Goal: Task Accomplishment & Management: Manage account settings

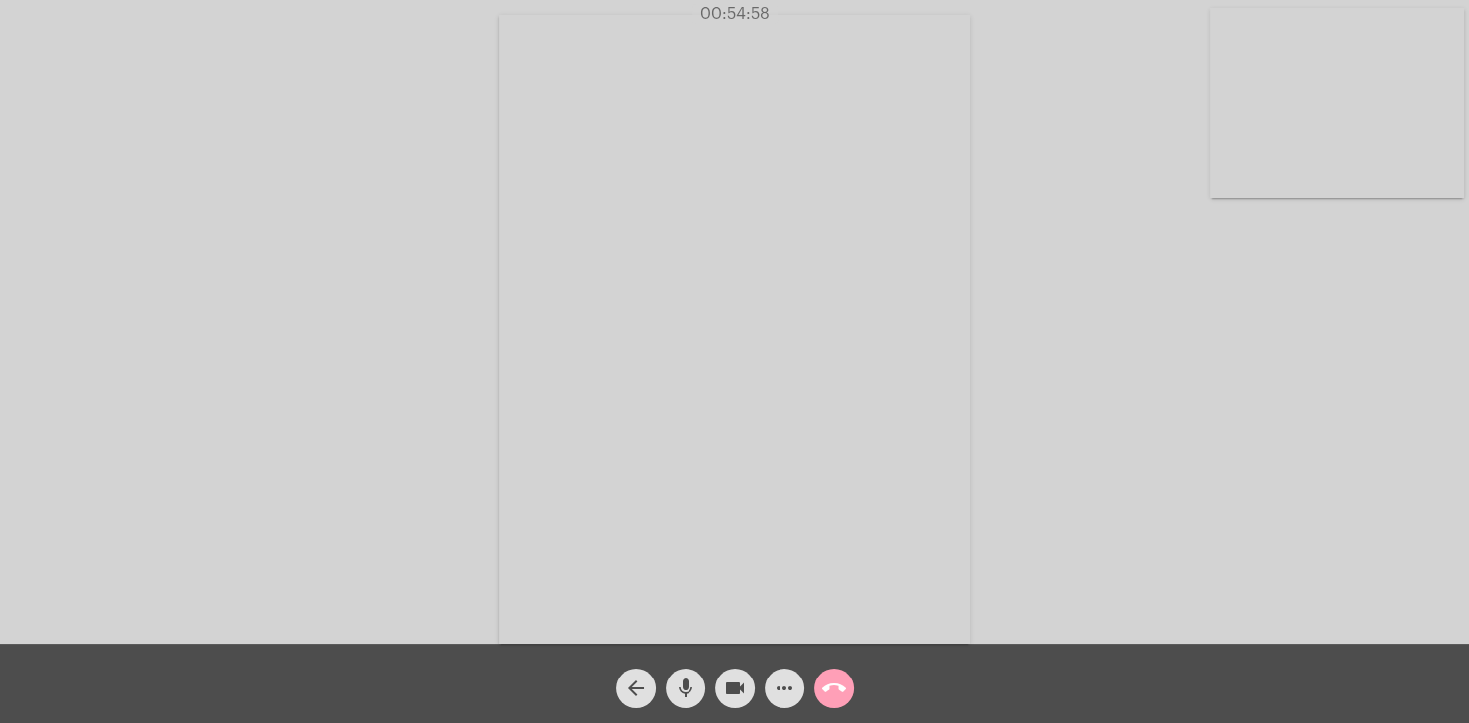
click at [834, 690] on mat-icon "call_end" at bounding box center [834, 689] width 24 height 24
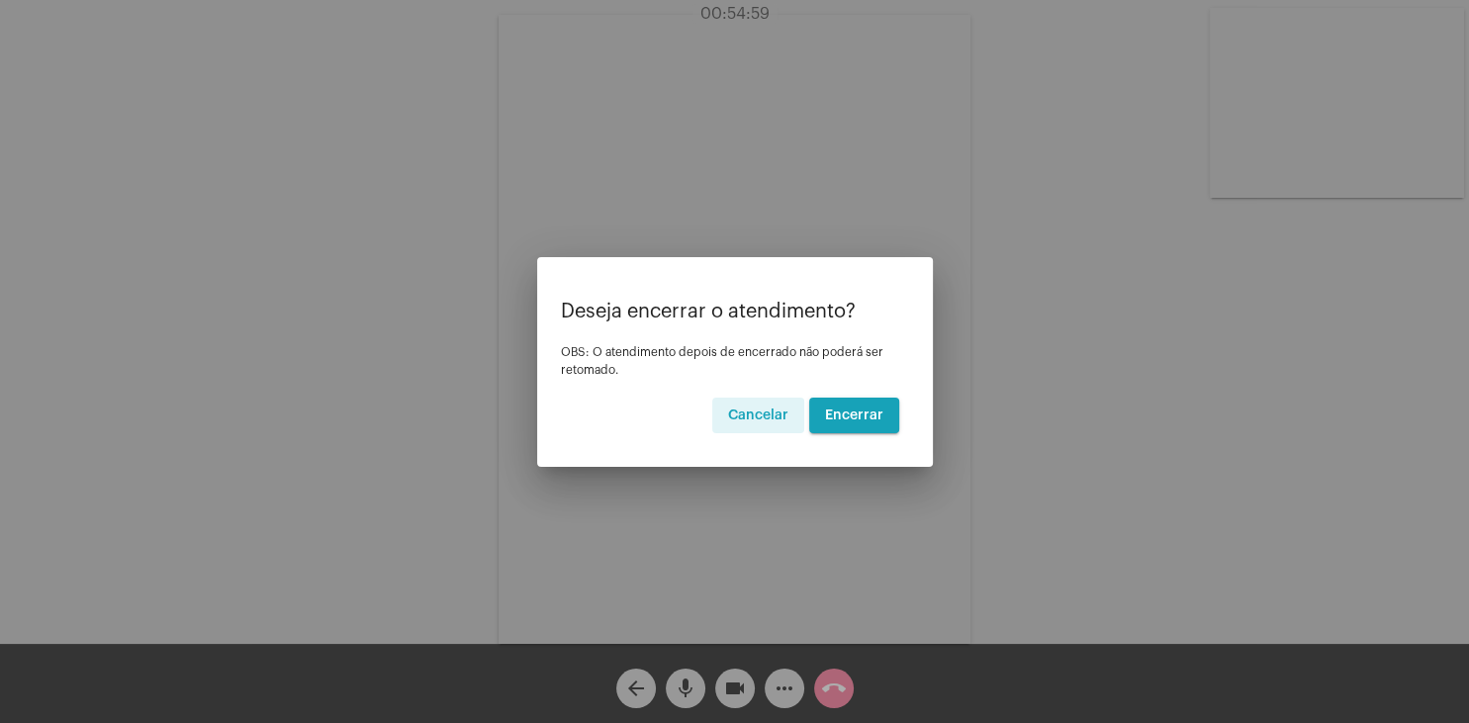
click at [858, 416] on span "Encerrar" at bounding box center [854, 415] width 58 height 14
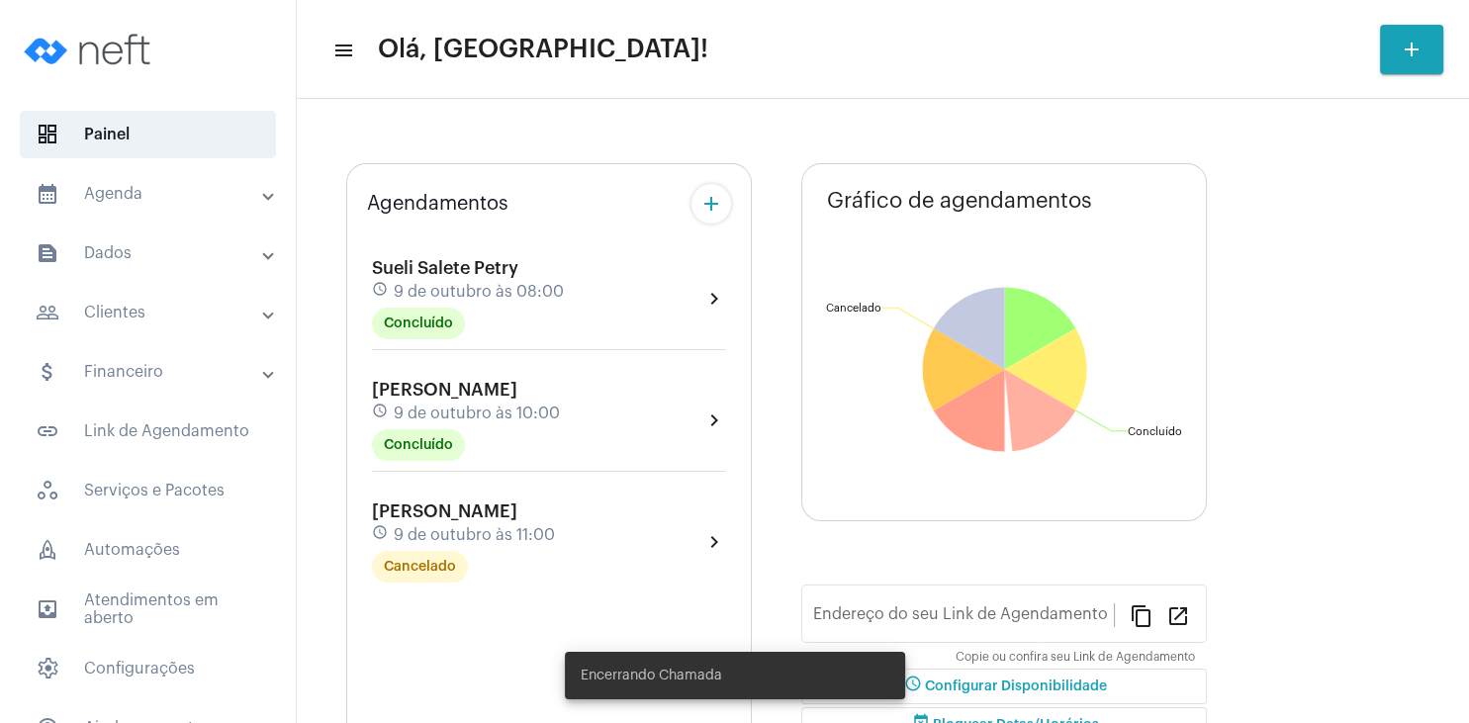
type input "[URL][DOMAIN_NAME]"
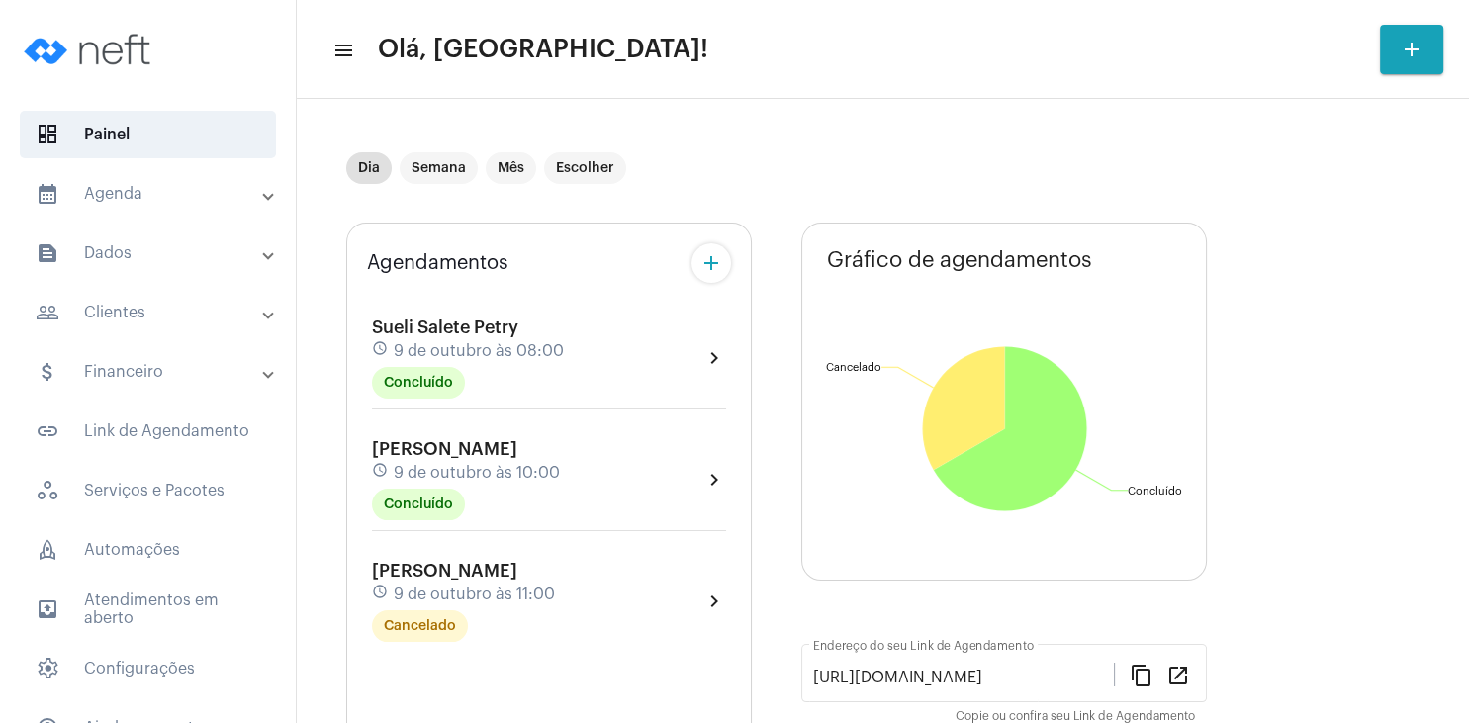
click at [122, 303] on mat-panel-title "people_outline Clientes" at bounding box center [150, 313] width 228 height 24
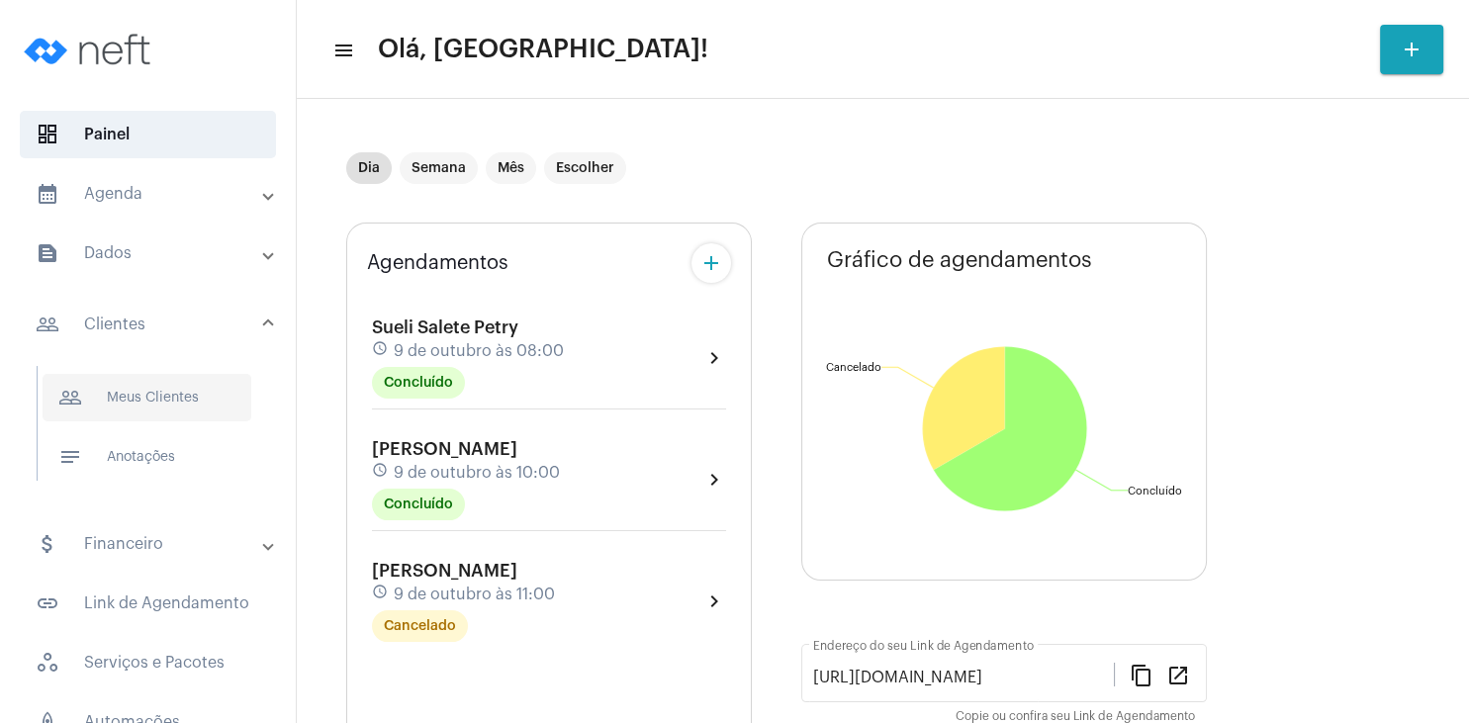
click at [167, 408] on span "people_outline Meus Clientes" at bounding box center [147, 397] width 209 height 47
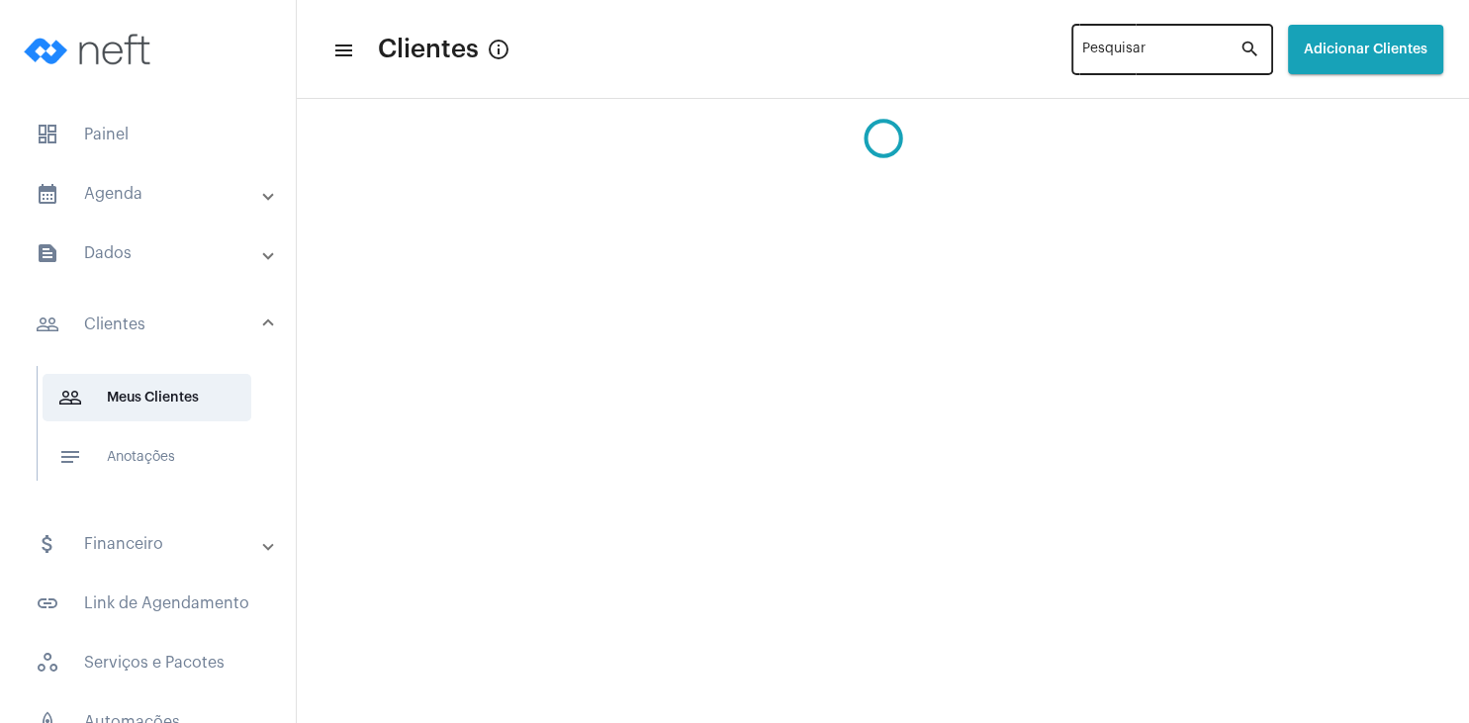
click at [1082, 46] on input "Pesquisar" at bounding box center [1160, 53] width 157 height 16
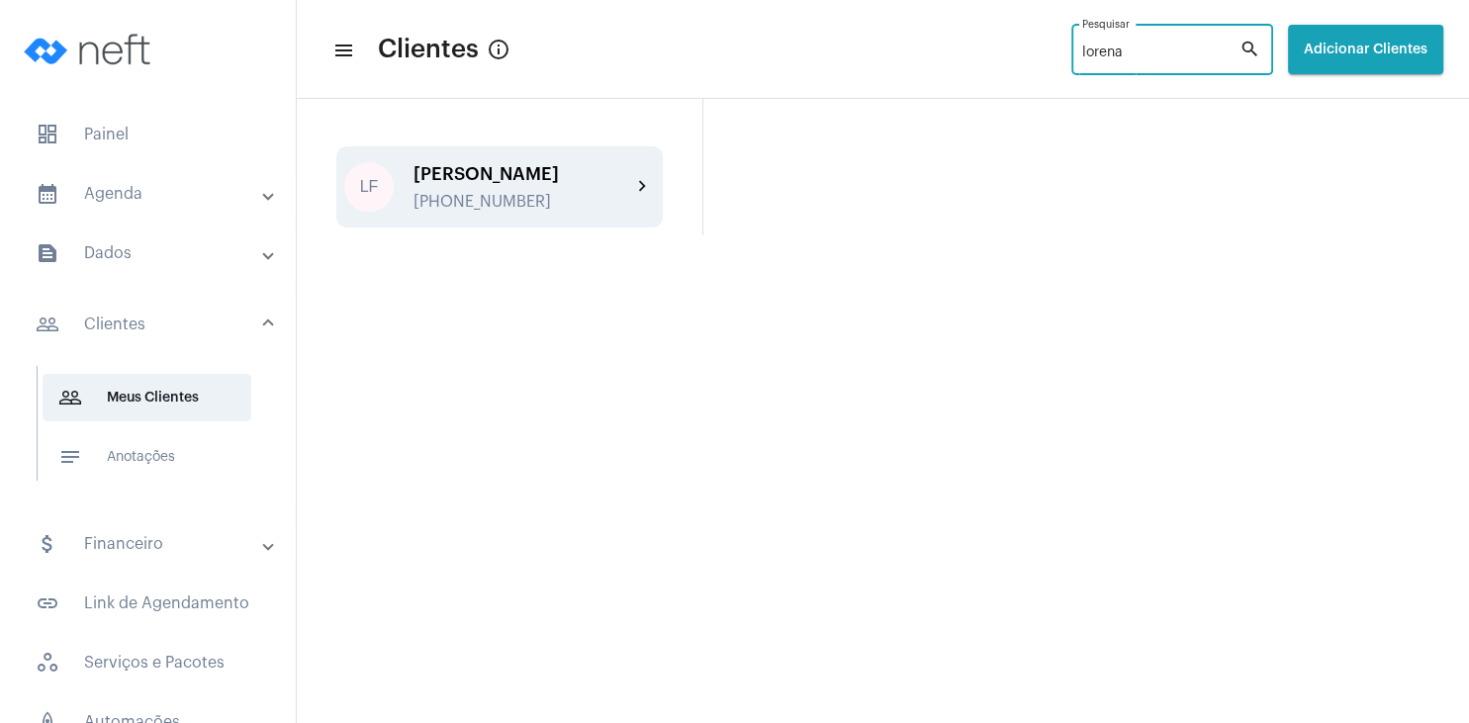
type input "lorena"
click at [478, 183] on div "[PERSON_NAME]" at bounding box center [522, 174] width 218 height 20
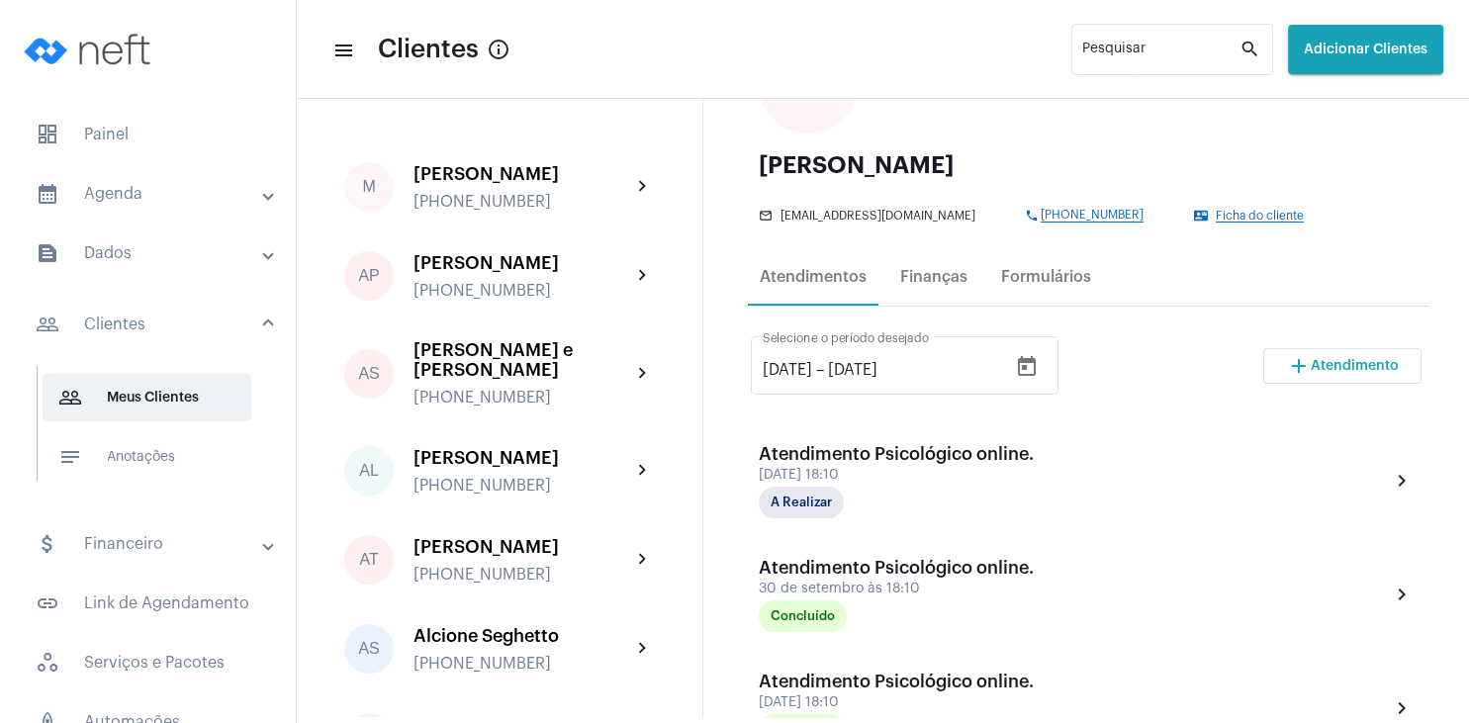
scroll to position [285, 0]
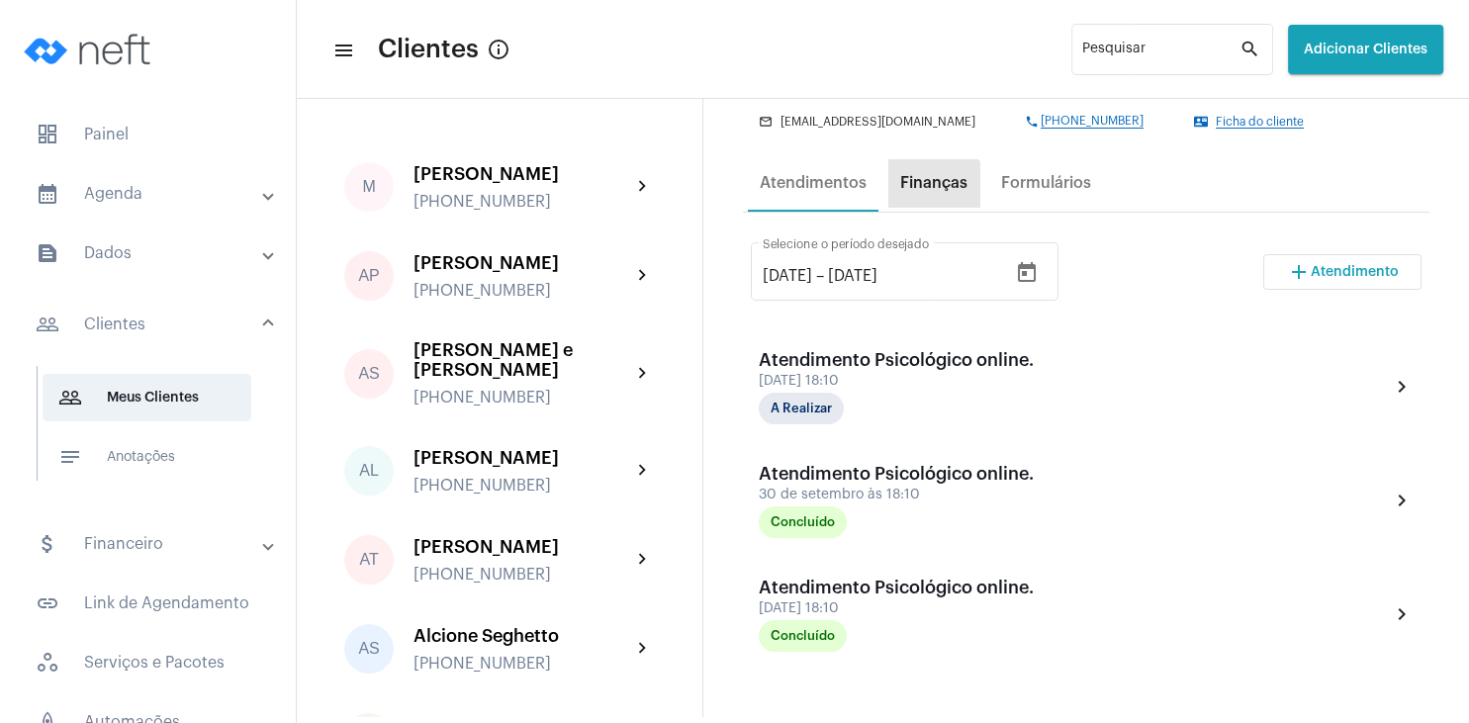
click at [919, 201] on div "Finanças" at bounding box center [933, 182] width 91 height 47
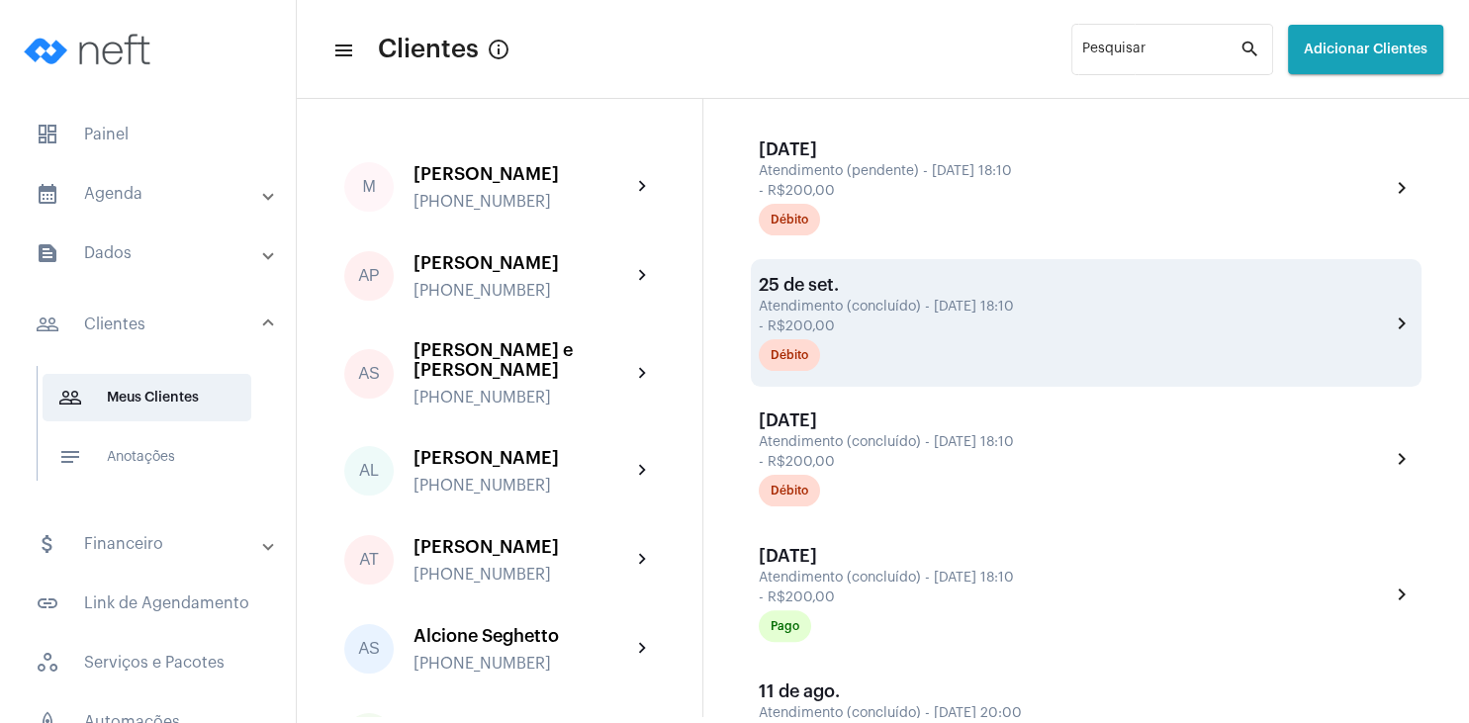
scroll to position [475, 0]
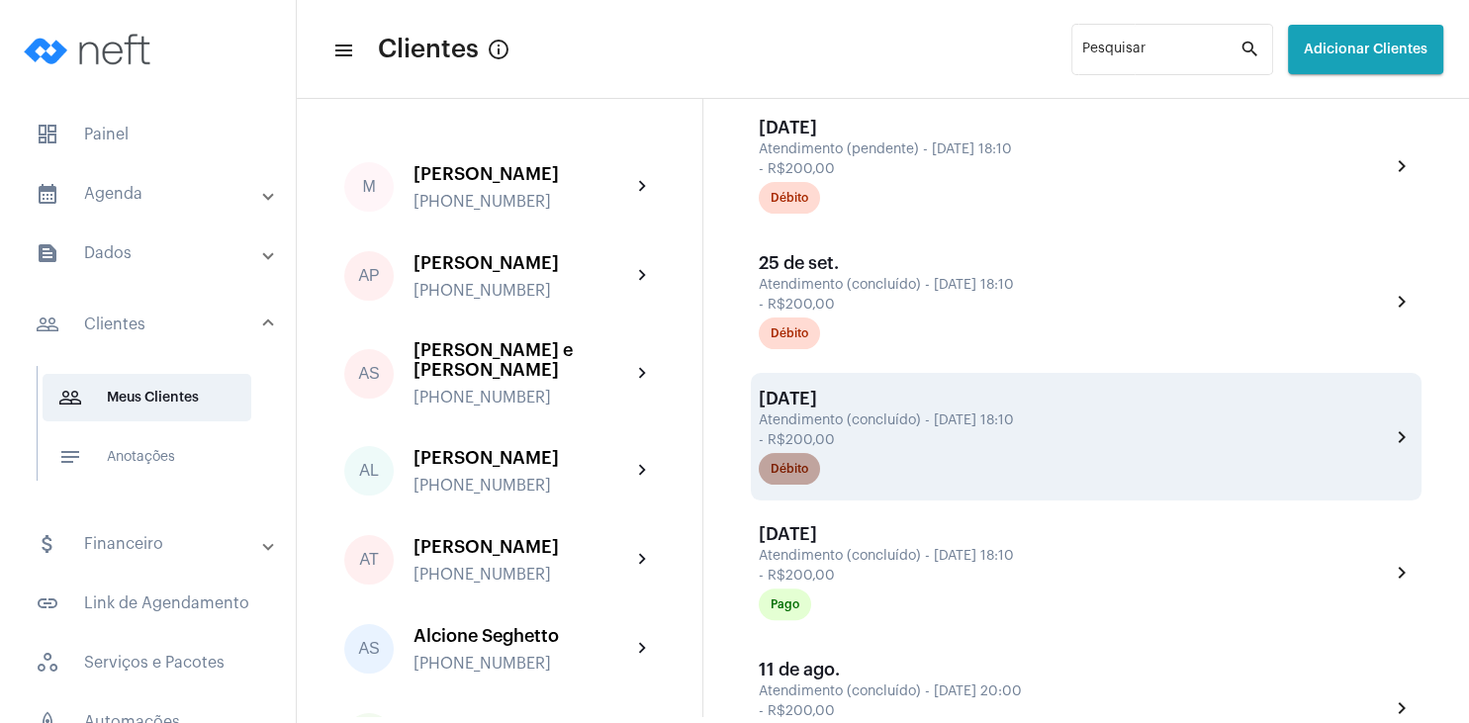
click at [793, 476] on div "Débito" at bounding box center [789, 469] width 38 height 13
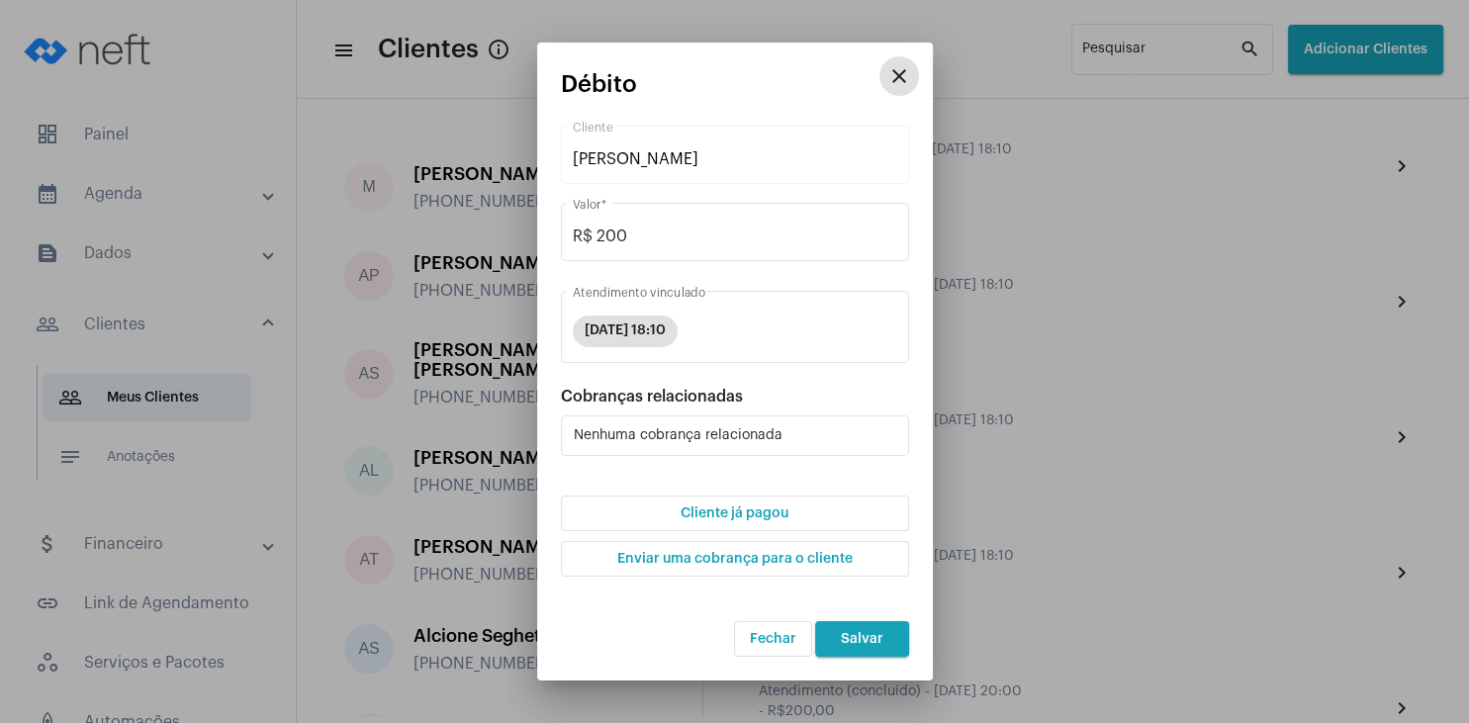
click at [798, 518] on button "Cliente já pagou" at bounding box center [735, 514] width 348 height 36
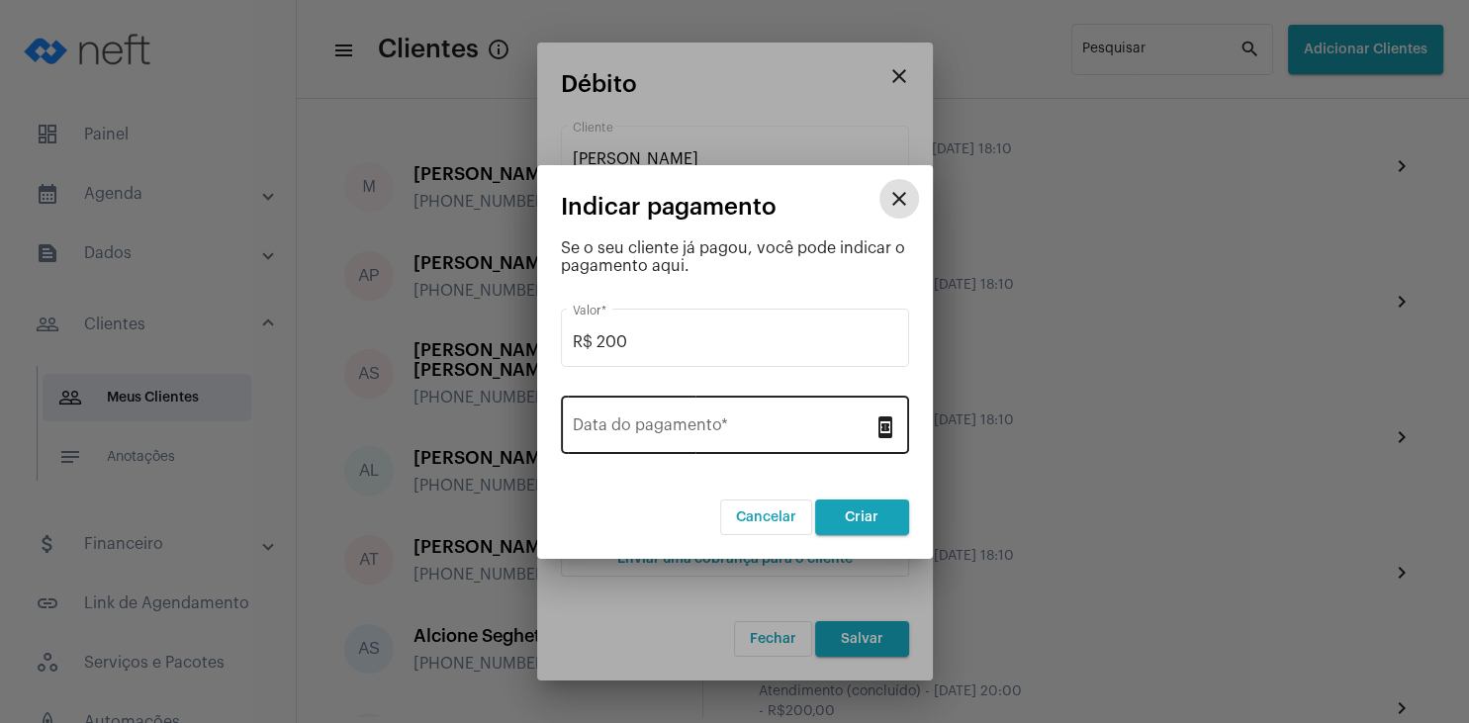
click at [677, 433] on input "Data do pagamento *" at bounding box center [723, 429] width 301 height 18
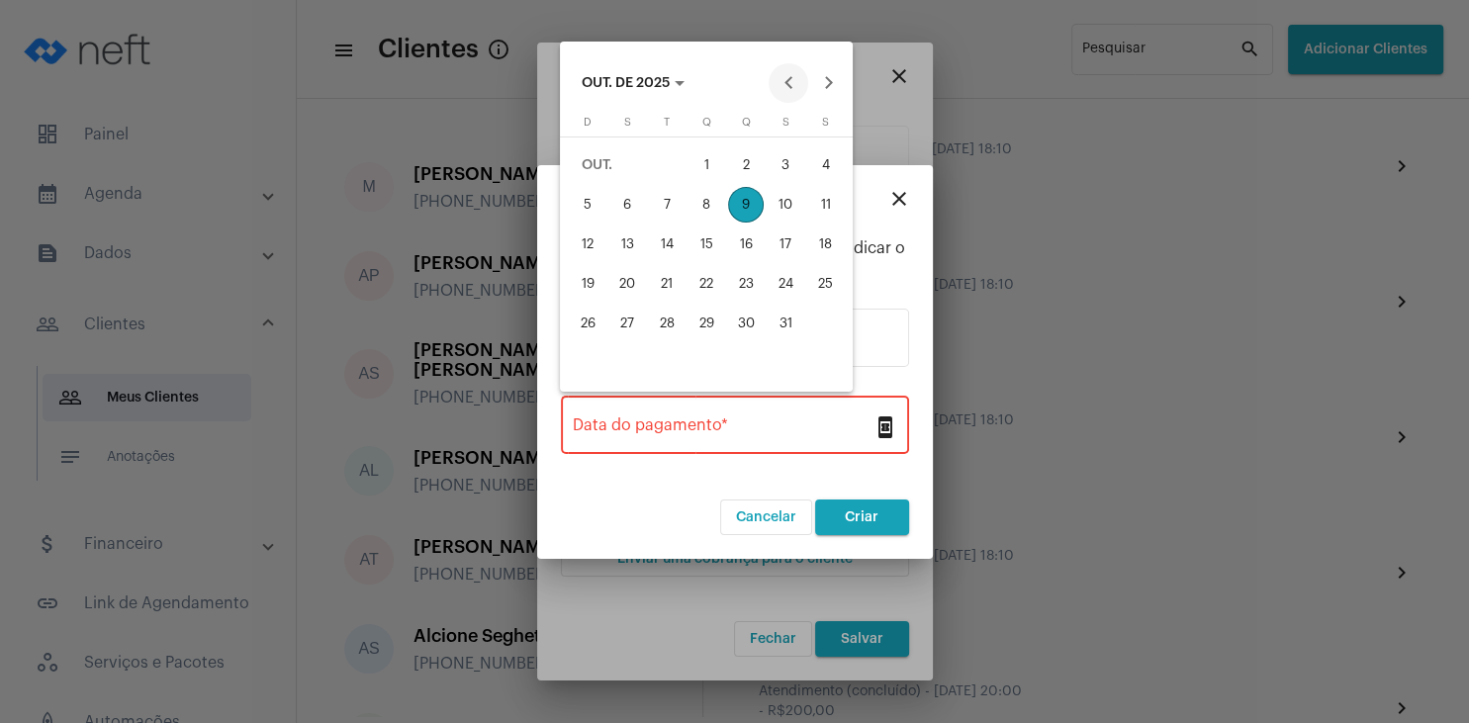
click at [793, 83] on button "Previous month" at bounding box center [788, 83] width 40 height 40
drag, startPoint x: 913, startPoint y: 73, endPoint x: 882, endPoint y: 69, distance: 30.9
click at [912, 74] on div at bounding box center [734, 361] width 1469 height 723
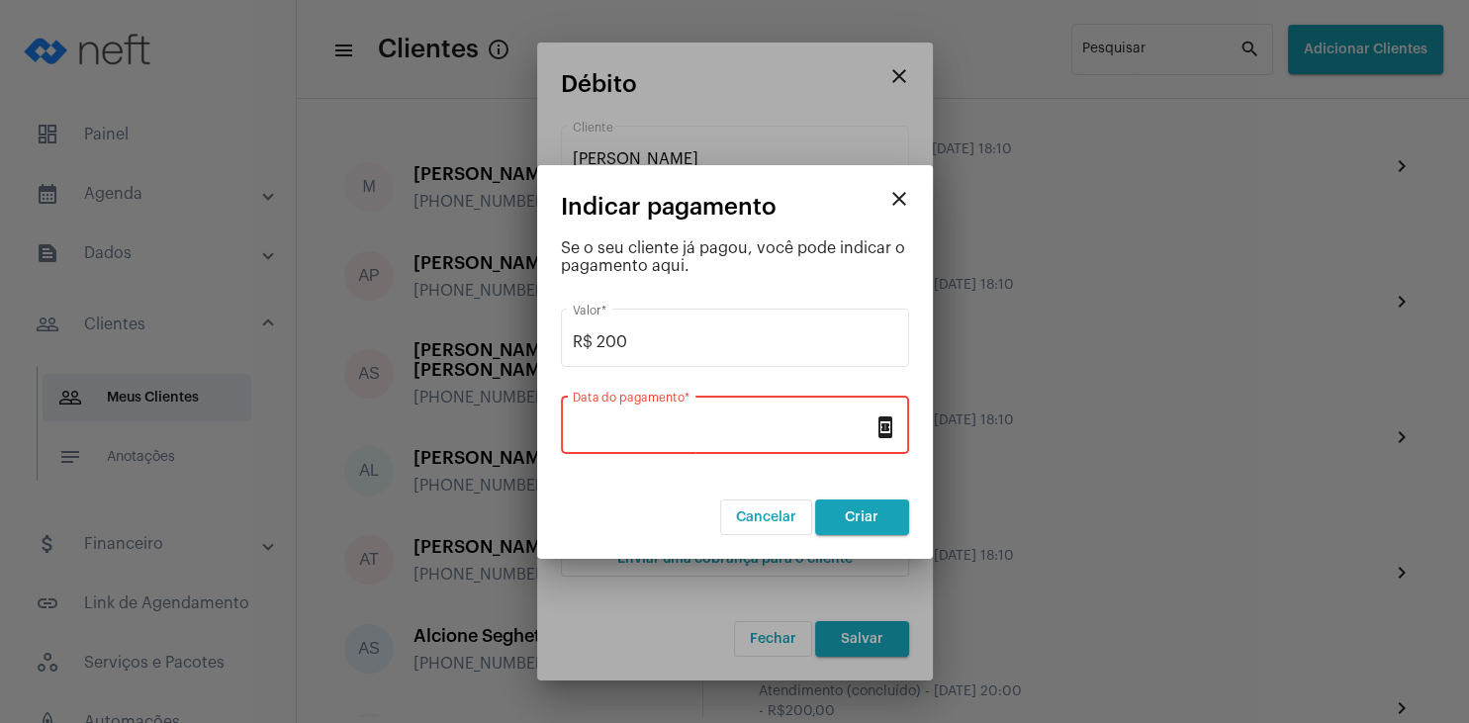
click at [895, 192] on mat-icon "close" at bounding box center [899, 199] width 24 height 24
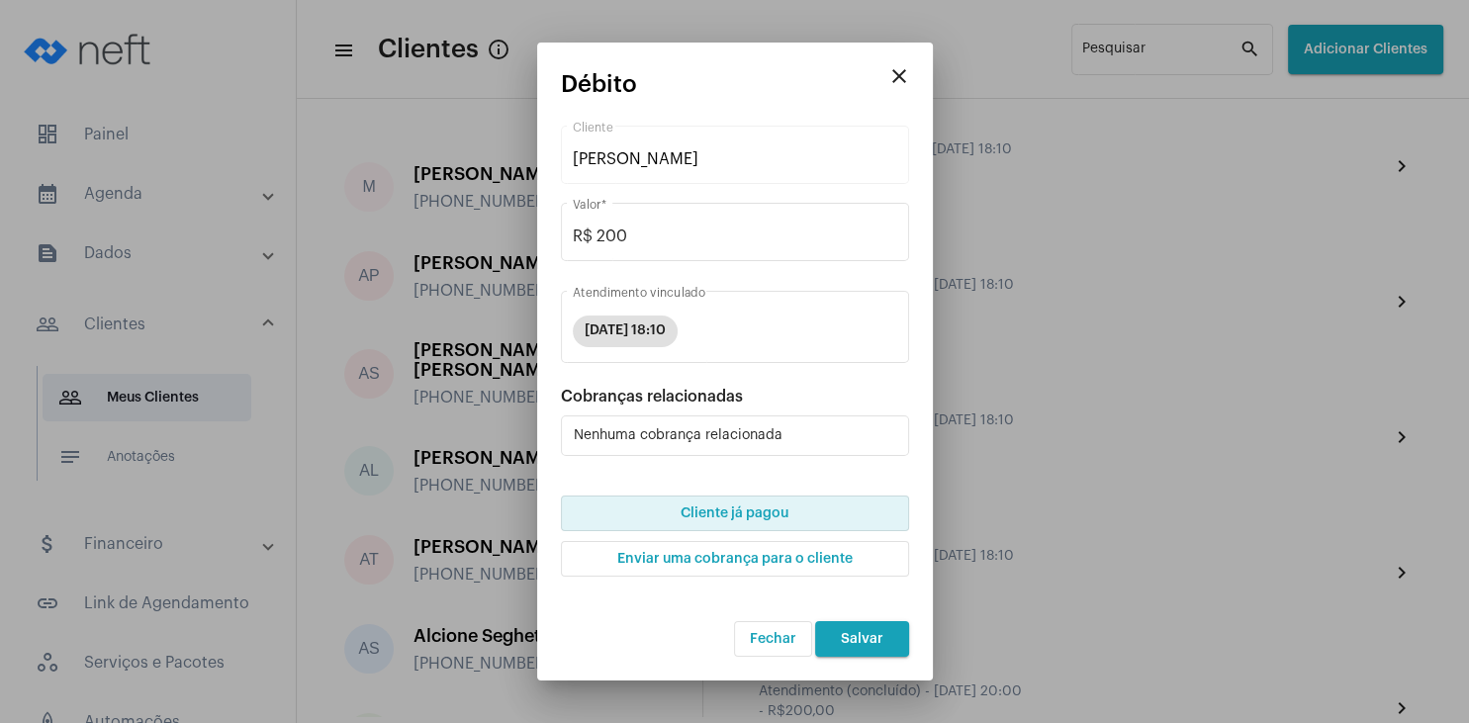
click at [892, 82] on mat-icon "close" at bounding box center [899, 76] width 24 height 24
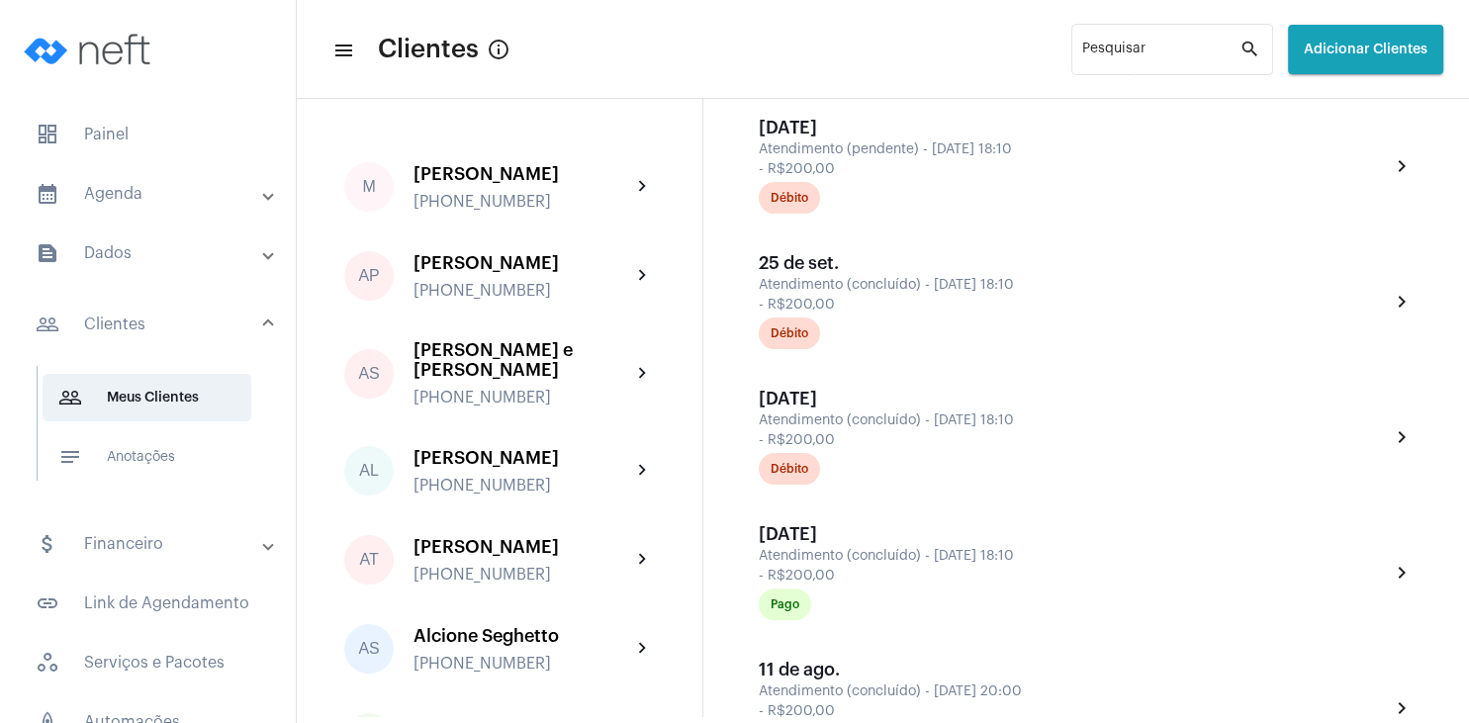
scroll to position [570, 0]
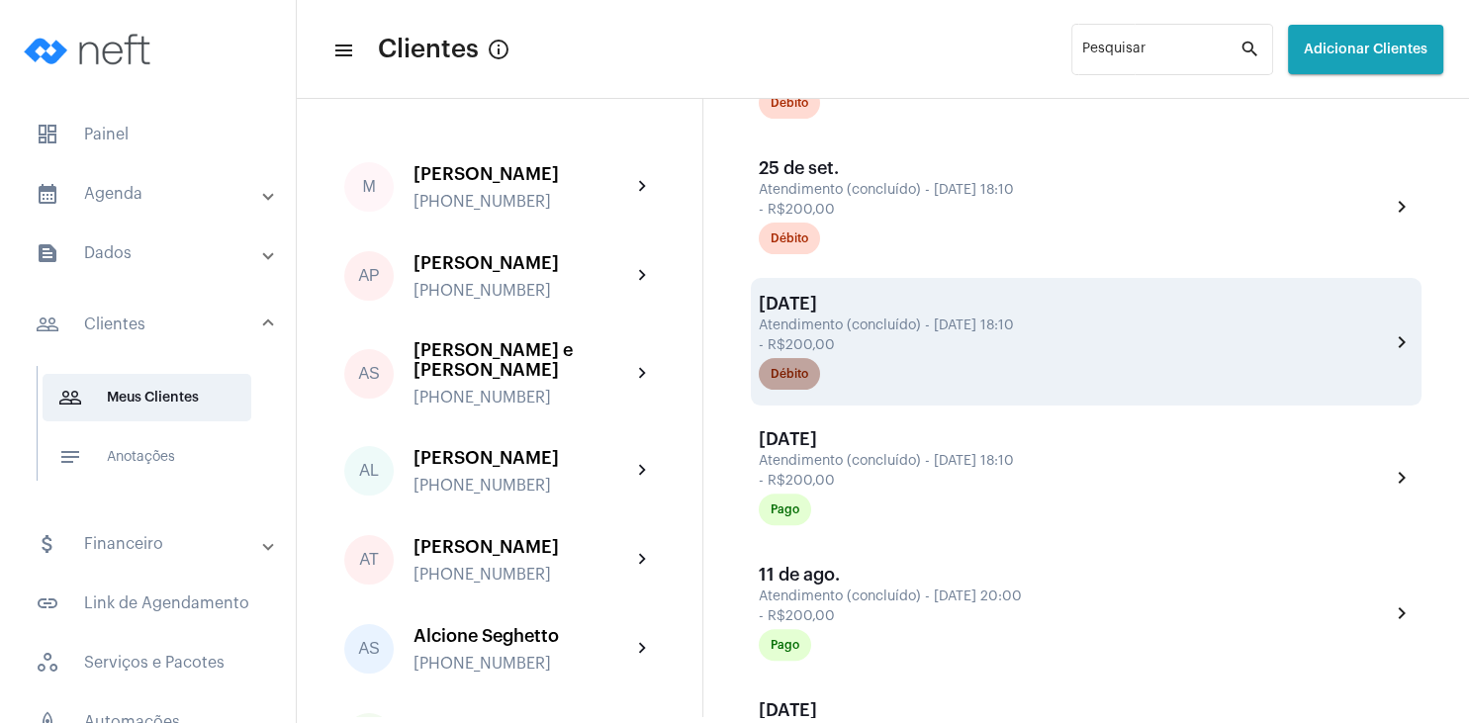
click at [802, 381] on div "Débito" at bounding box center [789, 374] width 38 height 13
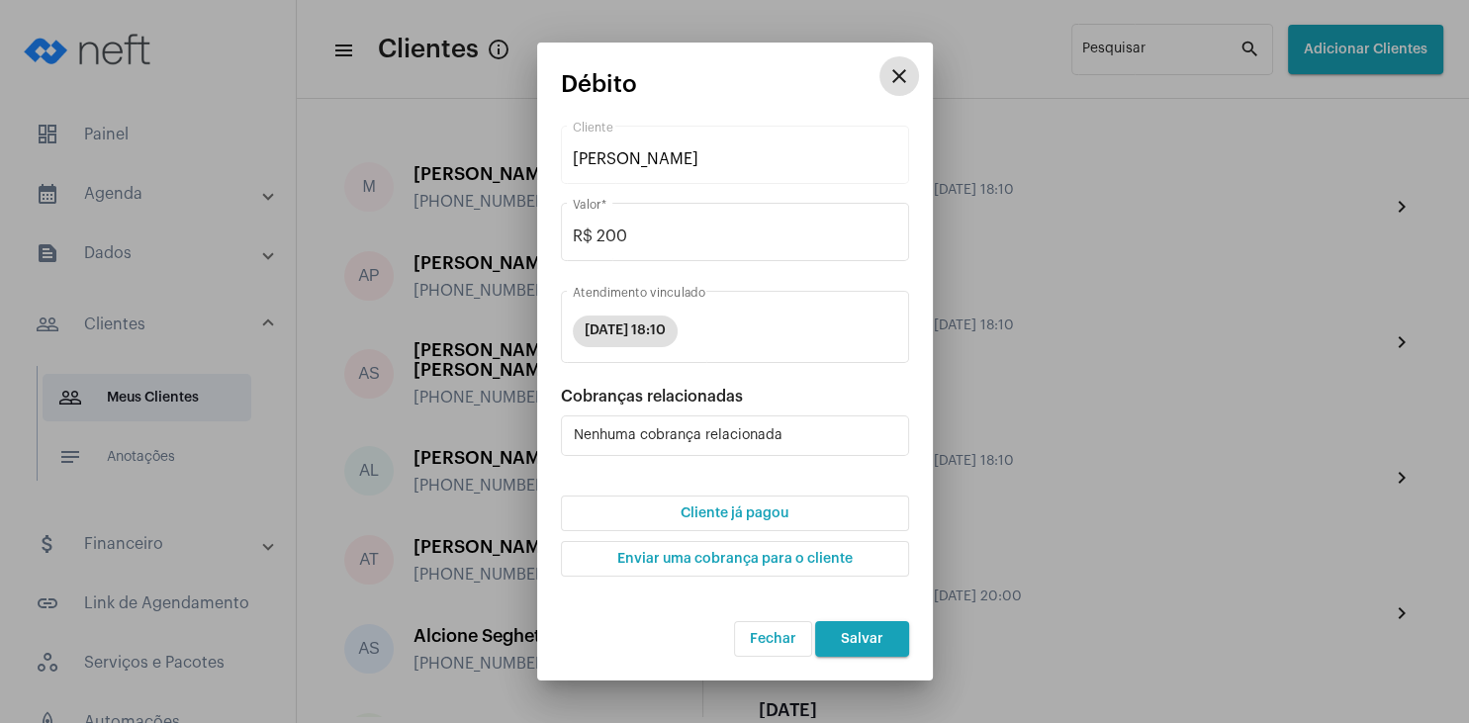
click at [754, 512] on span "Cliente já pagou" at bounding box center [734, 513] width 108 height 14
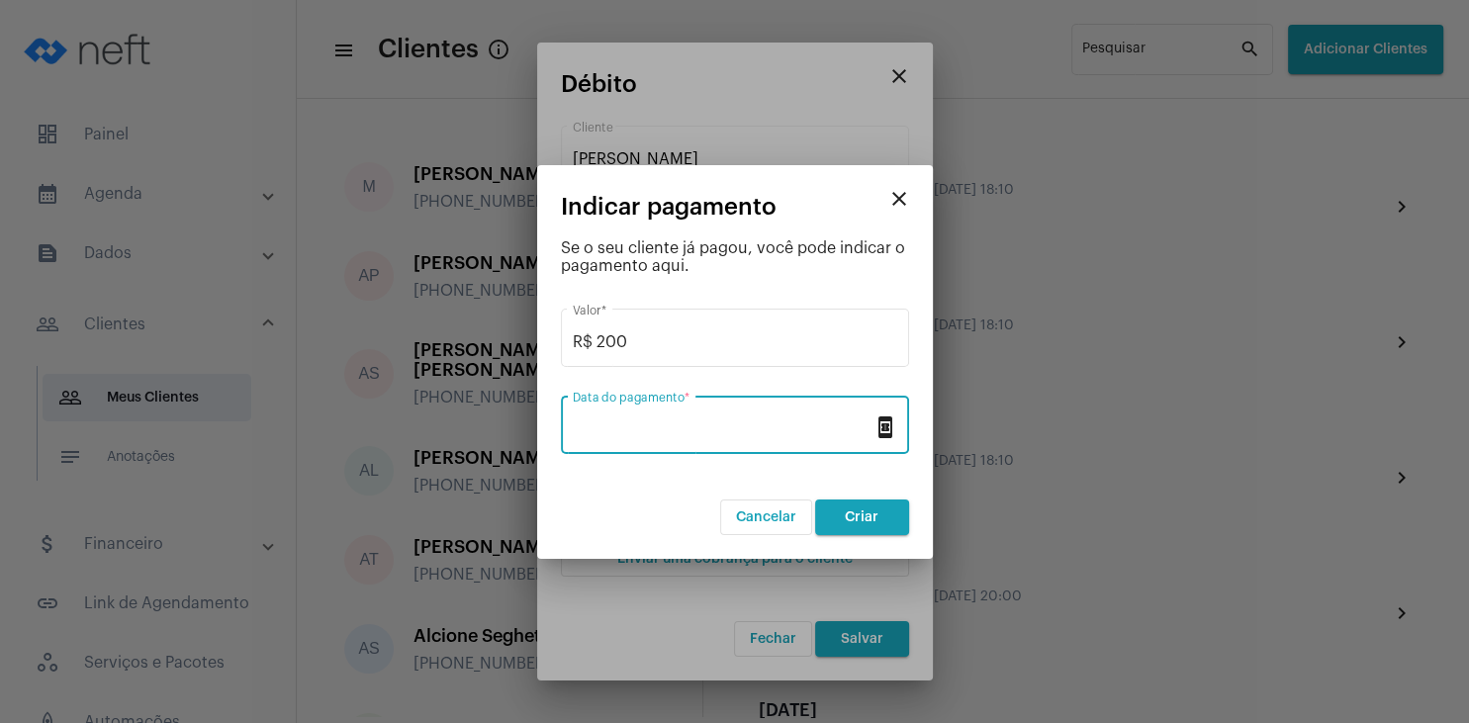
click at [686, 427] on input "Data do pagamento *" at bounding box center [723, 429] width 301 height 18
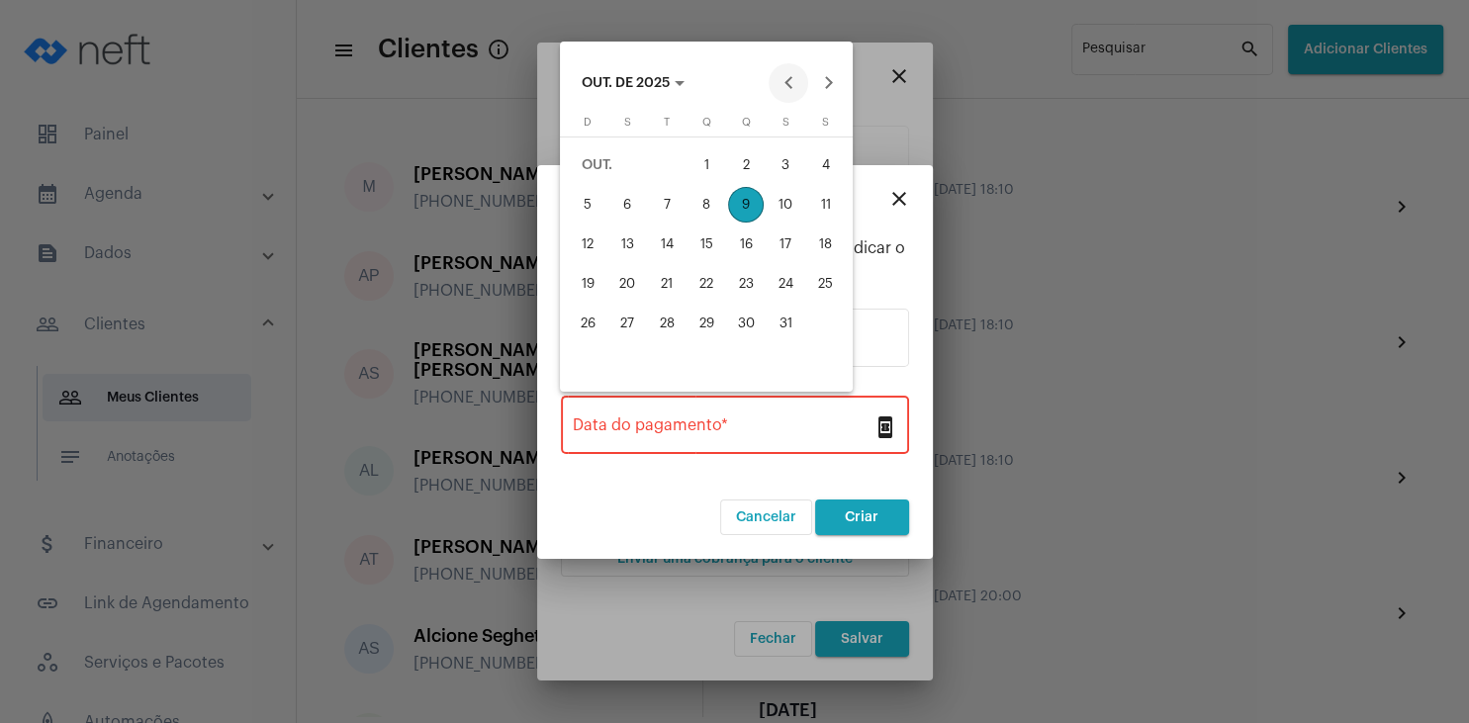
click at [781, 82] on button "Previous month" at bounding box center [788, 83] width 40 height 40
click at [647, 326] on button "22" at bounding box center [627, 324] width 40 height 40
type input "[DATE]"
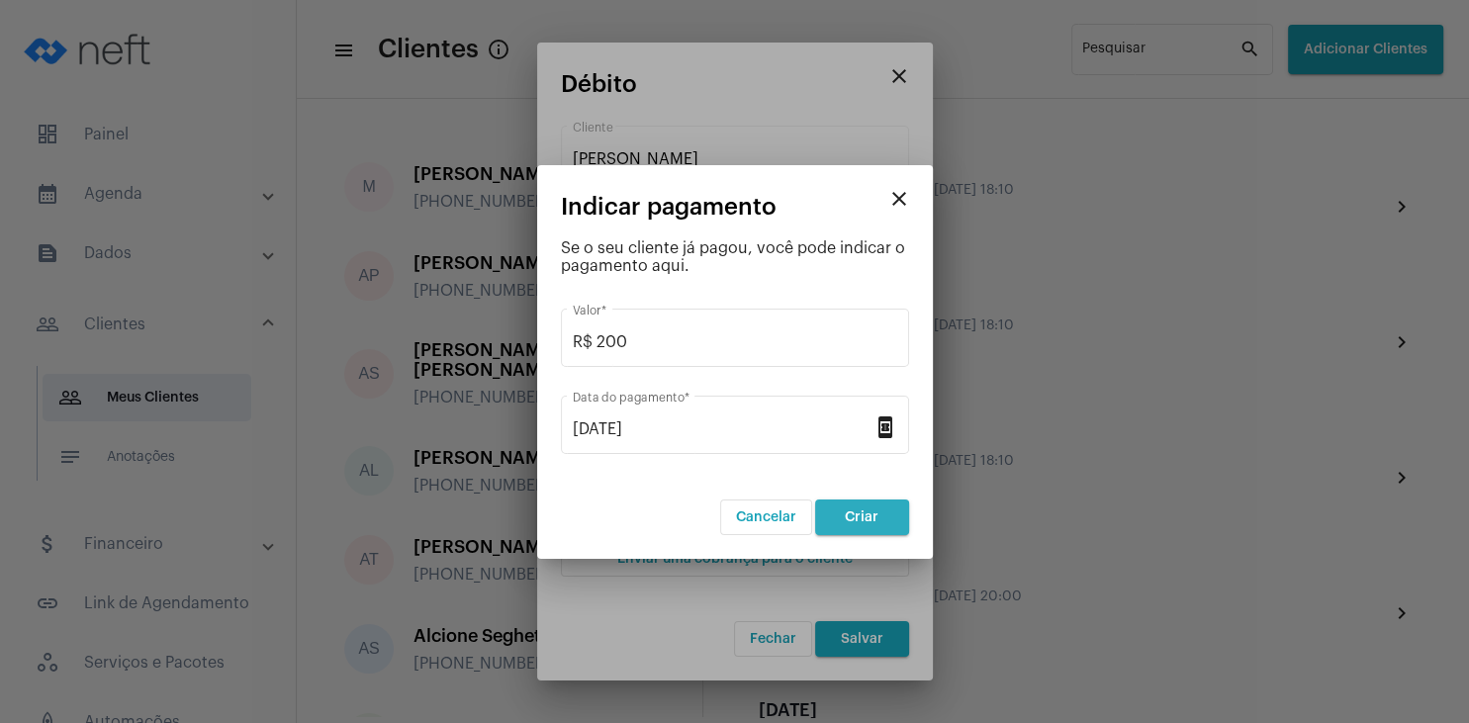
click at [857, 507] on button "Criar" at bounding box center [862, 517] width 94 height 36
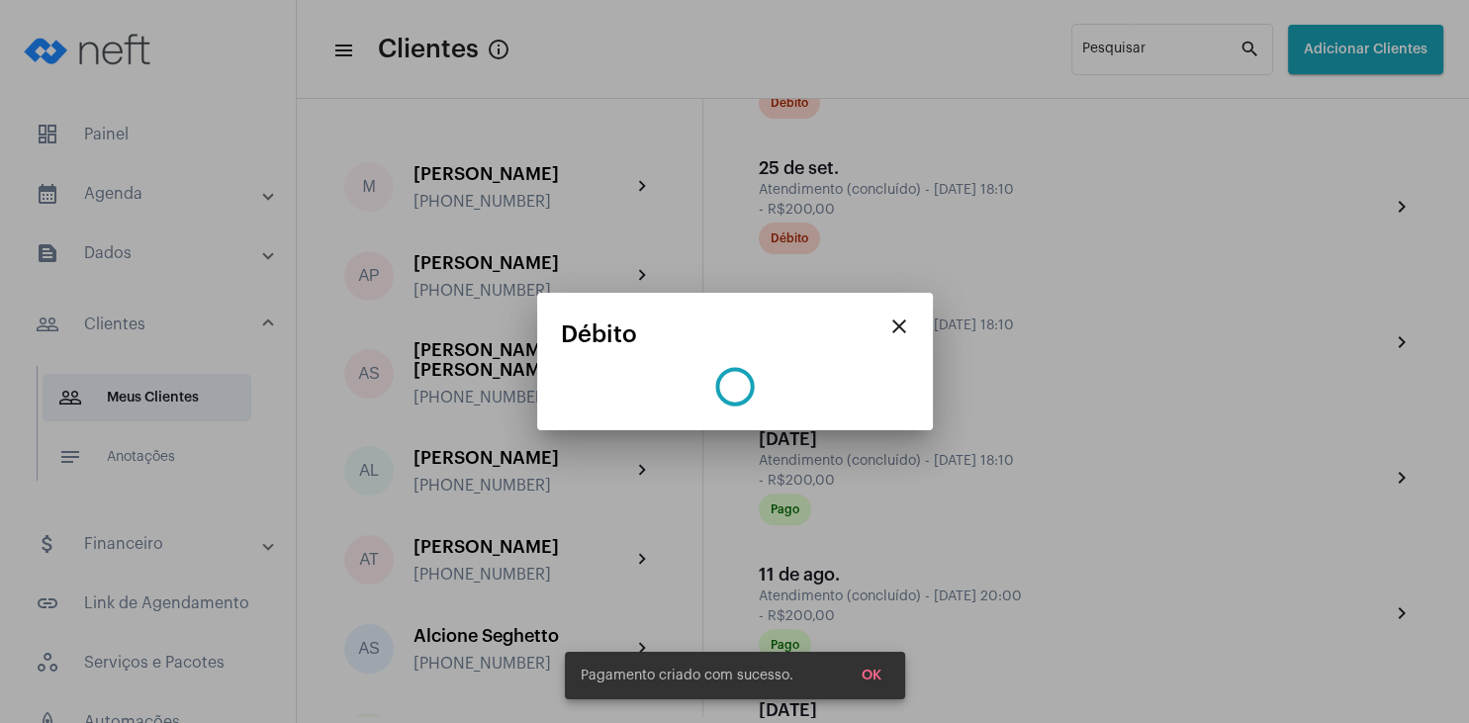
click at [876, 672] on span "OK" at bounding box center [871, 676] width 20 height 14
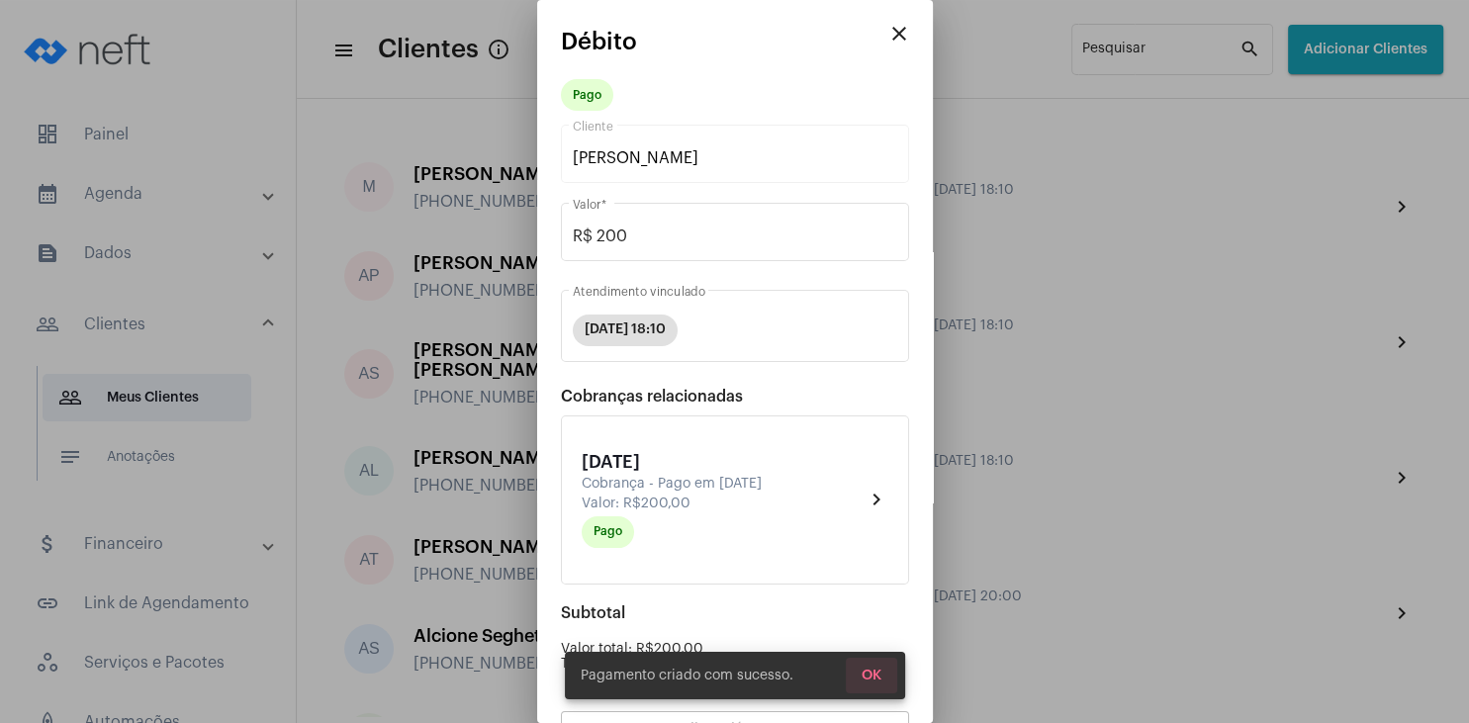
scroll to position [173, 0]
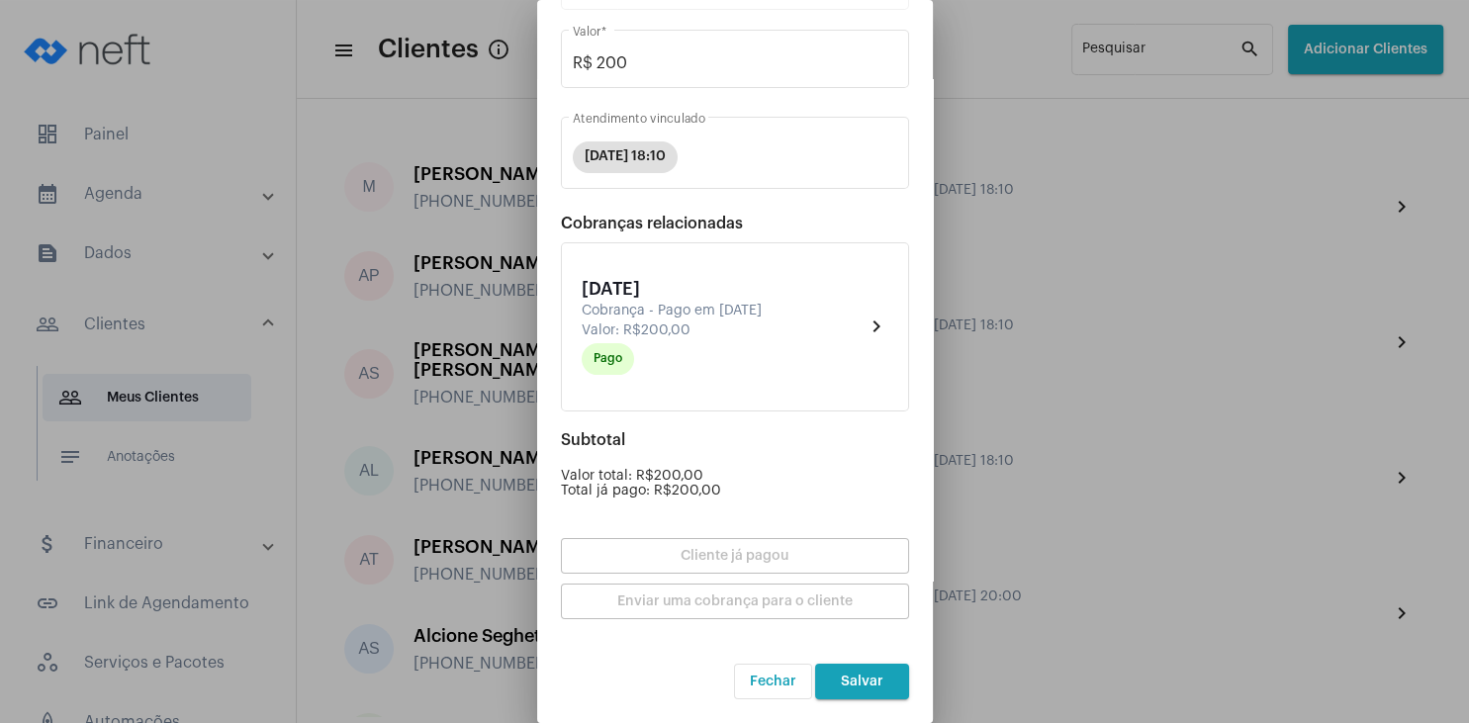
click at [876, 685] on span "Salvar" at bounding box center [862, 682] width 43 height 14
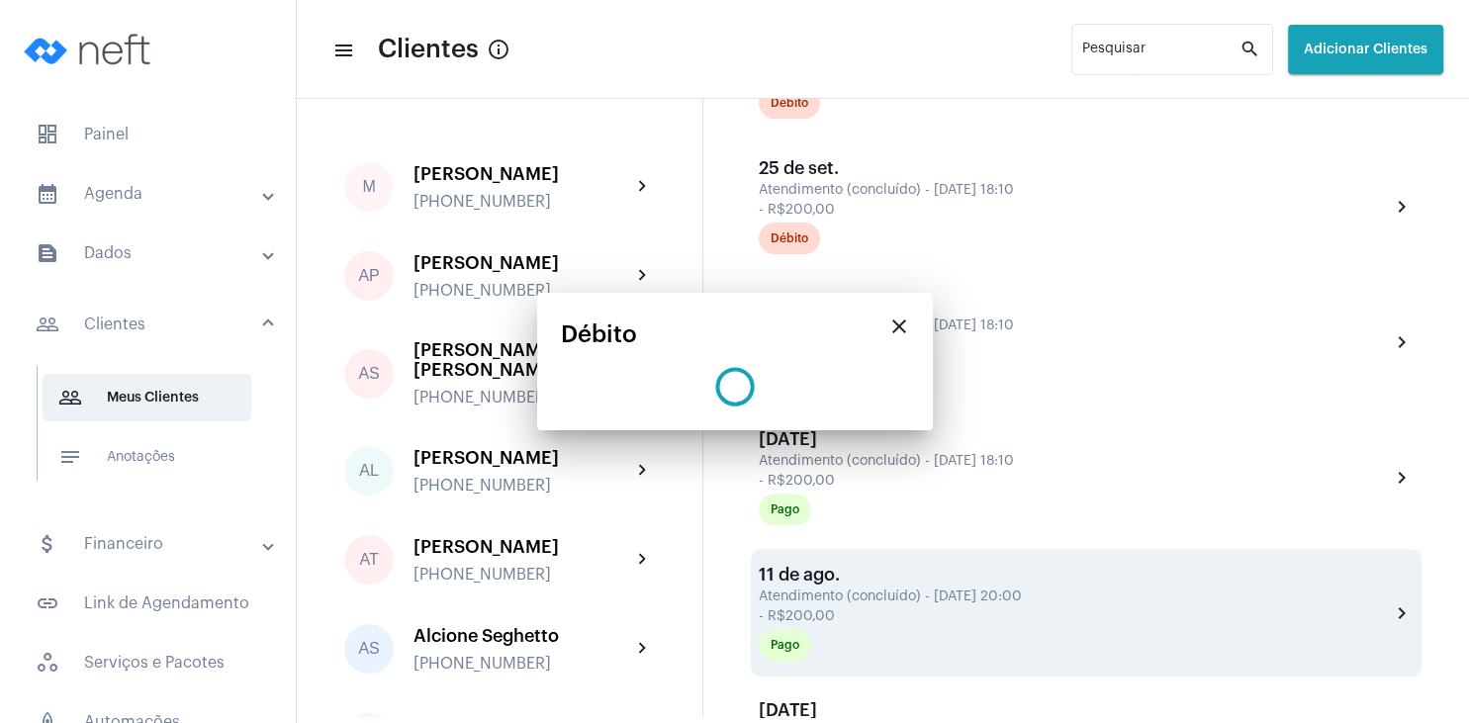
scroll to position [0, 0]
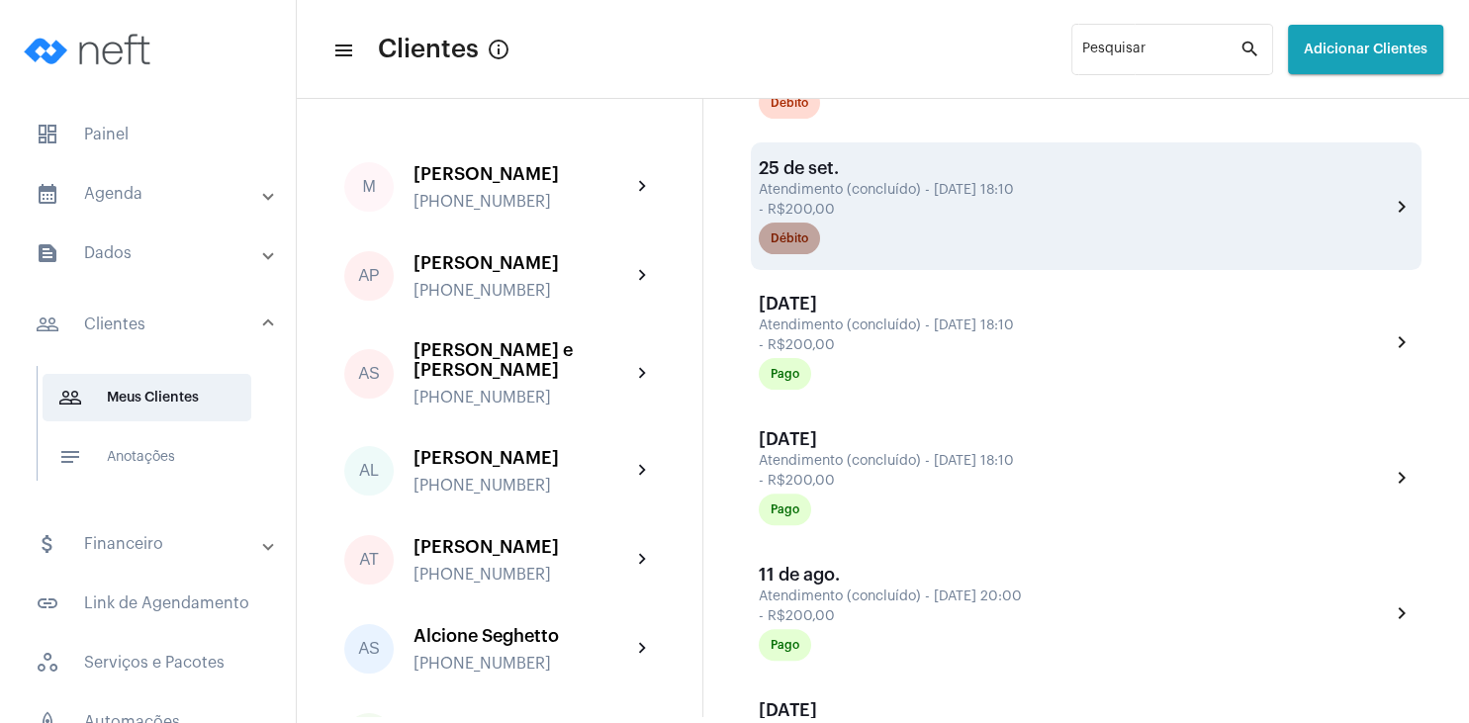
click at [800, 243] on div "Débito" at bounding box center [789, 238] width 38 height 13
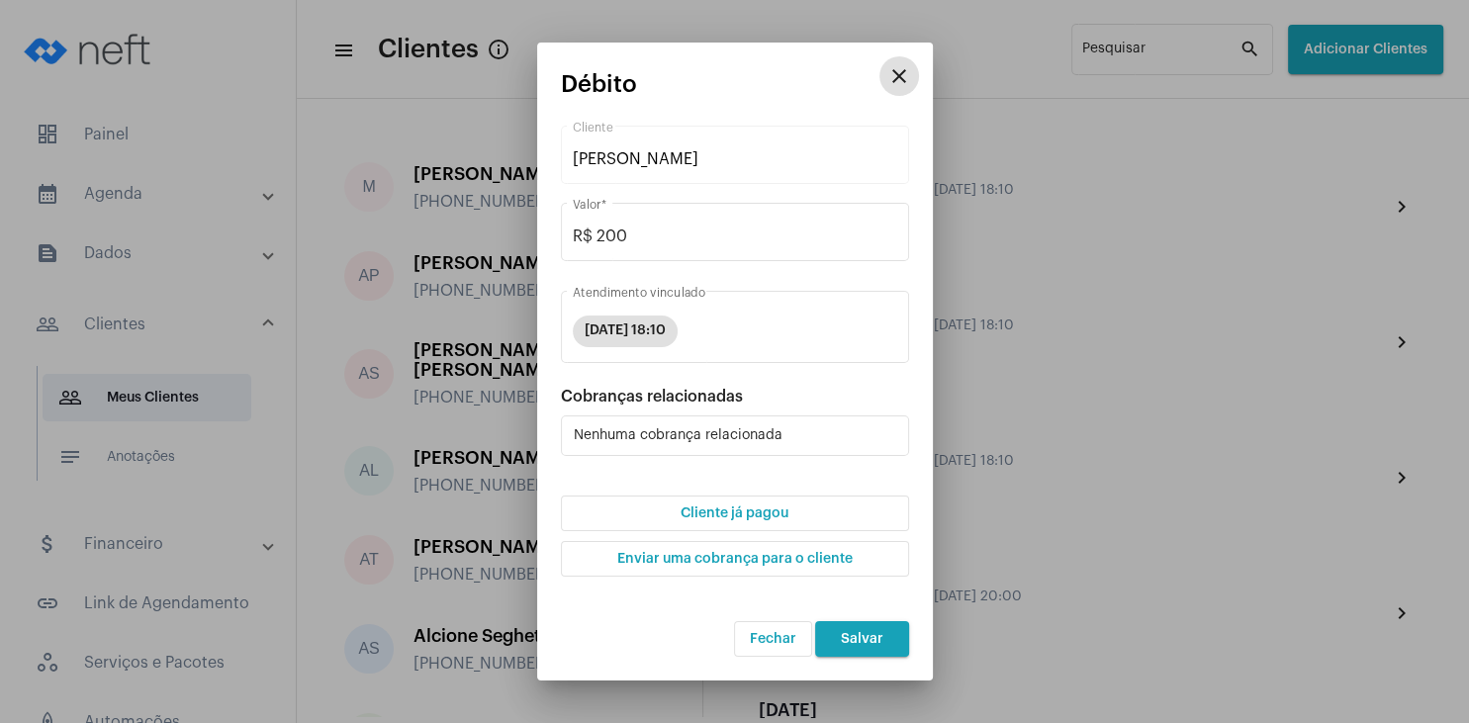
click at [738, 523] on button "Cliente já pagou" at bounding box center [735, 514] width 348 height 36
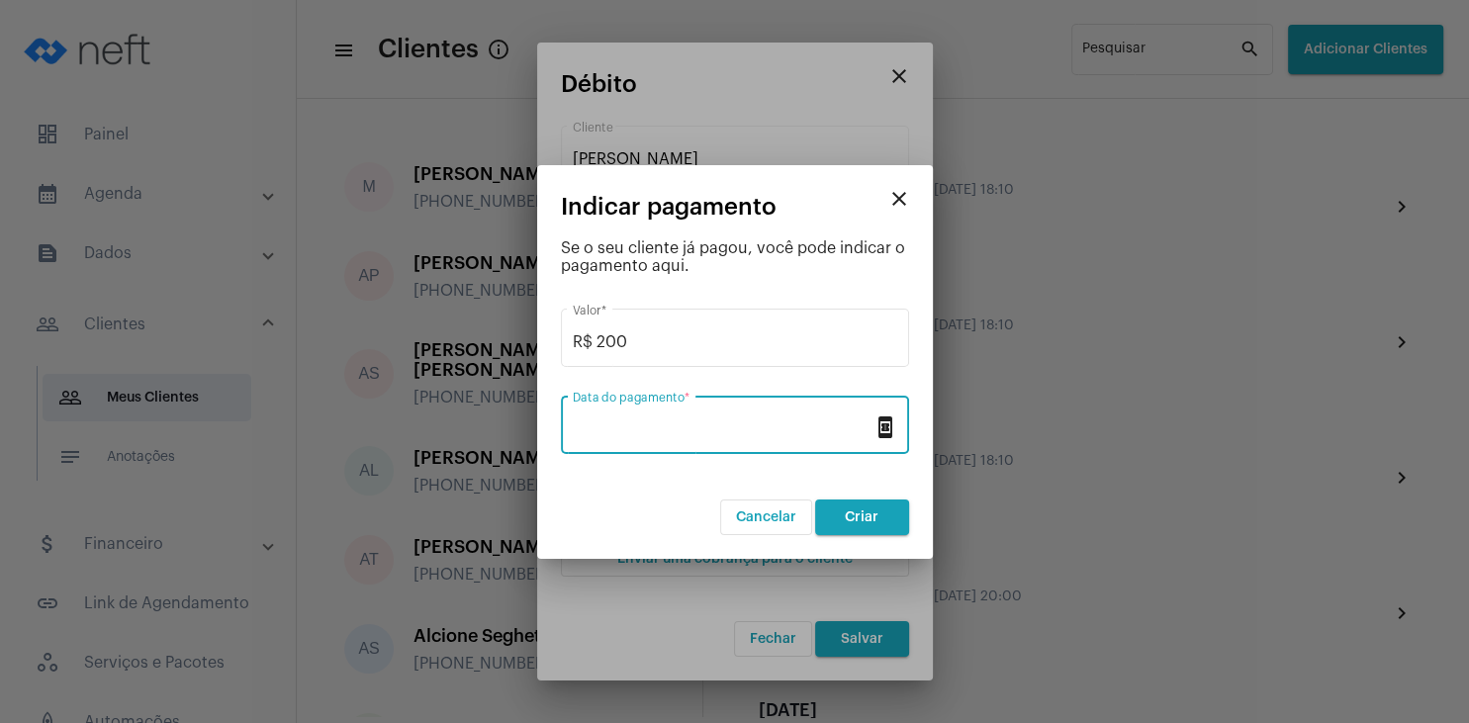
click at [681, 422] on input "Data do pagamento *" at bounding box center [723, 429] width 301 height 18
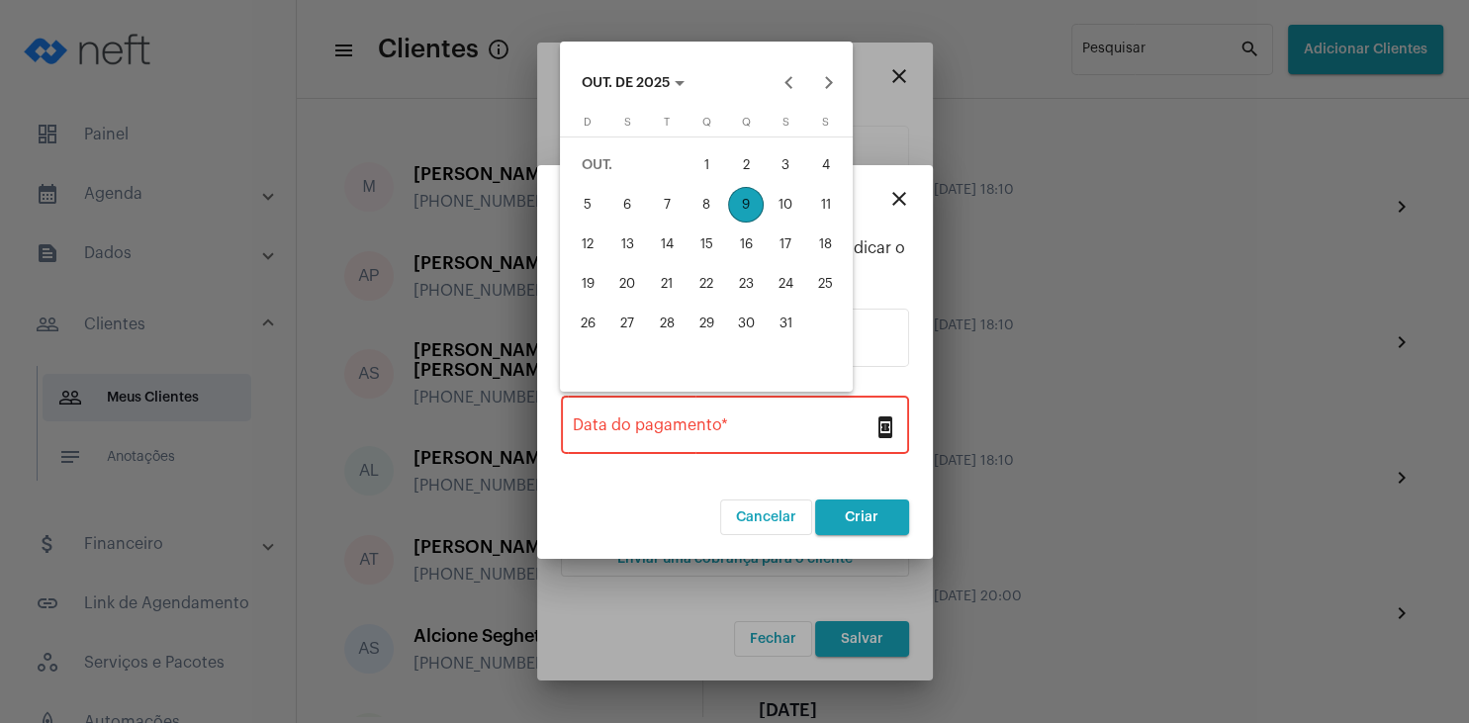
click at [746, 200] on div "9" at bounding box center [746, 205] width 36 height 36
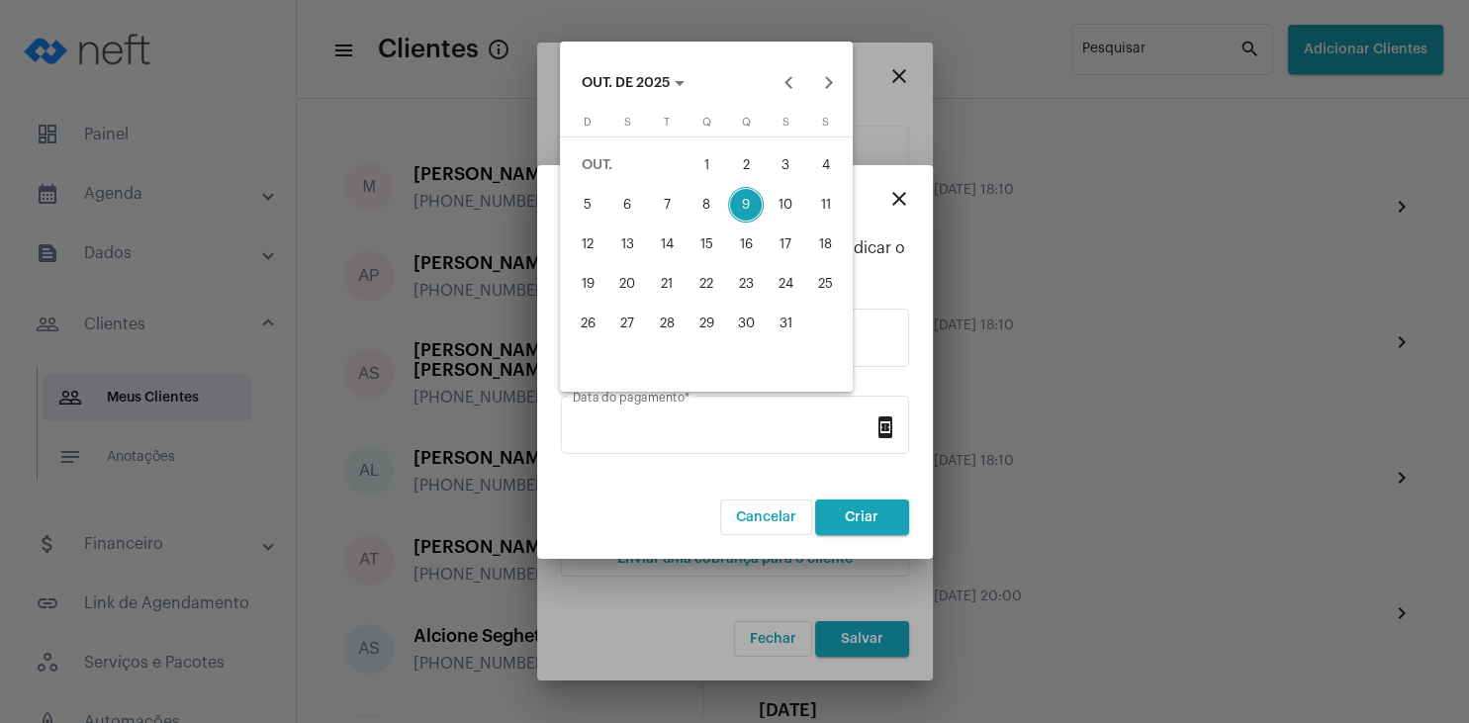
type input "[DATE]"
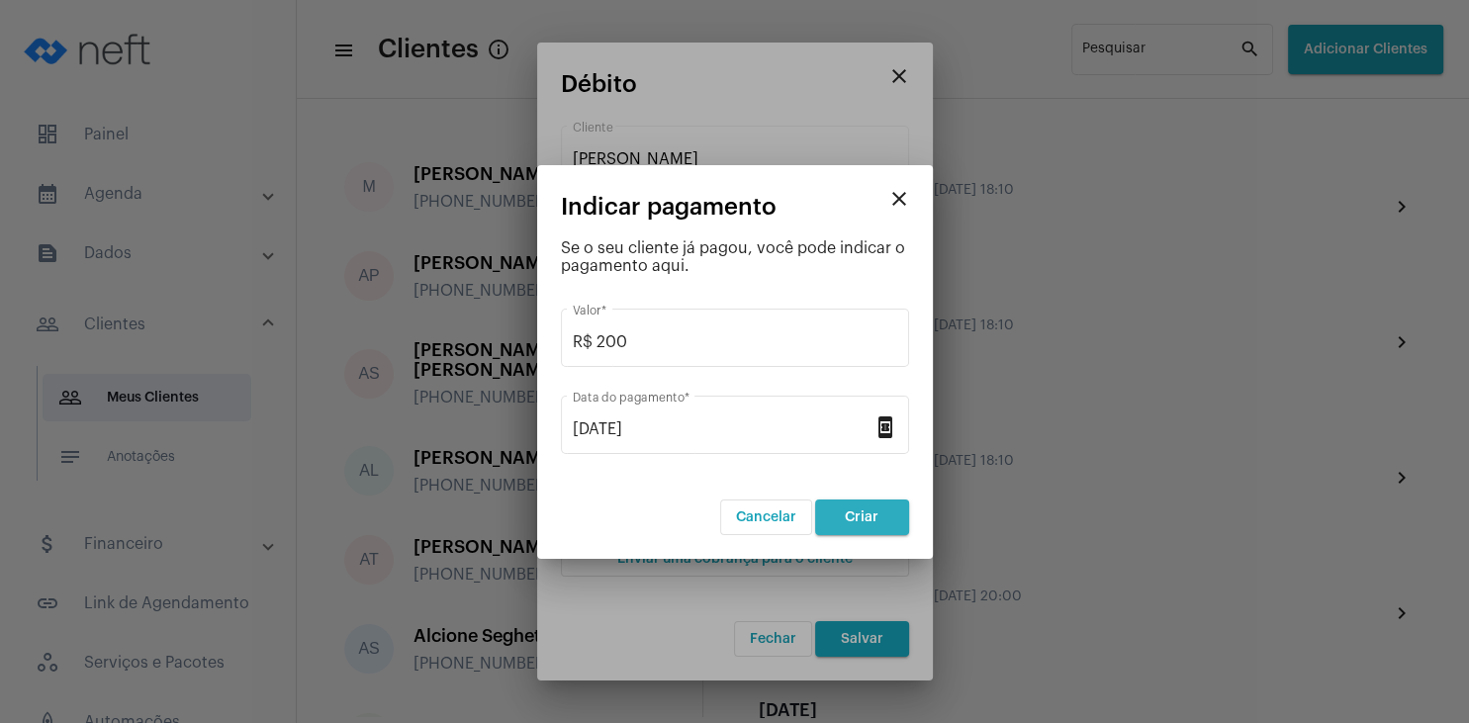
click at [872, 515] on span "Criar" at bounding box center [862, 517] width 34 height 14
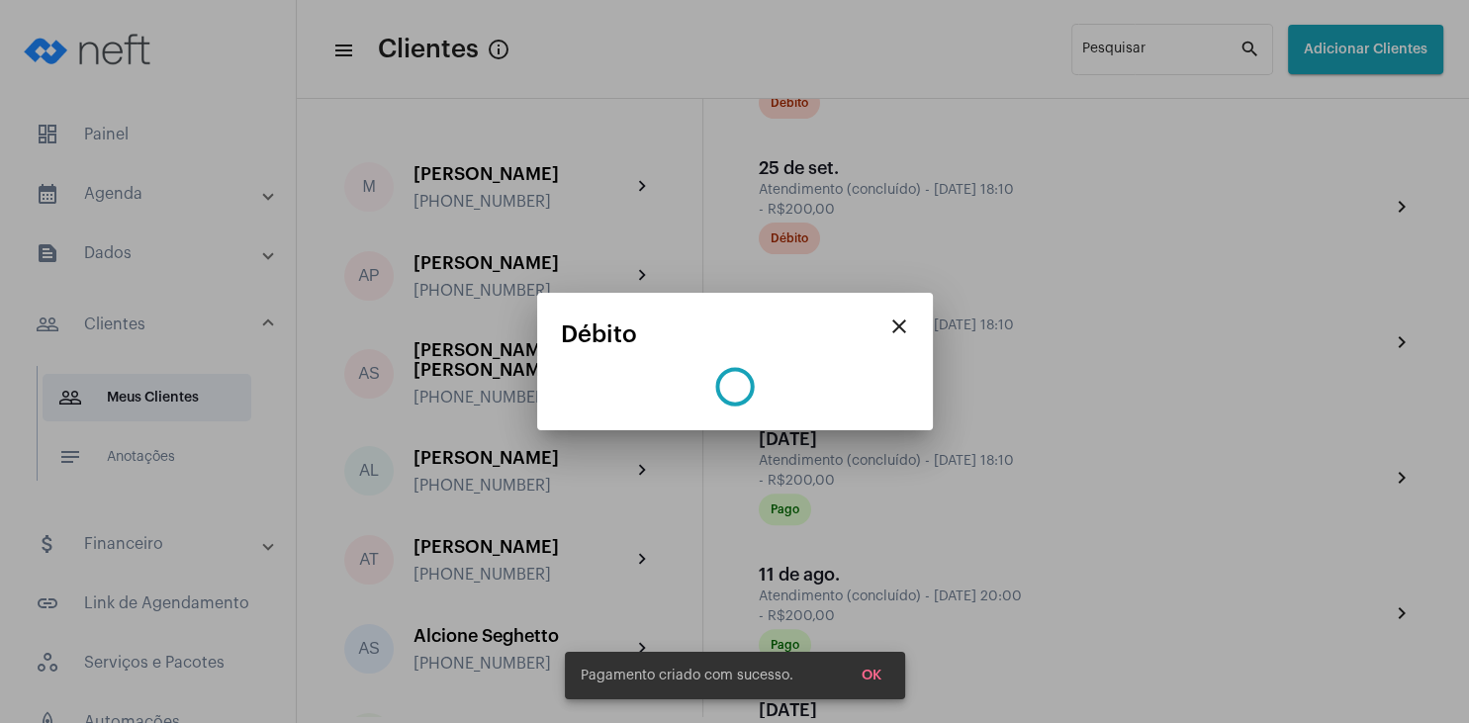
click at [868, 660] on div "close Débito Pagamento criado com sucesso. OK" at bounding box center [734, 361] width 1469 height 723
click at [870, 673] on span "OK" at bounding box center [871, 676] width 20 height 14
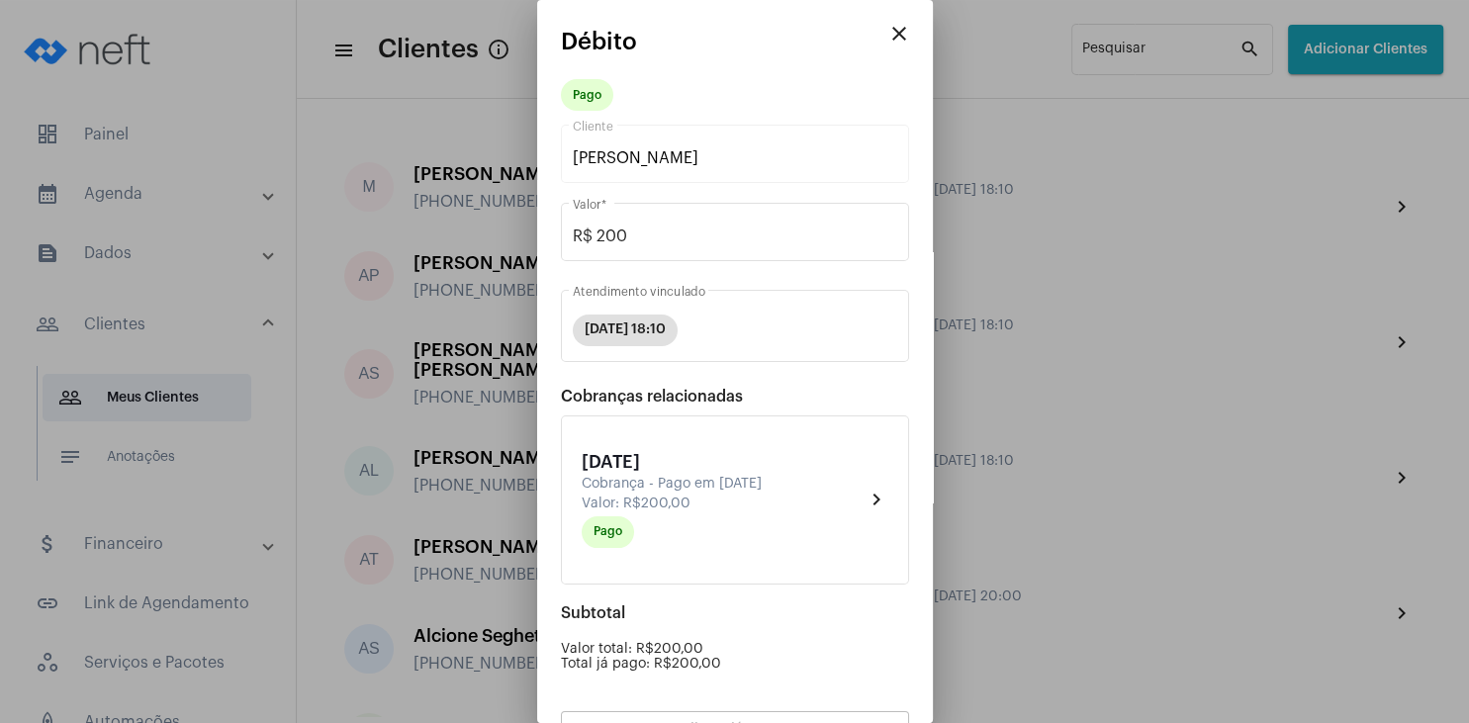
scroll to position [173, 0]
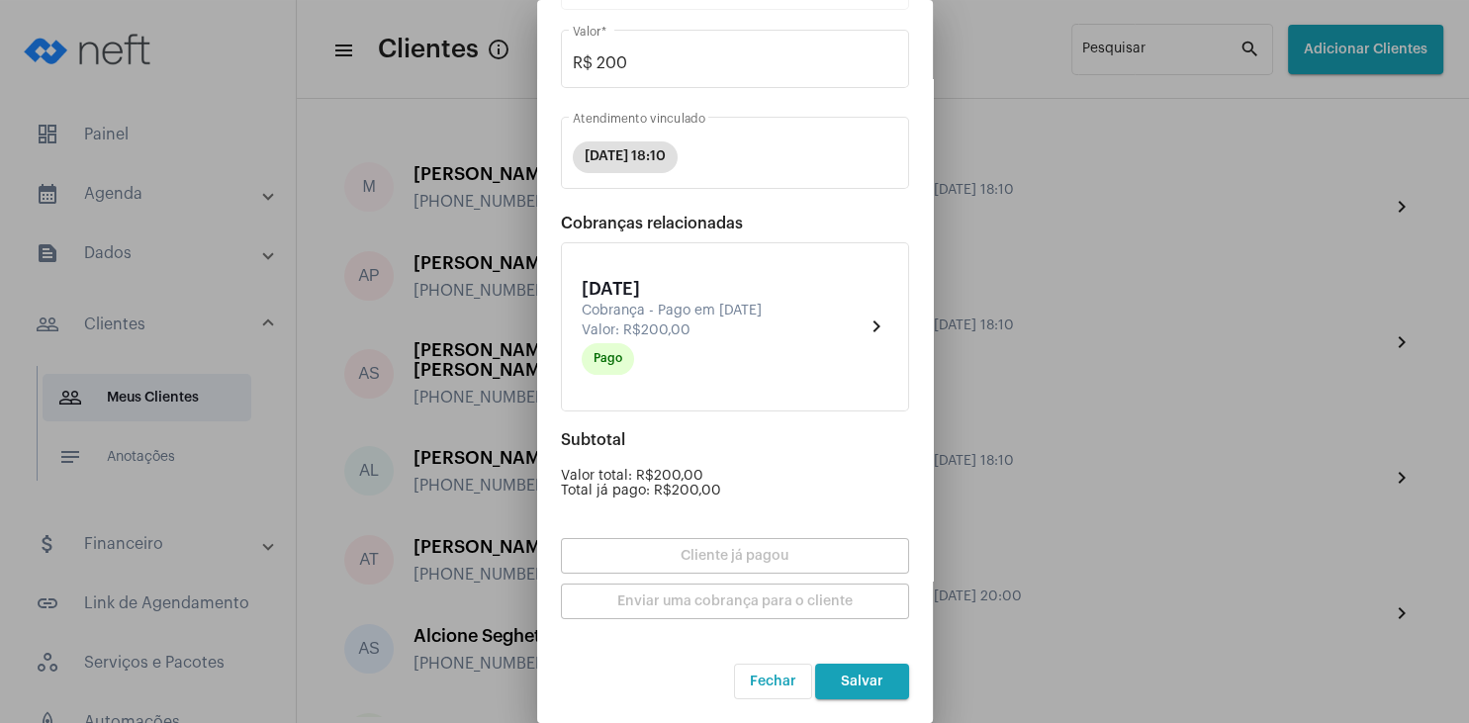
click at [874, 685] on span "Salvar" at bounding box center [862, 682] width 43 height 14
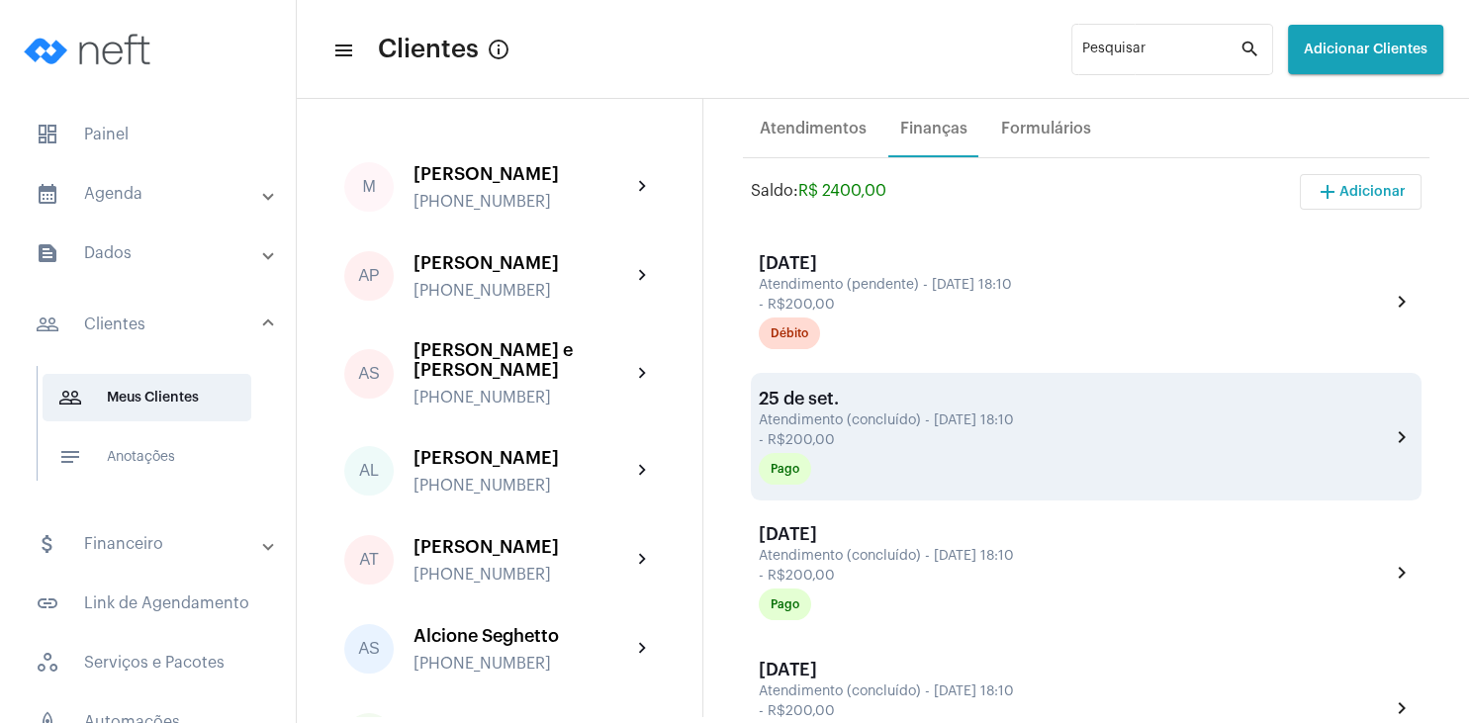
scroll to position [380, 0]
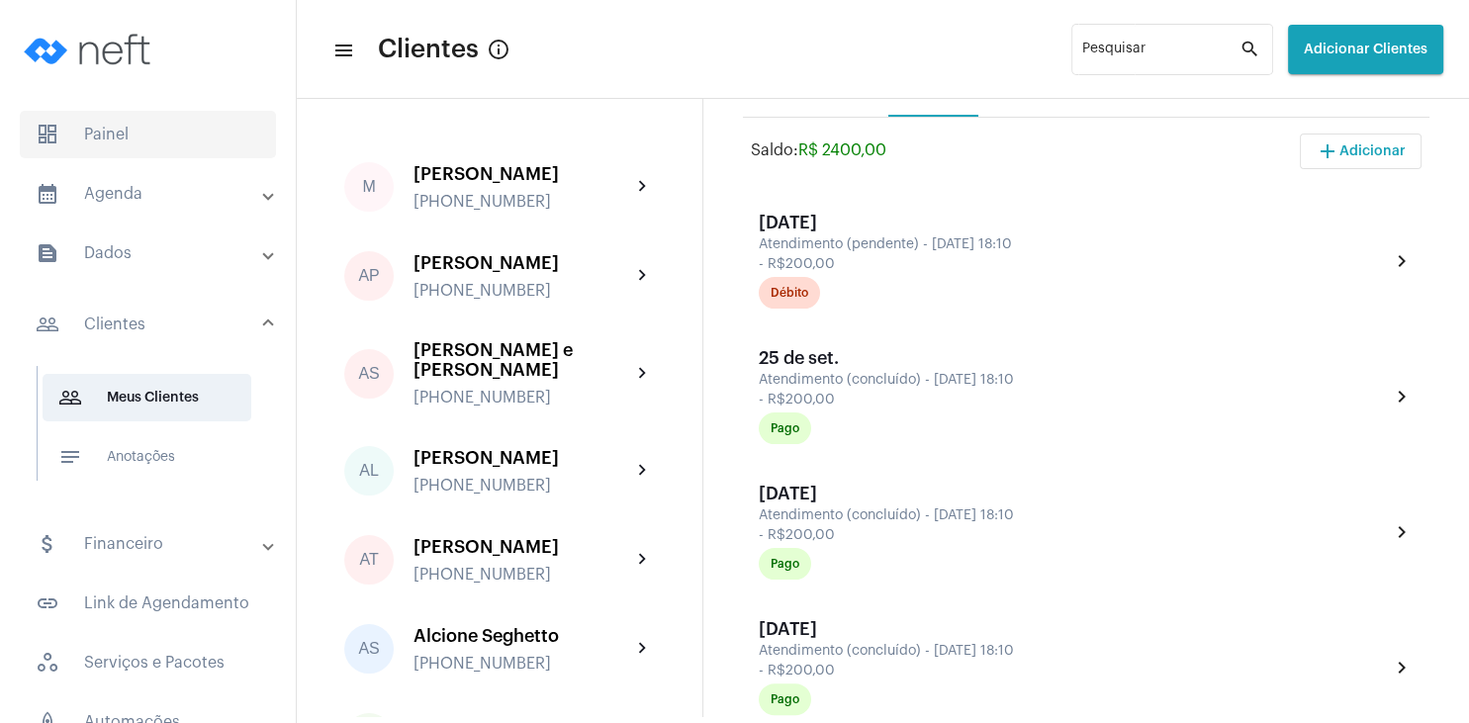
click at [104, 122] on span "dashboard Painel" at bounding box center [148, 134] width 256 height 47
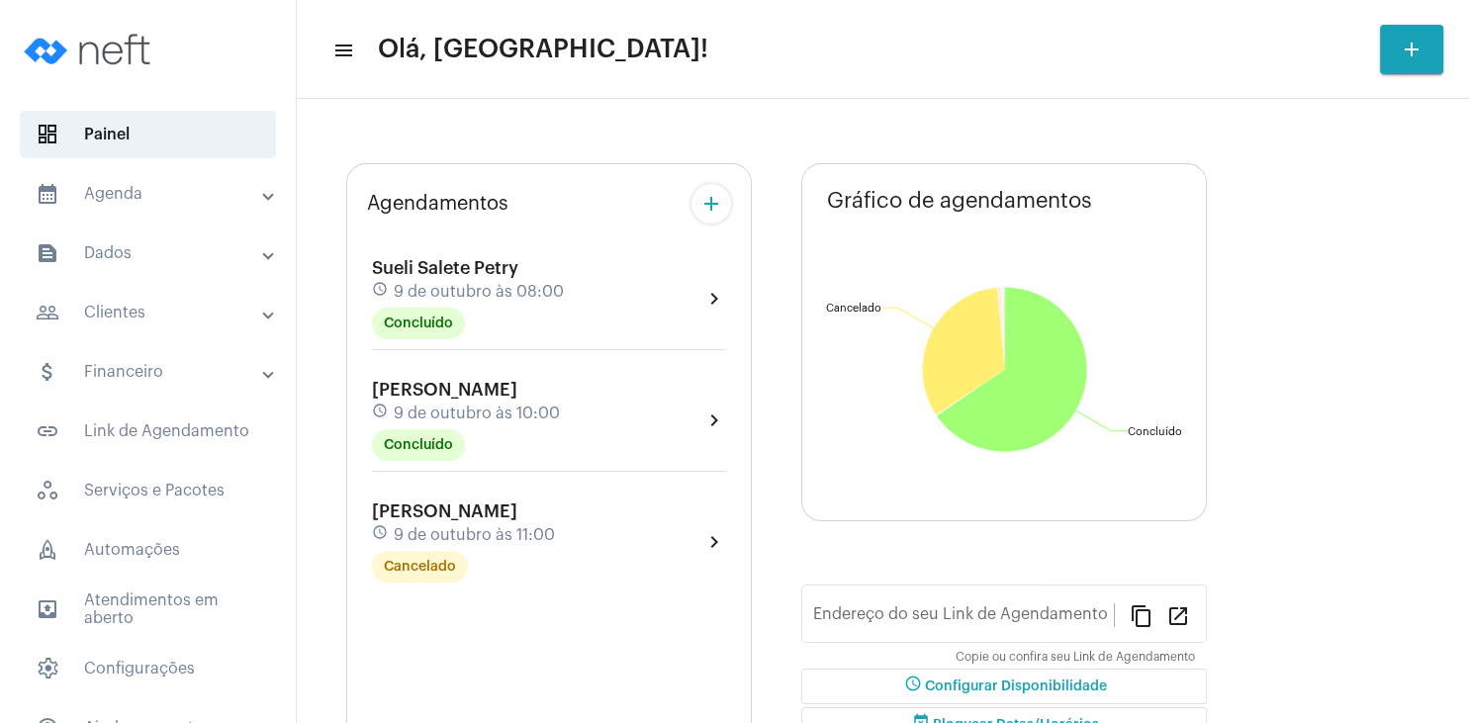
type input "[URL][DOMAIN_NAME]"
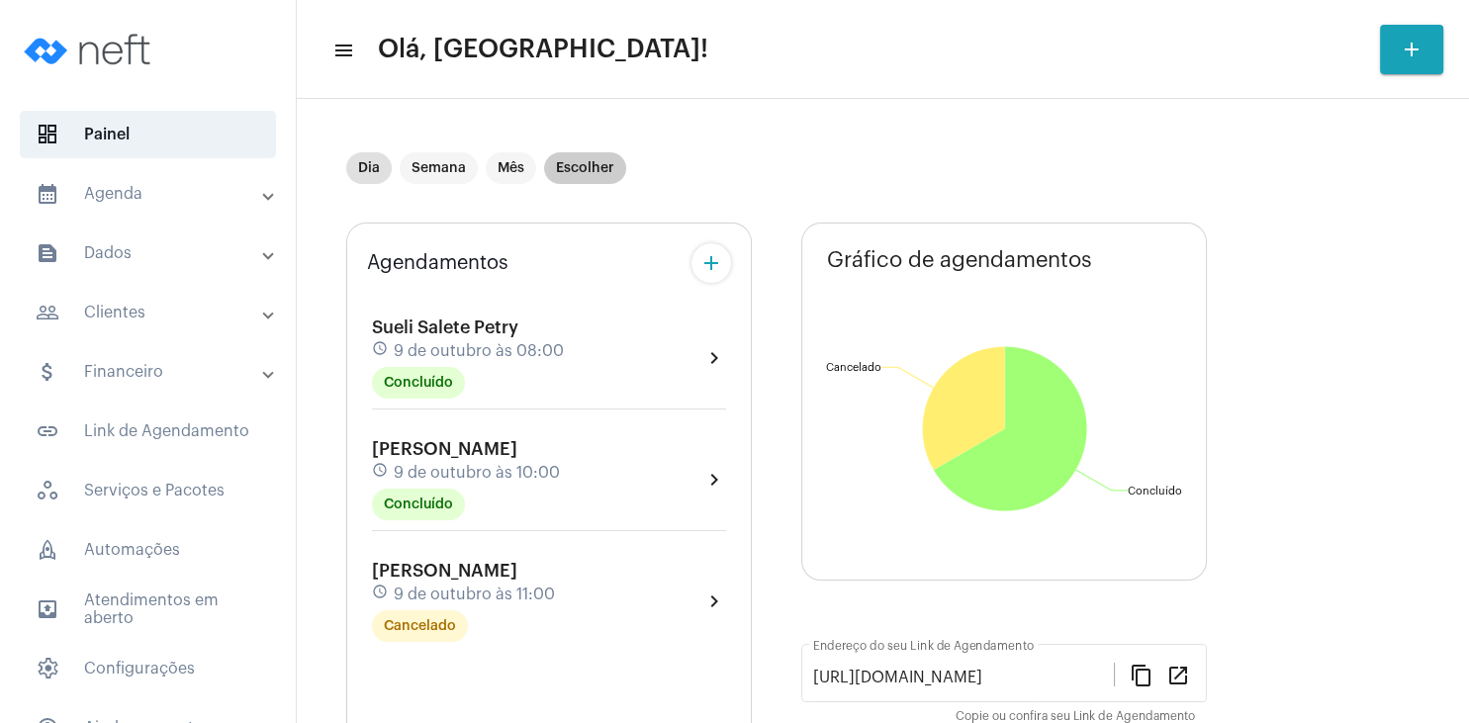
click at [611, 160] on mat-chip "Escolher" at bounding box center [585, 168] width 82 height 32
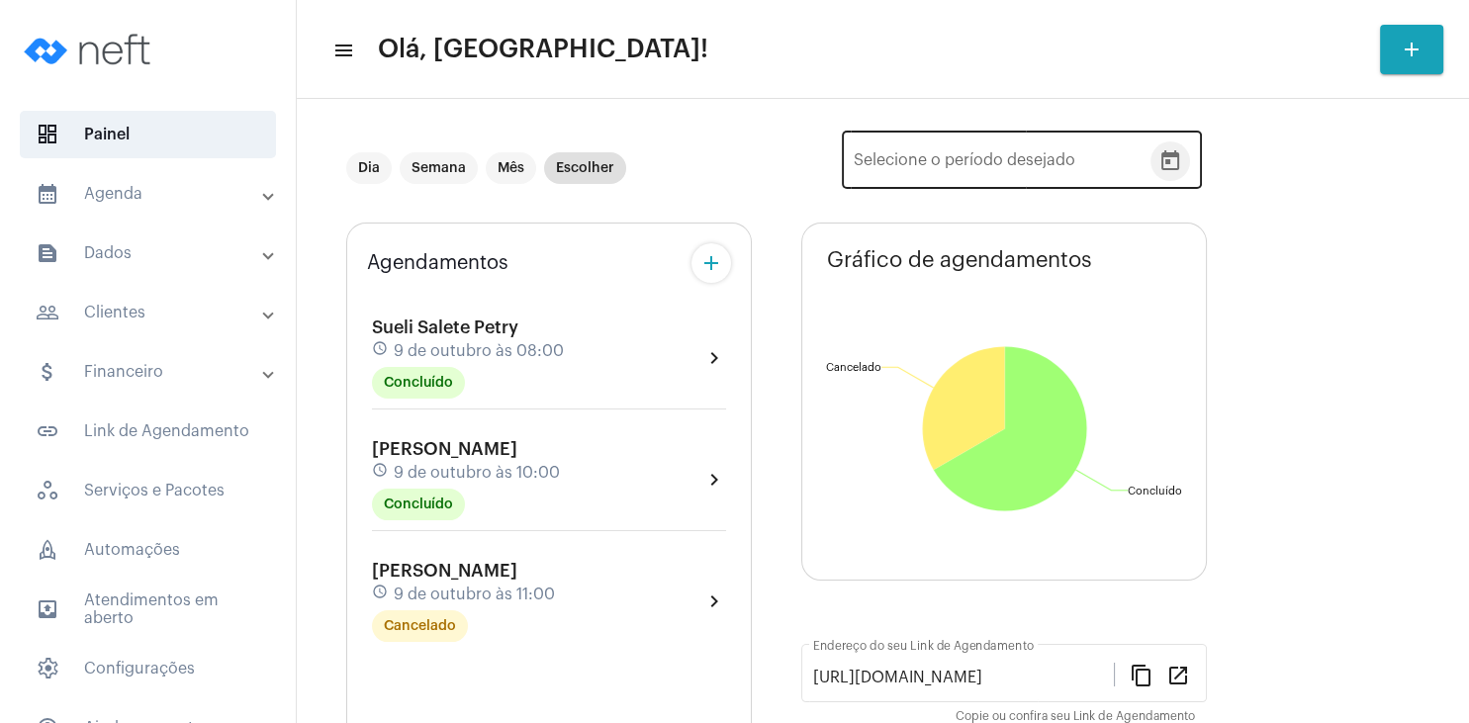
click at [1177, 172] on icon "Open calendar" at bounding box center [1170, 161] width 24 height 24
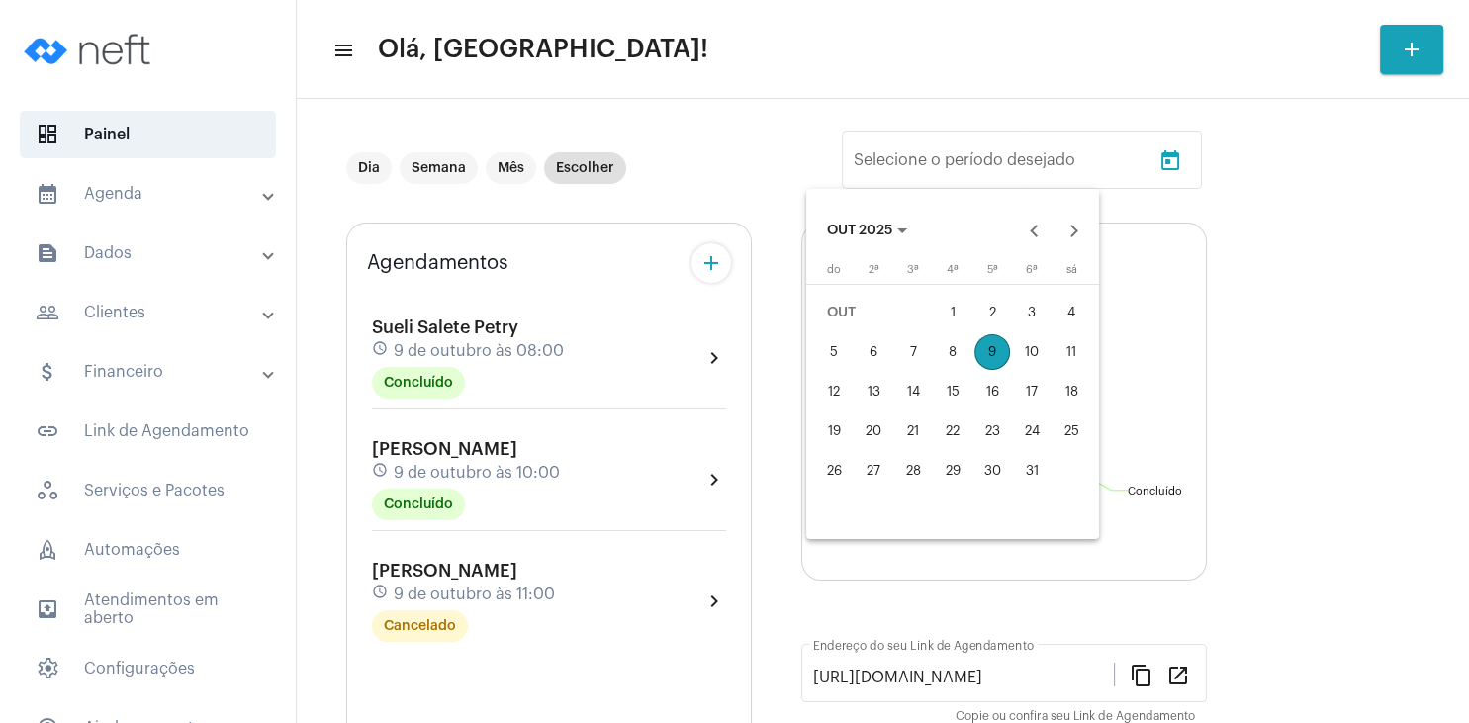
click at [841, 394] on div "12" at bounding box center [834, 392] width 36 height 36
type input "[DATE]"
click at [1080, 392] on div "18" at bounding box center [1071, 392] width 36 height 36
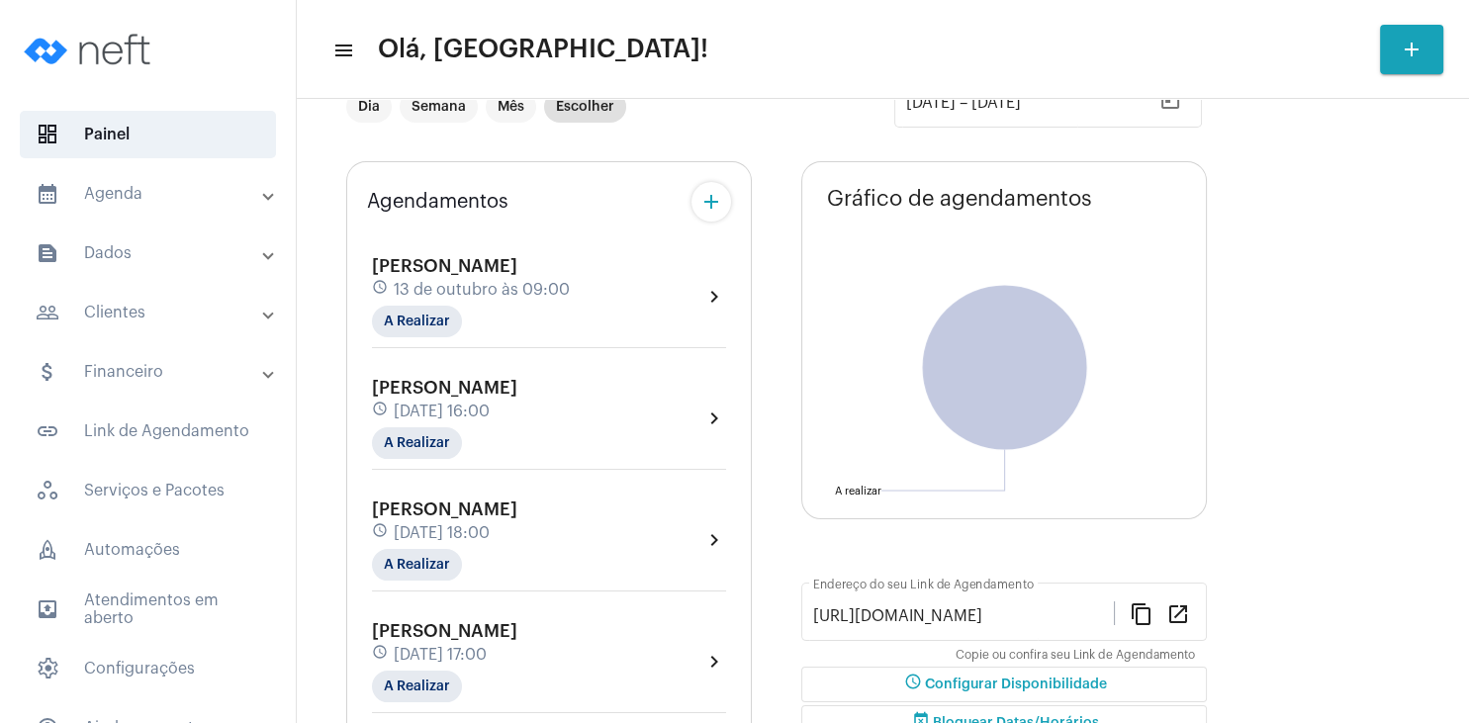
scroll to position [95, 0]
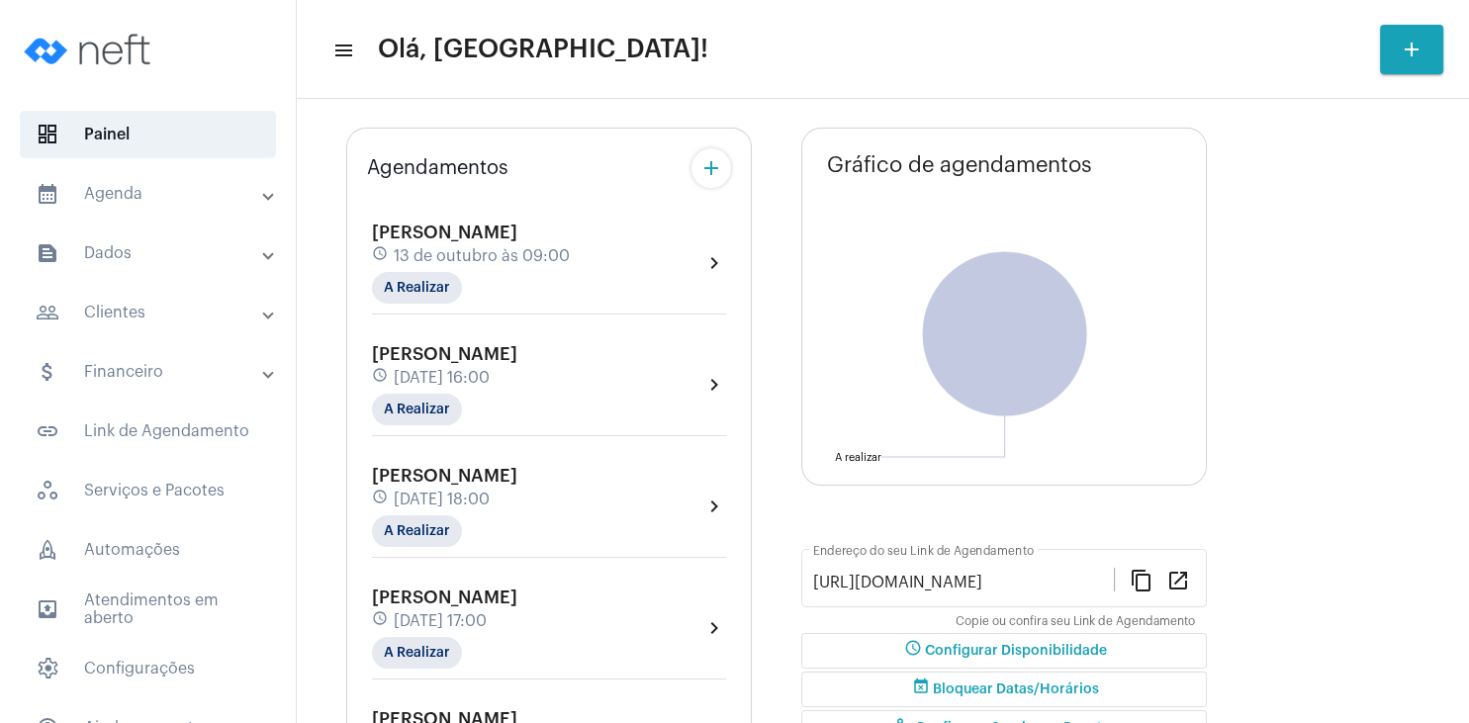
click at [122, 319] on mat-panel-title "people_outline Clientes" at bounding box center [150, 313] width 228 height 24
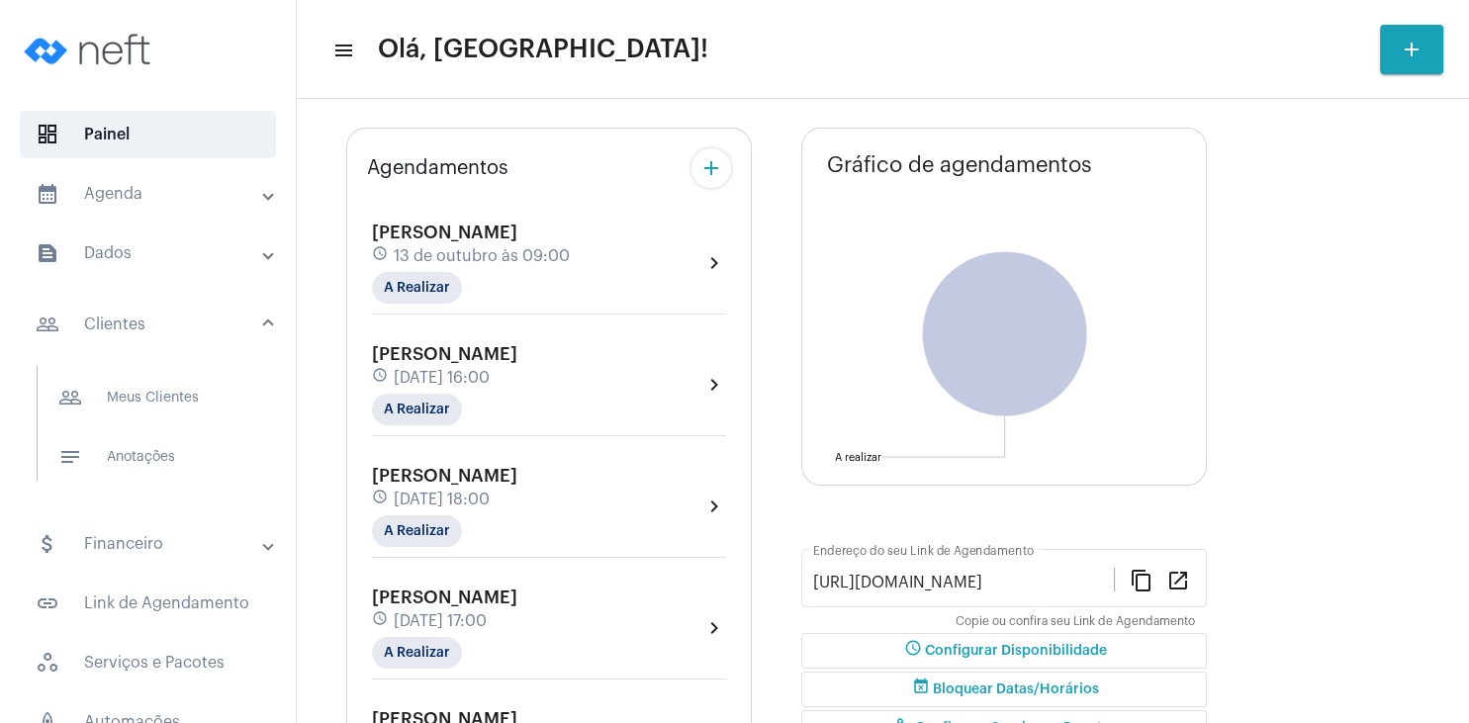
scroll to position [0, 0]
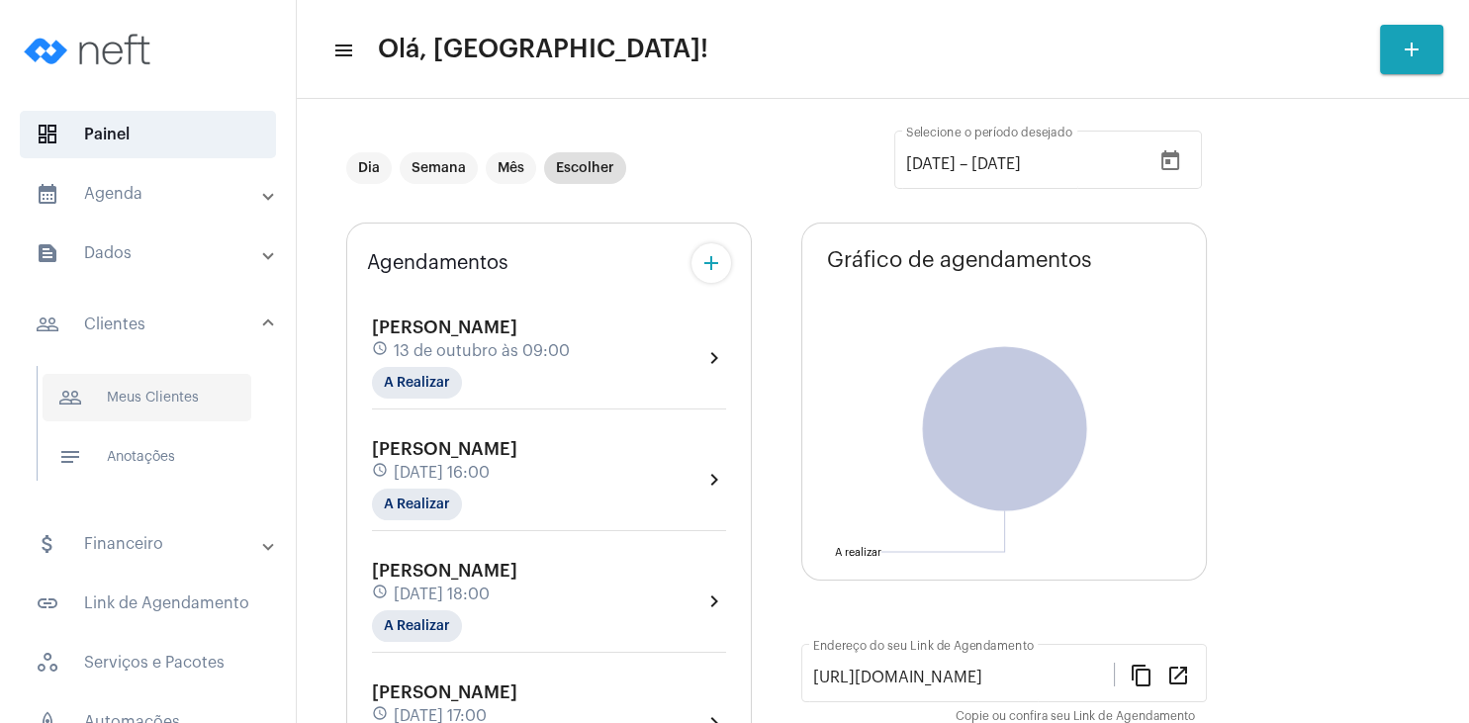
click at [152, 403] on span "people_outline Meus Clientes" at bounding box center [147, 397] width 209 height 47
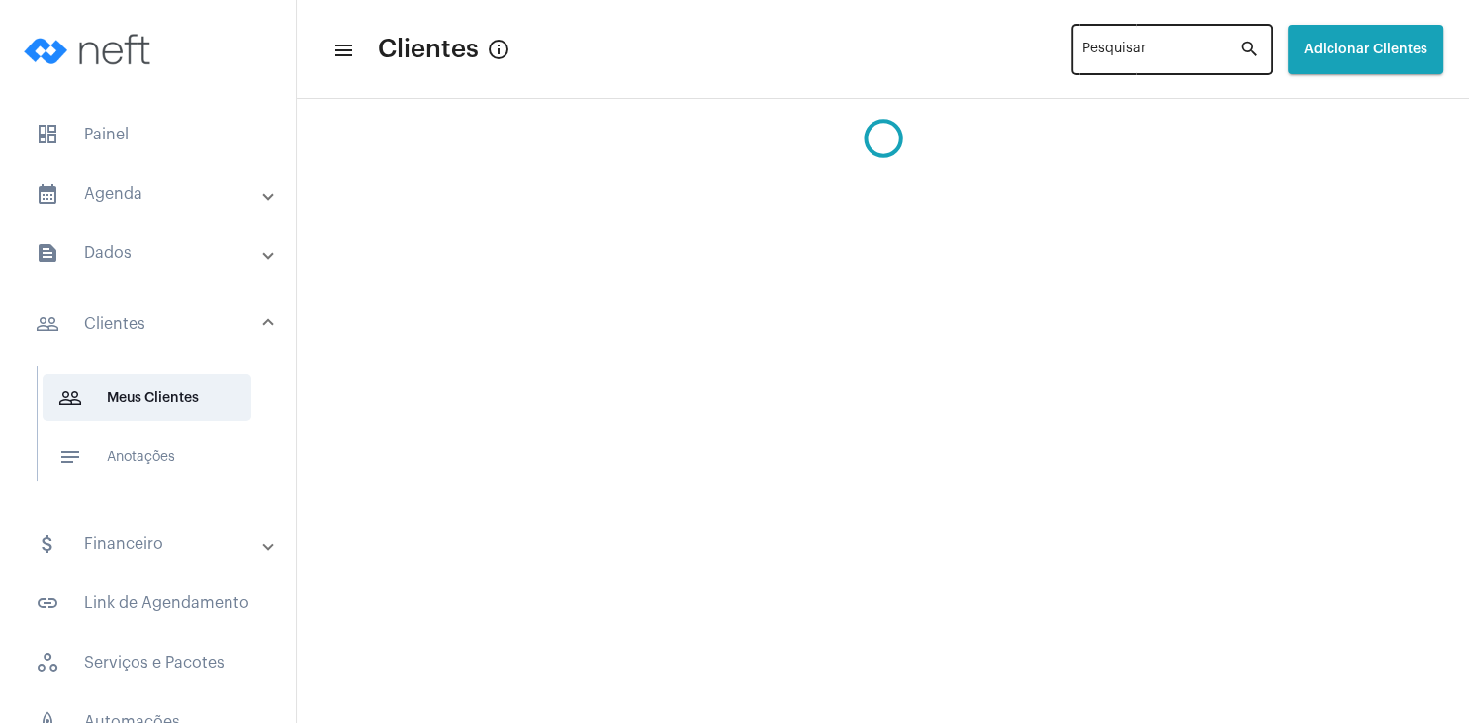
click at [1082, 63] on div "Pesquisar" at bounding box center [1160, 48] width 157 height 54
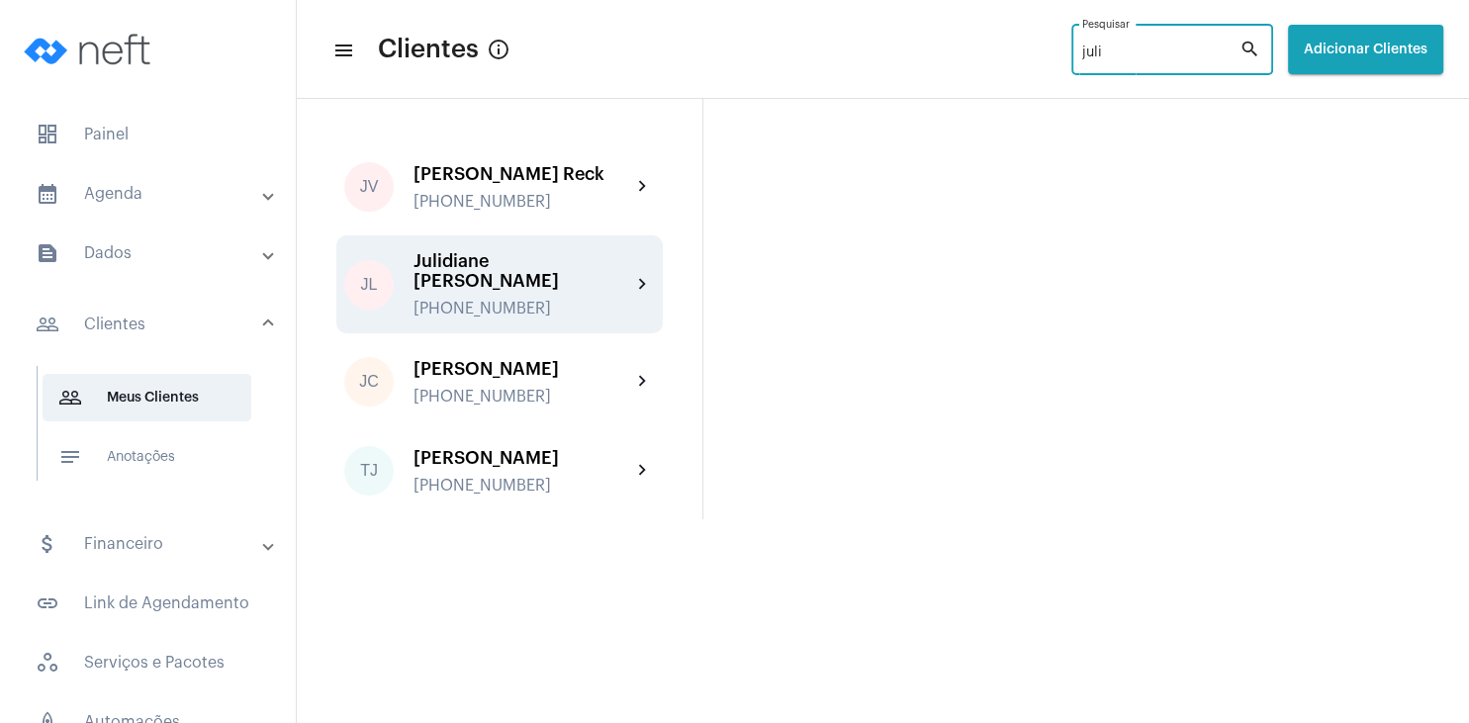
type input "juli"
click at [538, 317] on div "JL Julidiane [PERSON_NAME] [PHONE_NUMBER] chevron_right" at bounding box center [499, 284] width 326 height 98
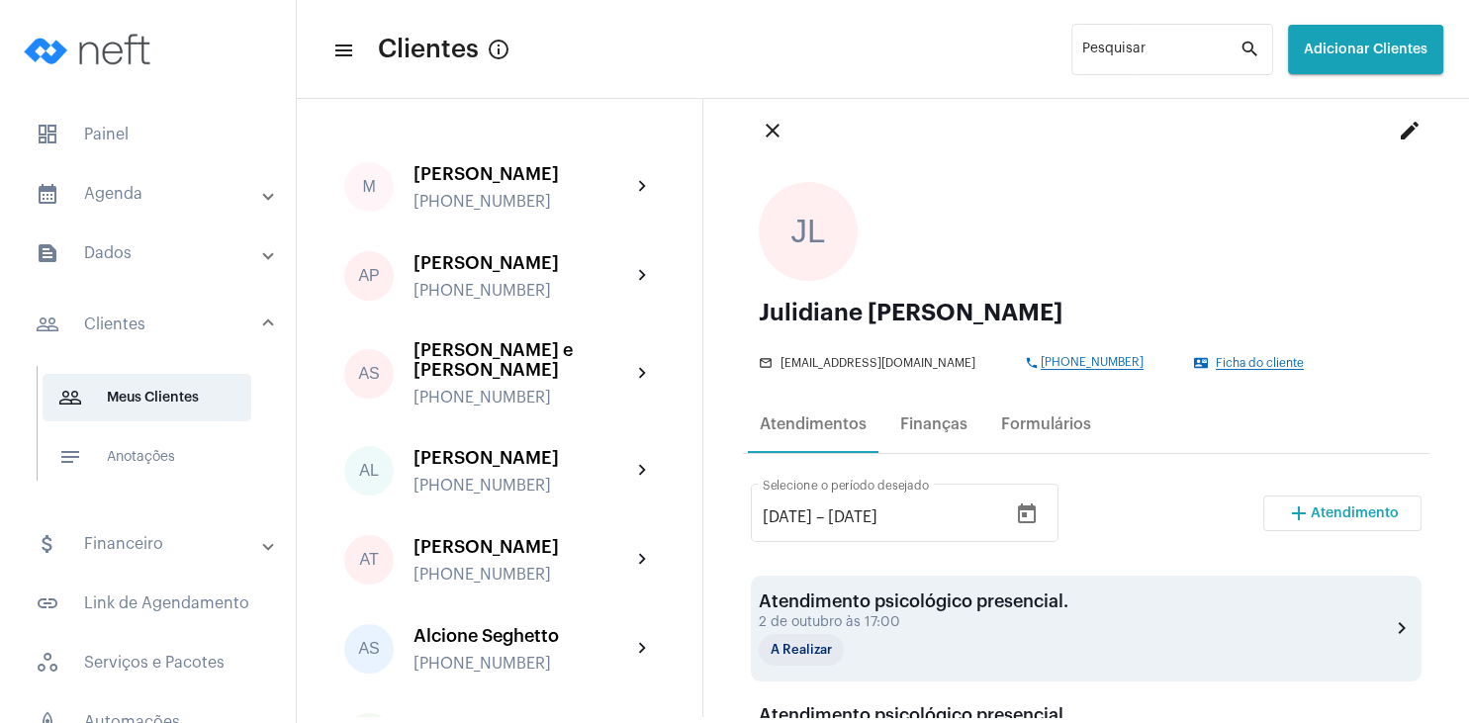
scroll to position [95, 0]
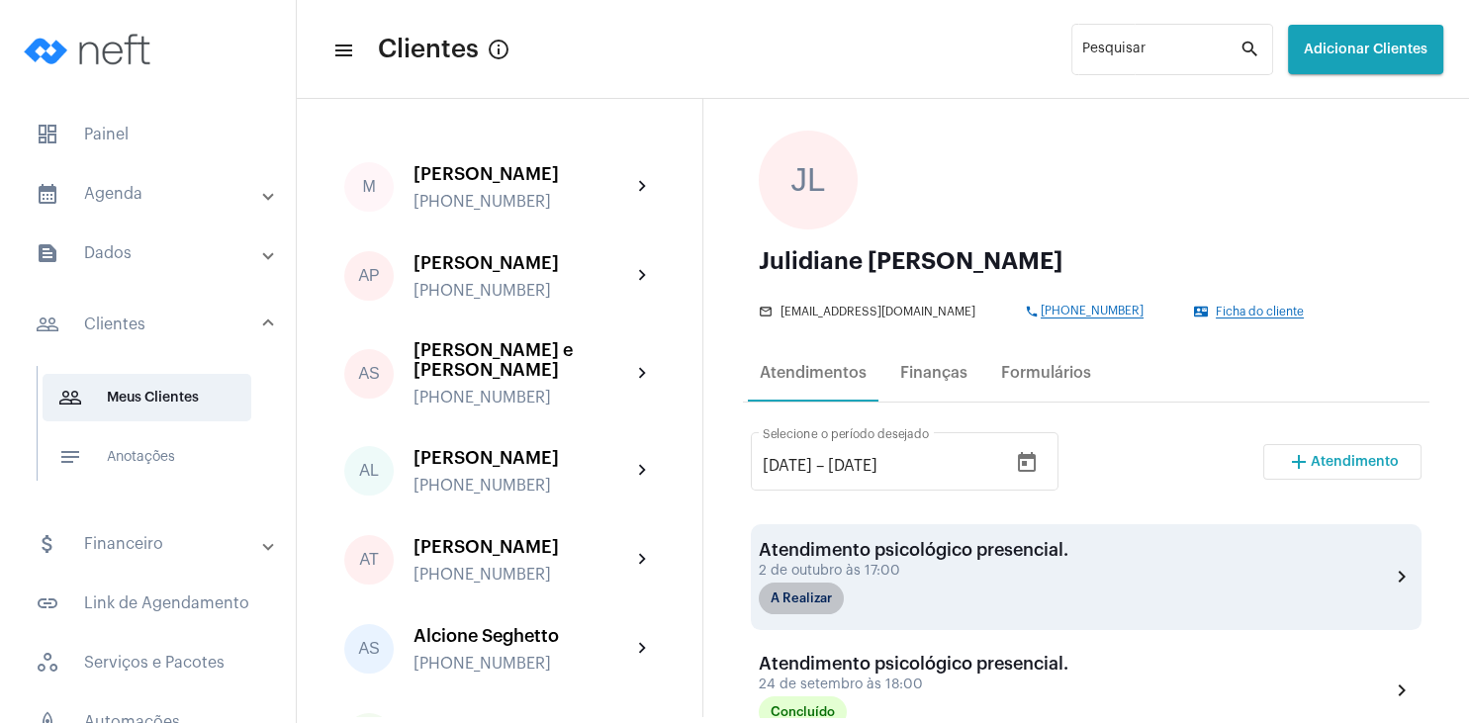
click at [804, 595] on mat-chip "A Realizar" at bounding box center [801, 599] width 85 height 32
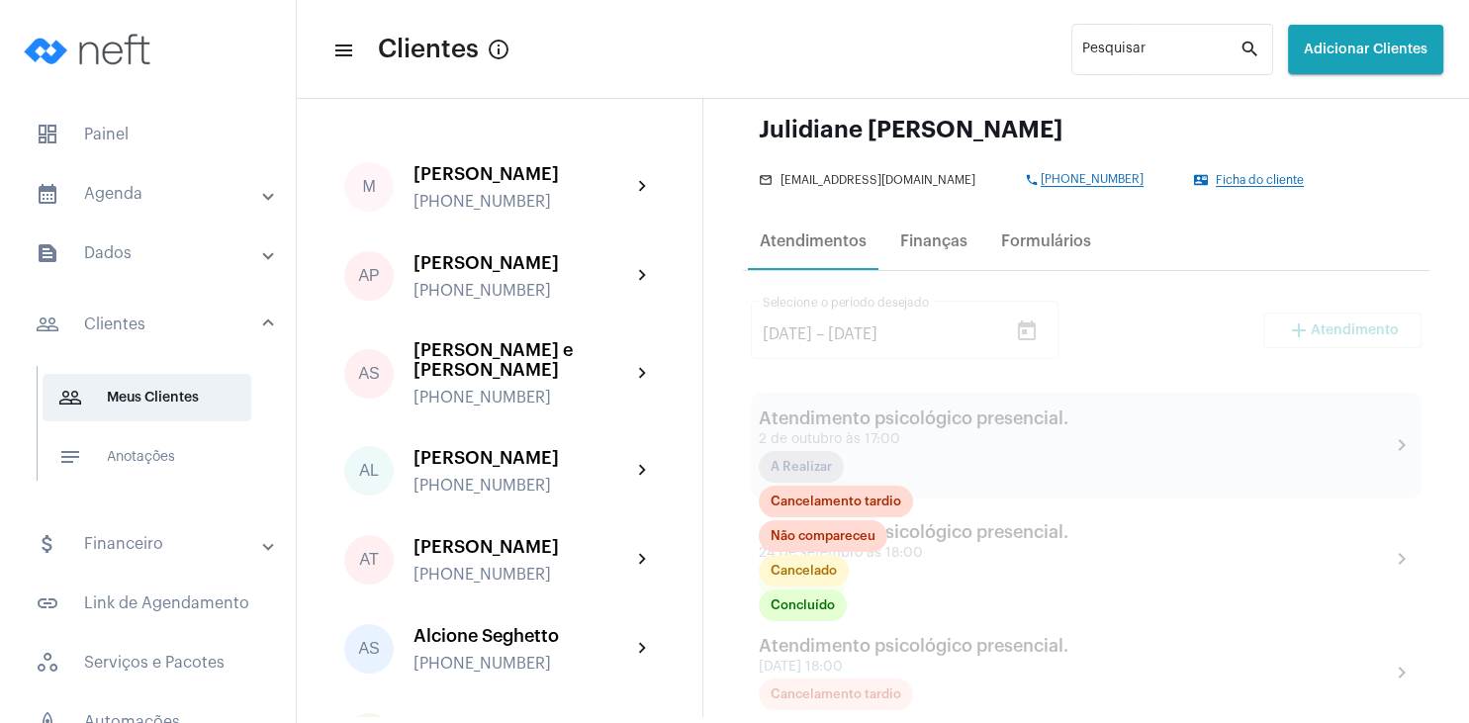
scroll to position [285, 0]
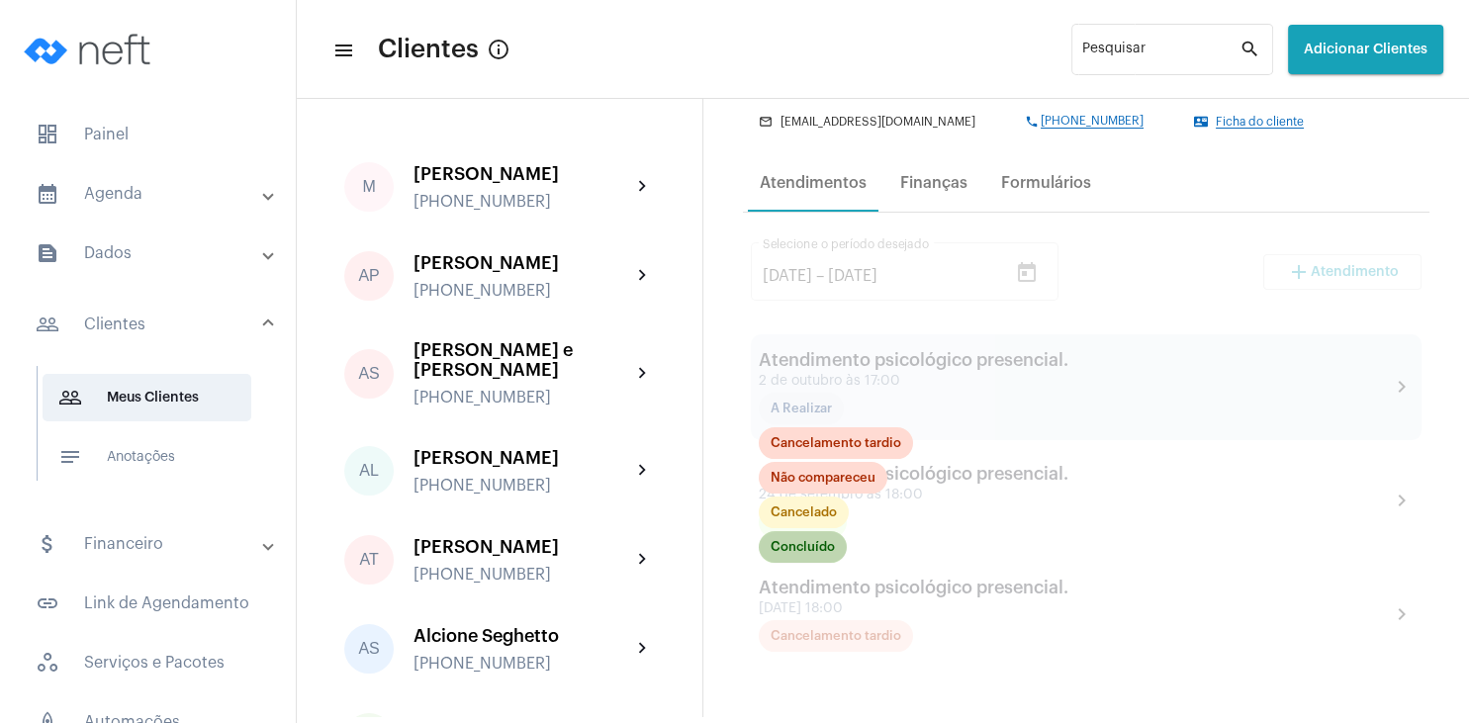
click at [819, 552] on mat-chip "Concluído" at bounding box center [803, 547] width 88 height 32
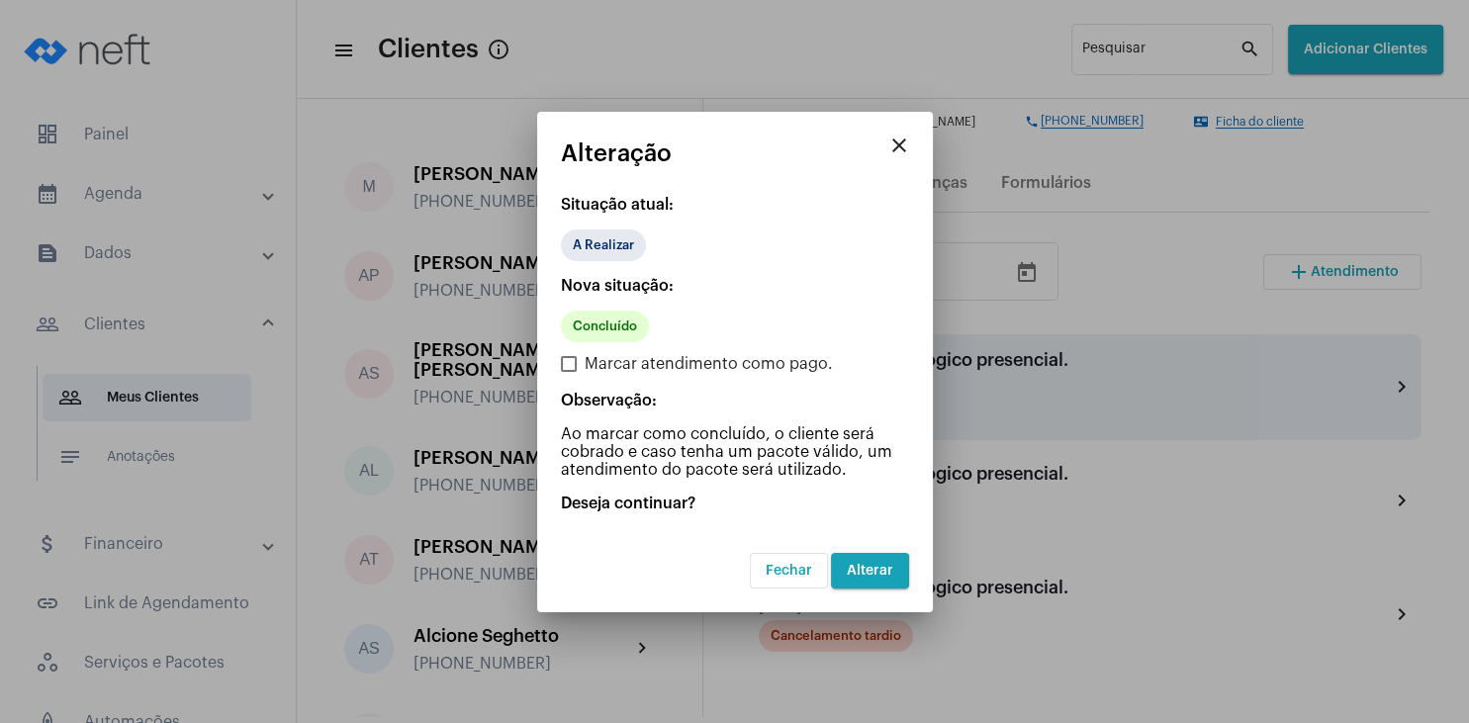
click at [883, 576] on span "Alterar" at bounding box center [870, 571] width 46 height 14
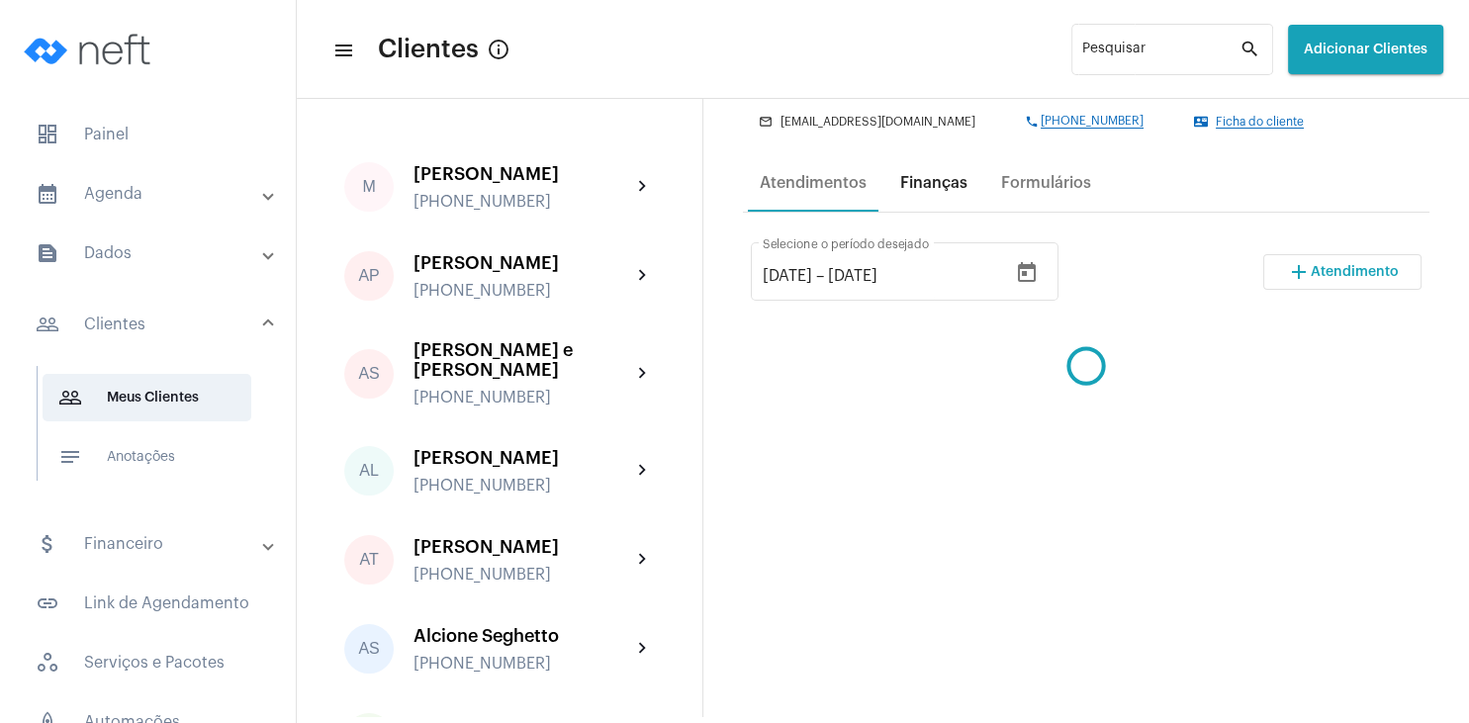
click at [939, 186] on div "Finanças" at bounding box center [933, 183] width 67 height 18
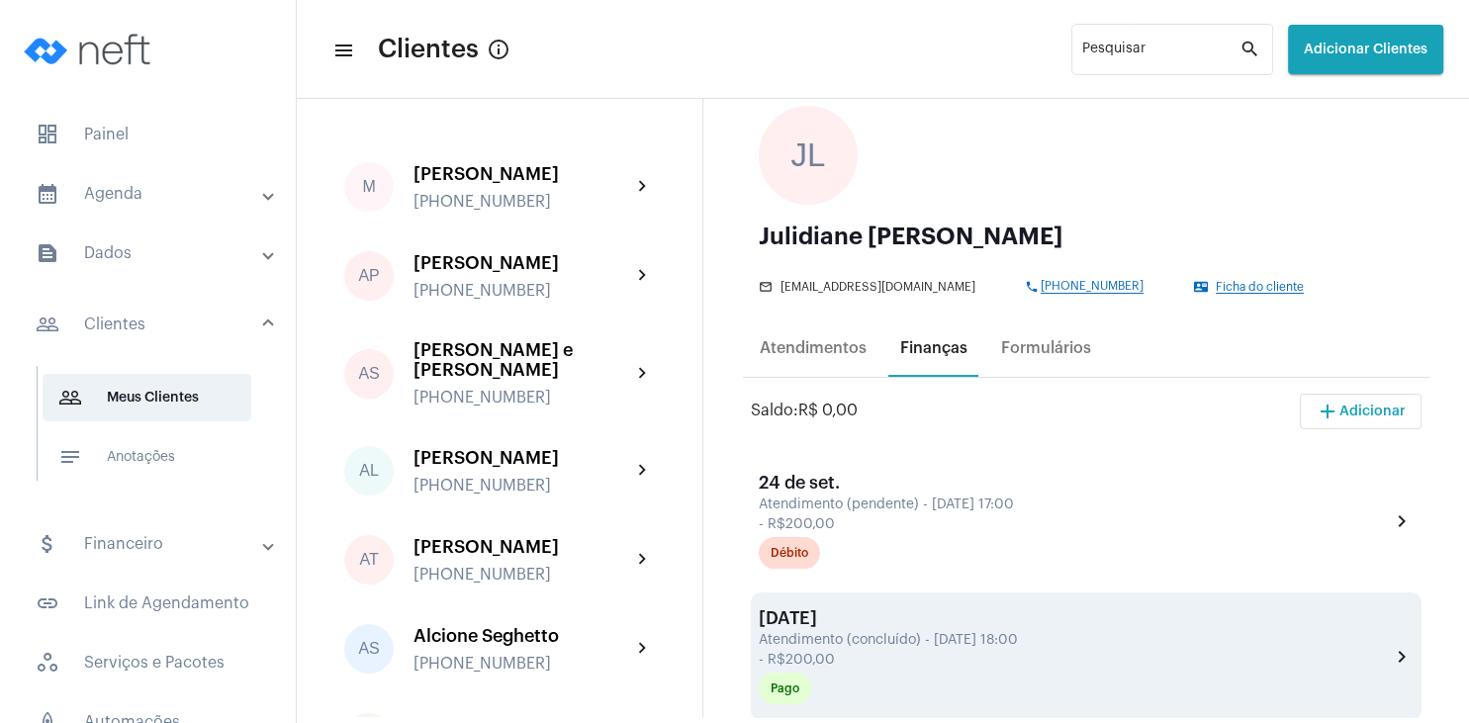
scroll to position [285, 0]
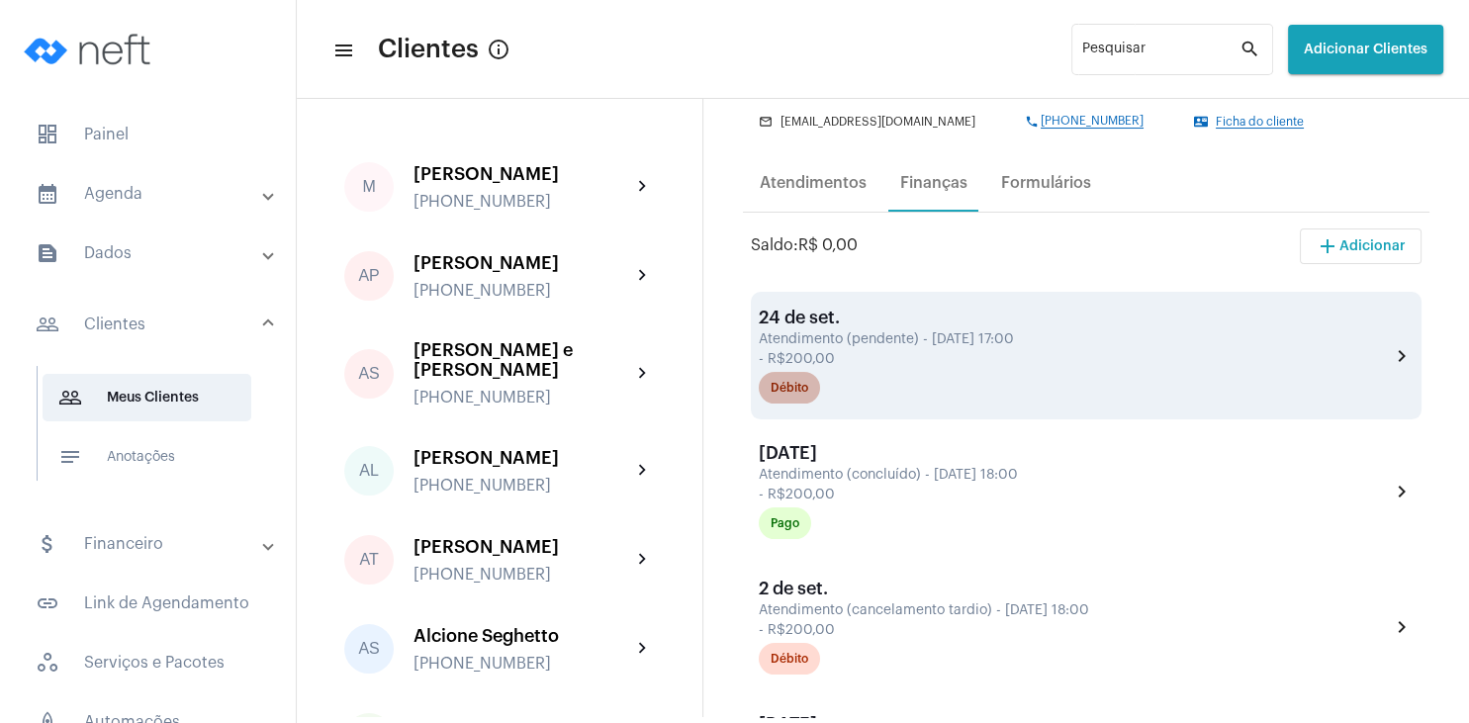
click at [801, 389] on div "Débito" at bounding box center [789, 388] width 38 height 13
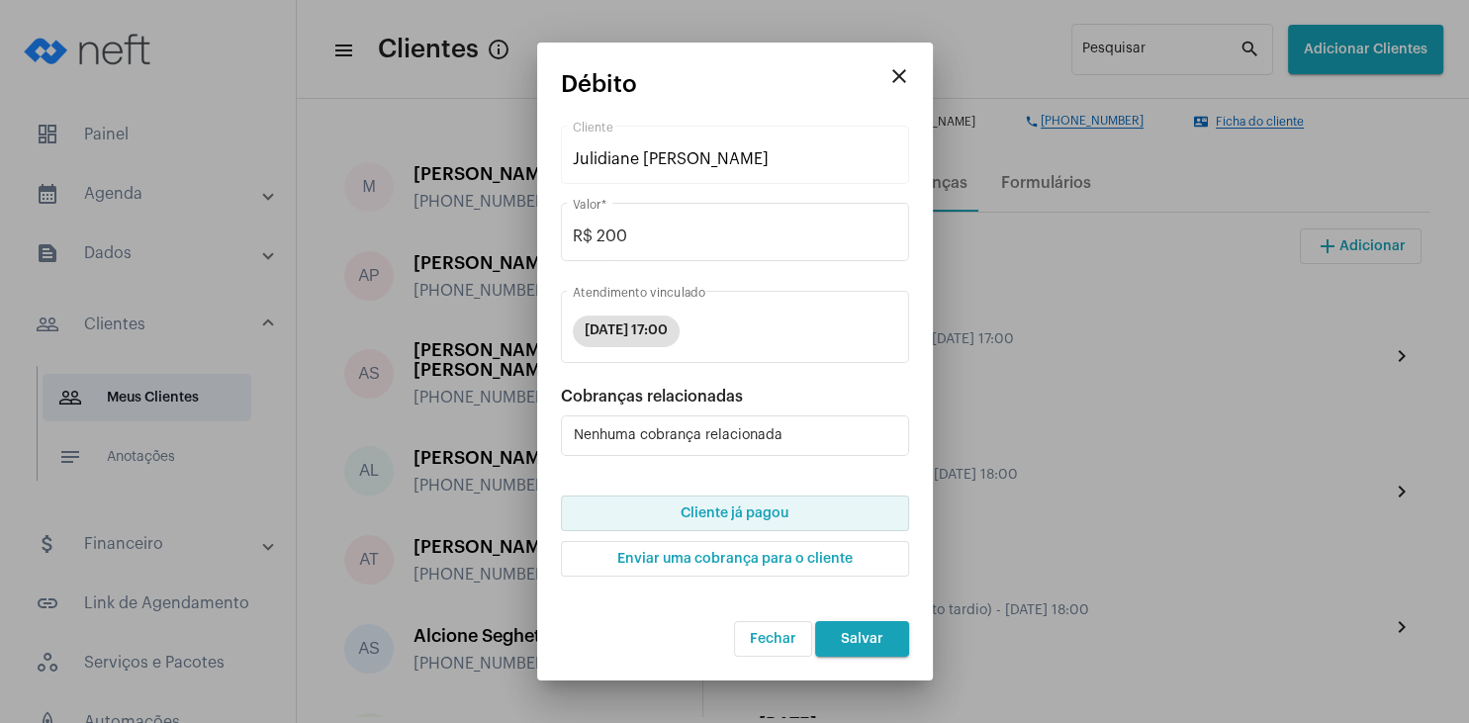
click at [778, 513] on span "Cliente já pagou" at bounding box center [734, 513] width 108 height 14
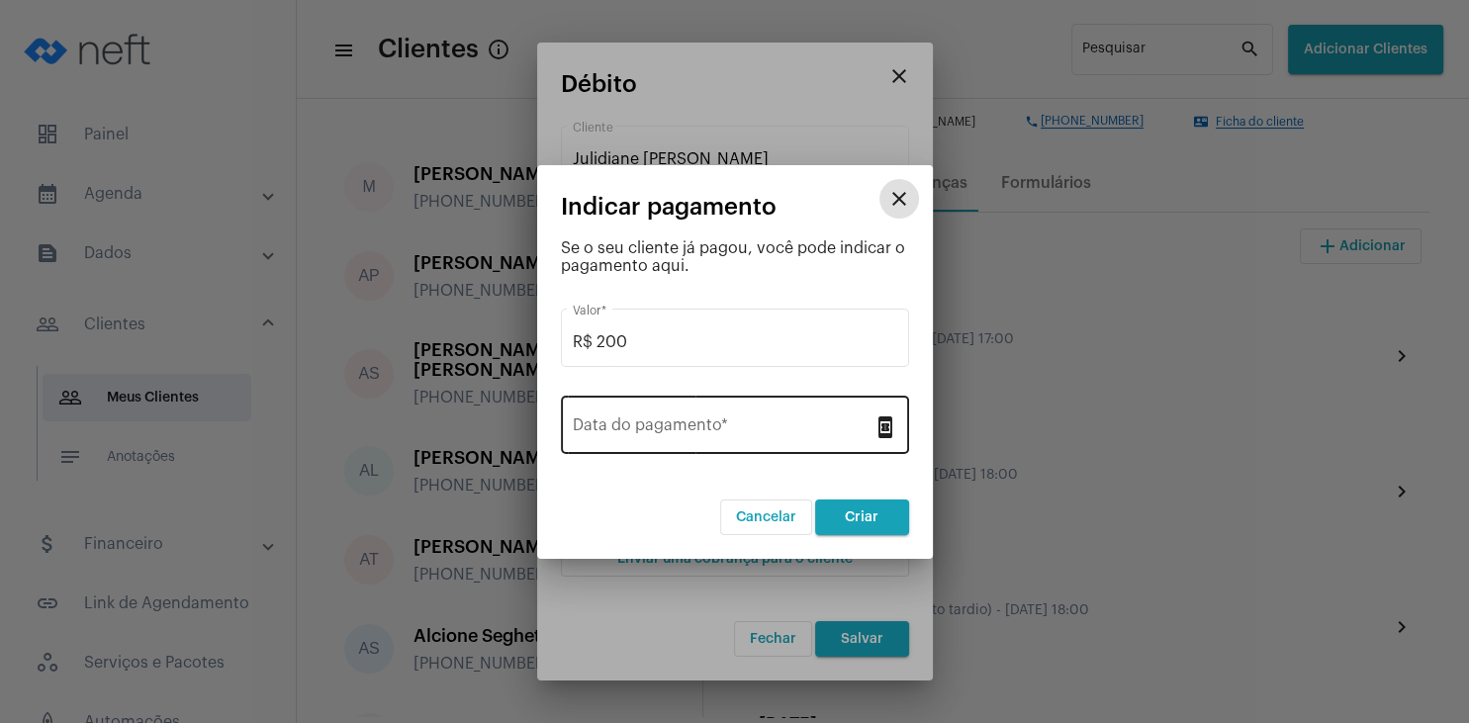
click at [655, 425] on input "Data do pagamento *" at bounding box center [723, 429] width 301 height 18
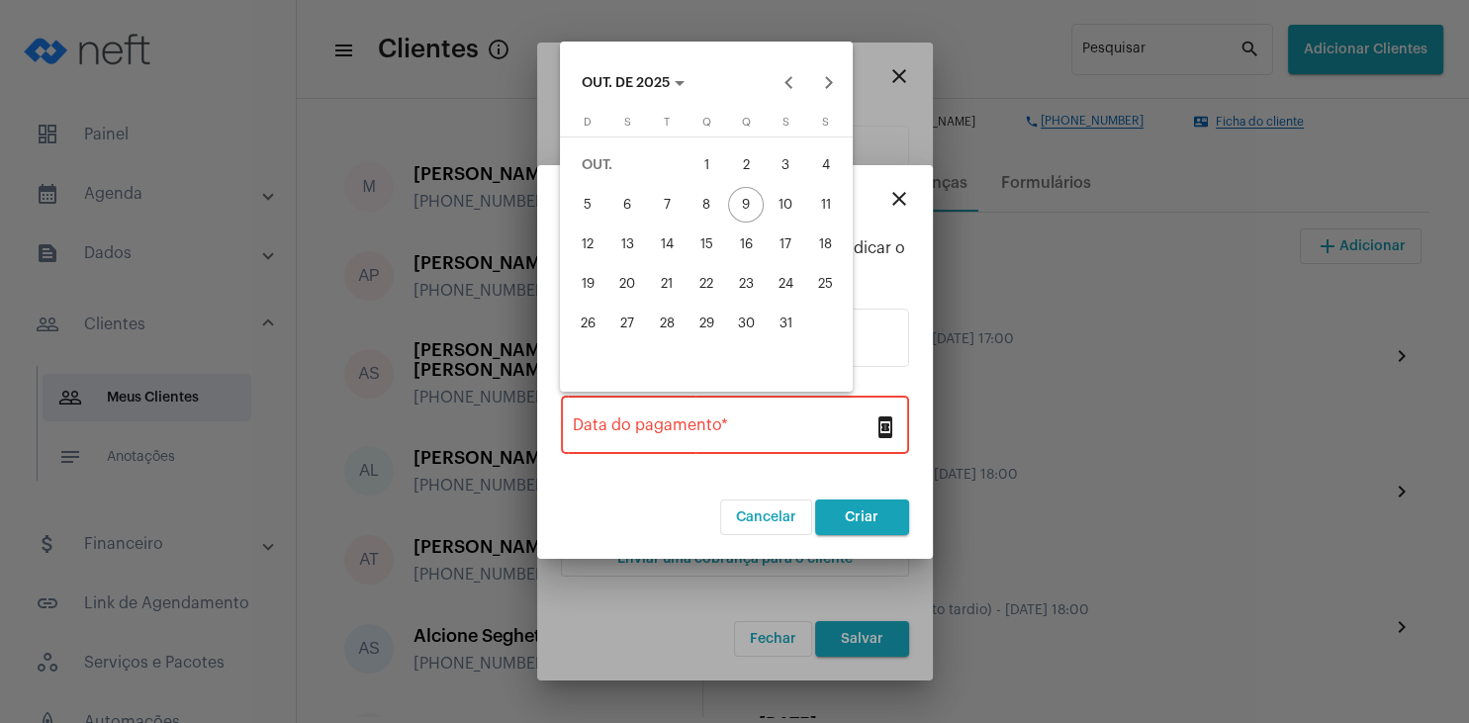
click at [736, 167] on div "2" at bounding box center [746, 165] width 36 height 36
type input "[DATE]"
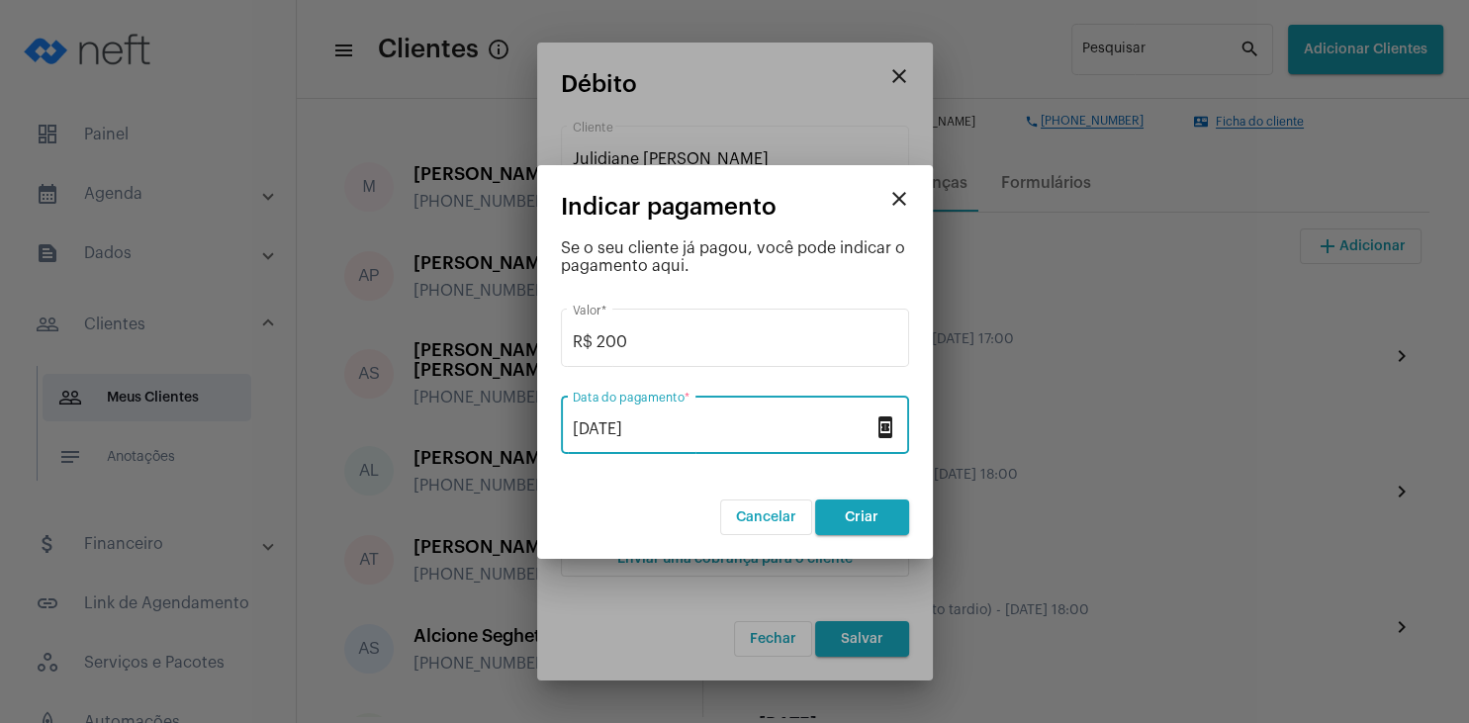
click at [859, 524] on button "Criar" at bounding box center [862, 517] width 94 height 36
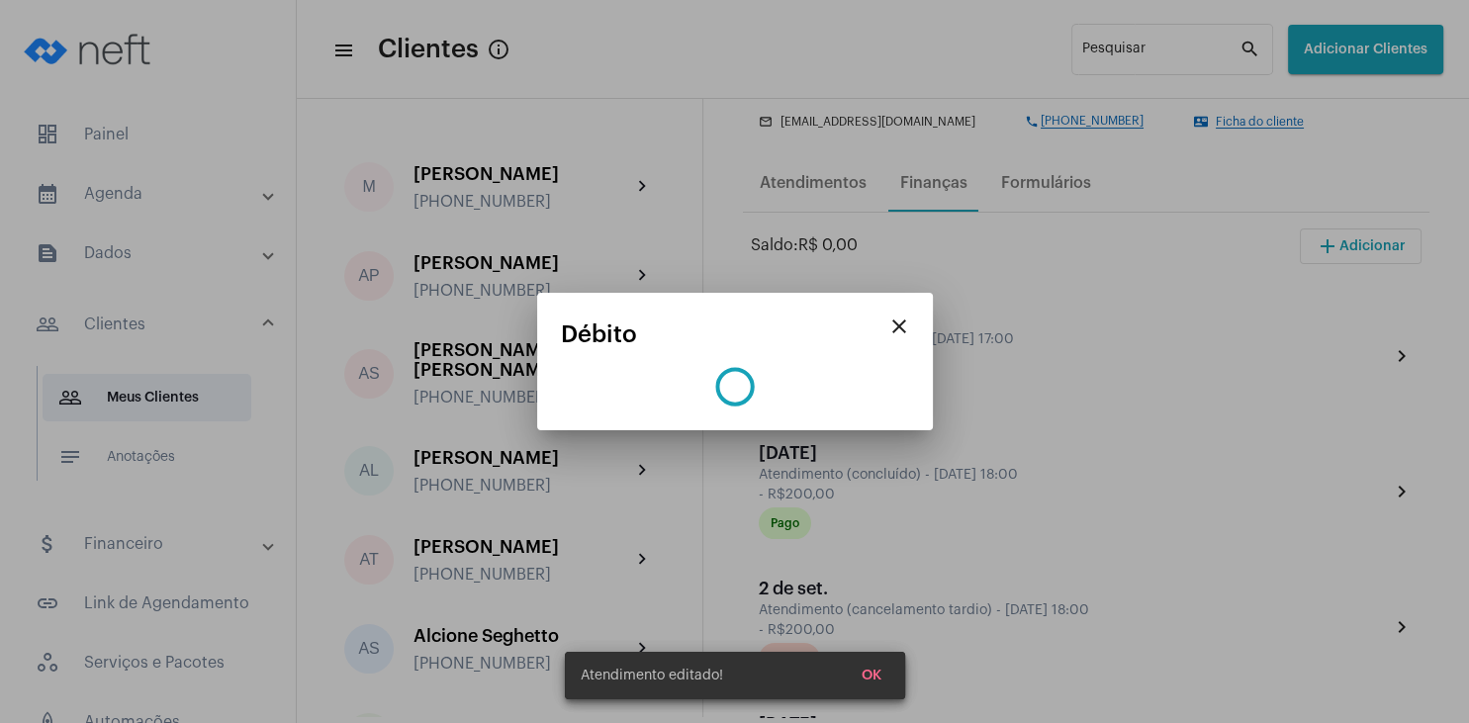
click at [872, 677] on div "Atendimento editado! OK" at bounding box center [735, 675] width 388 height 95
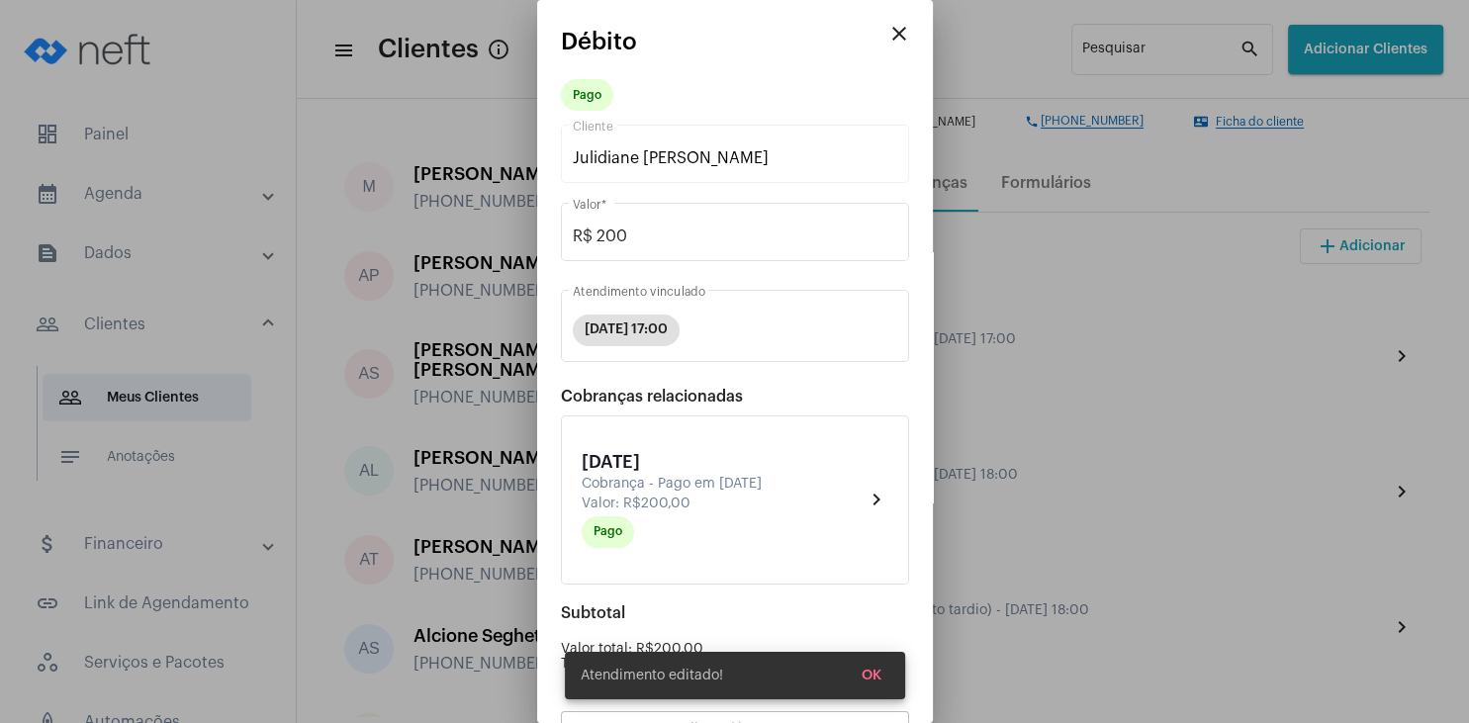
click at [873, 671] on span "OK" at bounding box center [871, 676] width 20 height 14
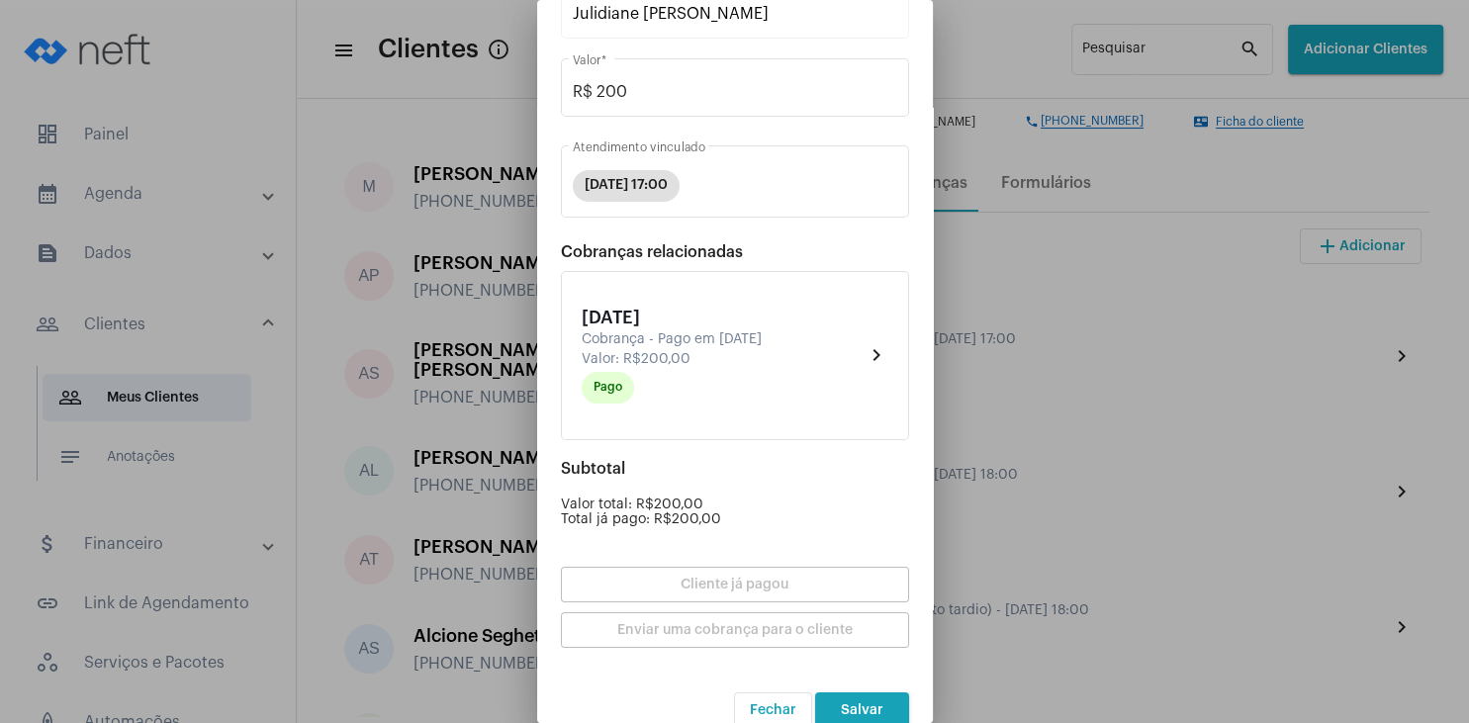
scroll to position [173, 0]
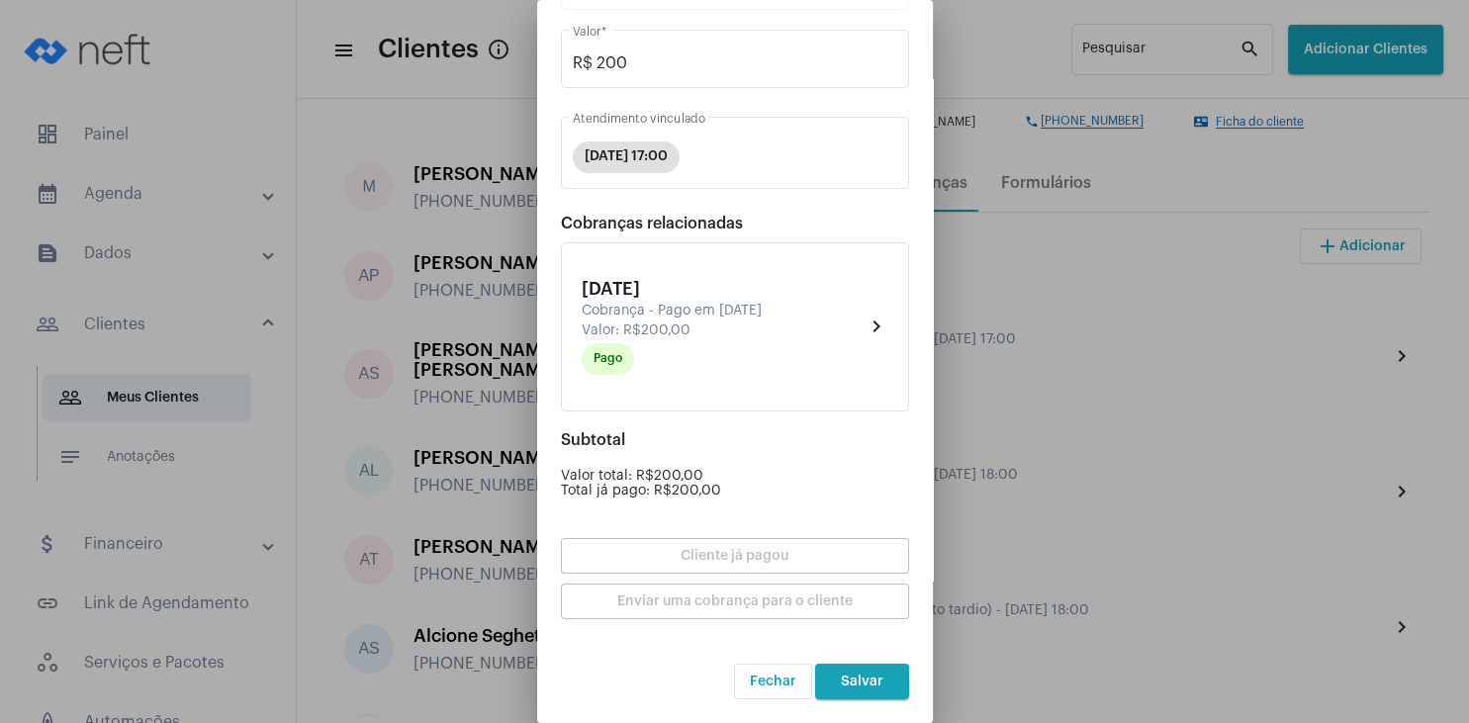
click at [888, 672] on button "Salvar" at bounding box center [862, 682] width 94 height 36
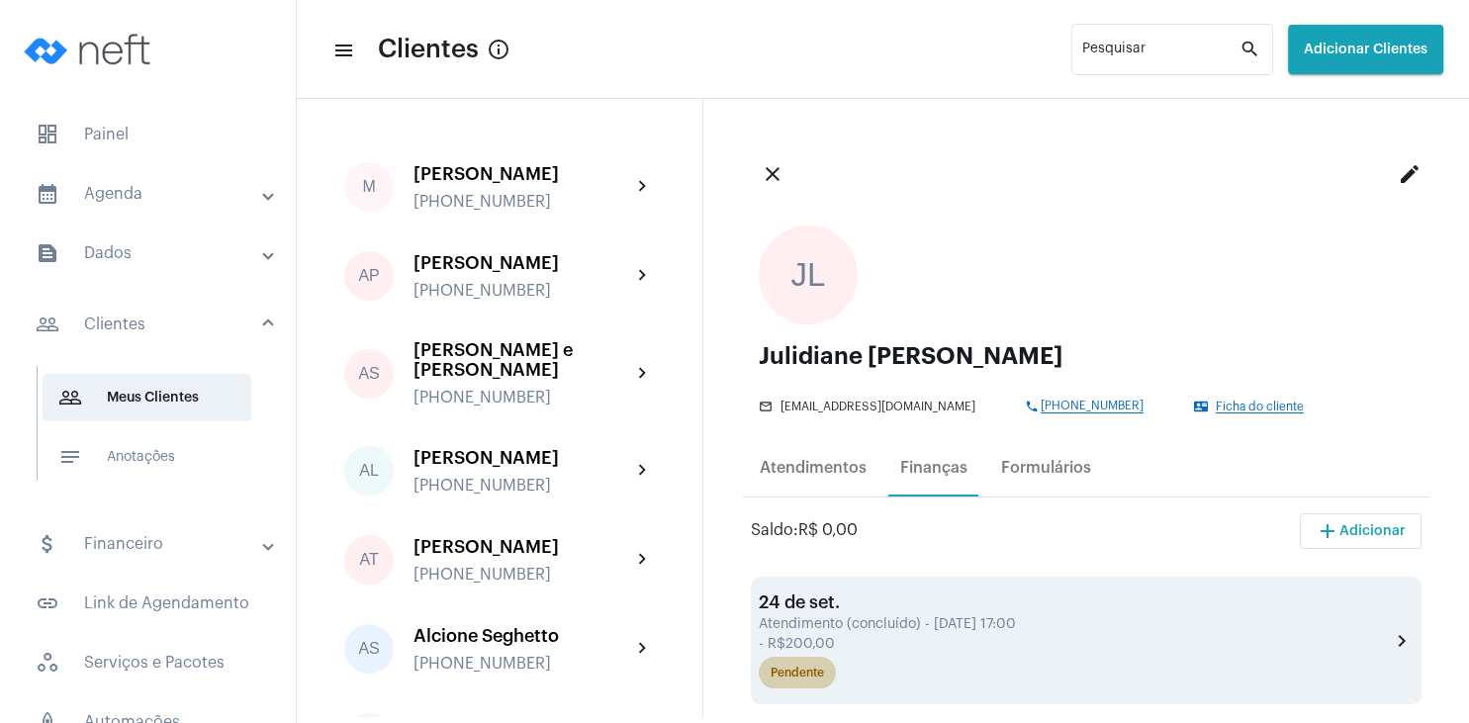
click at [801, 673] on div "Pendente" at bounding box center [796, 673] width 53 height 13
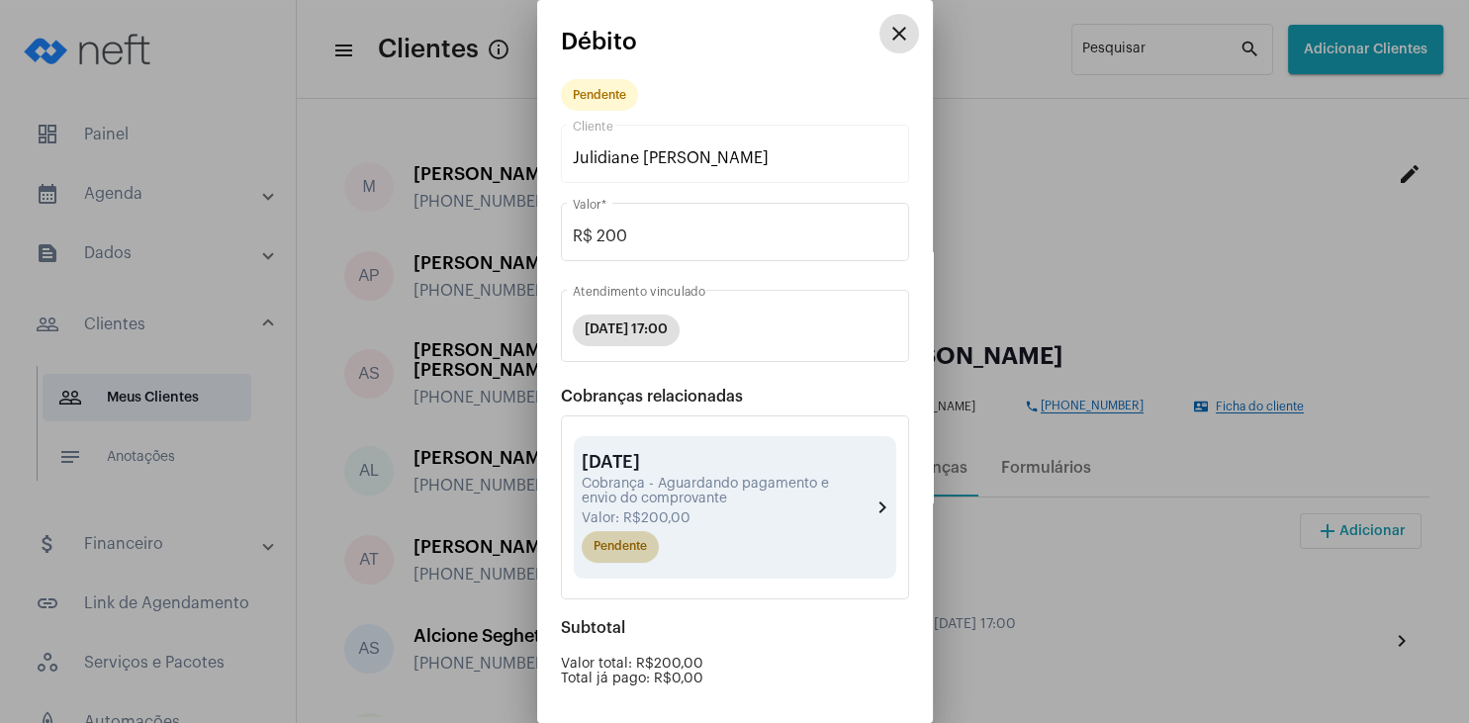
click at [644, 546] on mat-chip "Pendente" at bounding box center [620, 547] width 77 height 32
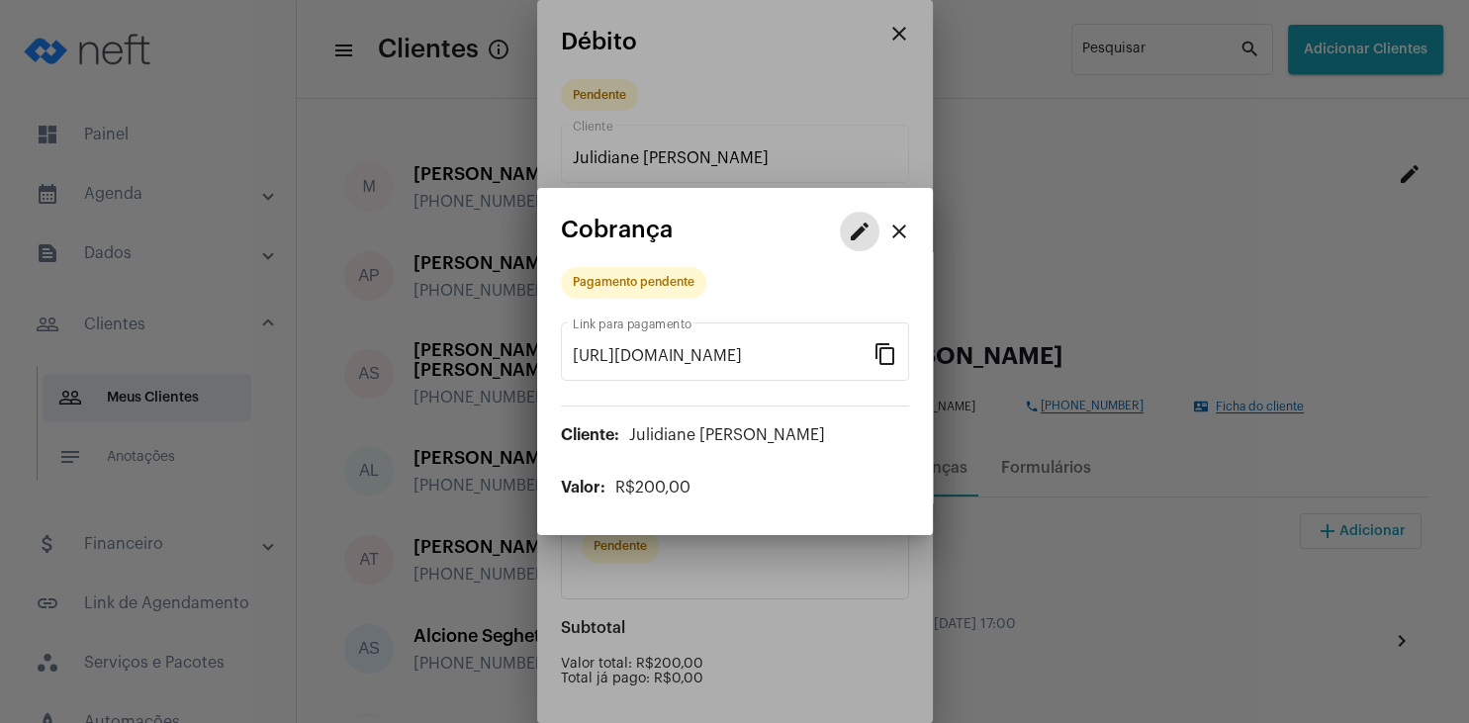
click at [853, 237] on mat-icon "edit" at bounding box center [860, 232] width 24 height 24
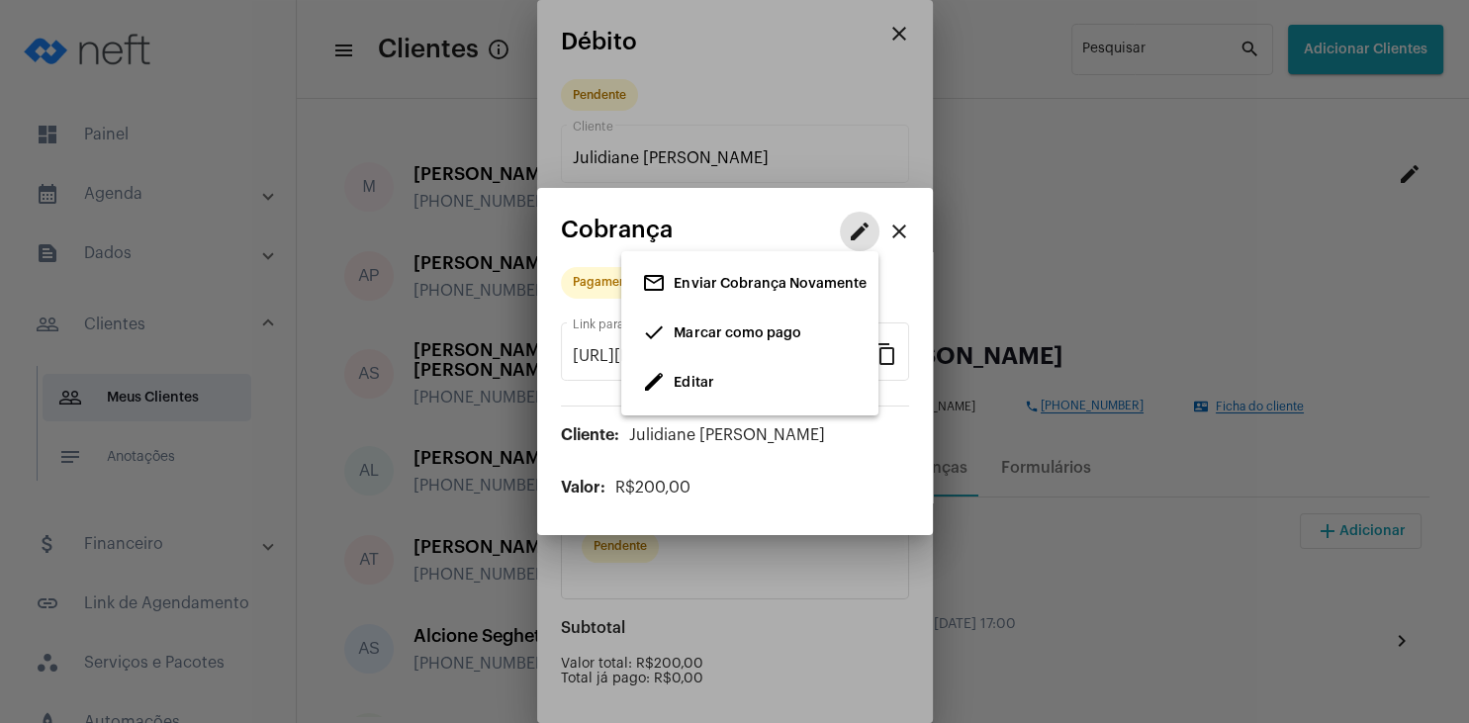
click at [750, 331] on span "Marcar como pago" at bounding box center [737, 333] width 127 height 14
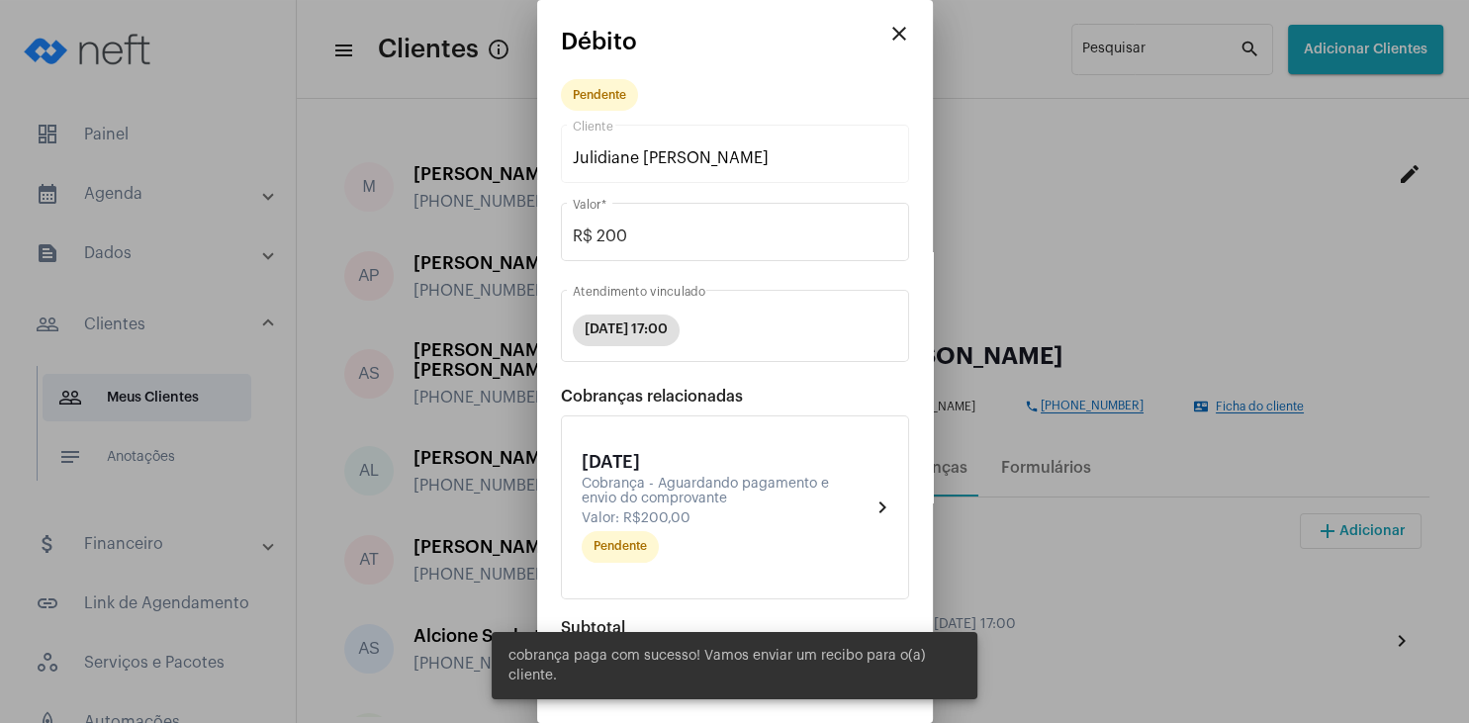
click at [897, 37] on mat-icon "close" at bounding box center [899, 34] width 24 height 24
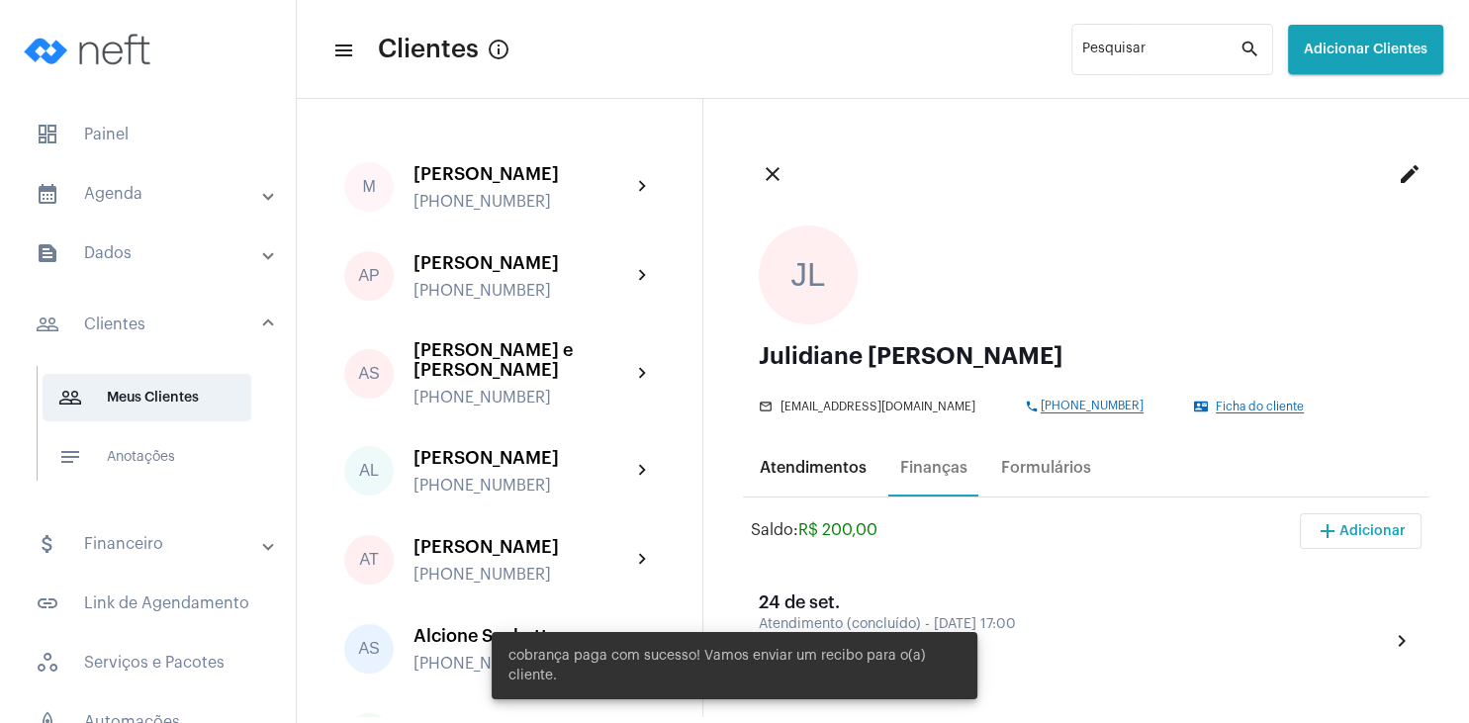
click at [840, 454] on div "Atendimentos" at bounding box center [813, 467] width 131 height 47
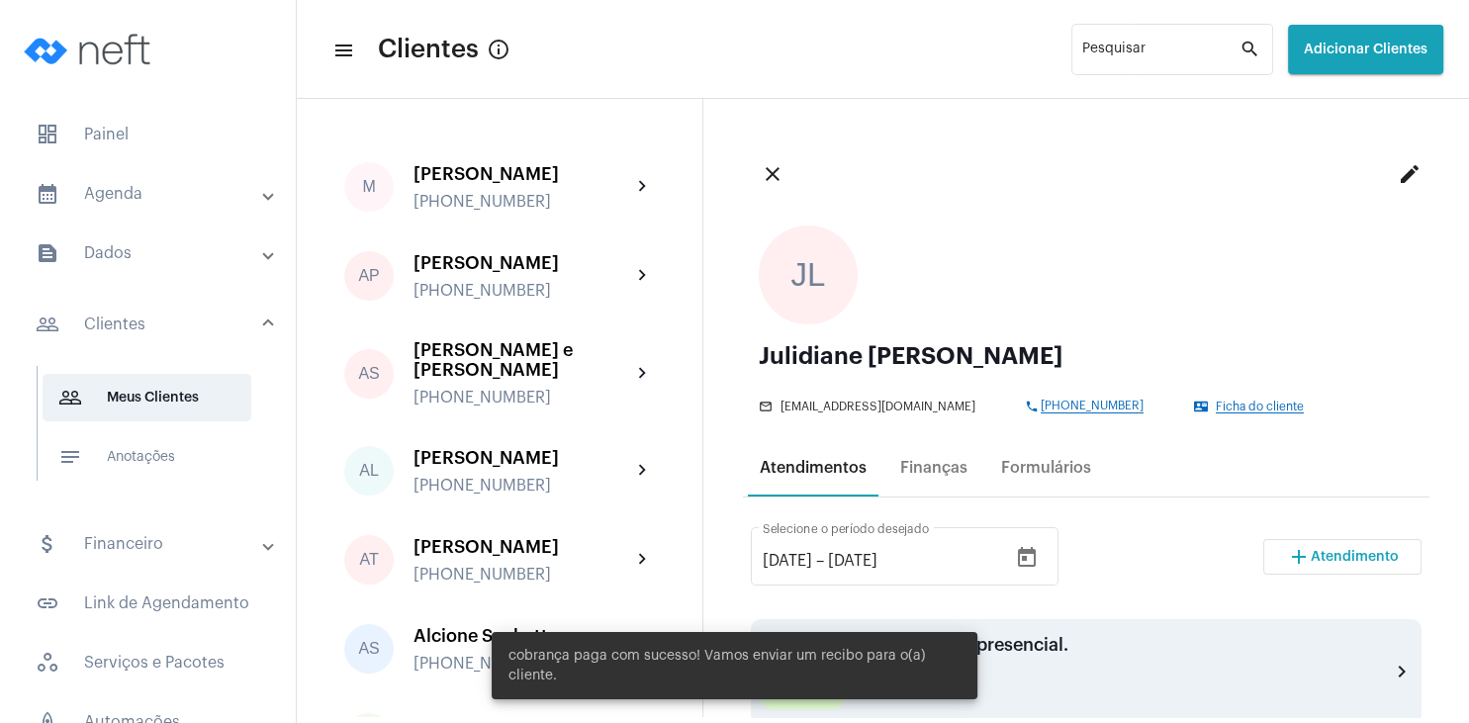
scroll to position [285, 0]
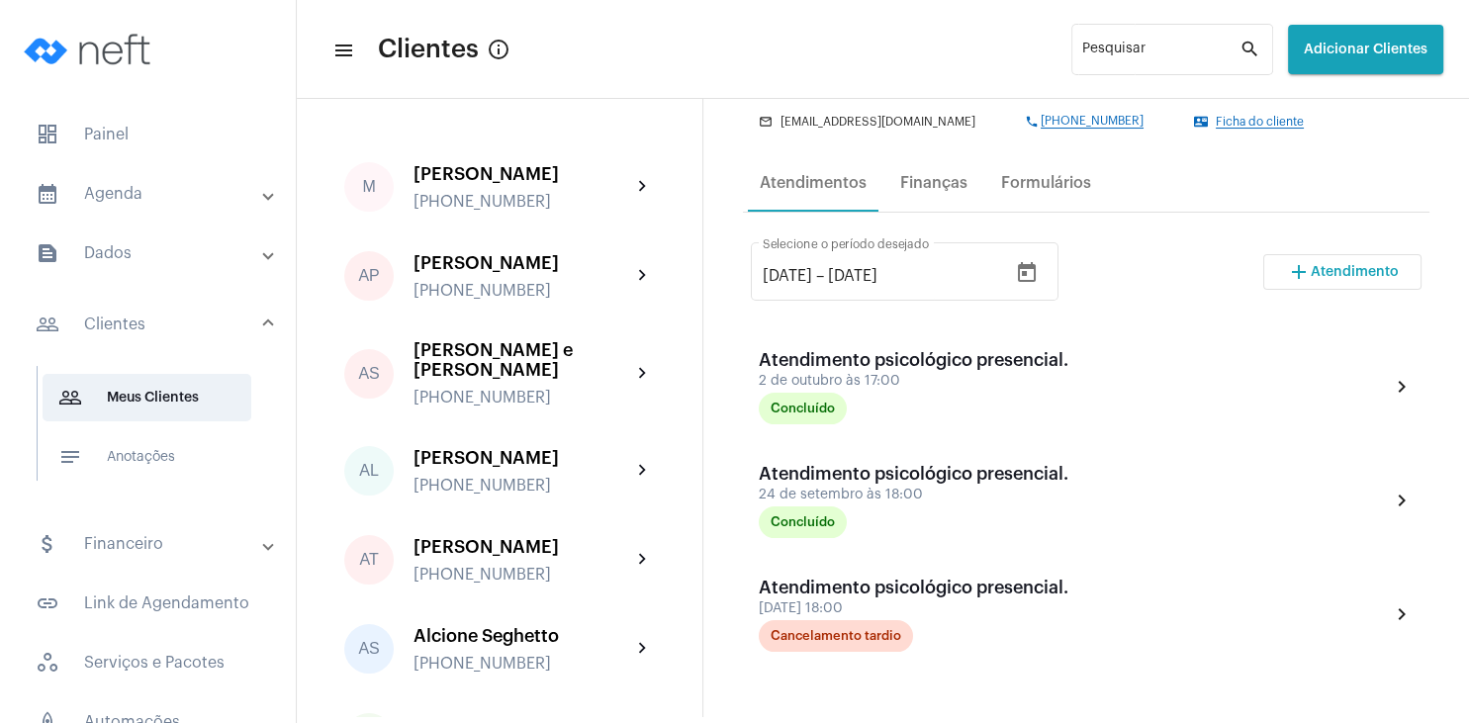
click at [1323, 267] on span "Atendimento" at bounding box center [1354, 272] width 88 height 14
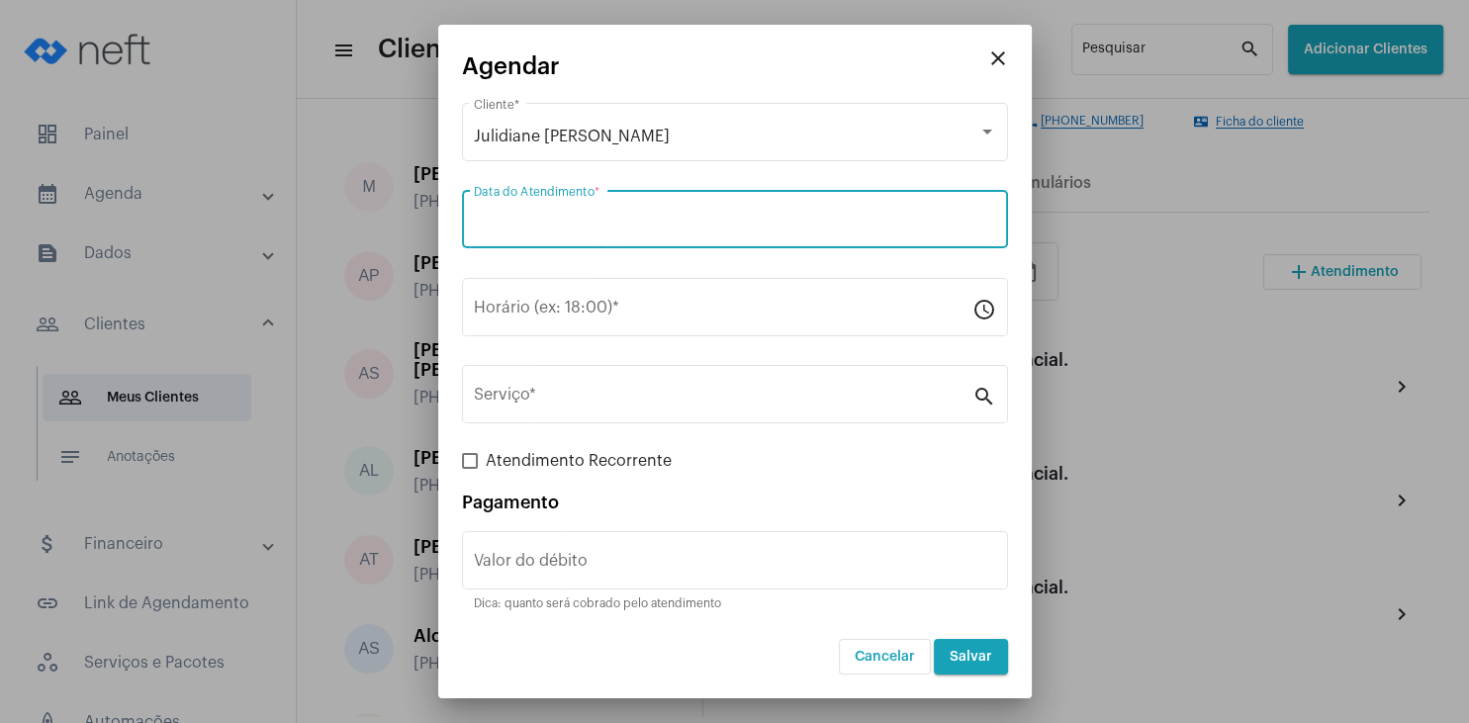
click at [598, 220] on input "Data do Atendimento *" at bounding box center [735, 224] width 522 height 18
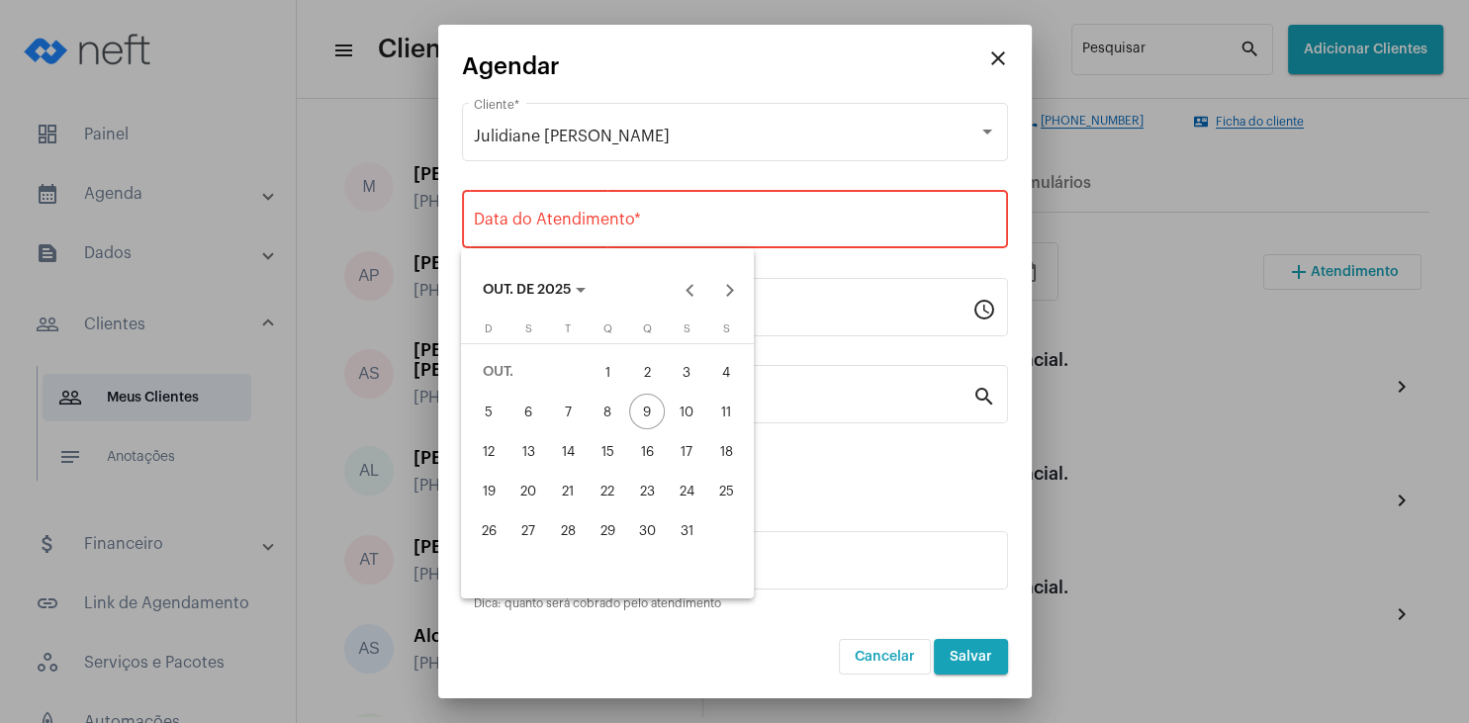
click at [528, 446] on div "13" at bounding box center [528, 451] width 36 height 36
type input "[DATE]"
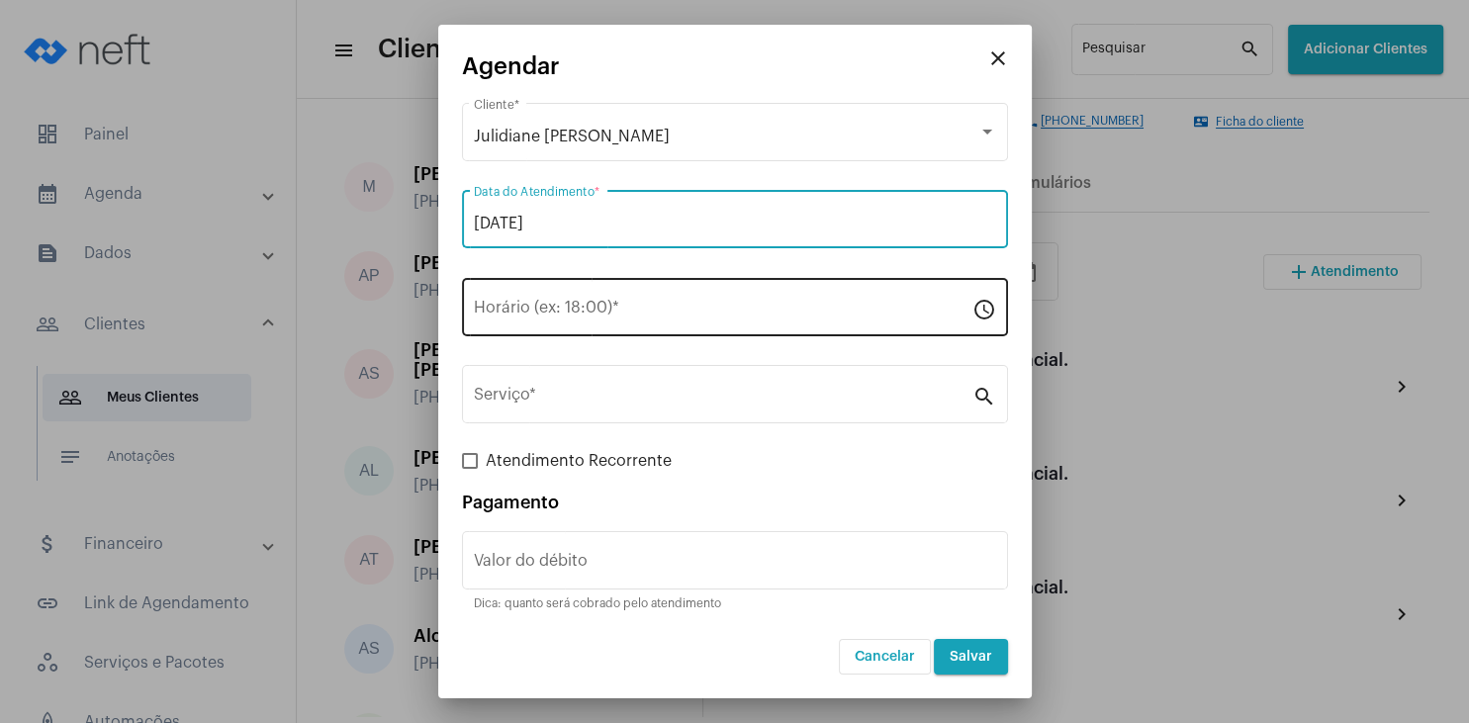
click at [537, 306] on input "Horário (ex: 18:00) *" at bounding box center [723, 312] width 498 height 18
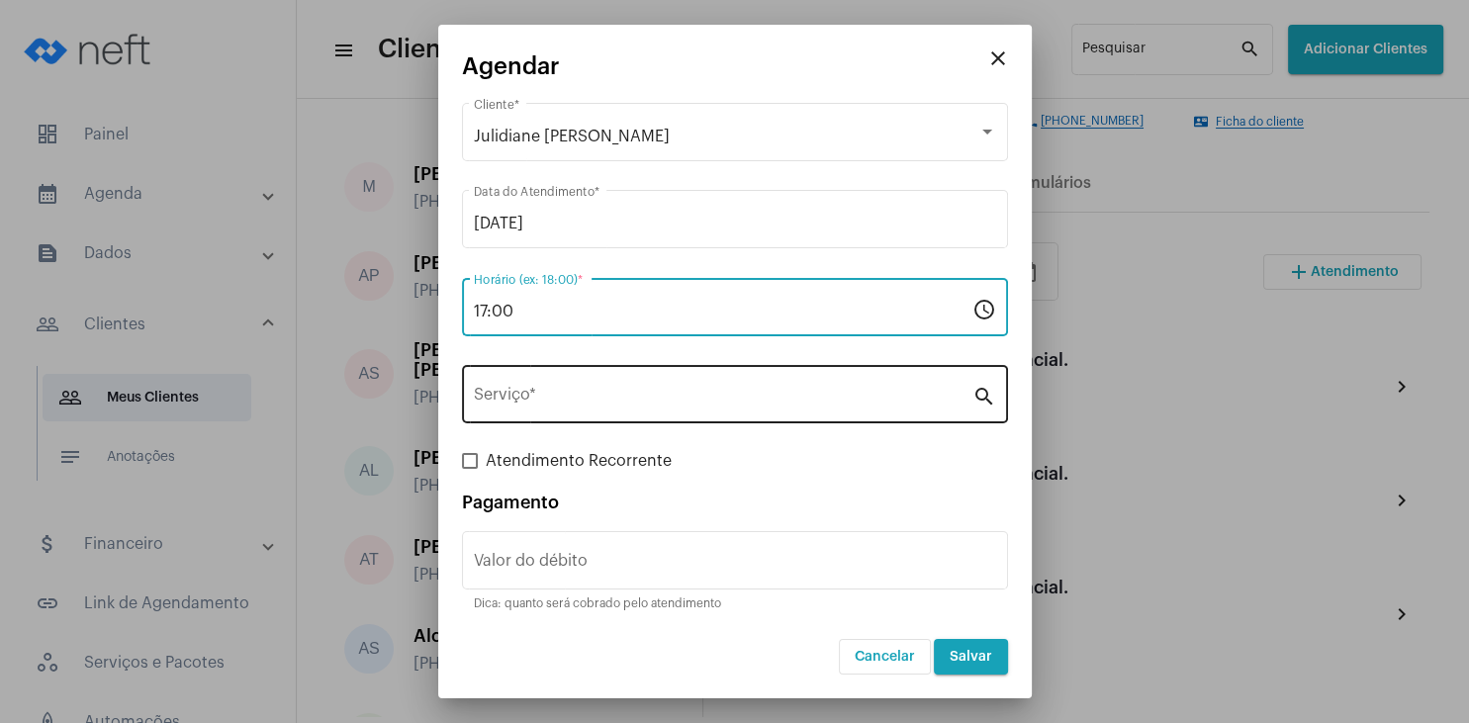
type input "17:00"
click at [548, 394] on input "Serviço *" at bounding box center [723, 399] width 498 height 18
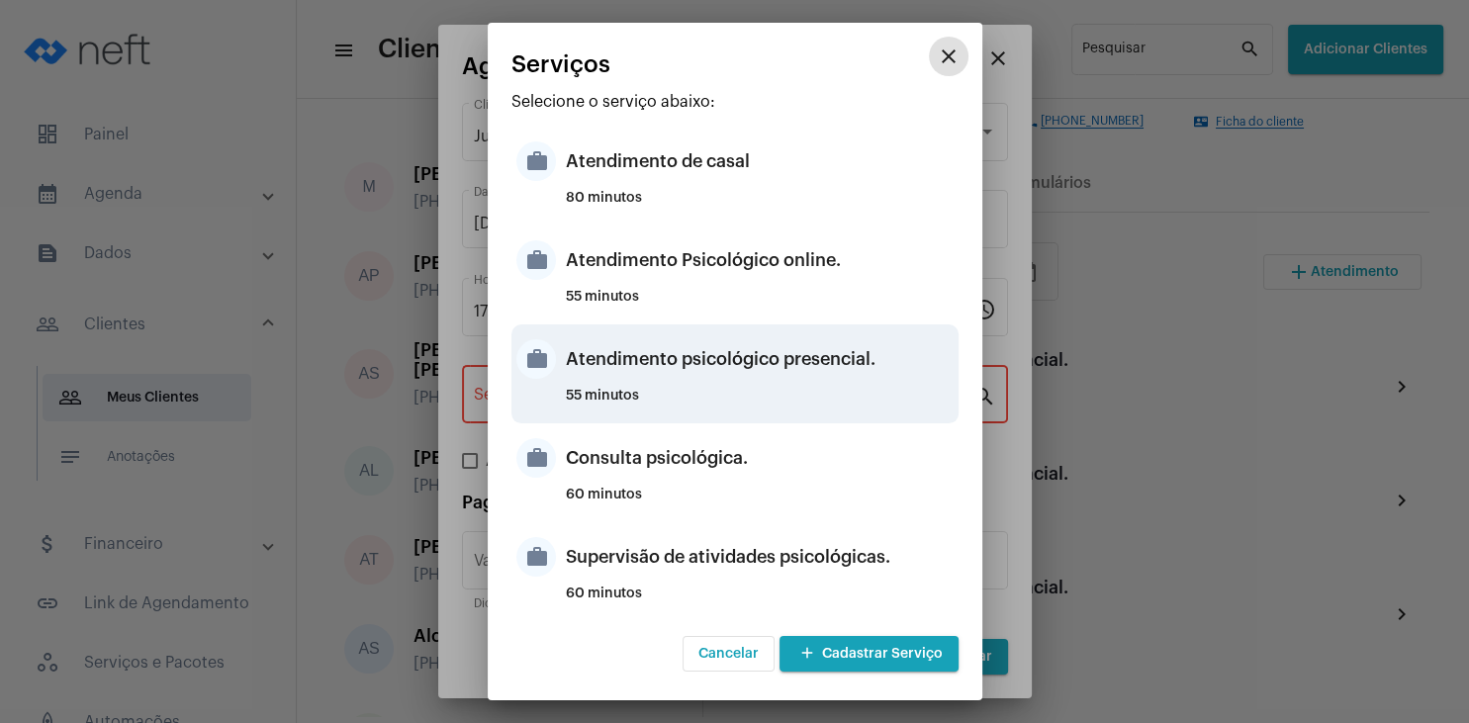
click at [762, 360] on div "Atendimento psicológico presencial." at bounding box center [760, 358] width 388 height 59
type input "Atendimento psicológico presencial."
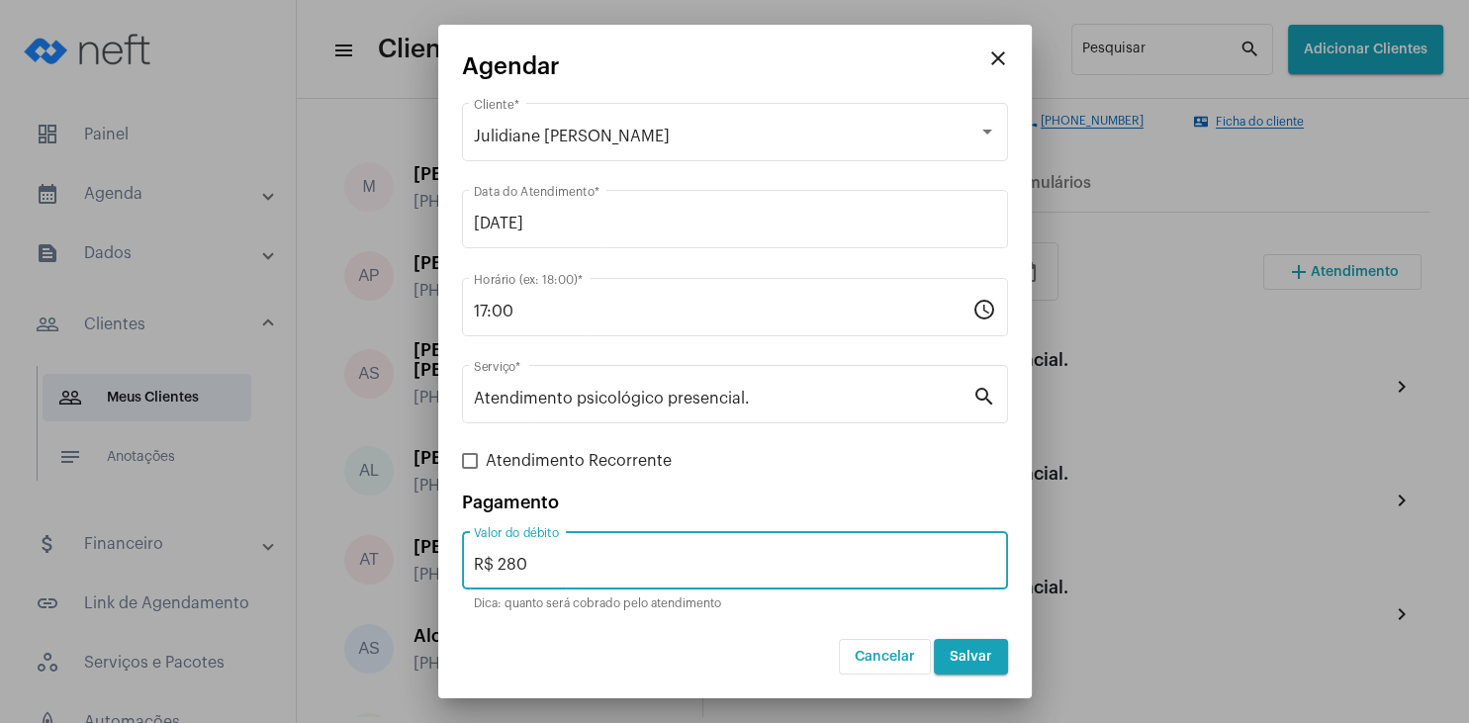
click at [583, 558] on input "R$ 280" at bounding box center [735, 565] width 522 height 18
type input "R$ 200"
click at [996, 667] on button "Salvar" at bounding box center [971, 657] width 74 height 36
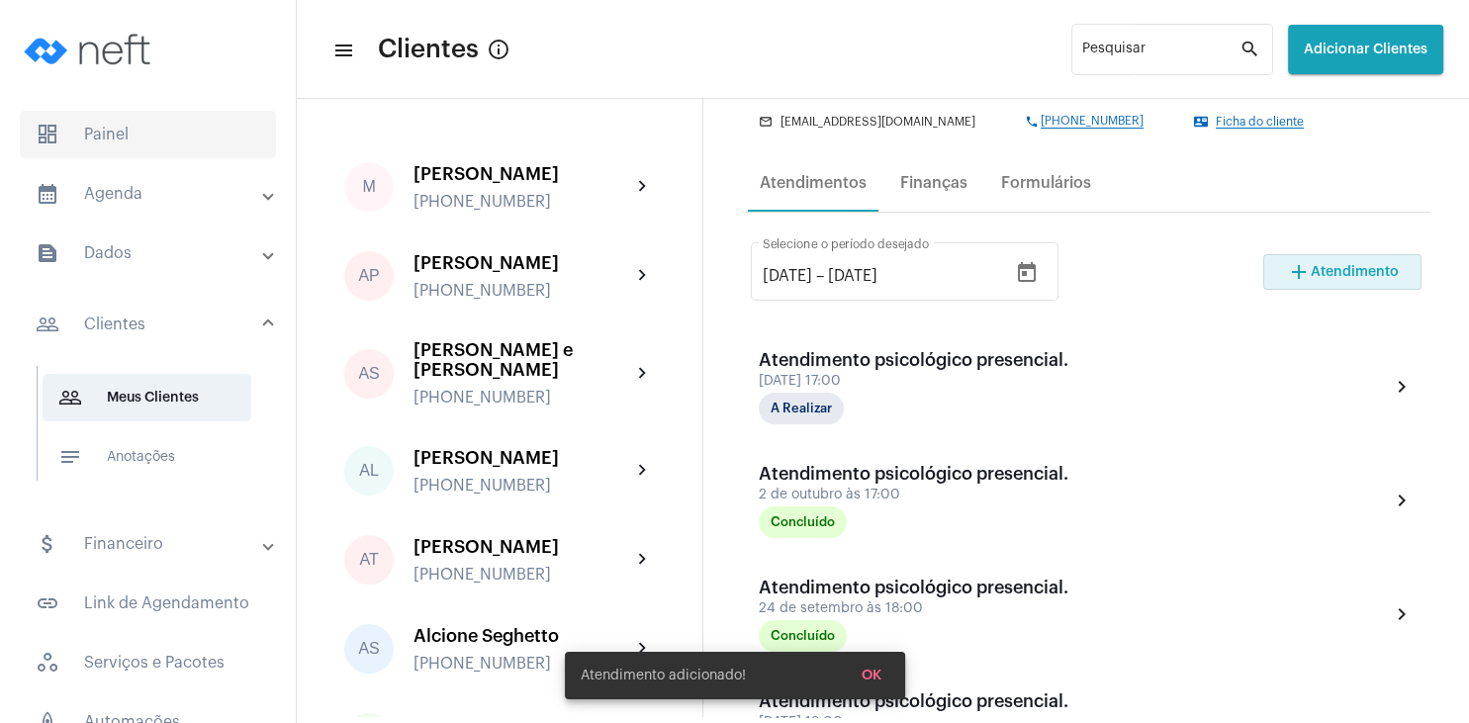
click at [131, 134] on span "dashboard Painel" at bounding box center [148, 134] width 256 height 47
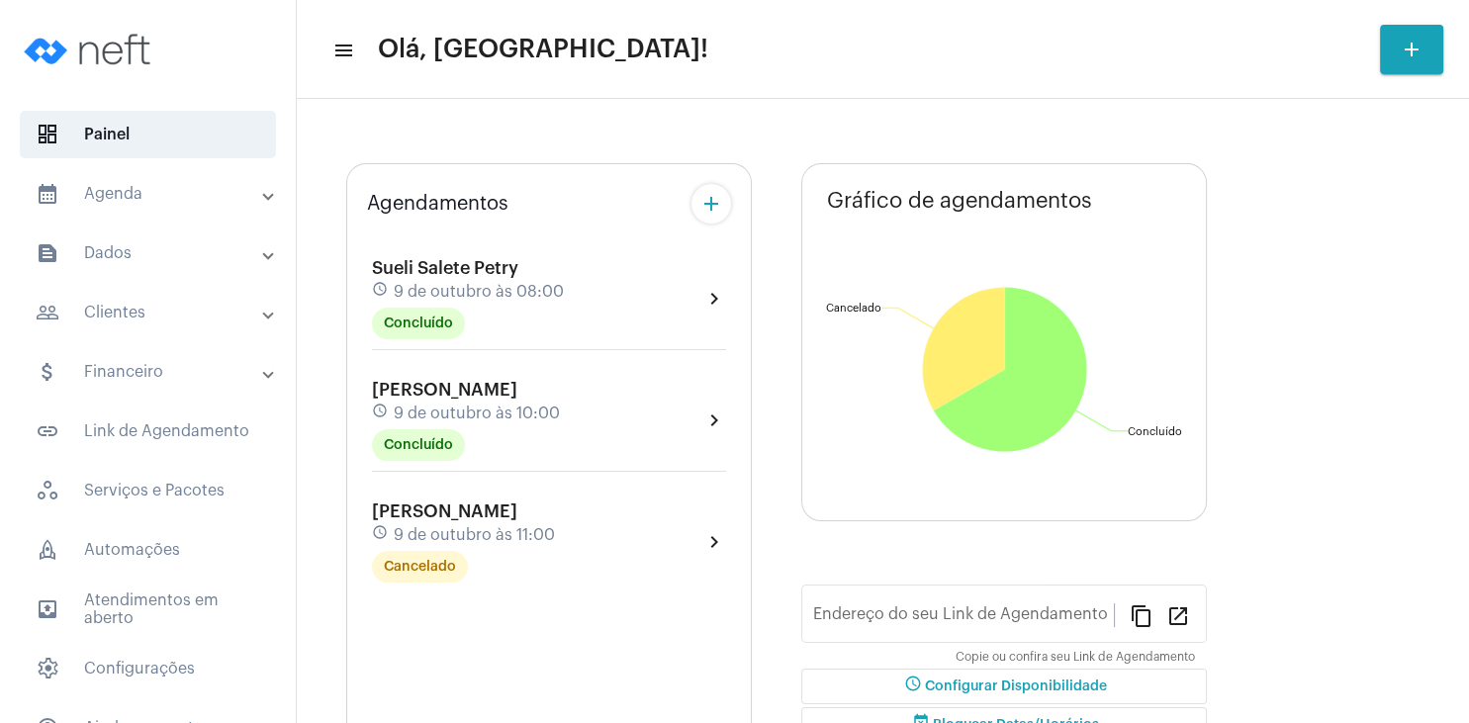
type input "[URL][DOMAIN_NAME]"
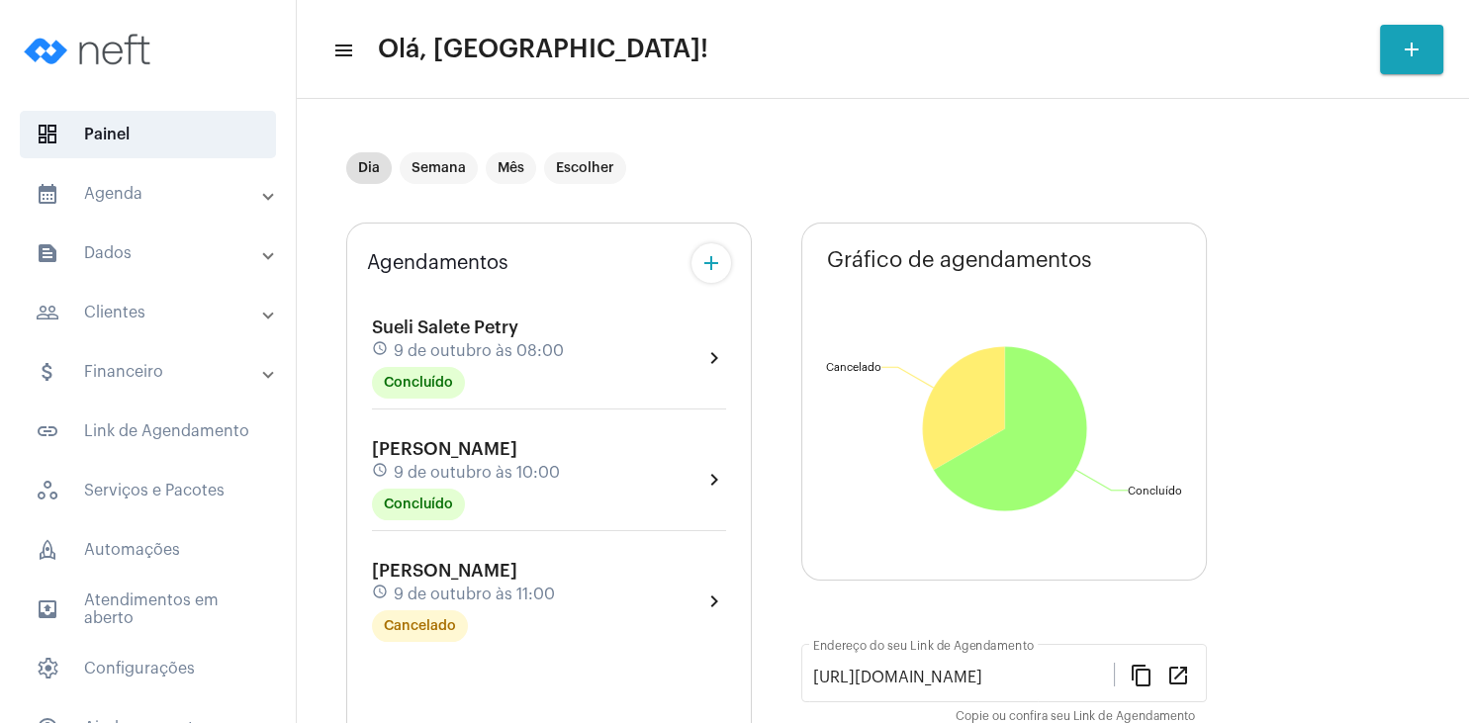
click at [141, 304] on mat-panel-title "people_outline Clientes" at bounding box center [150, 313] width 228 height 24
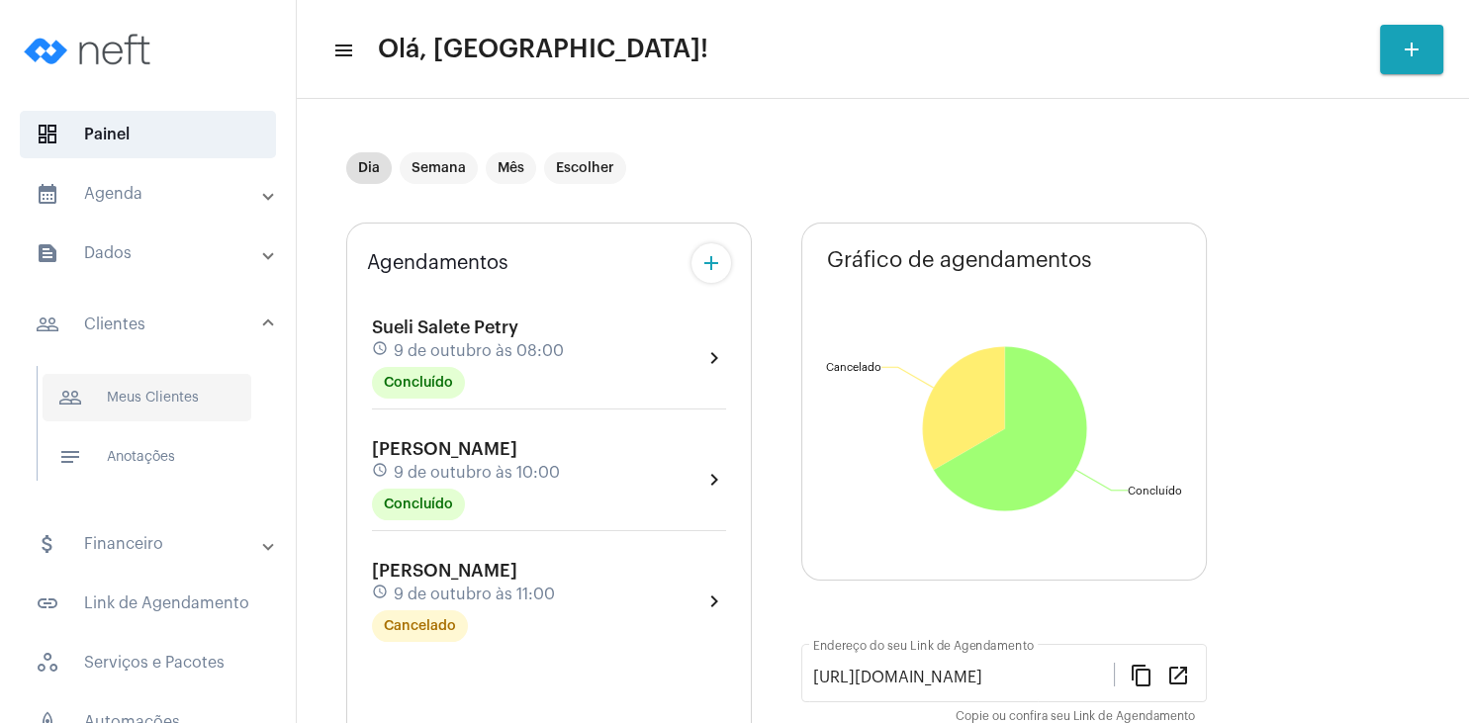
click at [141, 397] on span "people_outline Meus Clientes" at bounding box center [147, 397] width 209 height 47
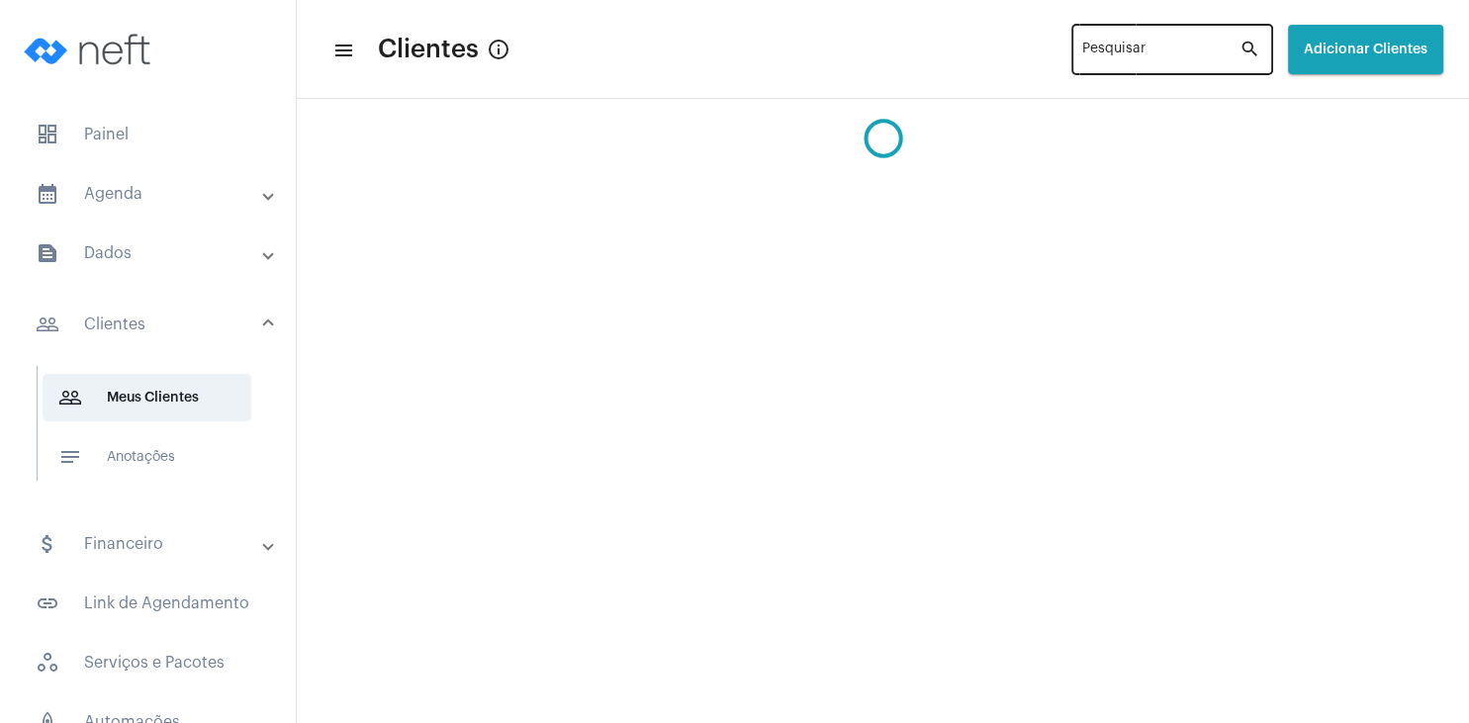
click at [1071, 46] on div "Pesquisar search" at bounding box center [1172, 48] width 202 height 54
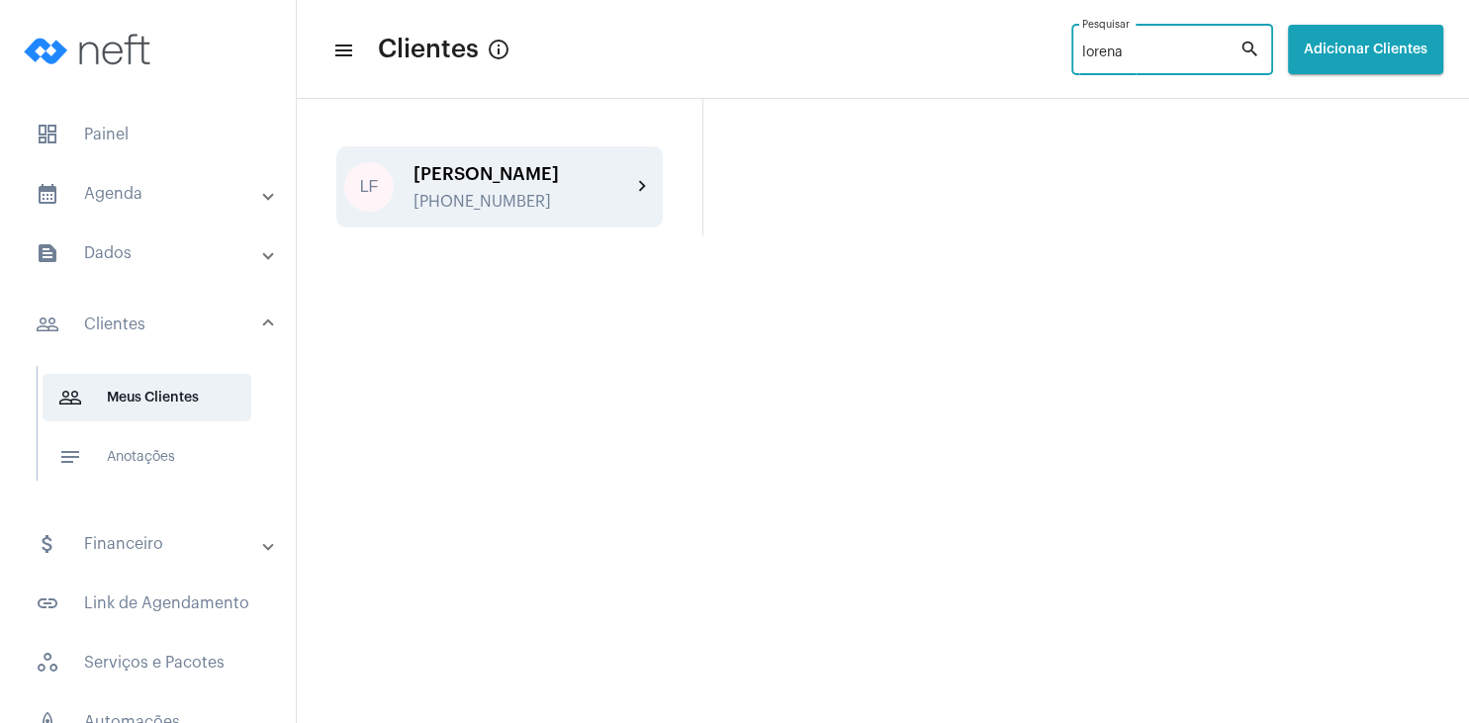
type input "lorena"
click at [512, 194] on div "[PHONE_NUMBER]" at bounding box center [522, 202] width 218 height 18
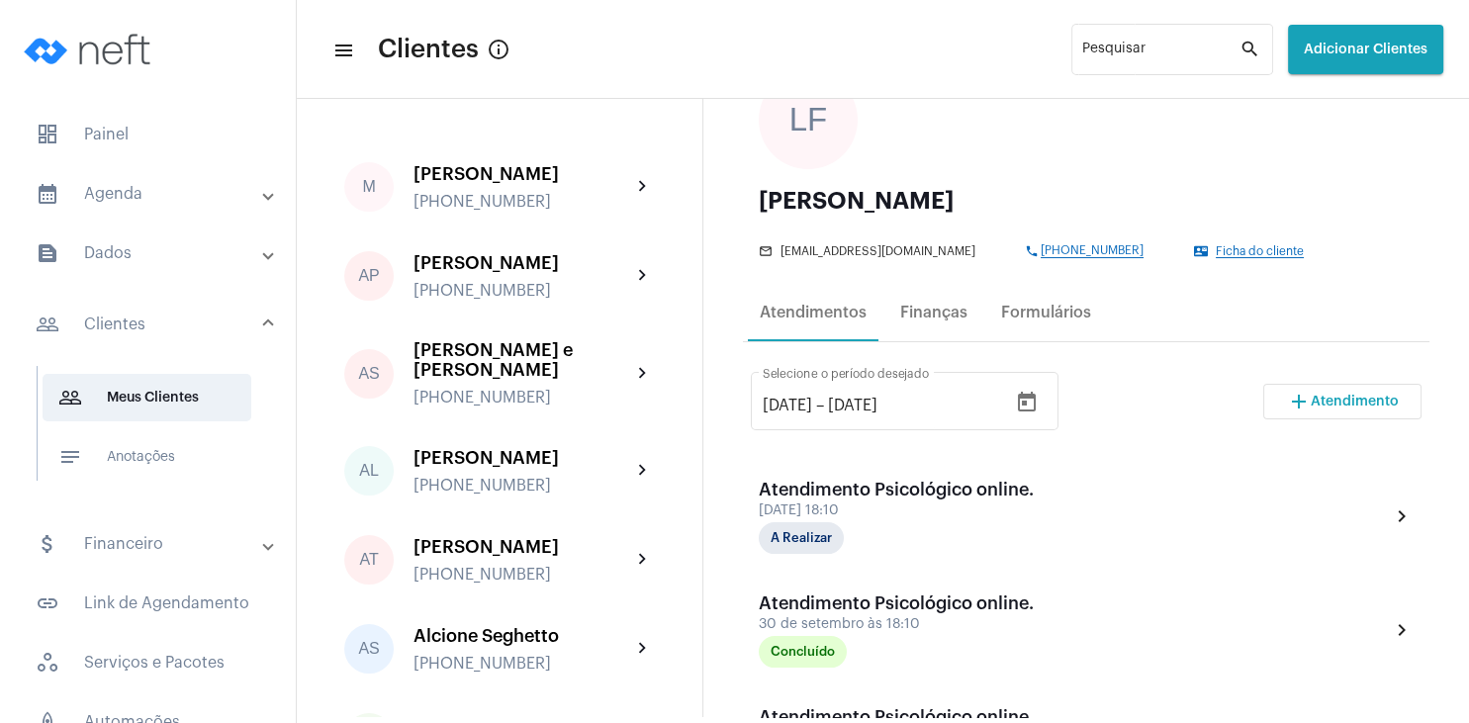
scroll to position [285, 0]
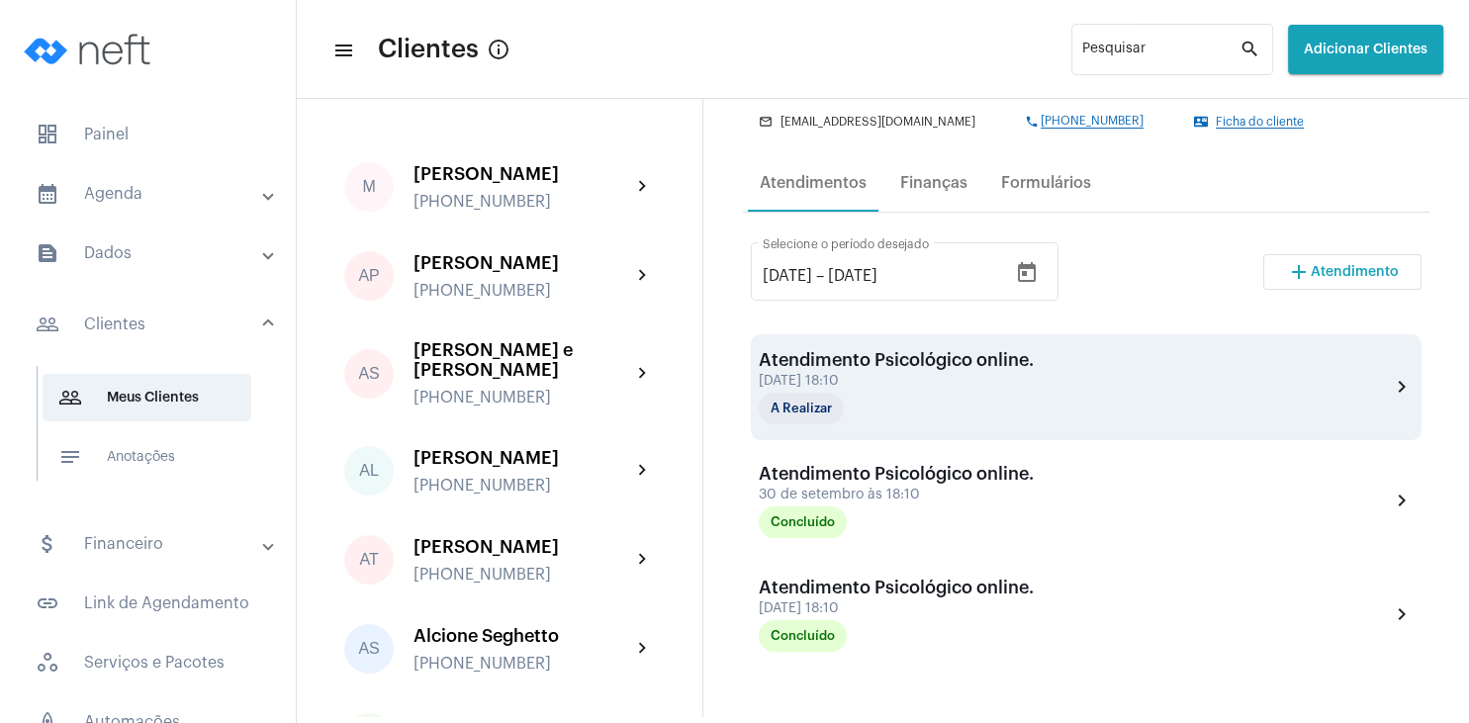
click at [902, 394] on div "A Realizar" at bounding box center [858, 409] width 198 height 32
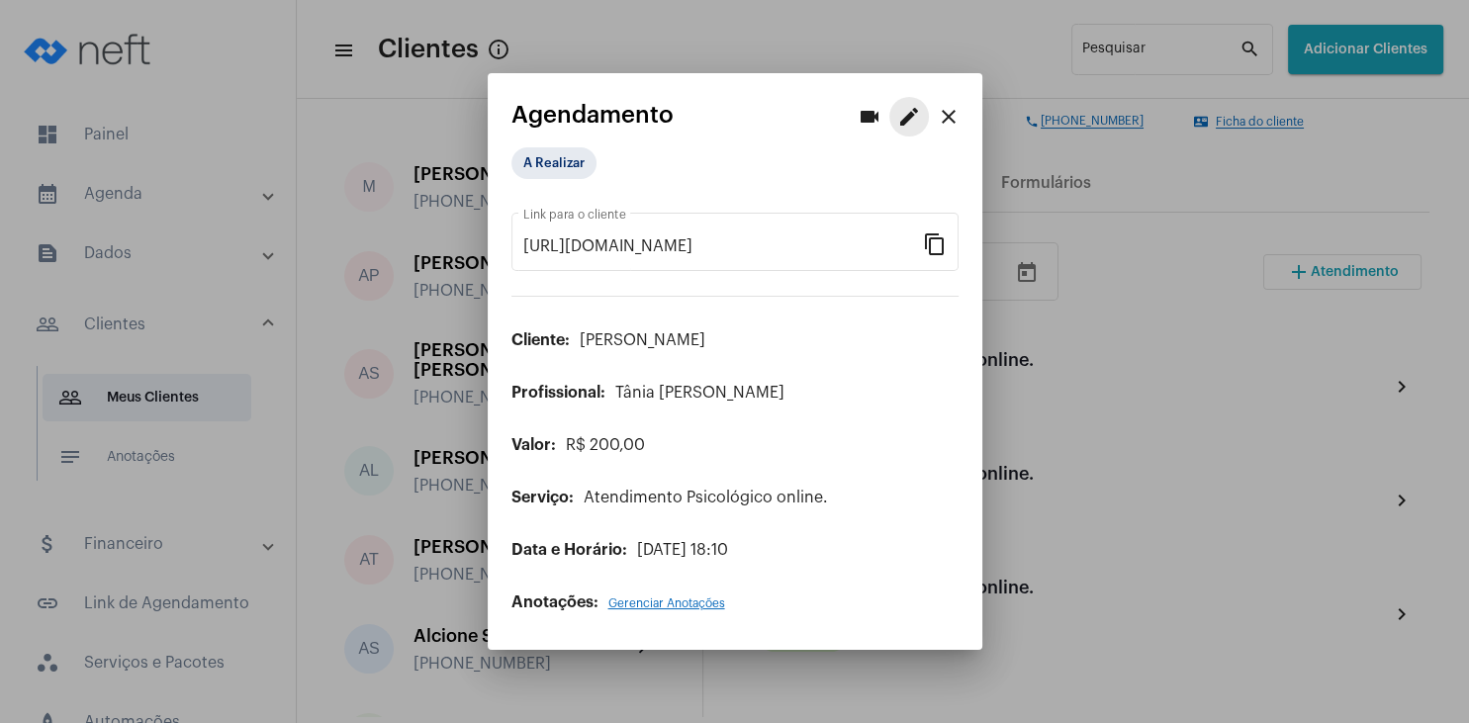
click at [909, 118] on mat-icon "edit" at bounding box center [909, 117] width 24 height 24
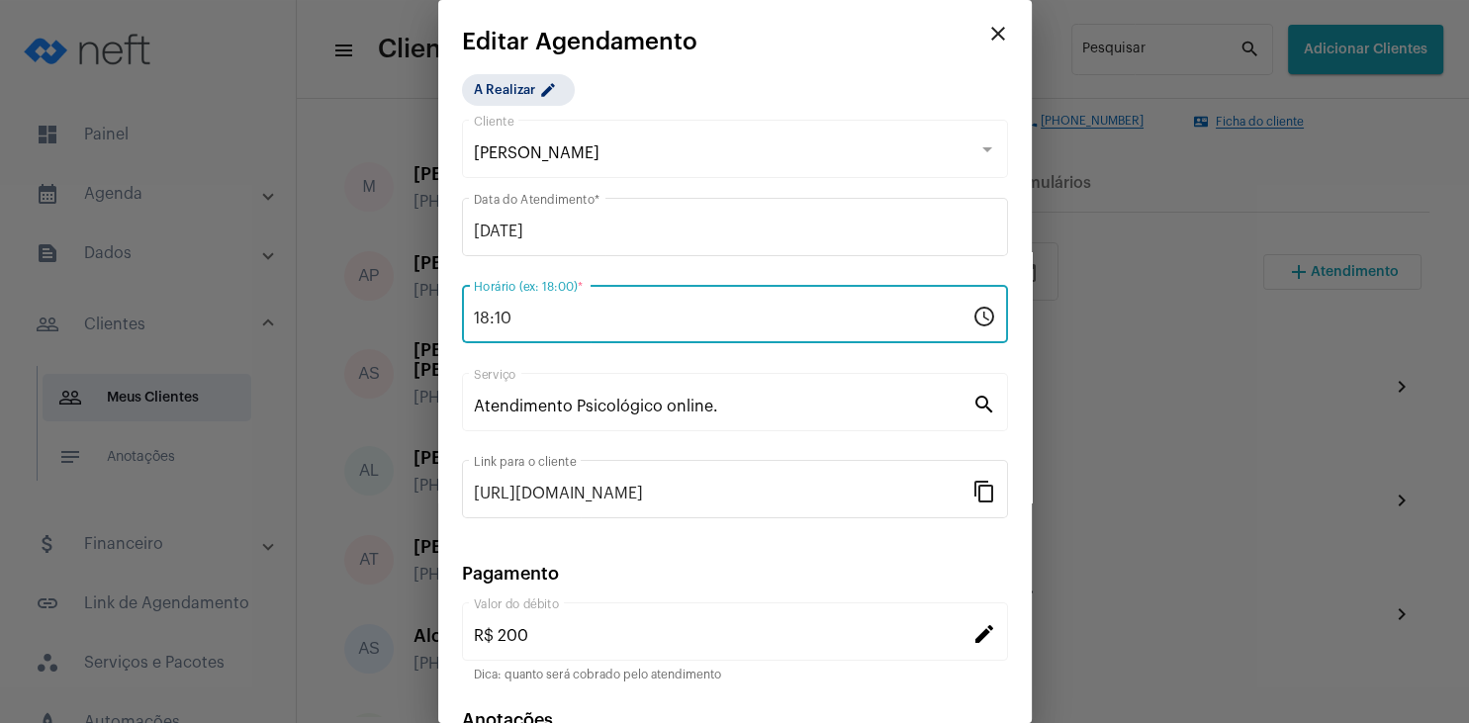
click at [543, 323] on input "18:10" at bounding box center [723, 319] width 498 height 18
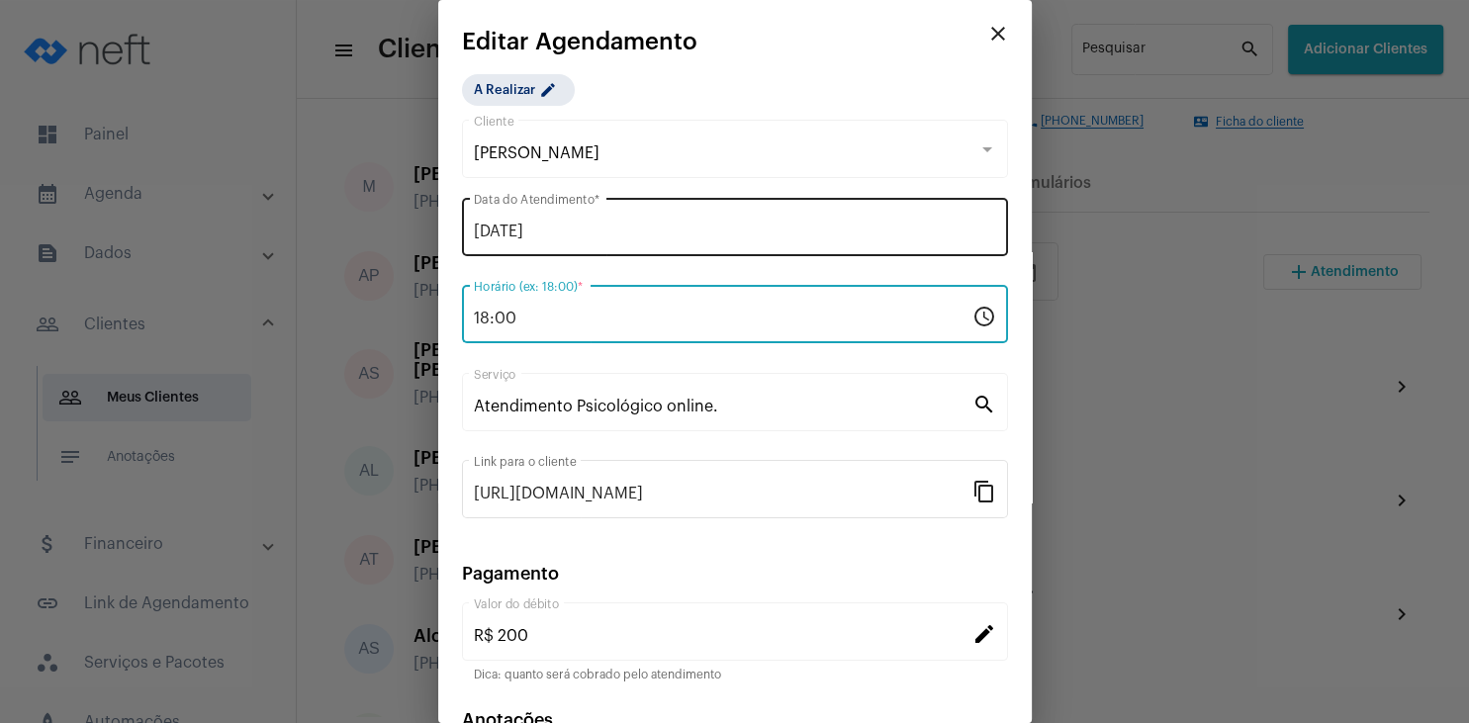
type input "18:00"
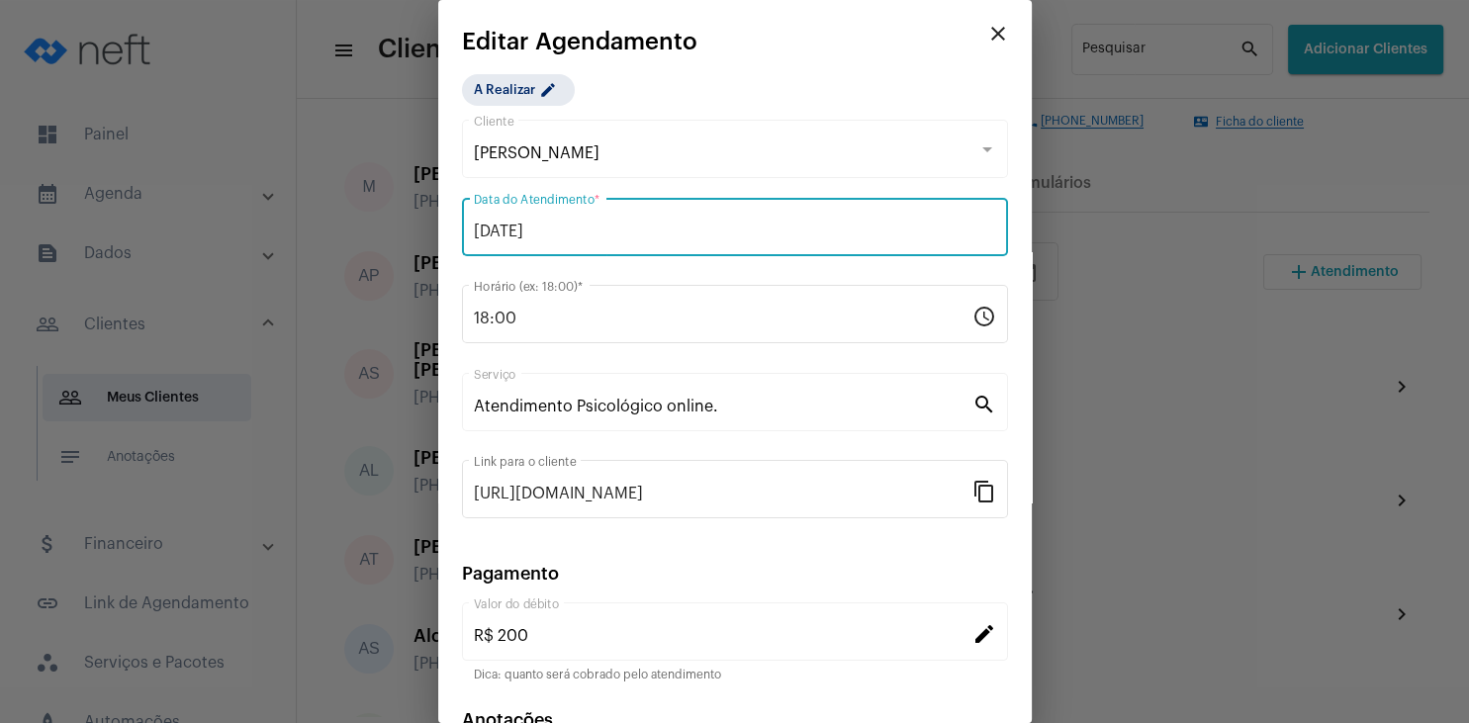
click at [558, 226] on input "[DATE]" at bounding box center [735, 232] width 522 height 18
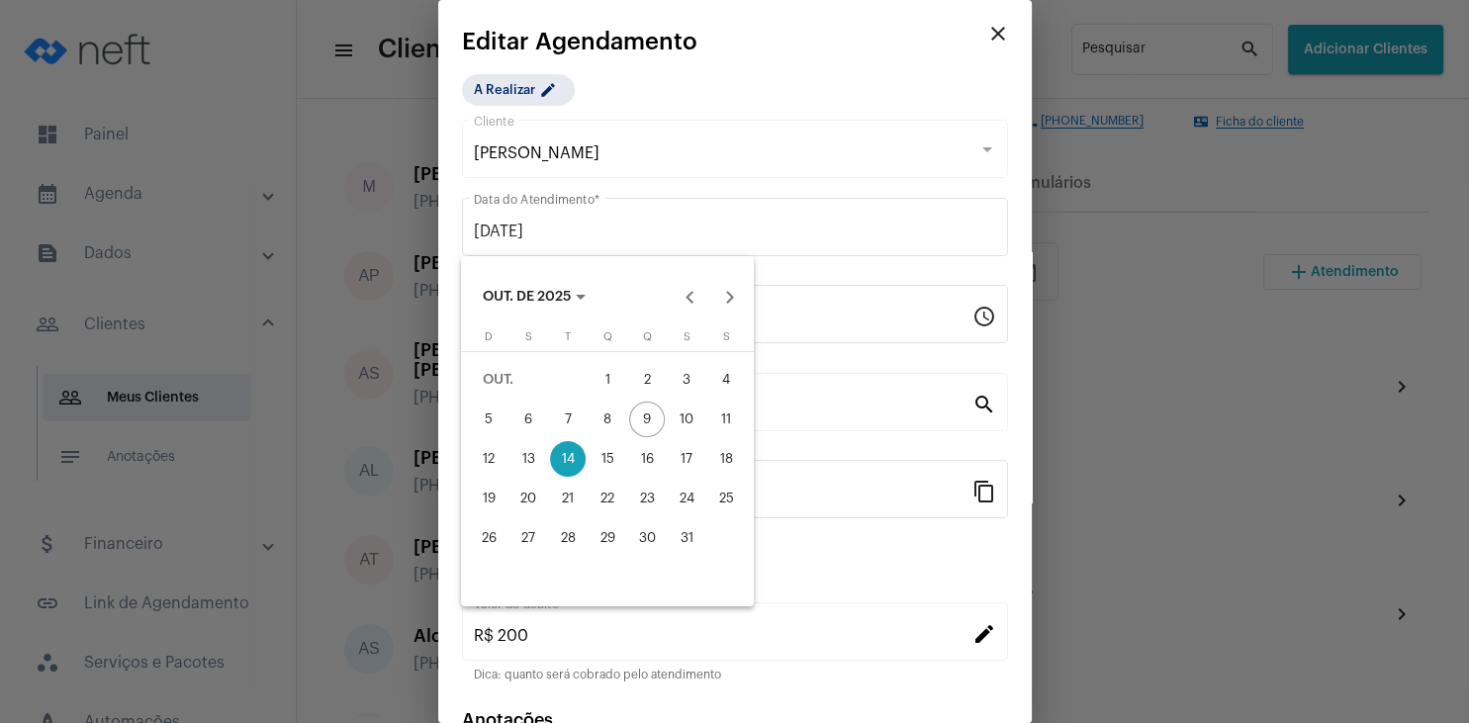
click at [639, 460] on div "16" at bounding box center [647, 459] width 36 height 36
type input "[DATE]"
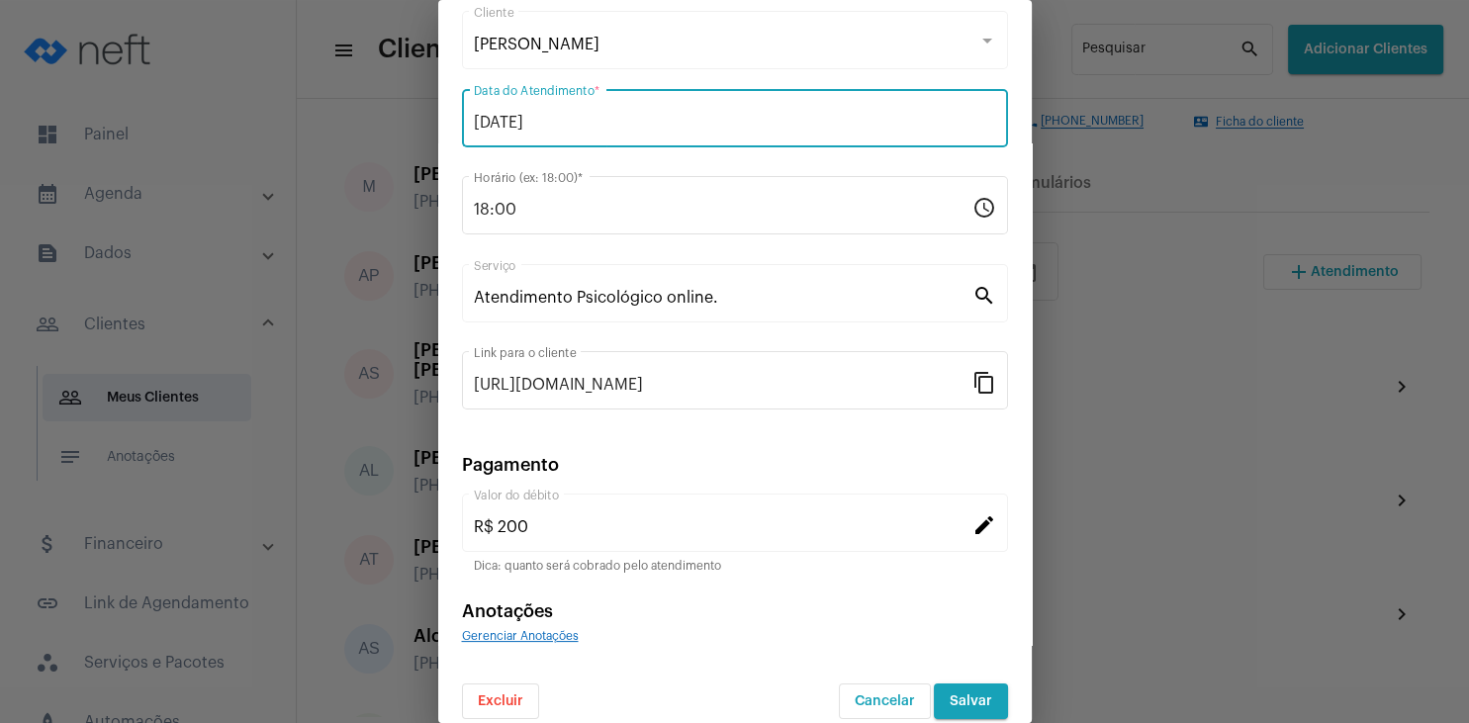
scroll to position [128, 0]
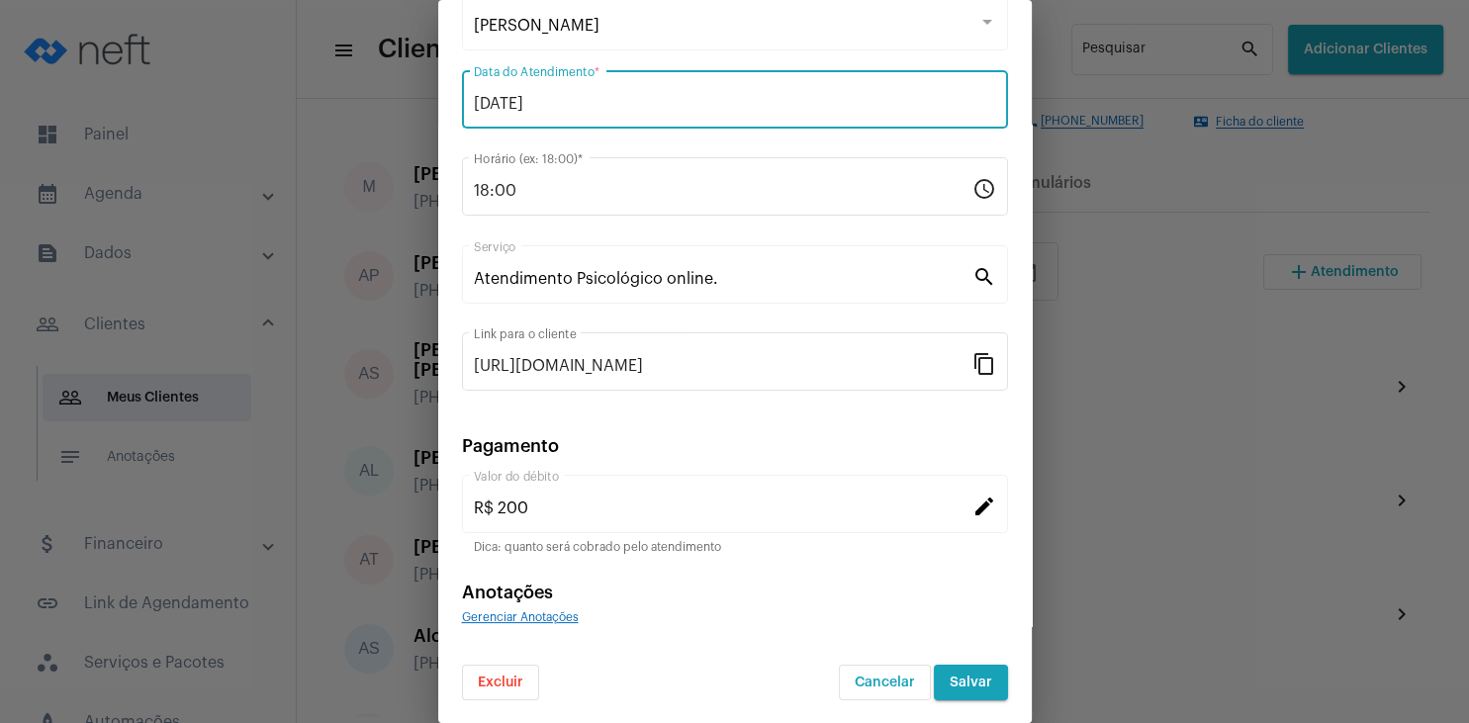
click at [955, 684] on span "Salvar" at bounding box center [970, 683] width 43 height 14
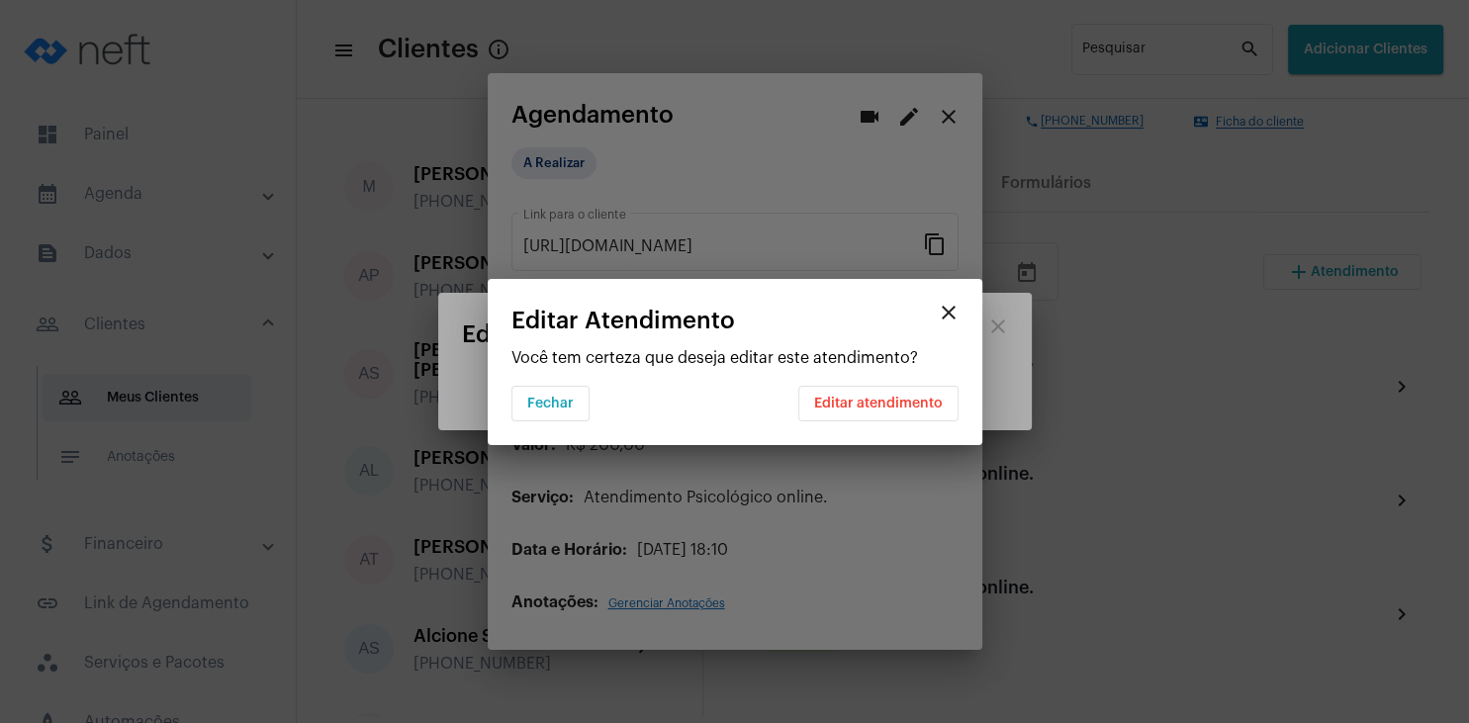
scroll to position [0, 0]
click at [893, 394] on button "Editar atendimento" at bounding box center [878, 404] width 160 height 36
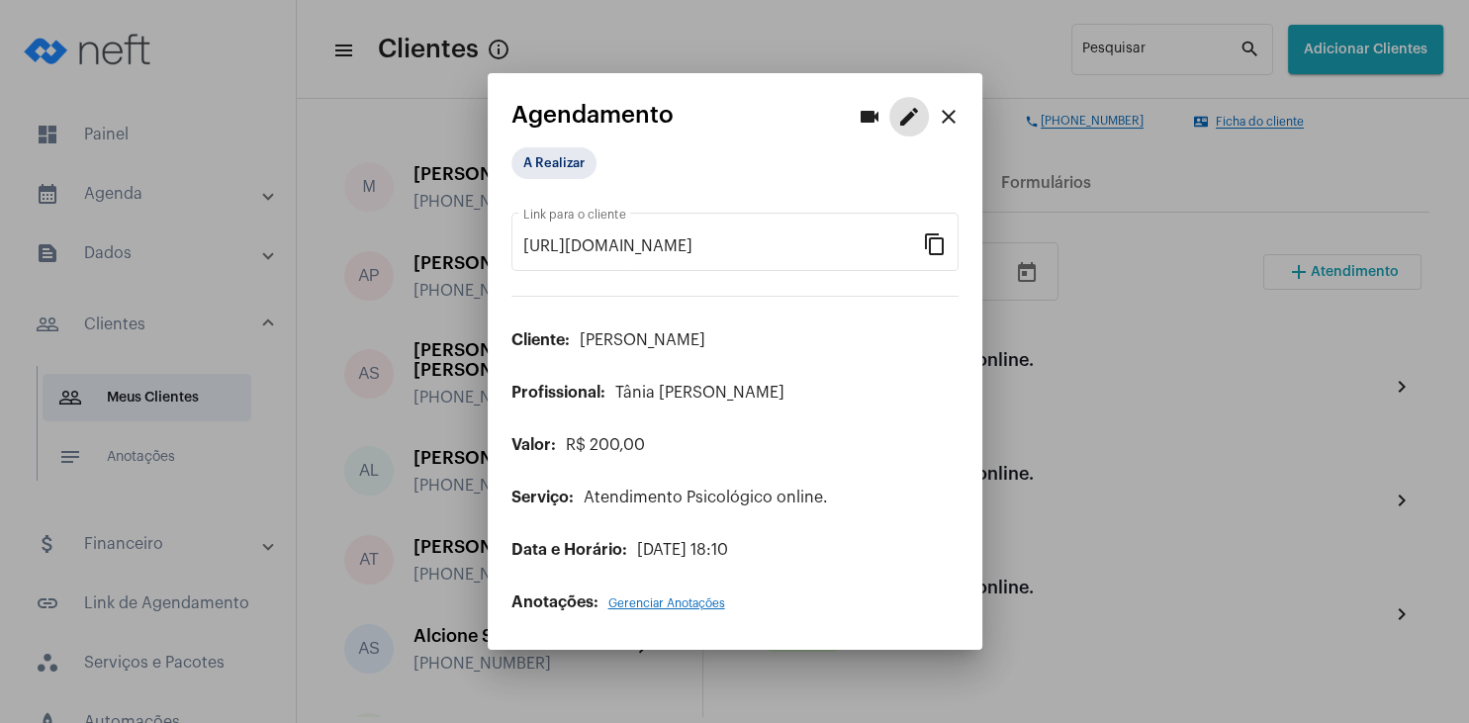
click at [951, 121] on mat-icon "close" at bounding box center [949, 117] width 24 height 24
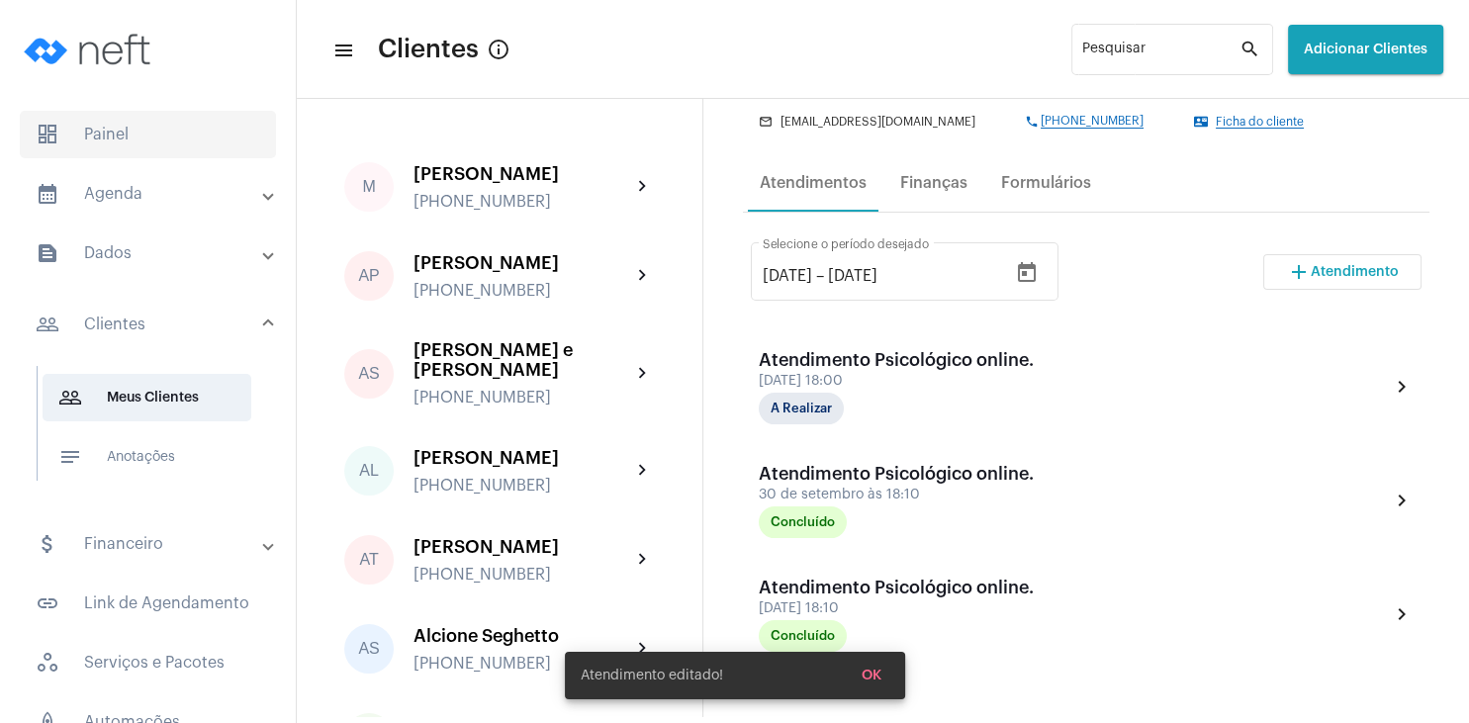
click at [126, 140] on span "dashboard Painel" at bounding box center [148, 134] width 256 height 47
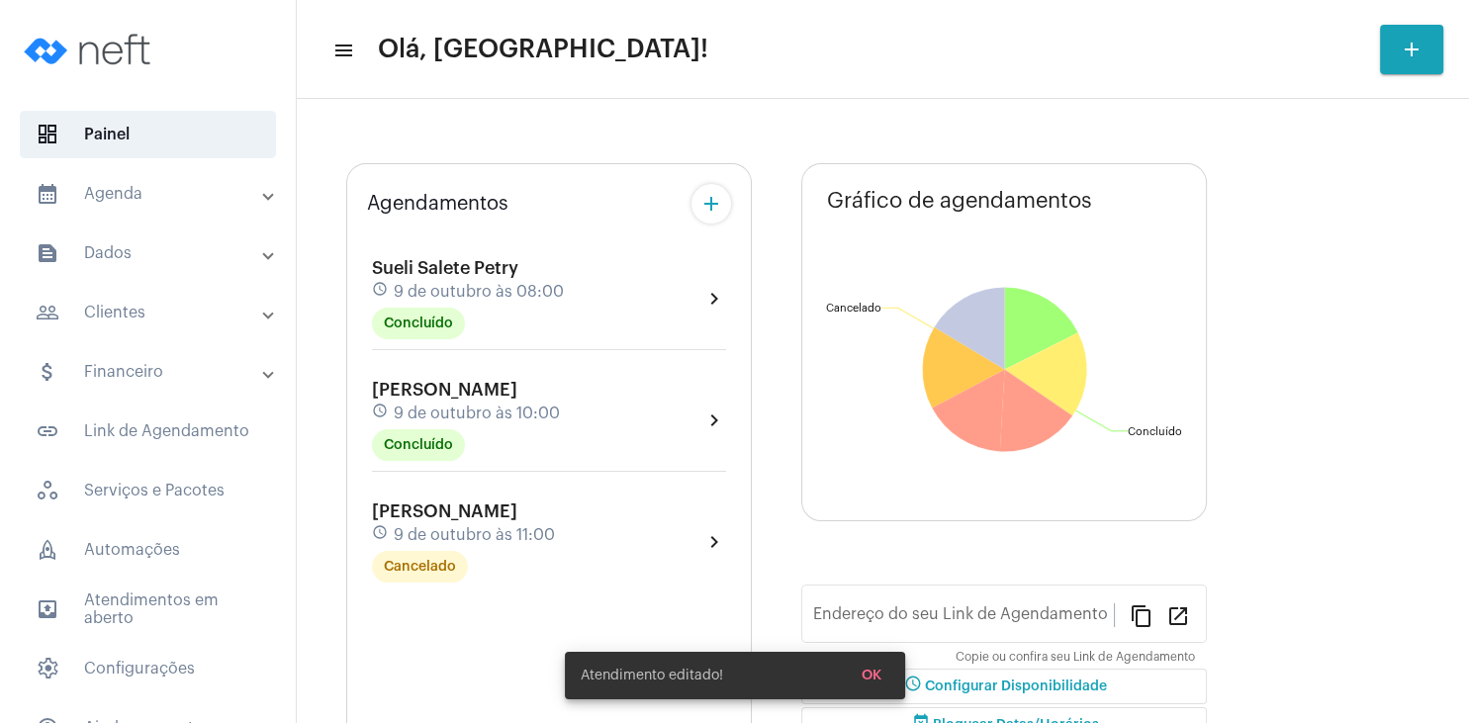
type input "[URL][DOMAIN_NAME]"
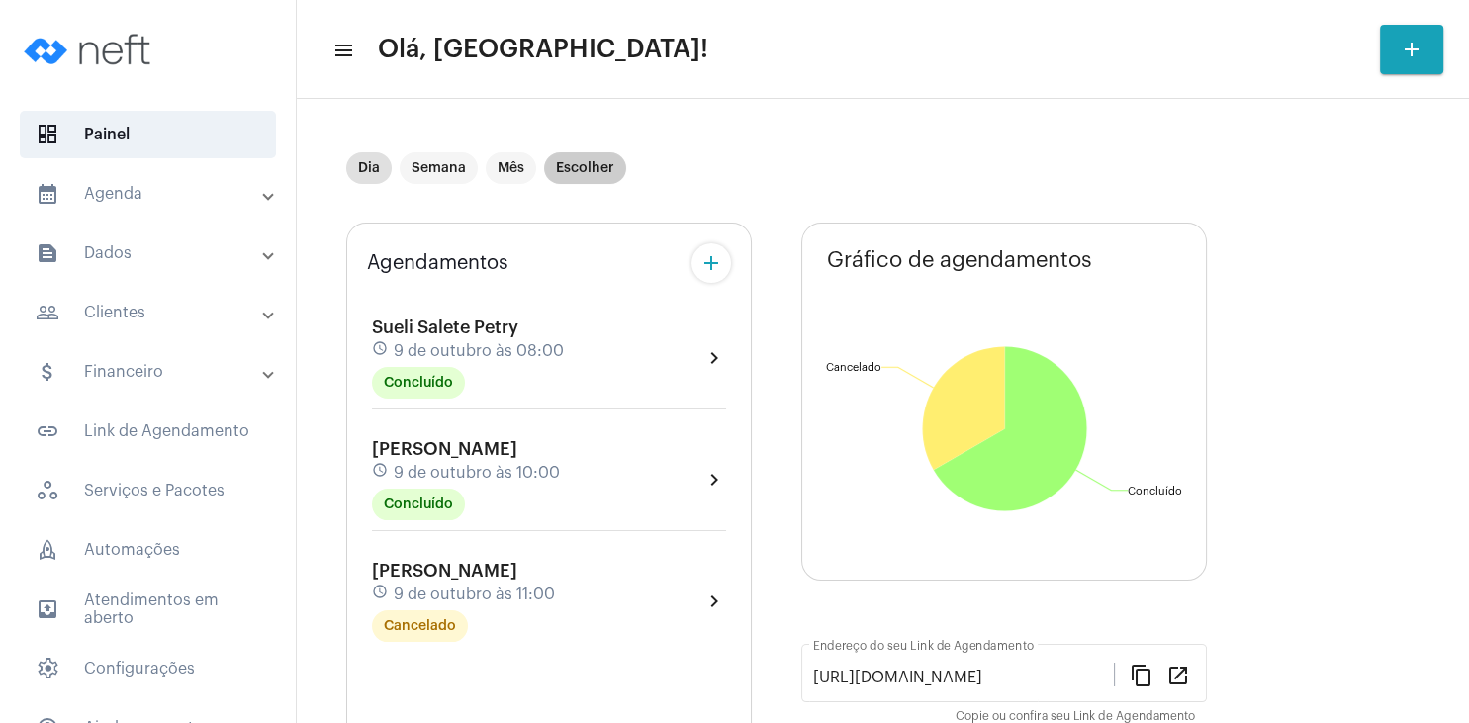
click at [568, 160] on mat-chip "Escolher" at bounding box center [585, 168] width 82 height 32
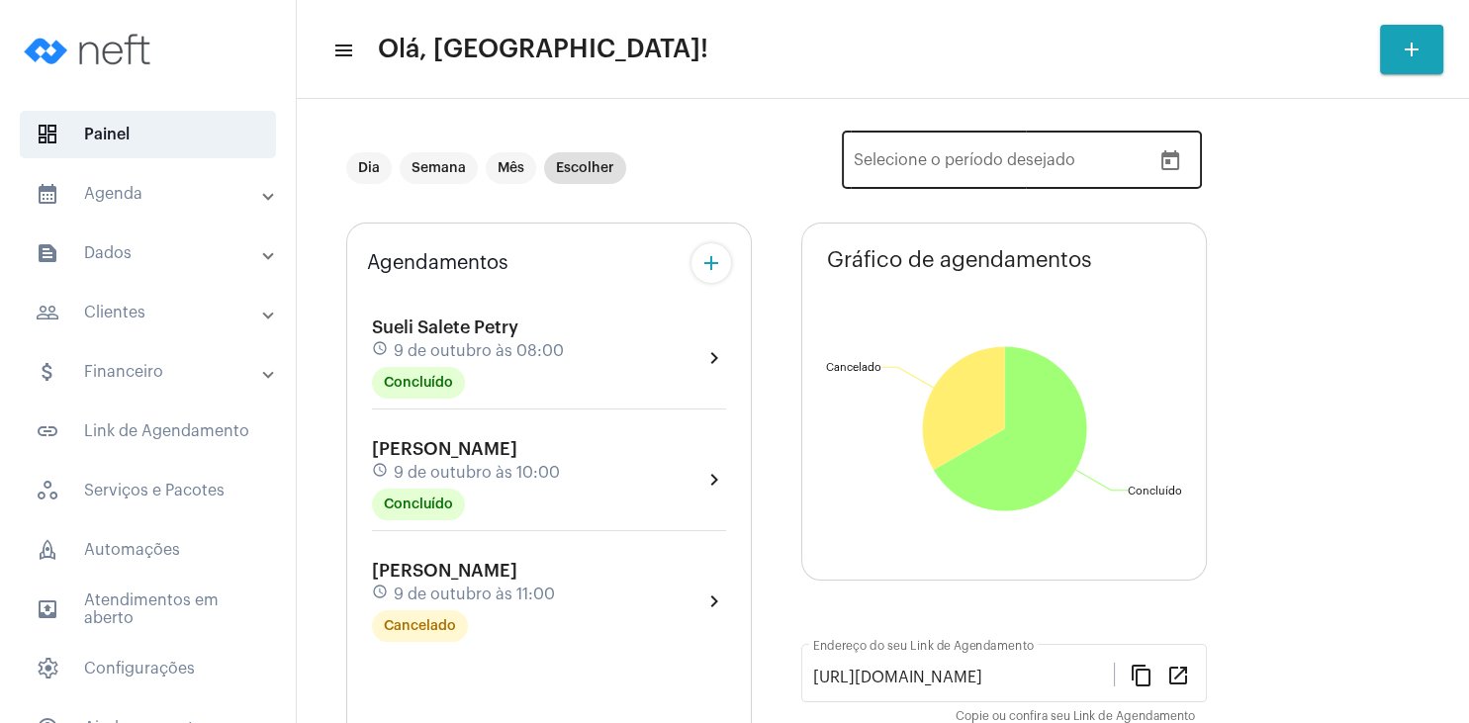
click at [1169, 156] on icon "Open calendar" at bounding box center [1170, 160] width 18 height 20
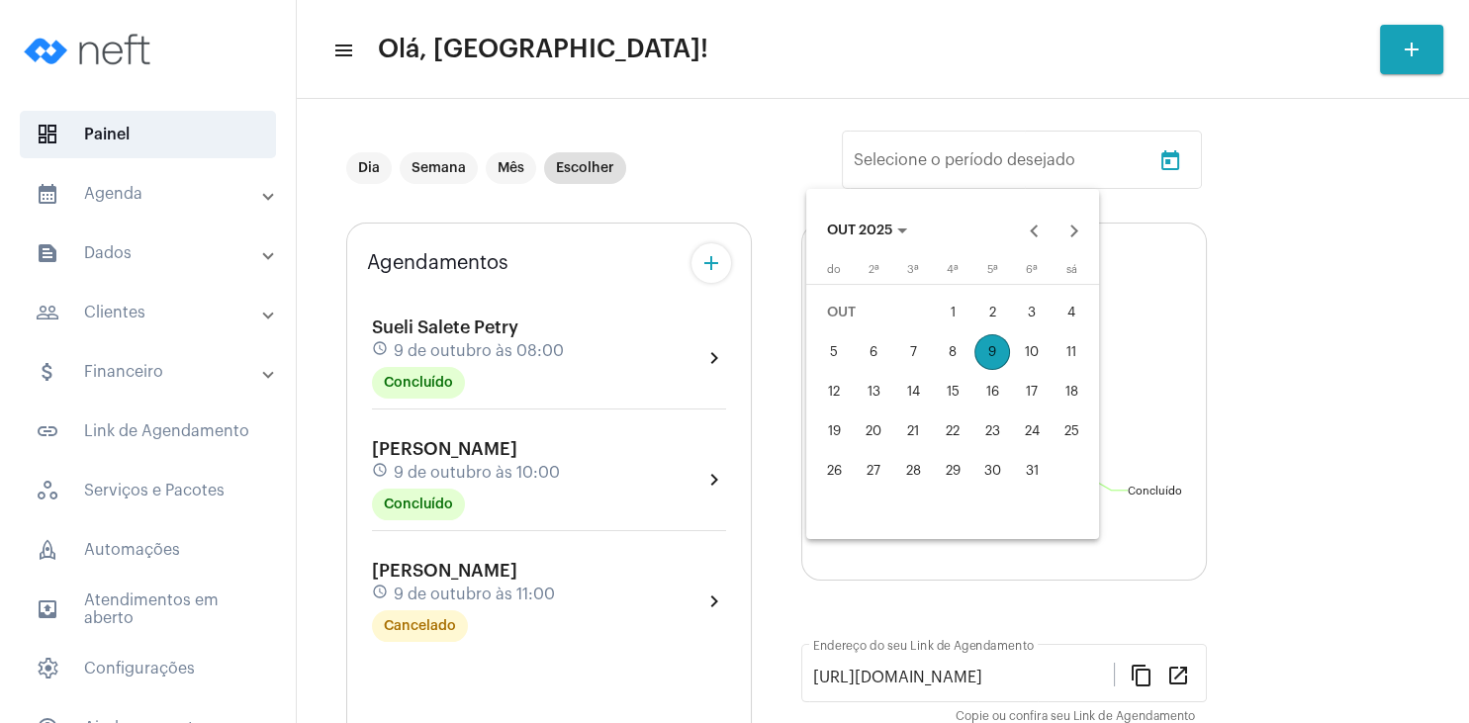
click at [826, 388] on div "12" at bounding box center [834, 392] width 36 height 36
type input "[DATE]"
click at [1069, 388] on div "18" at bounding box center [1071, 392] width 36 height 36
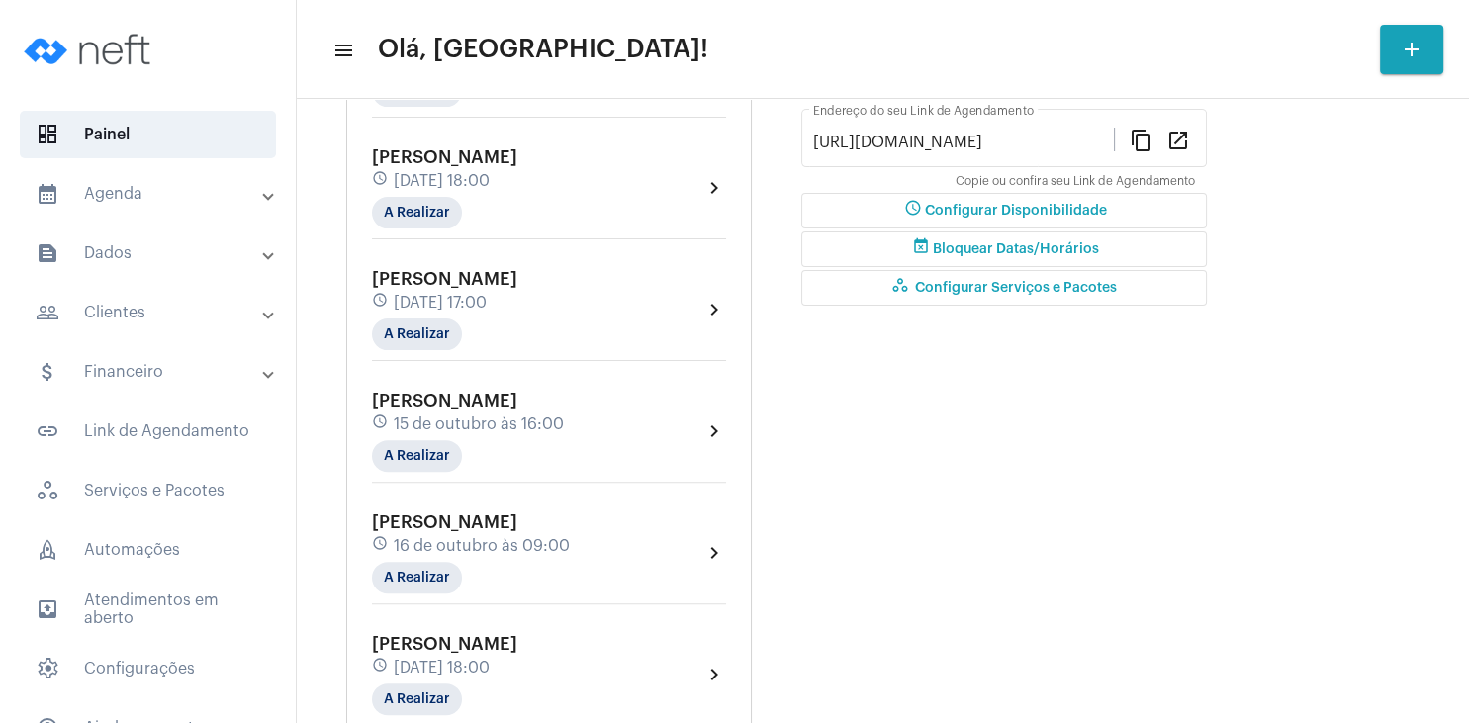
scroll to position [570, 0]
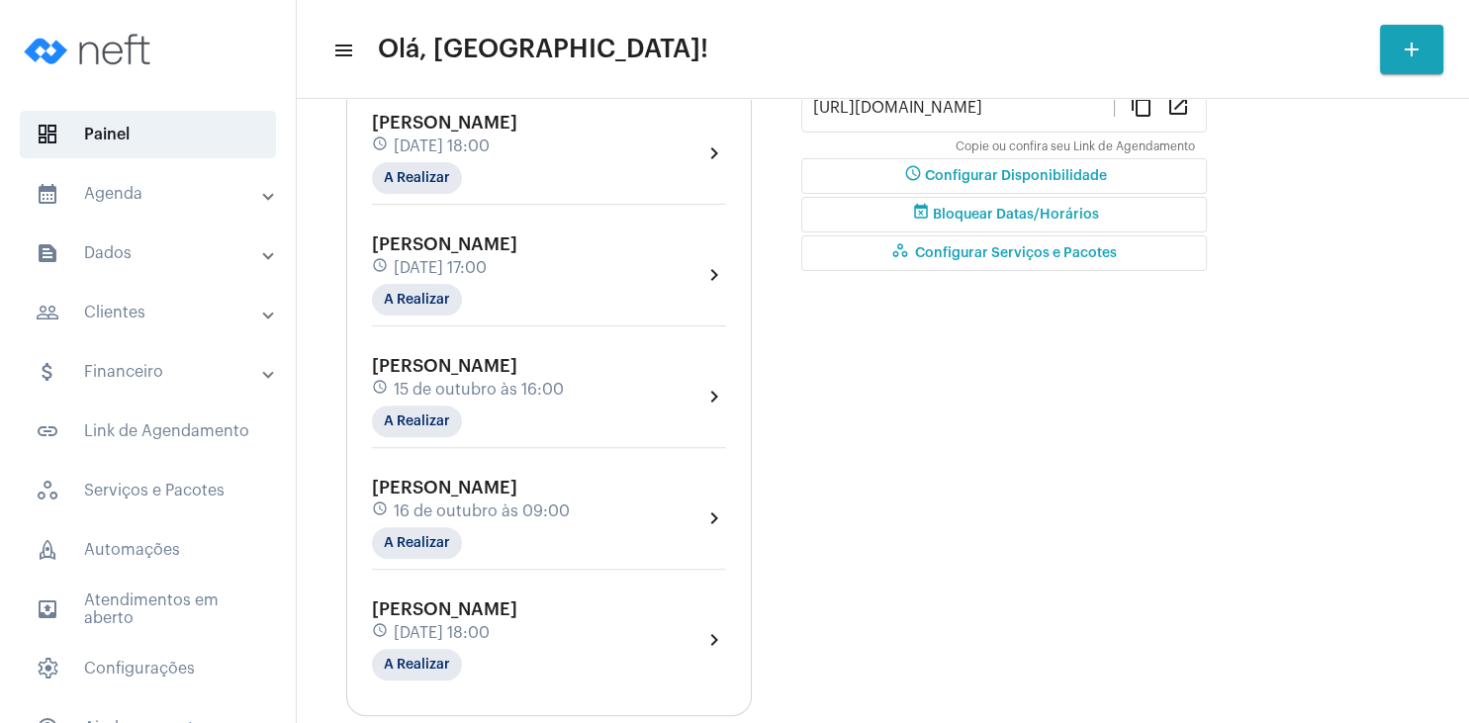
click at [153, 312] on mat-panel-title "people_outline Clientes" at bounding box center [150, 313] width 228 height 24
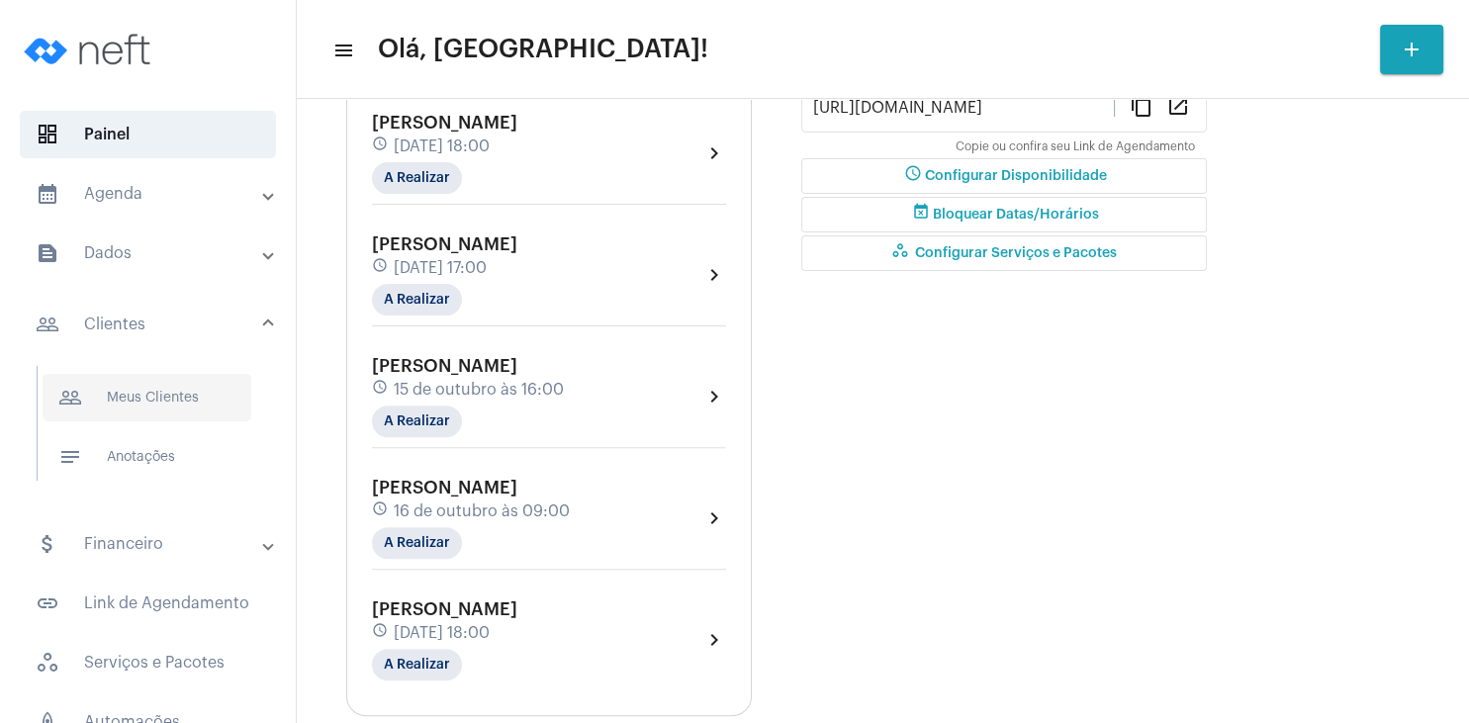
click at [154, 399] on span "people_outline Meus Clientes" at bounding box center [147, 397] width 209 height 47
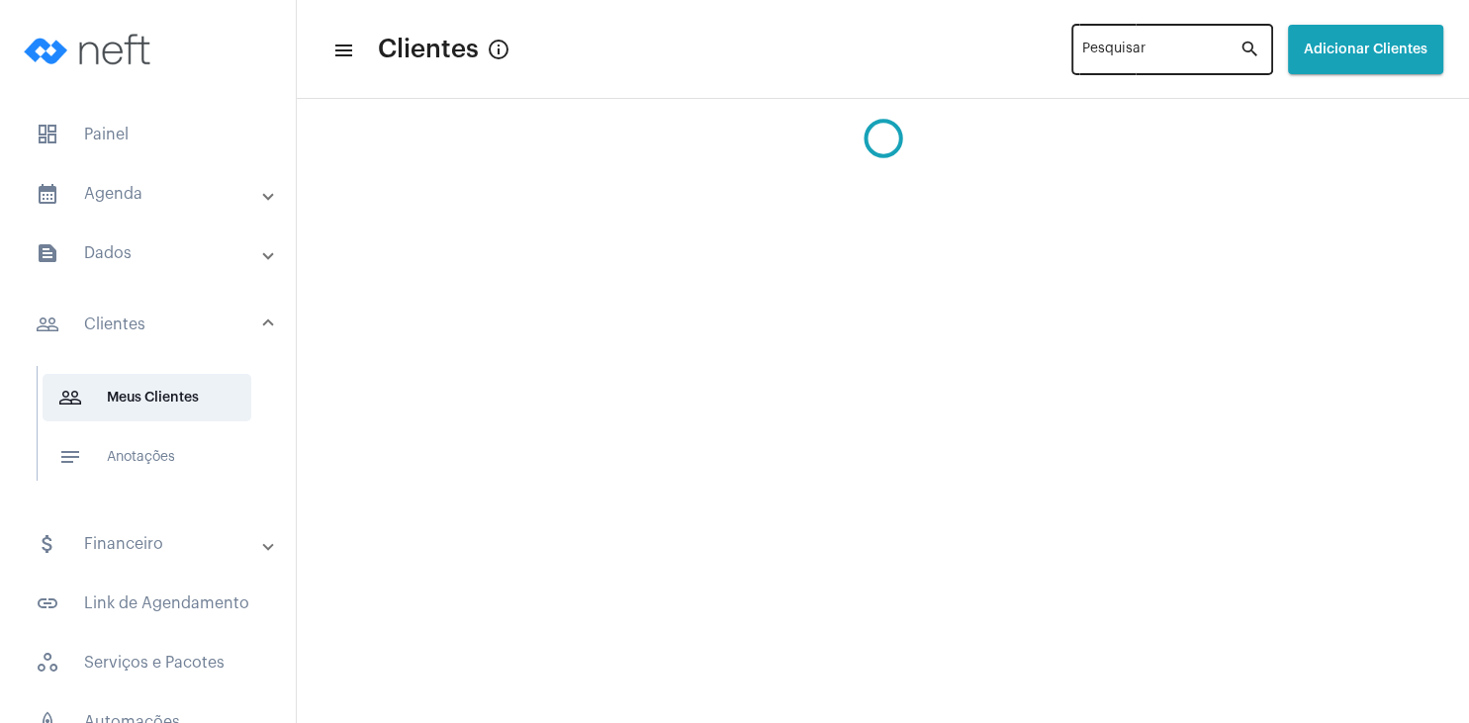
click at [1082, 60] on input "Pesquisar" at bounding box center [1160, 53] width 157 height 16
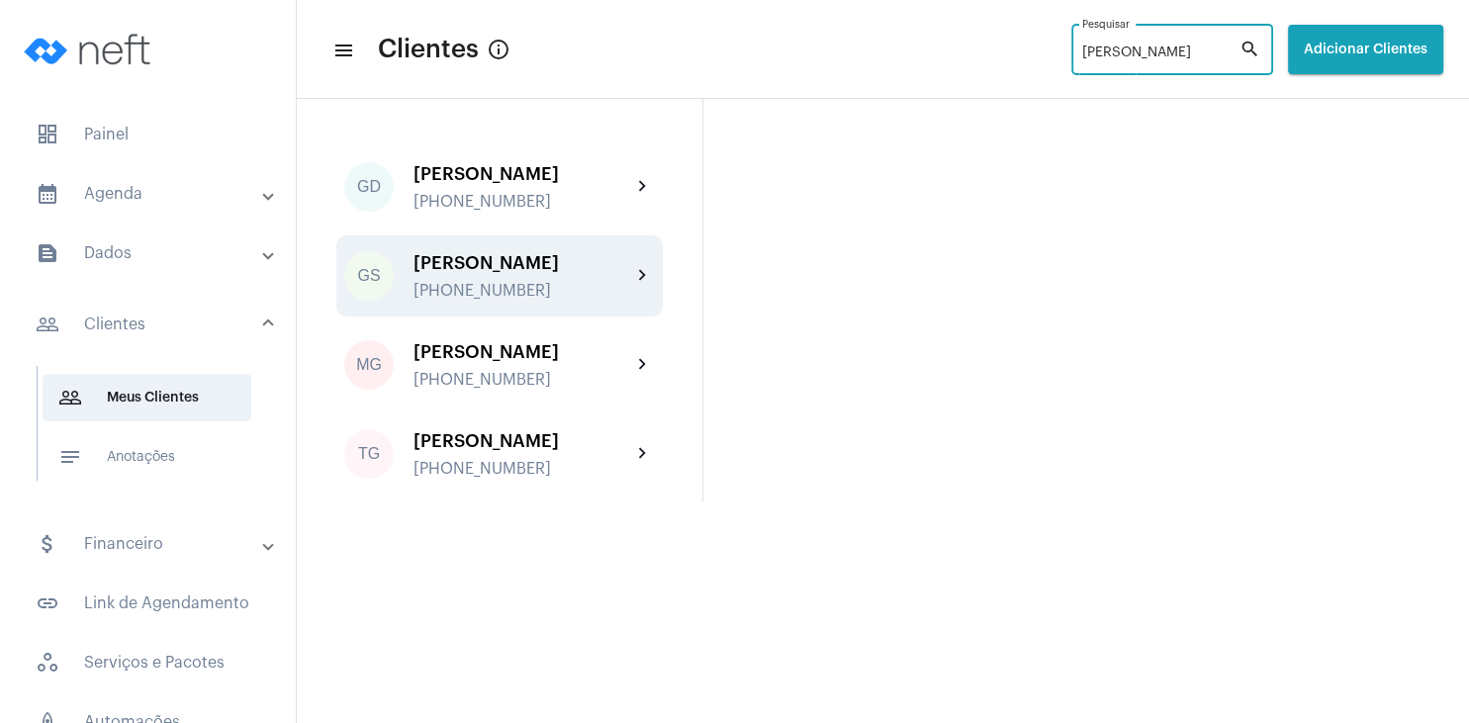
type input "[PERSON_NAME]"
click at [545, 258] on div "[PERSON_NAME]" at bounding box center [522, 263] width 218 height 20
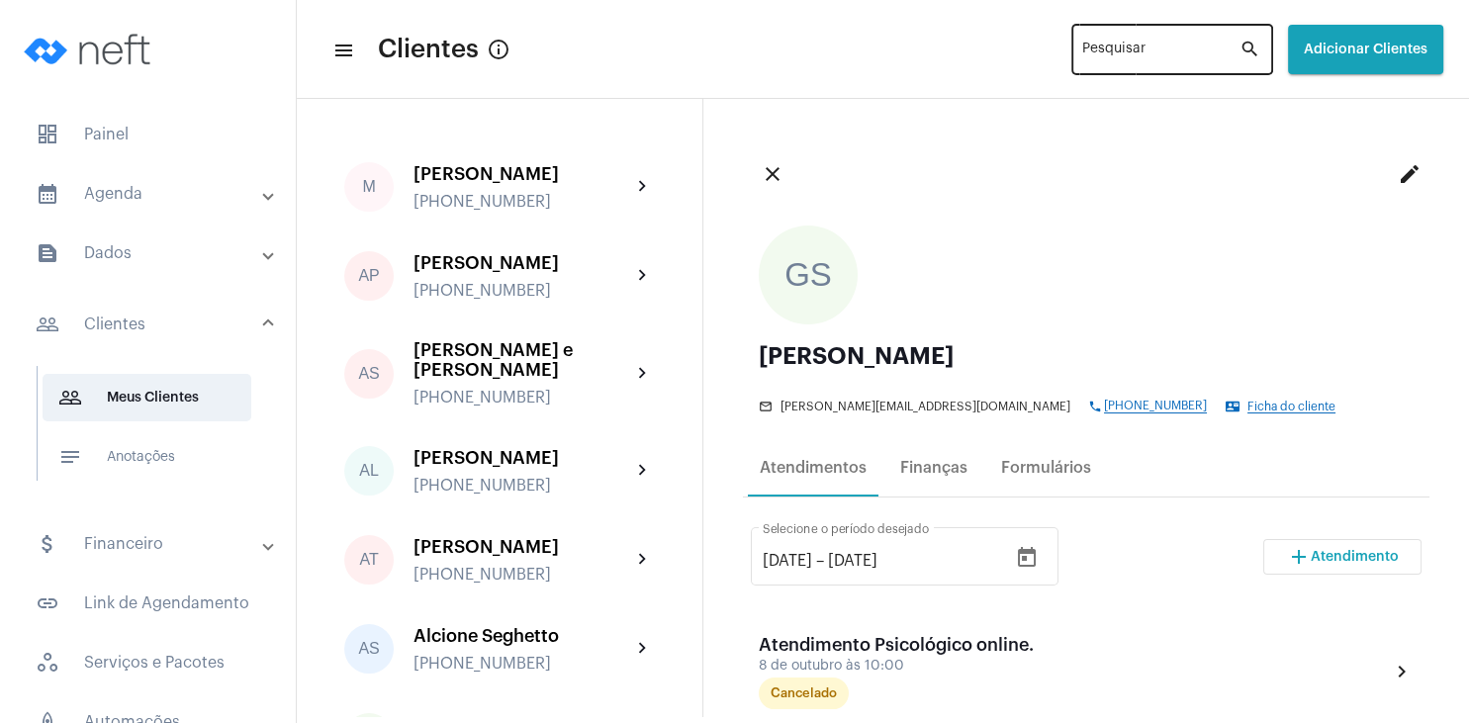
click at [1100, 52] on input "Pesquisar" at bounding box center [1160, 53] width 157 height 16
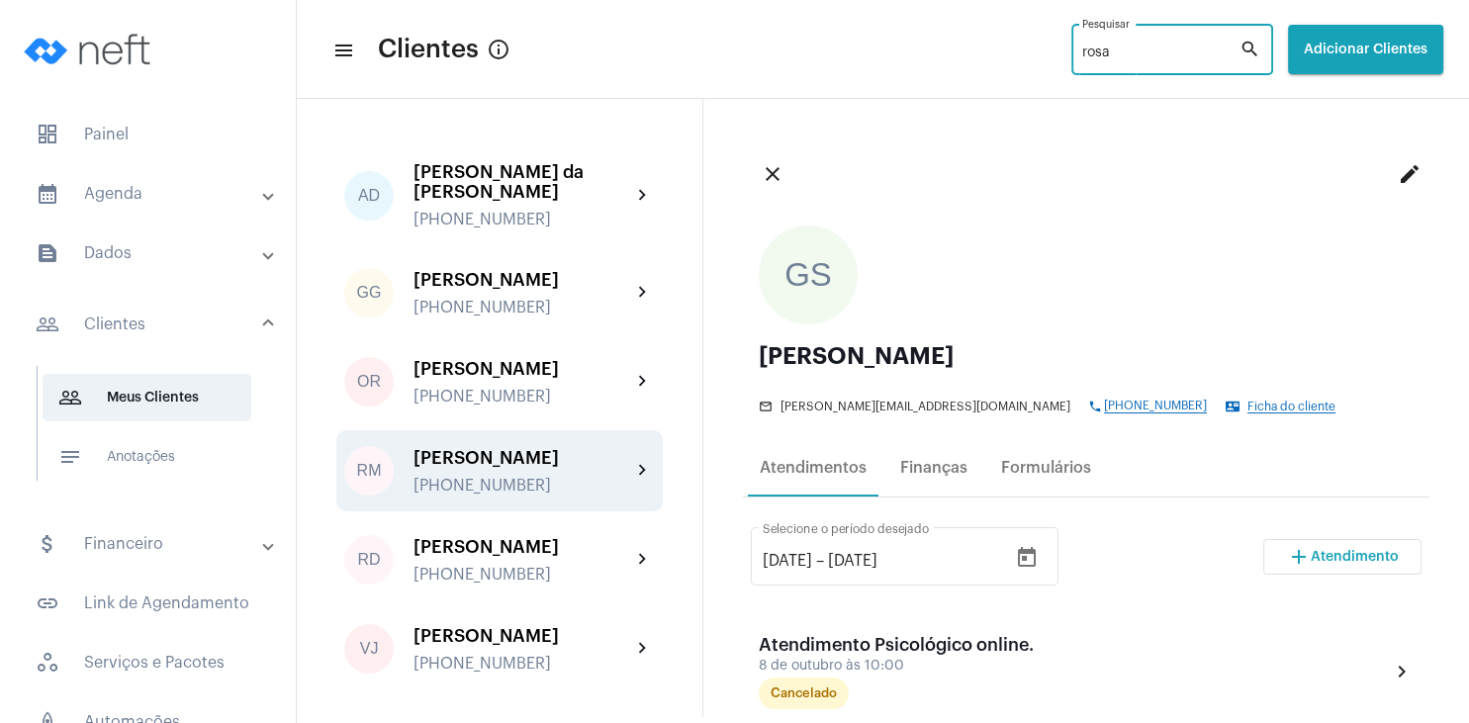
type input "rosa"
click at [549, 458] on div "[PERSON_NAME] [PHONE_NUMBER]" at bounding box center [522, 471] width 218 height 46
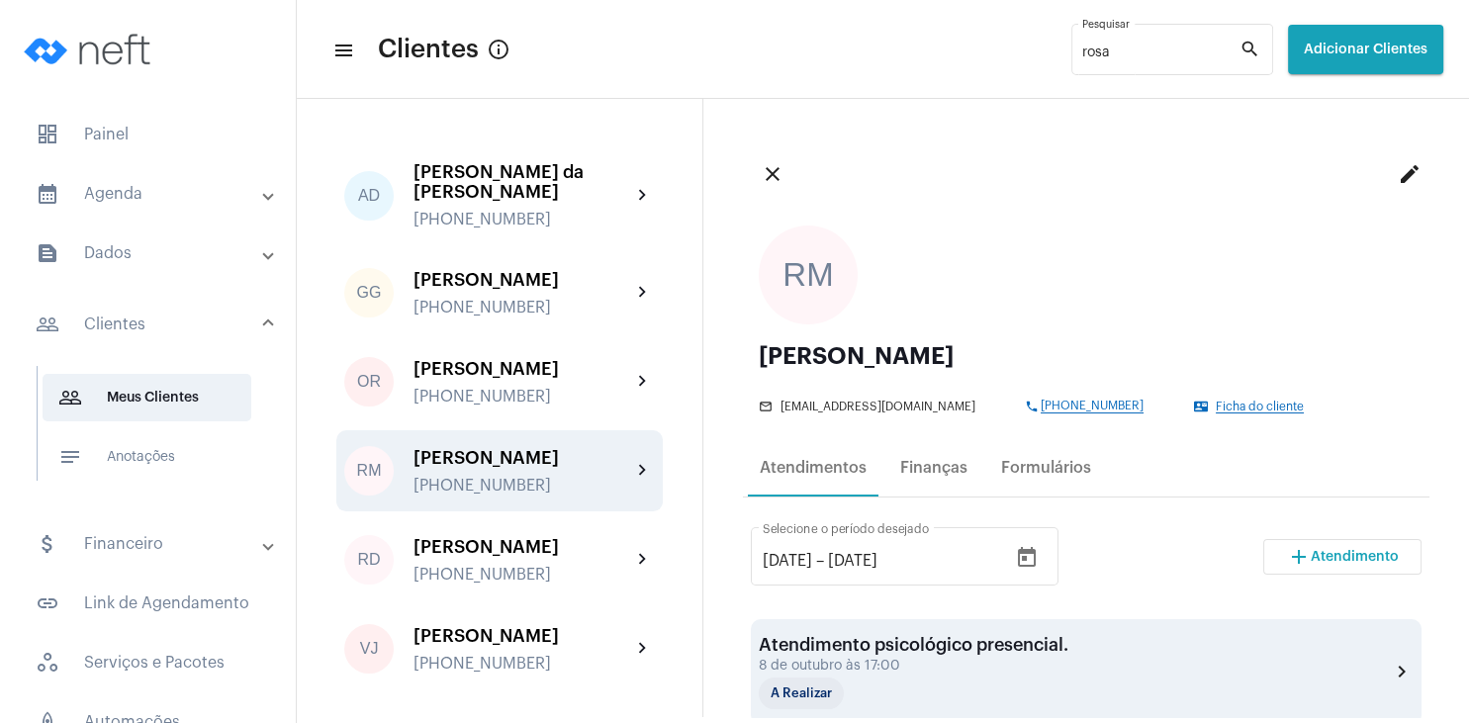
scroll to position [190, 0]
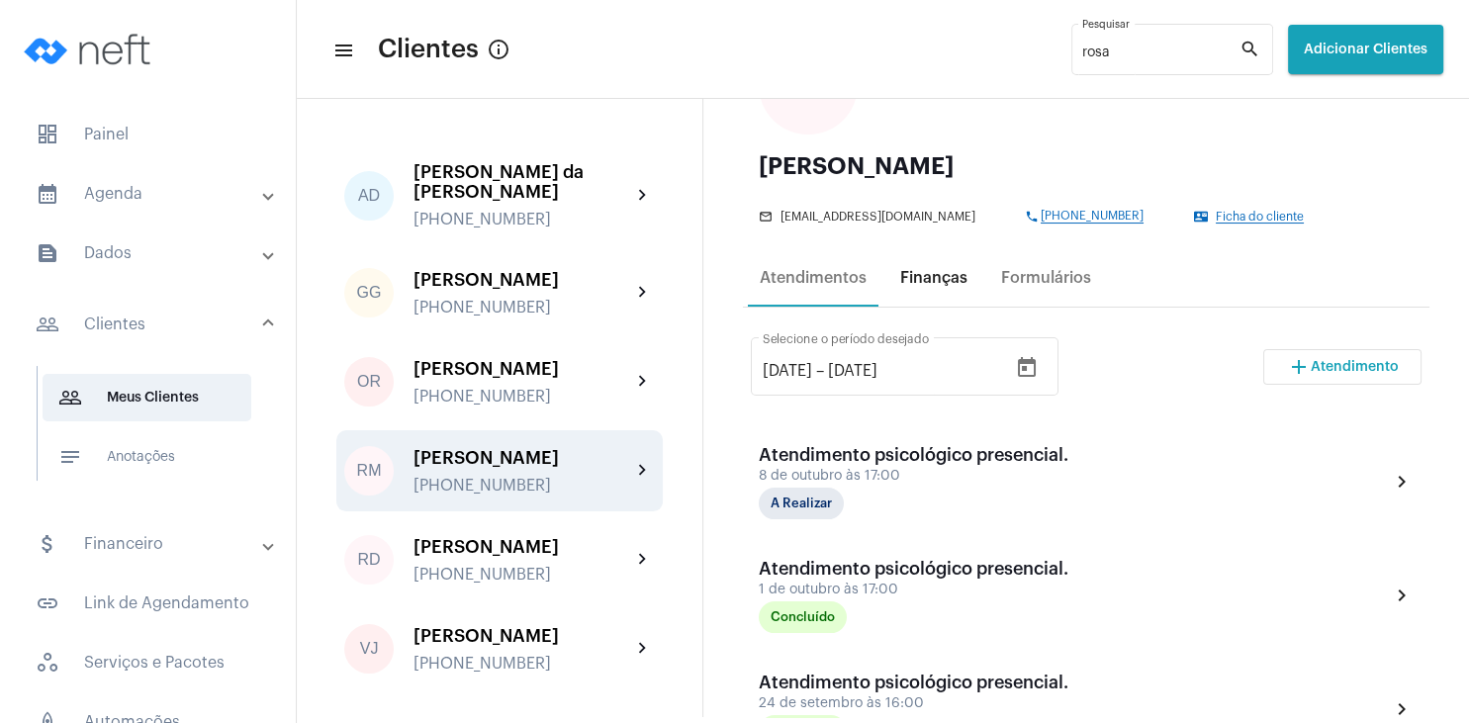
click at [929, 285] on div "Finanças" at bounding box center [933, 278] width 67 height 18
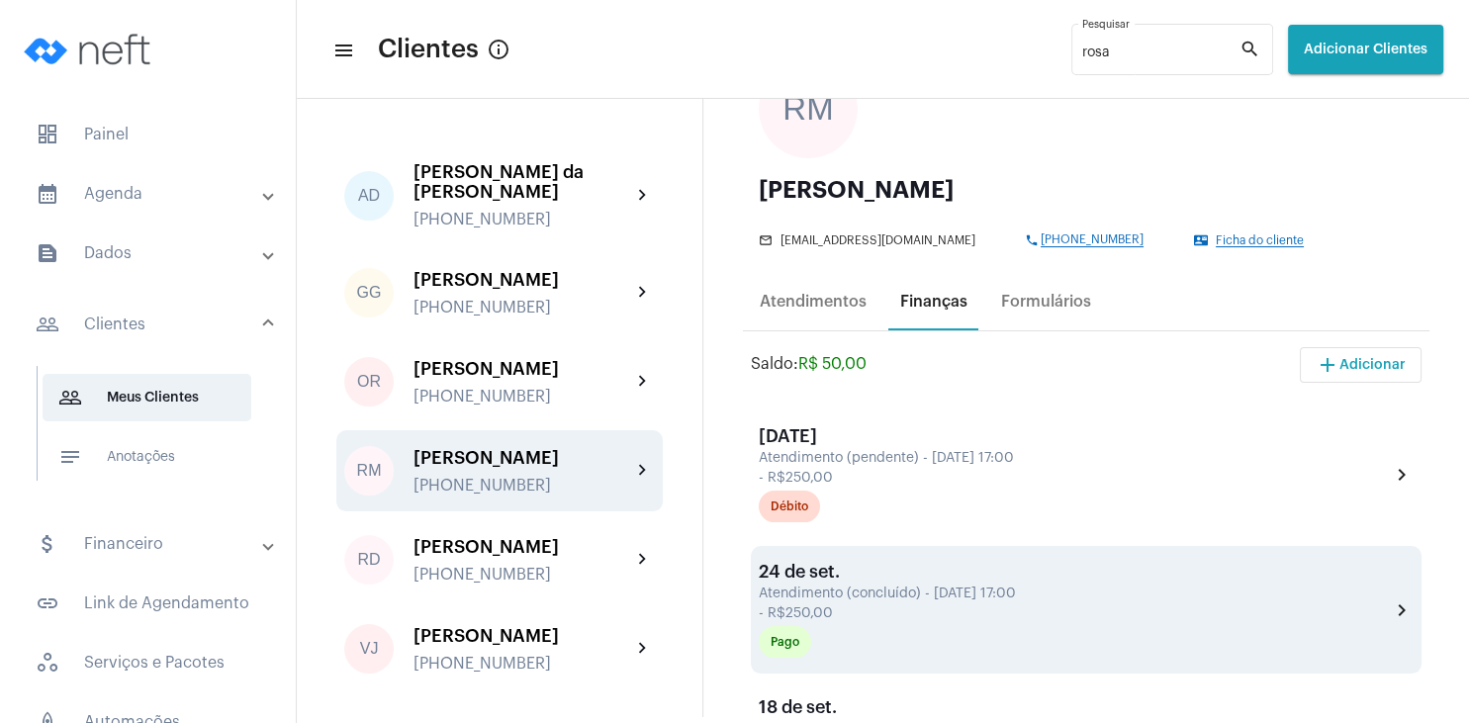
scroll to position [285, 0]
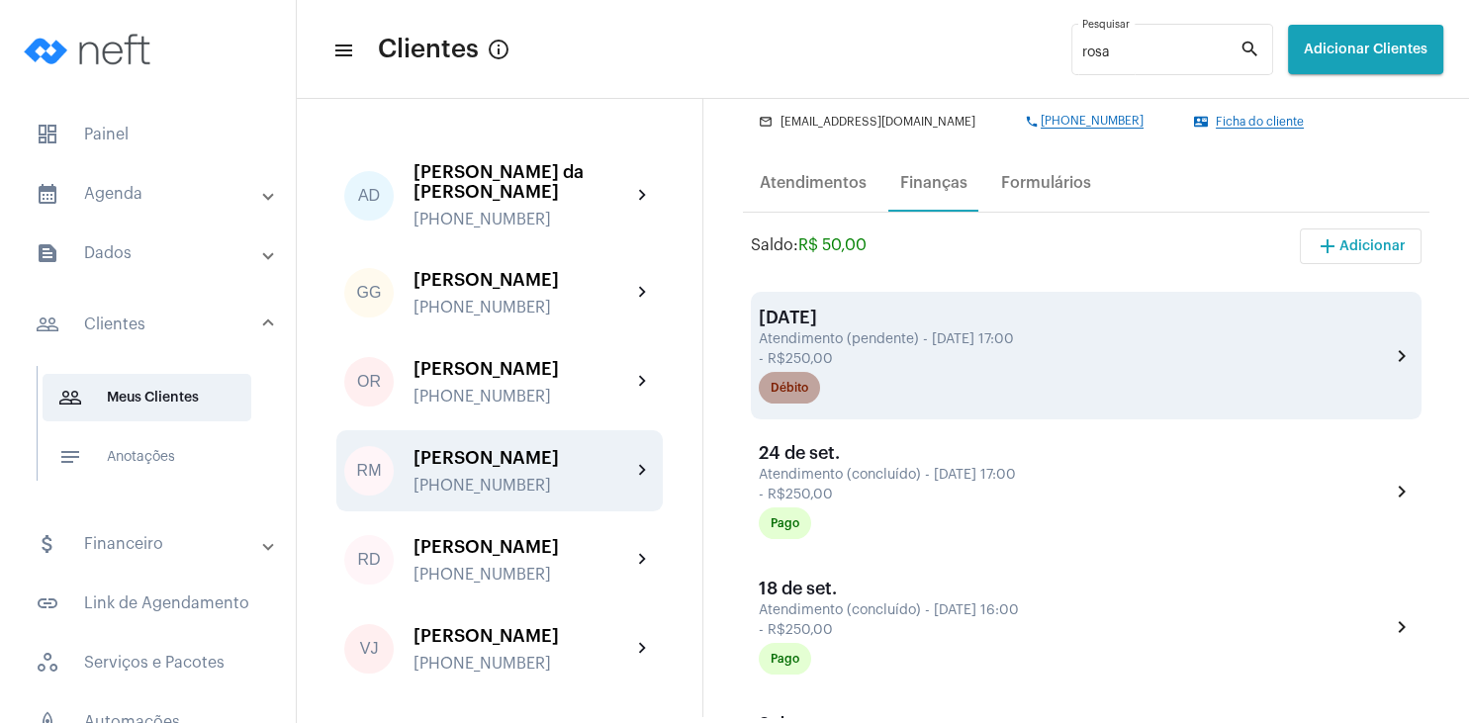
click at [807, 386] on div "Débito" at bounding box center [789, 388] width 38 height 13
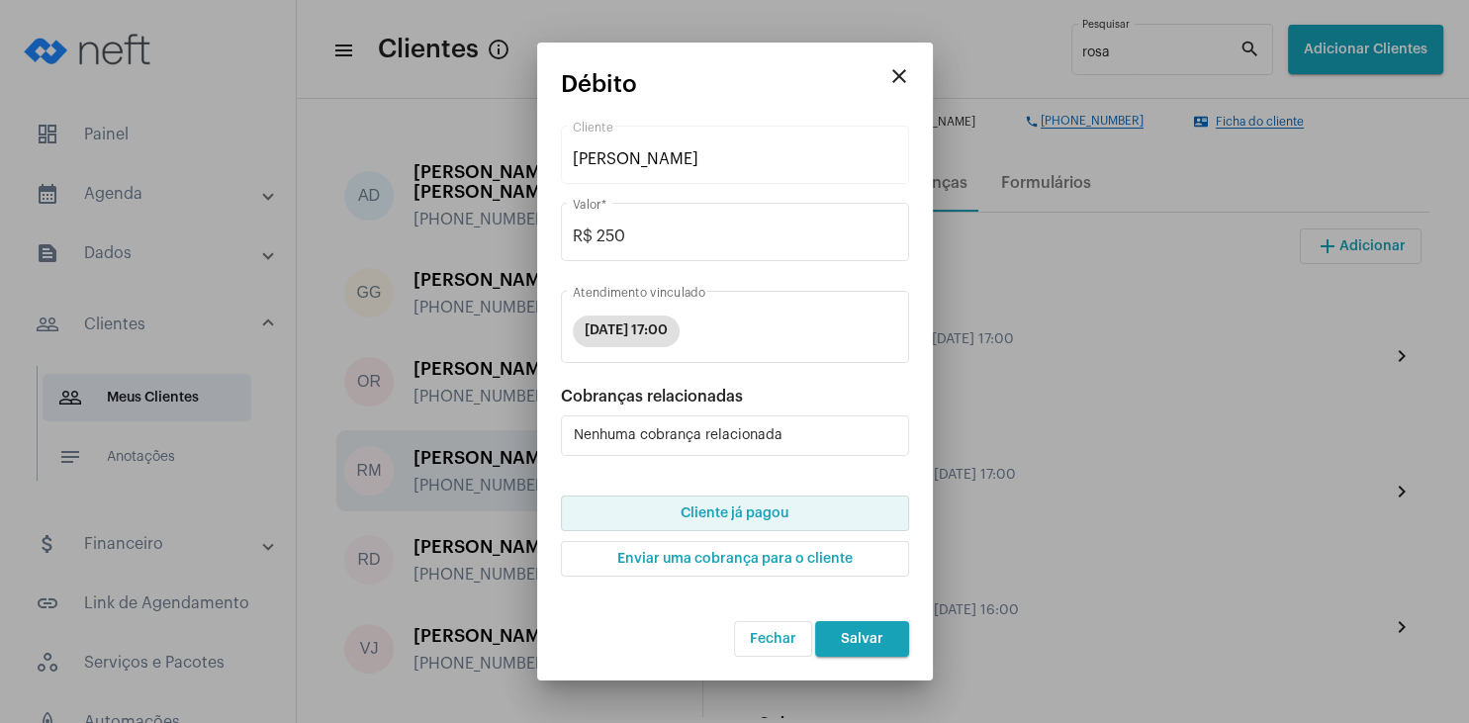
click at [738, 520] on span "Cliente já pagou" at bounding box center [734, 513] width 108 height 14
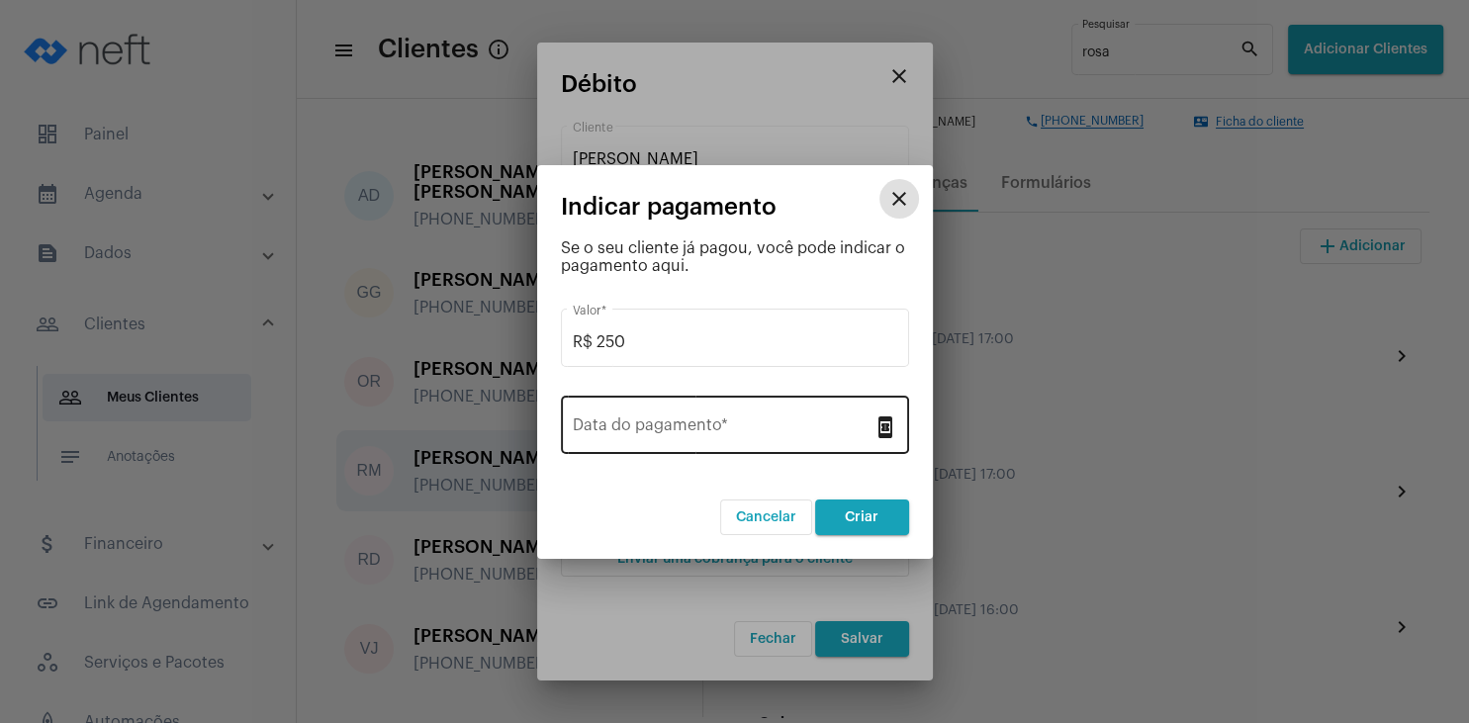
click at [719, 432] on input "Data do pagamento *" at bounding box center [723, 429] width 301 height 18
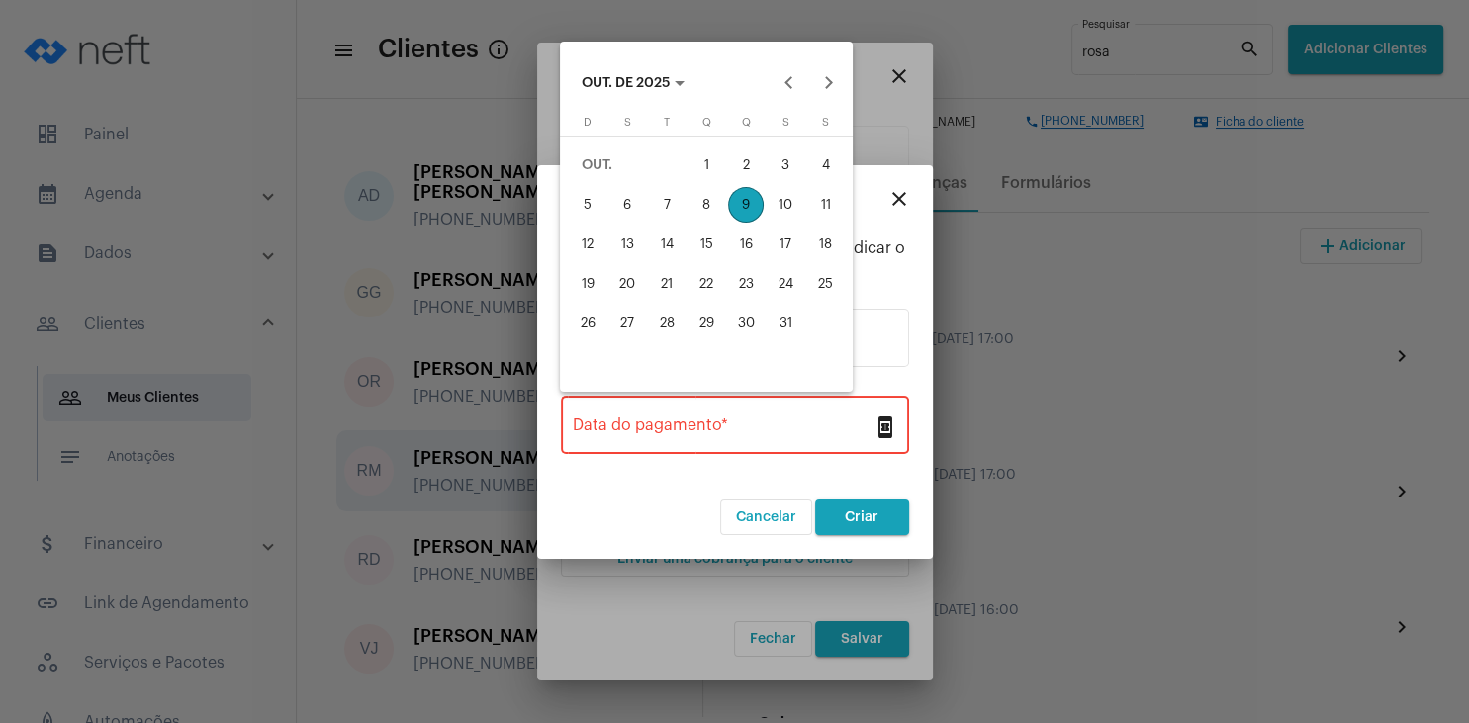
click at [710, 204] on div "8" at bounding box center [706, 205] width 36 height 36
type input "[DATE]"
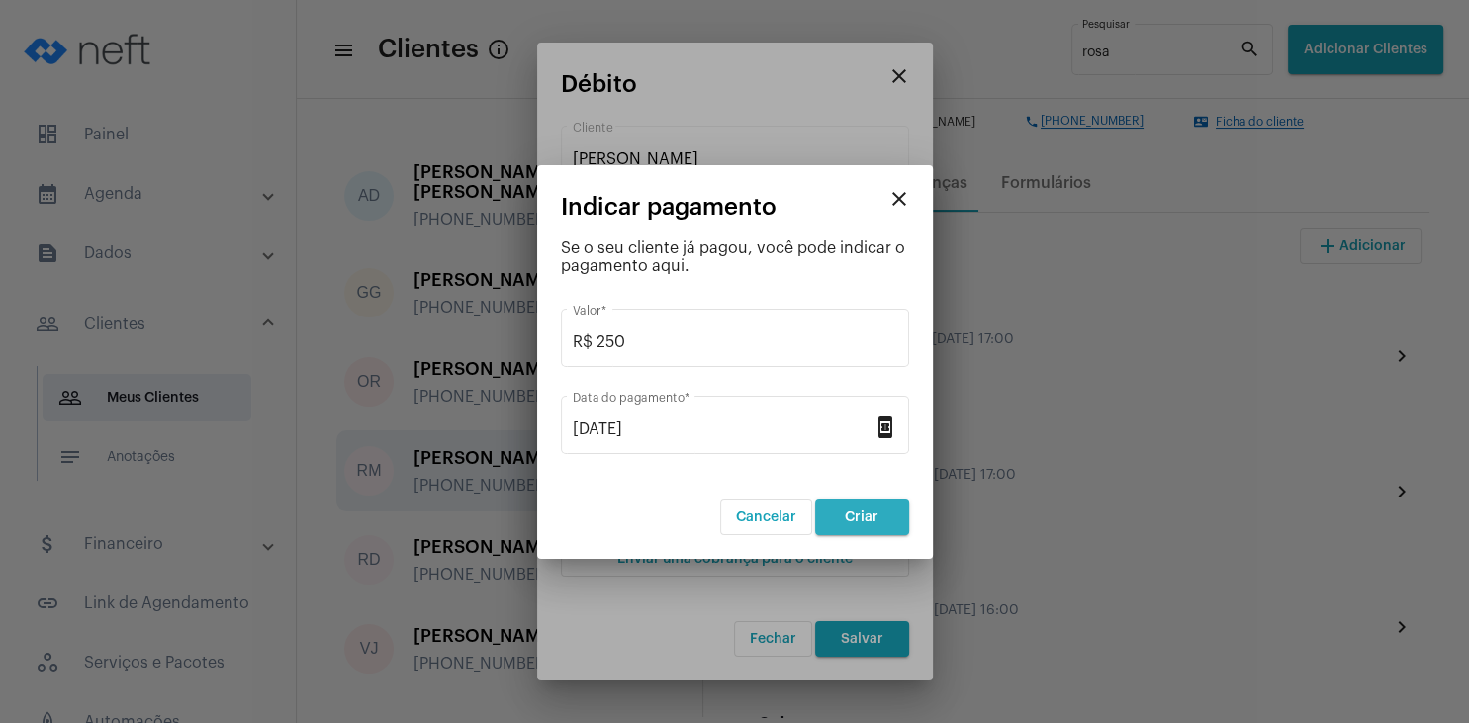
click at [851, 510] on span "Criar" at bounding box center [862, 517] width 34 height 14
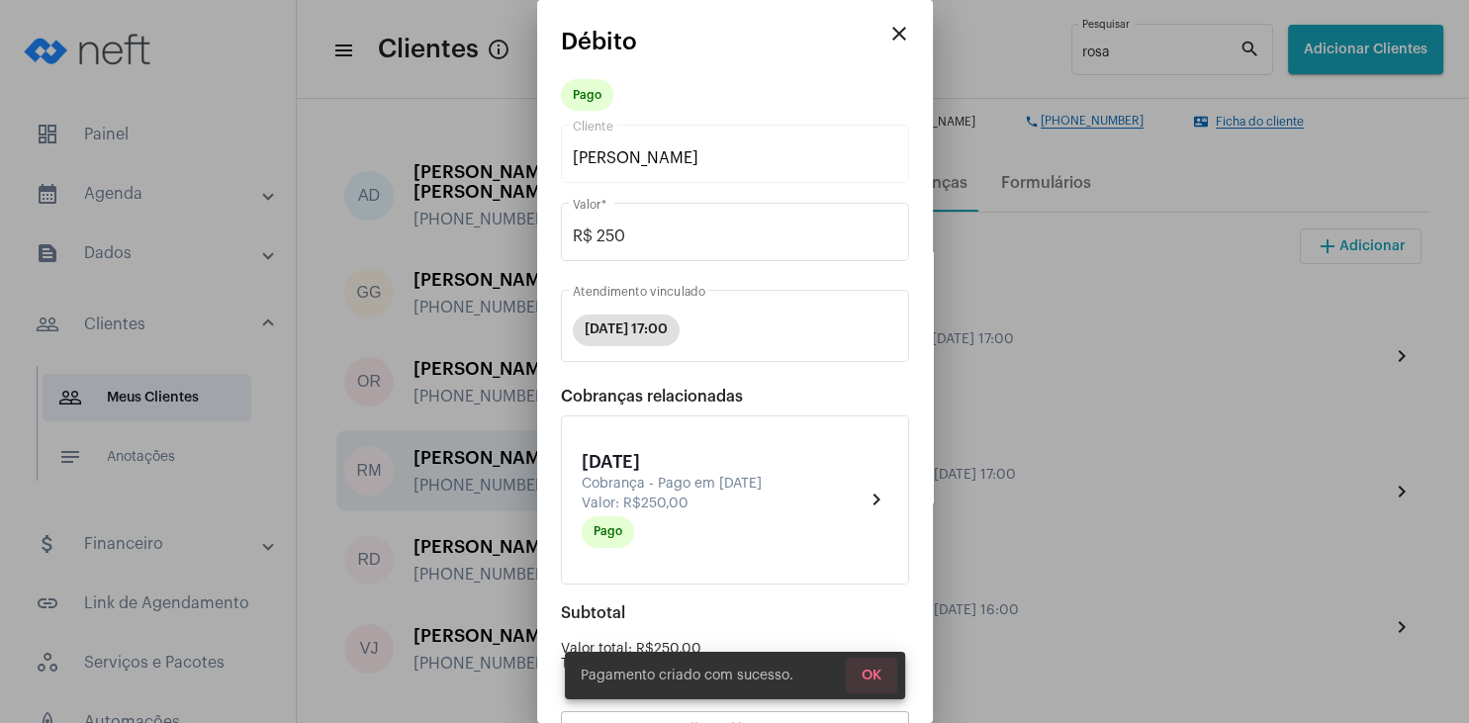
click at [877, 676] on span "OK" at bounding box center [871, 676] width 20 height 14
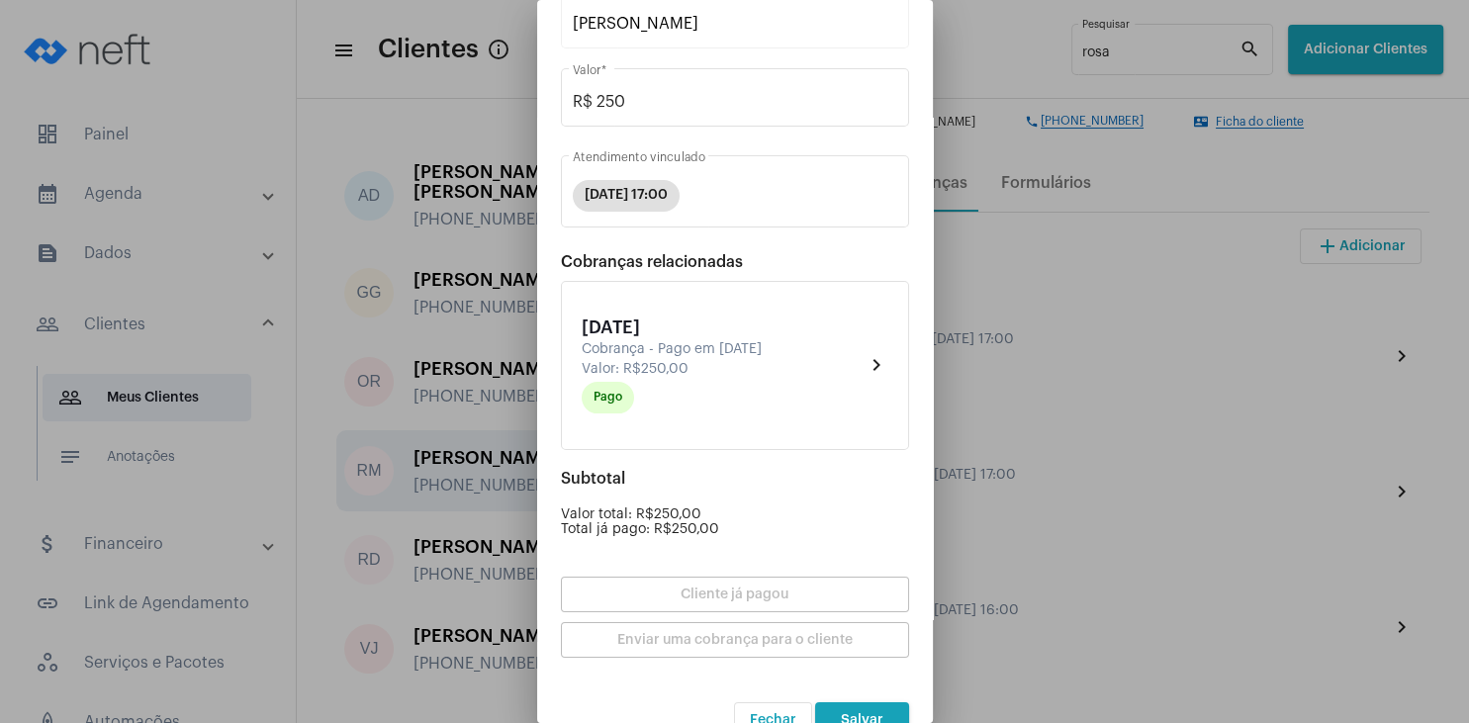
scroll to position [173, 0]
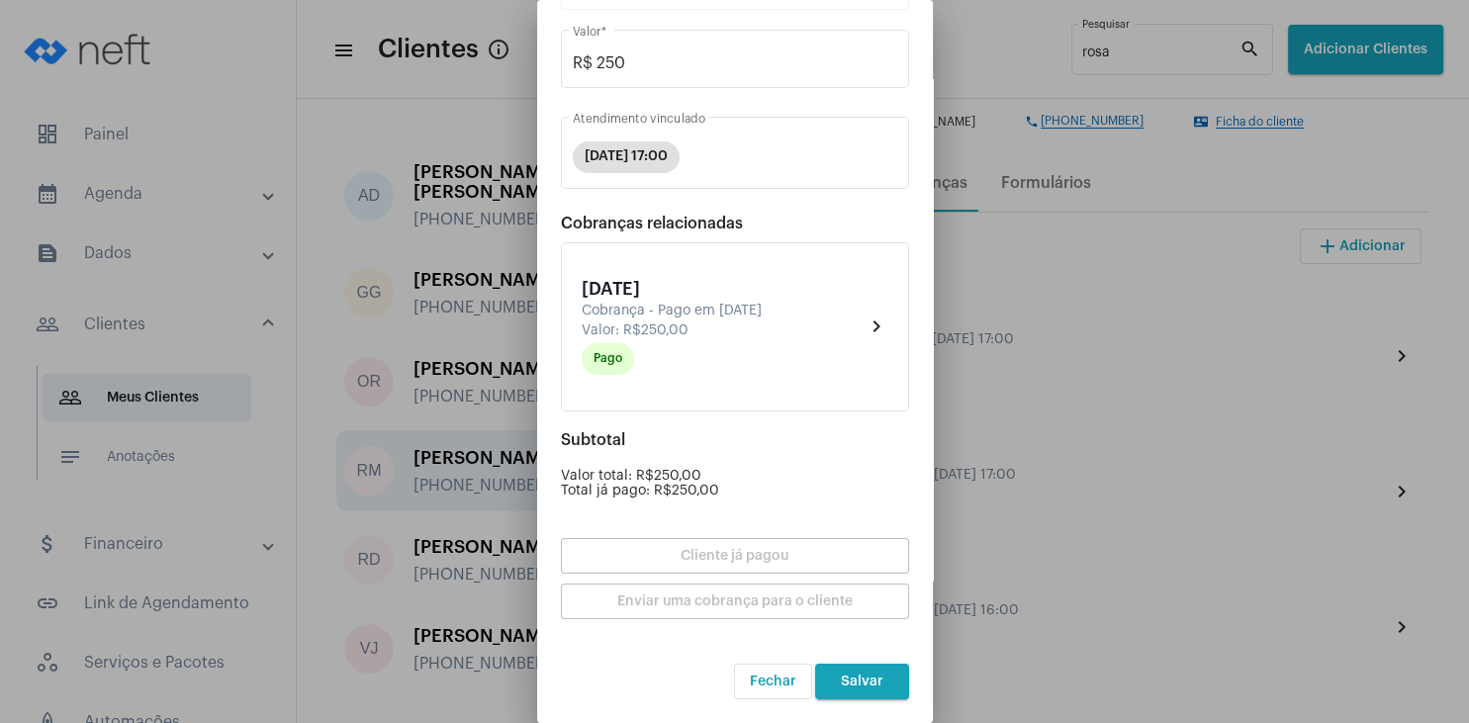
click at [872, 677] on span "Salvar" at bounding box center [862, 682] width 43 height 14
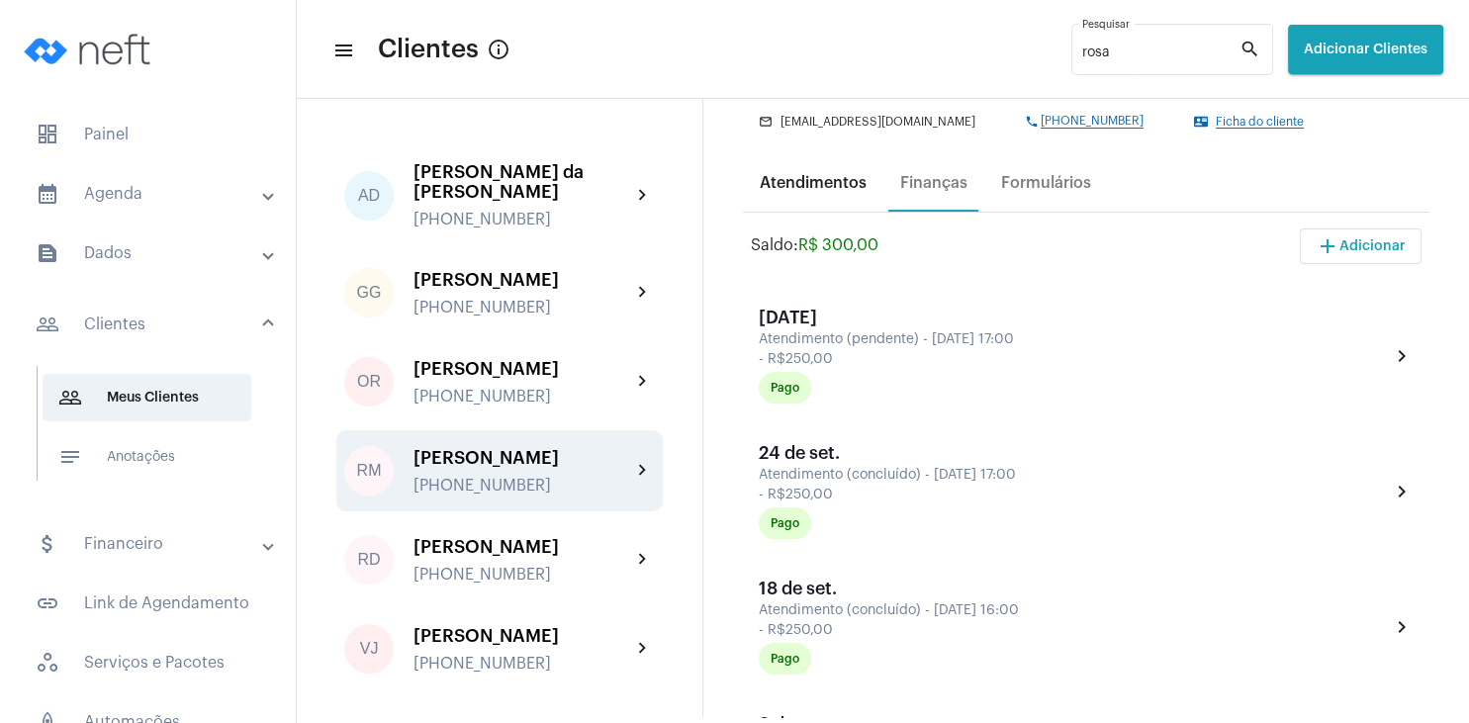
click at [820, 178] on div "Atendimentos" at bounding box center [813, 183] width 107 height 18
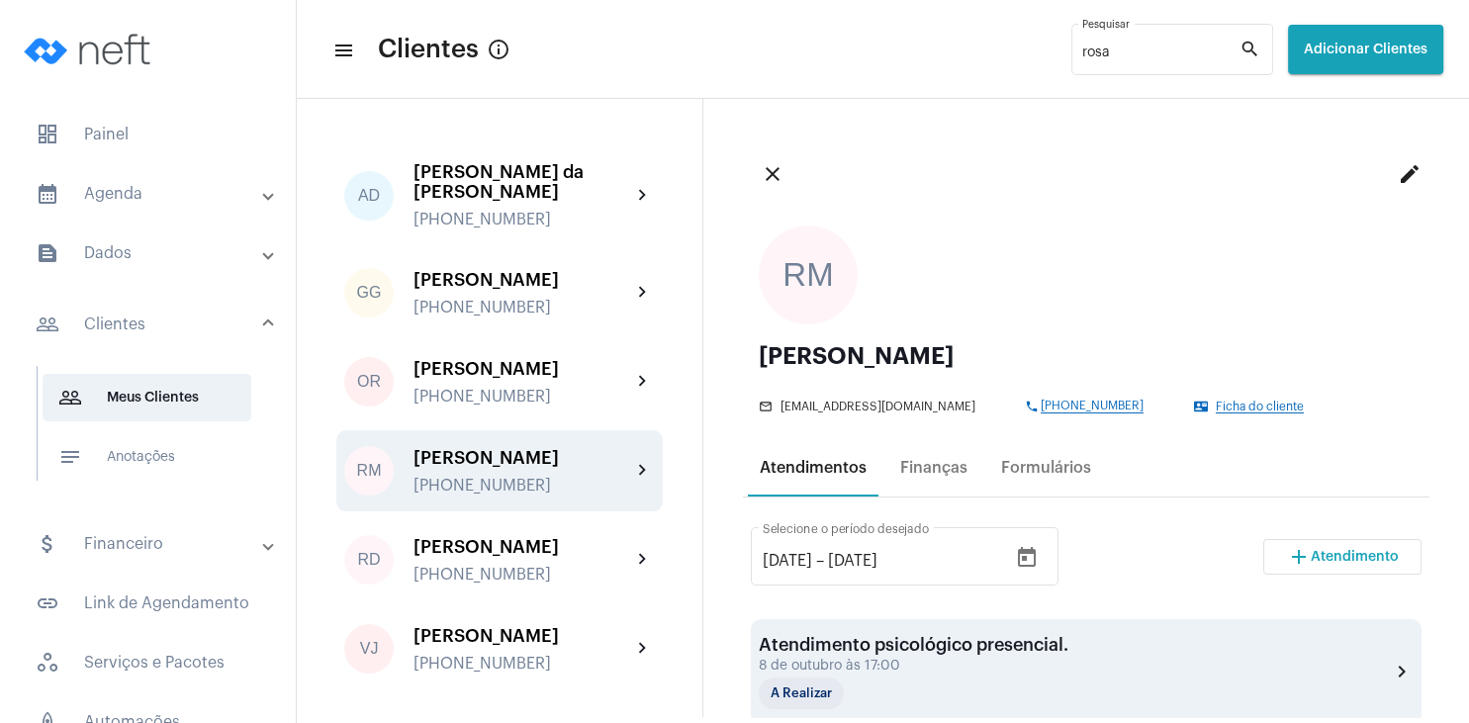
scroll to position [285, 0]
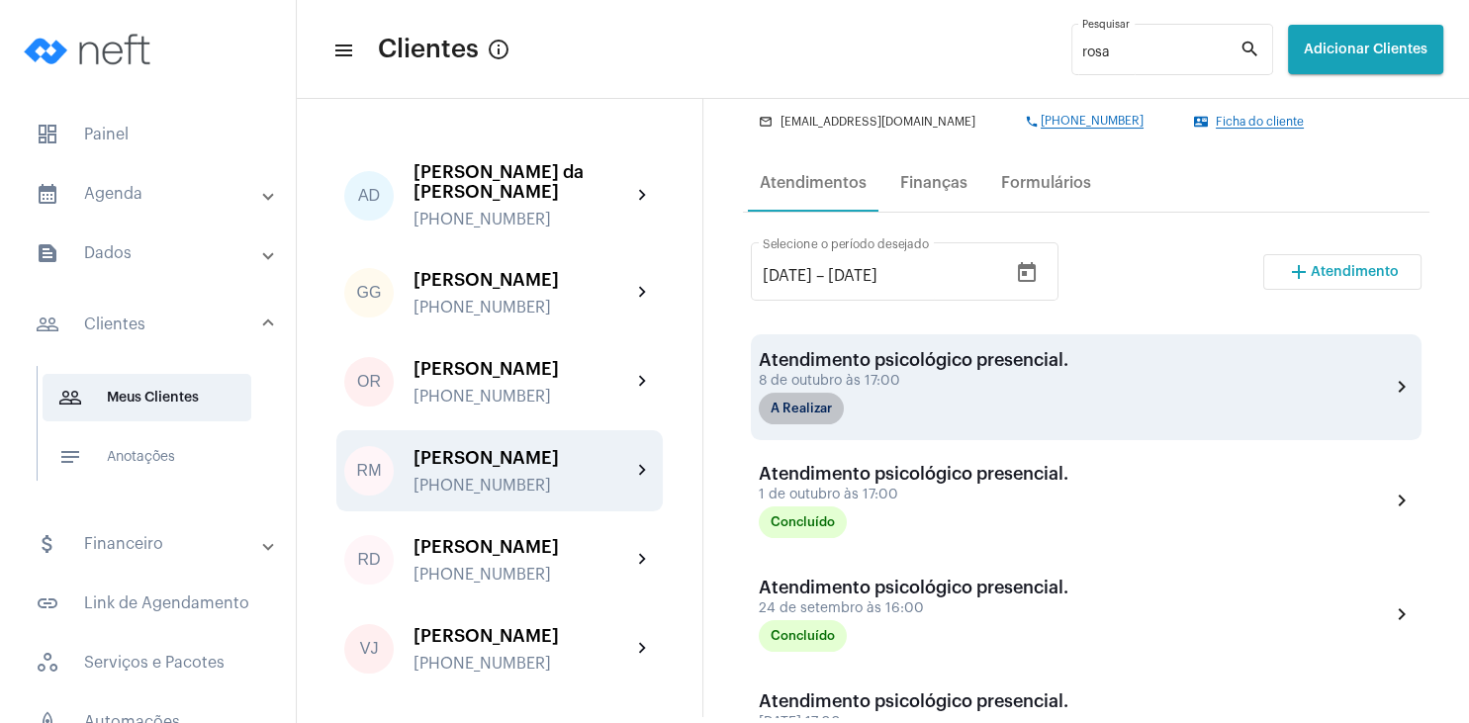
click at [815, 411] on mat-chip "A Realizar" at bounding box center [801, 409] width 85 height 32
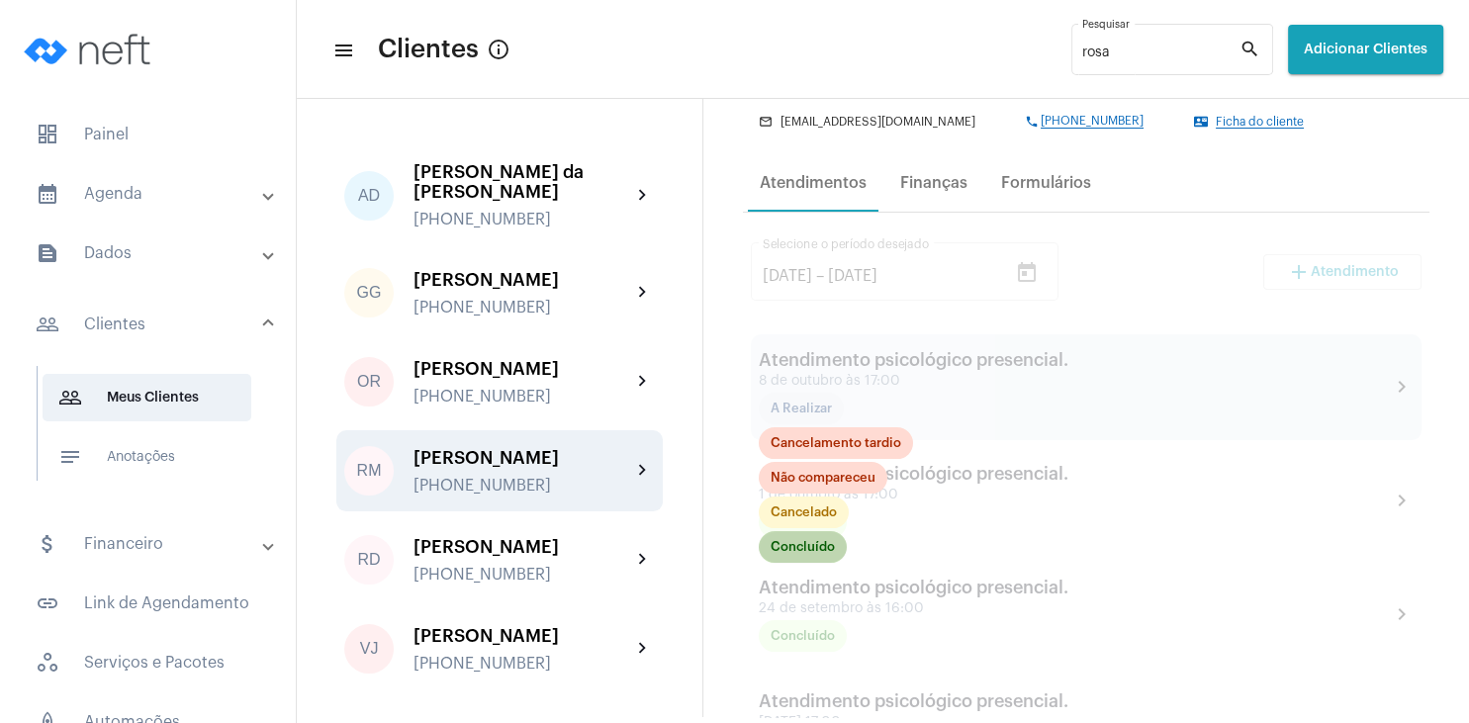
click at [821, 541] on mat-chip "Concluído" at bounding box center [803, 547] width 88 height 32
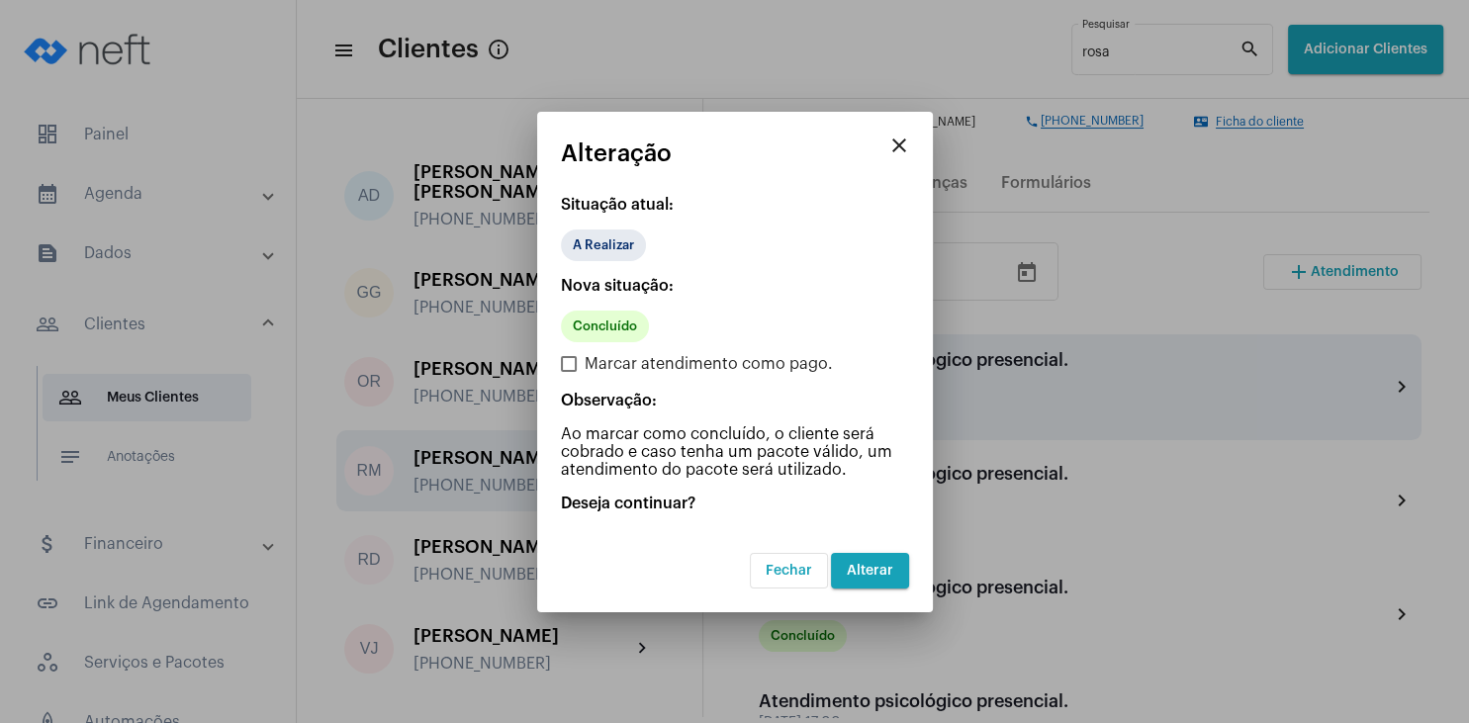
click at [886, 575] on span "Alterar" at bounding box center [870, 571] width 46 height 14
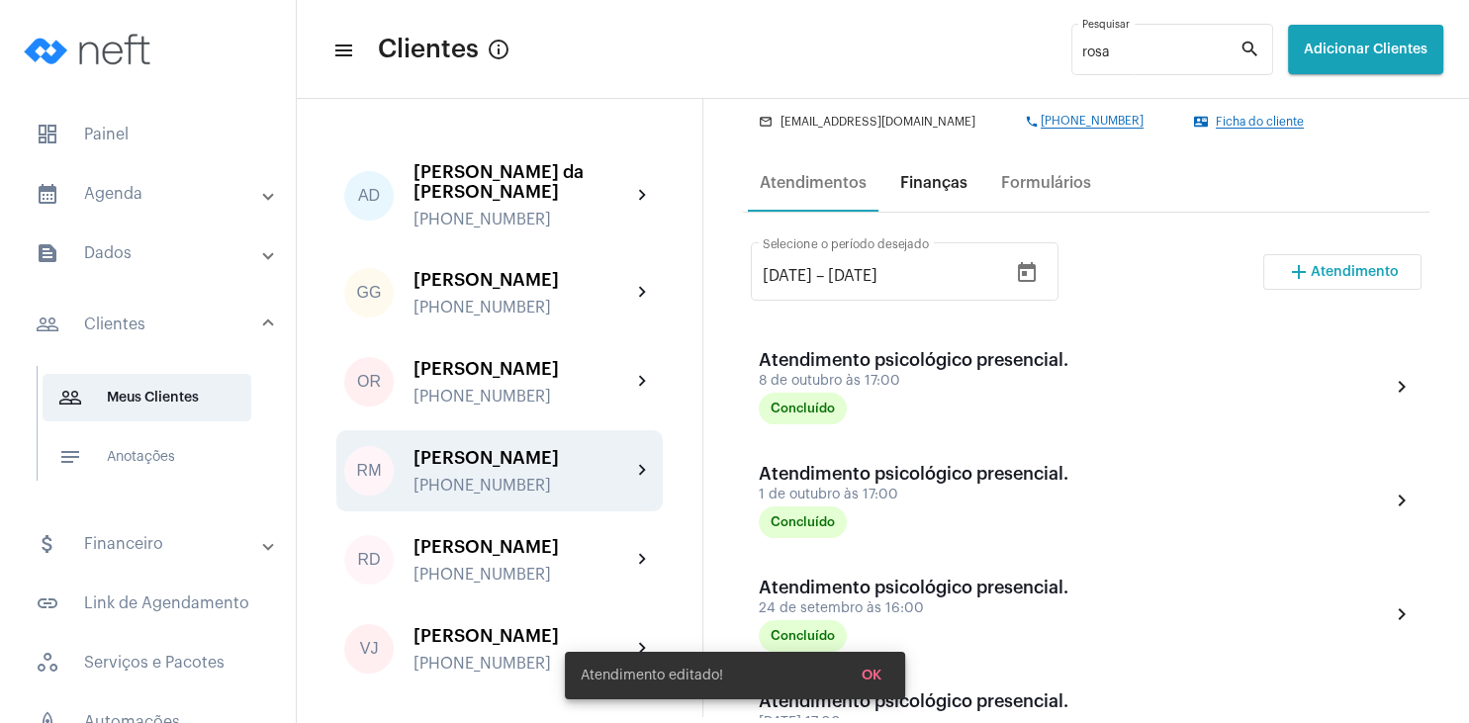
click at [927, 190] on div "Finanças" at bounding box center [933, 183] width 67 height 18
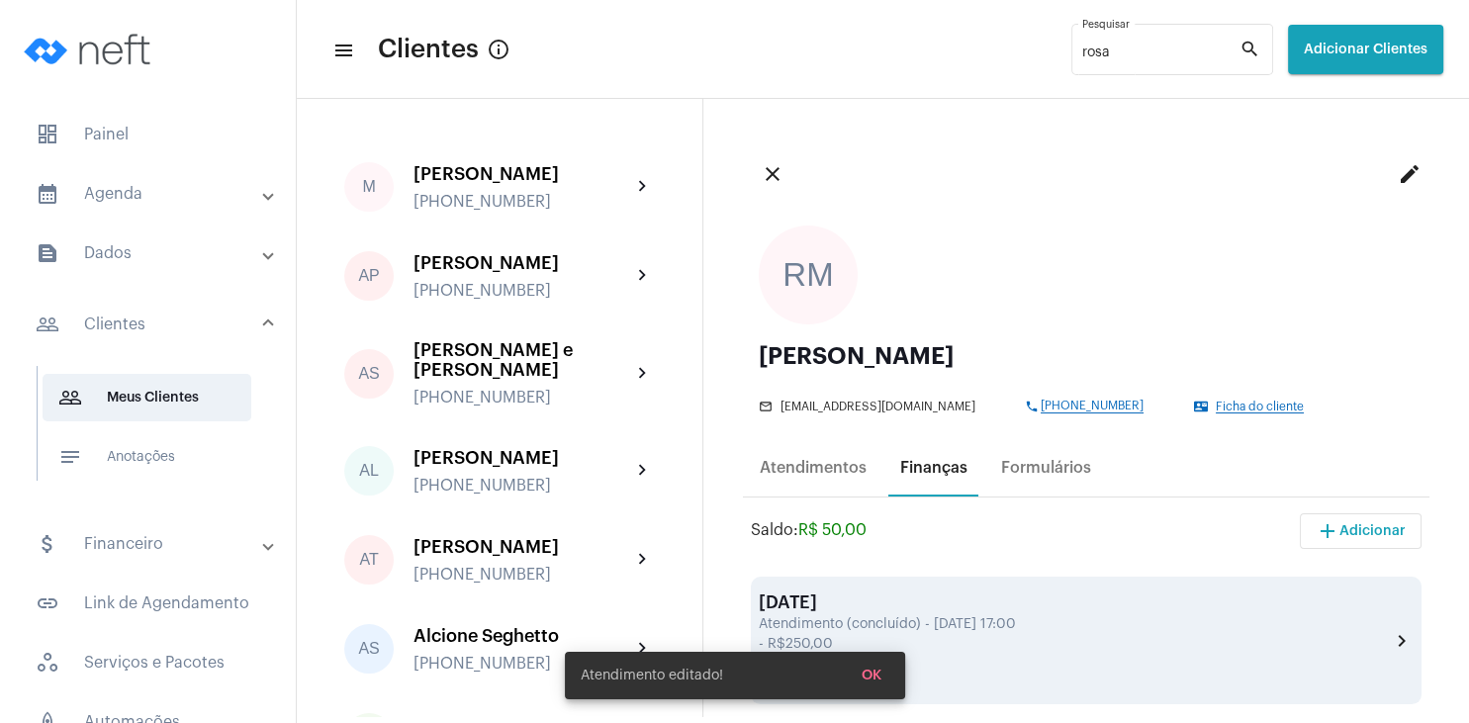
scroll to position [285, 0]
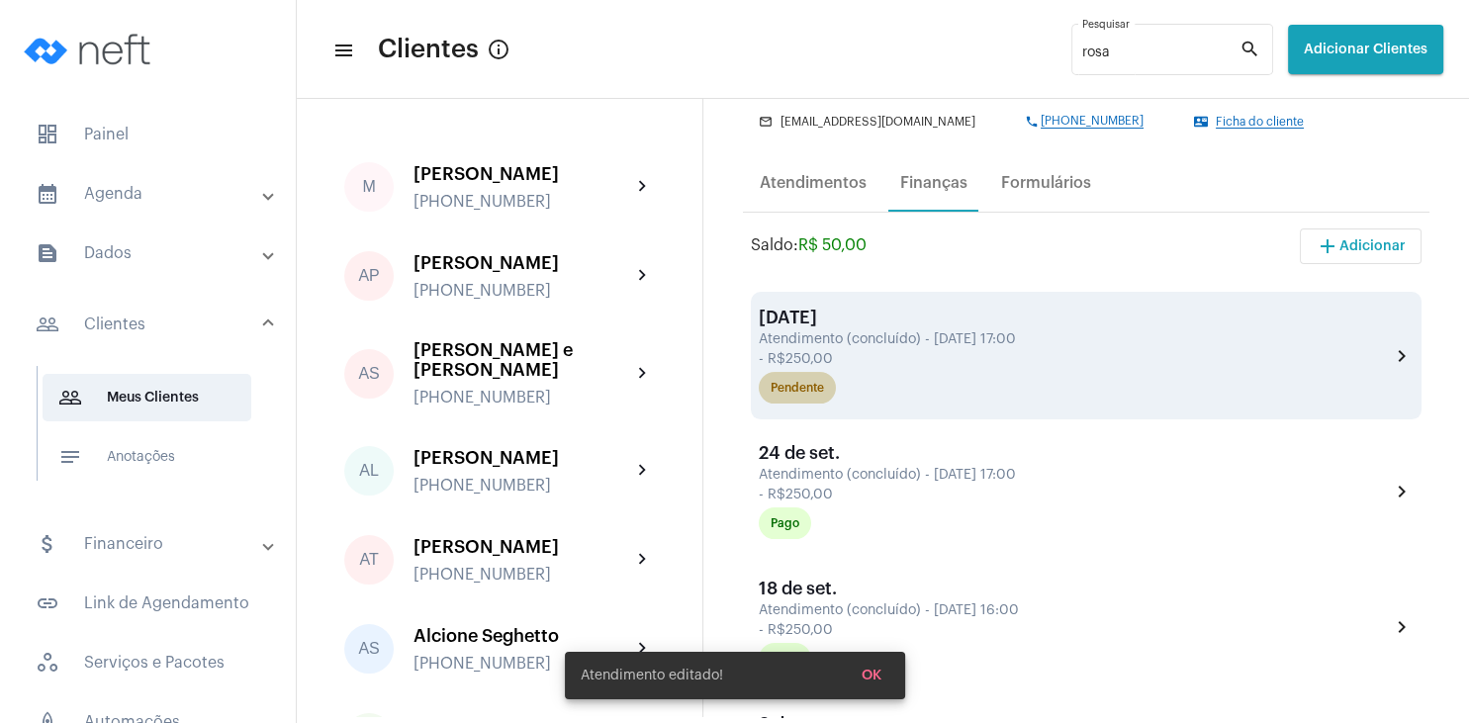
click at [799, 395] on div "Pendente" at bounding box center [796, 388] width 53 height 13
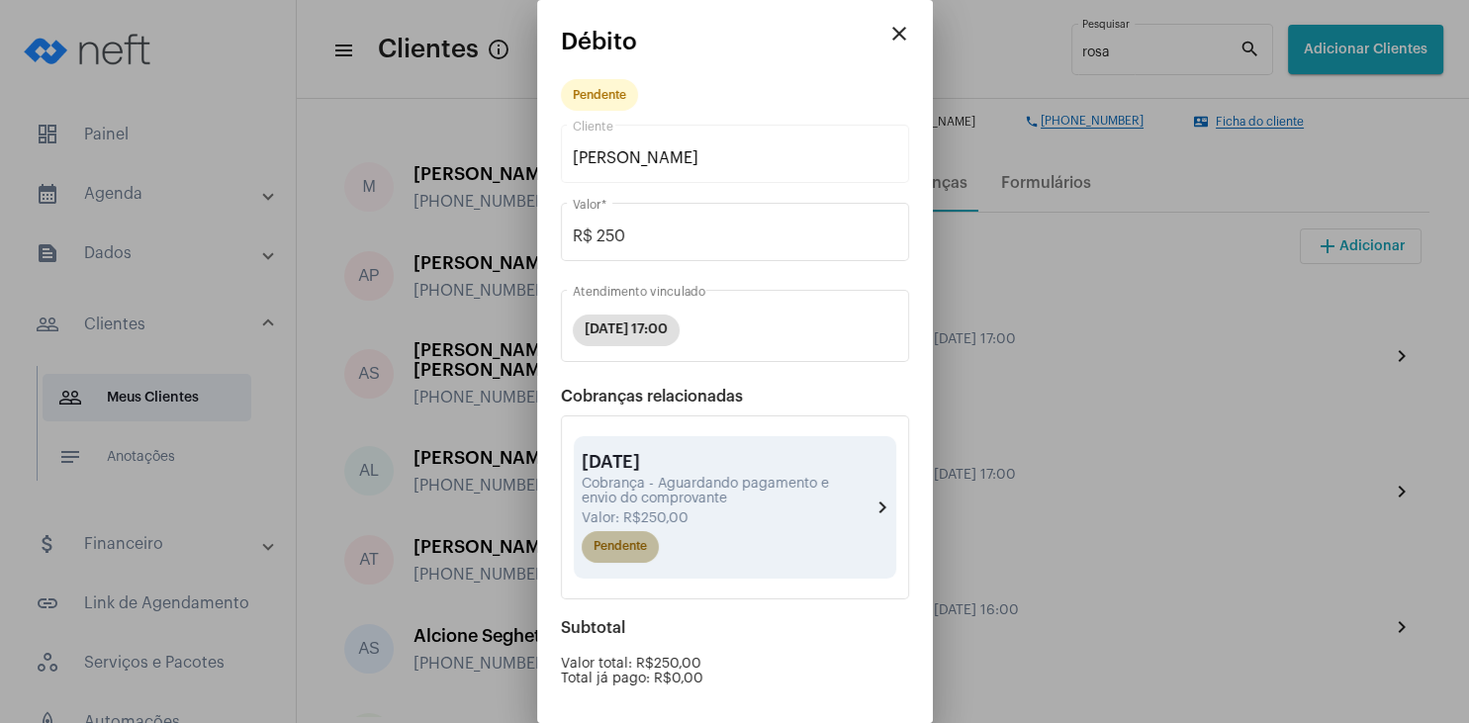
click at [632, 549] on mat-chip "Pendente" at bounding box center [620, 547] width 77 height 32
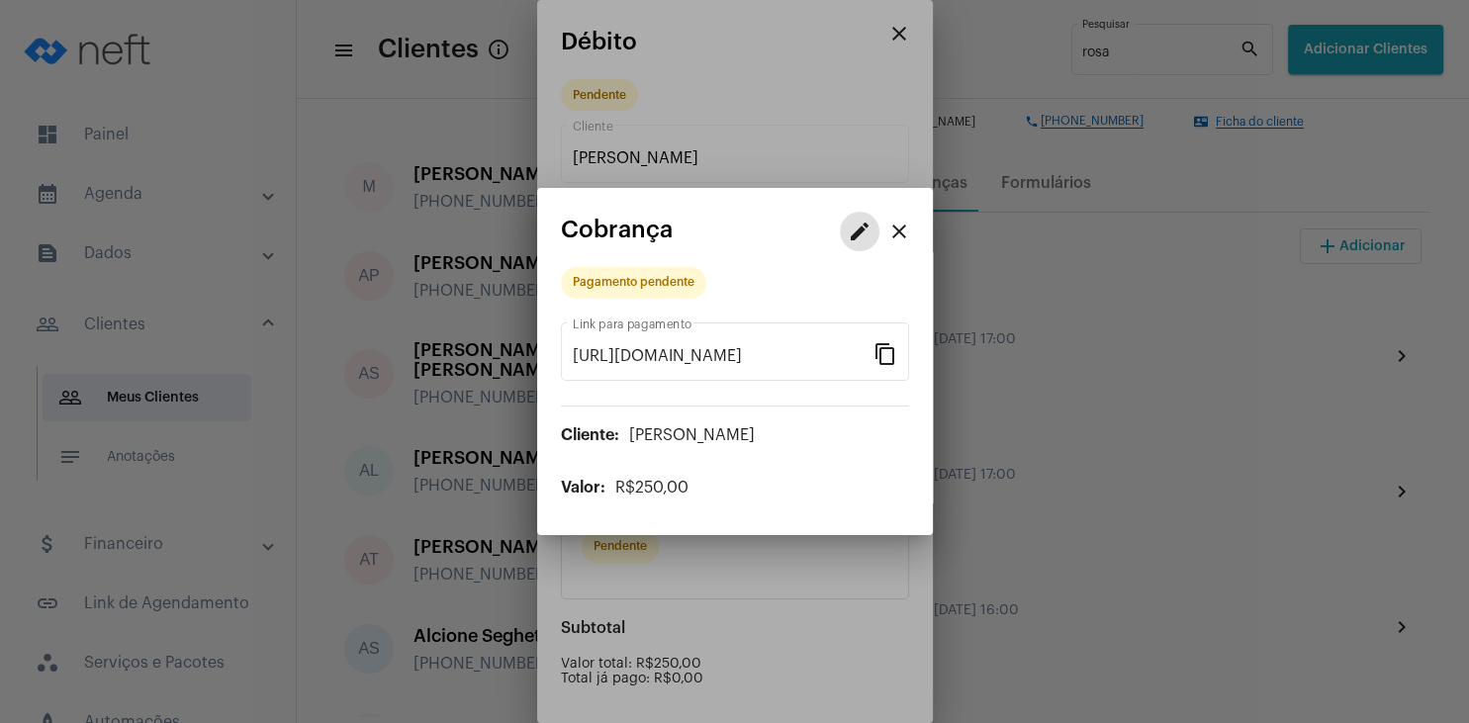
click at [852, 239] on mat-icon "edit" at bounding box center [860, 232] width 24 height 24
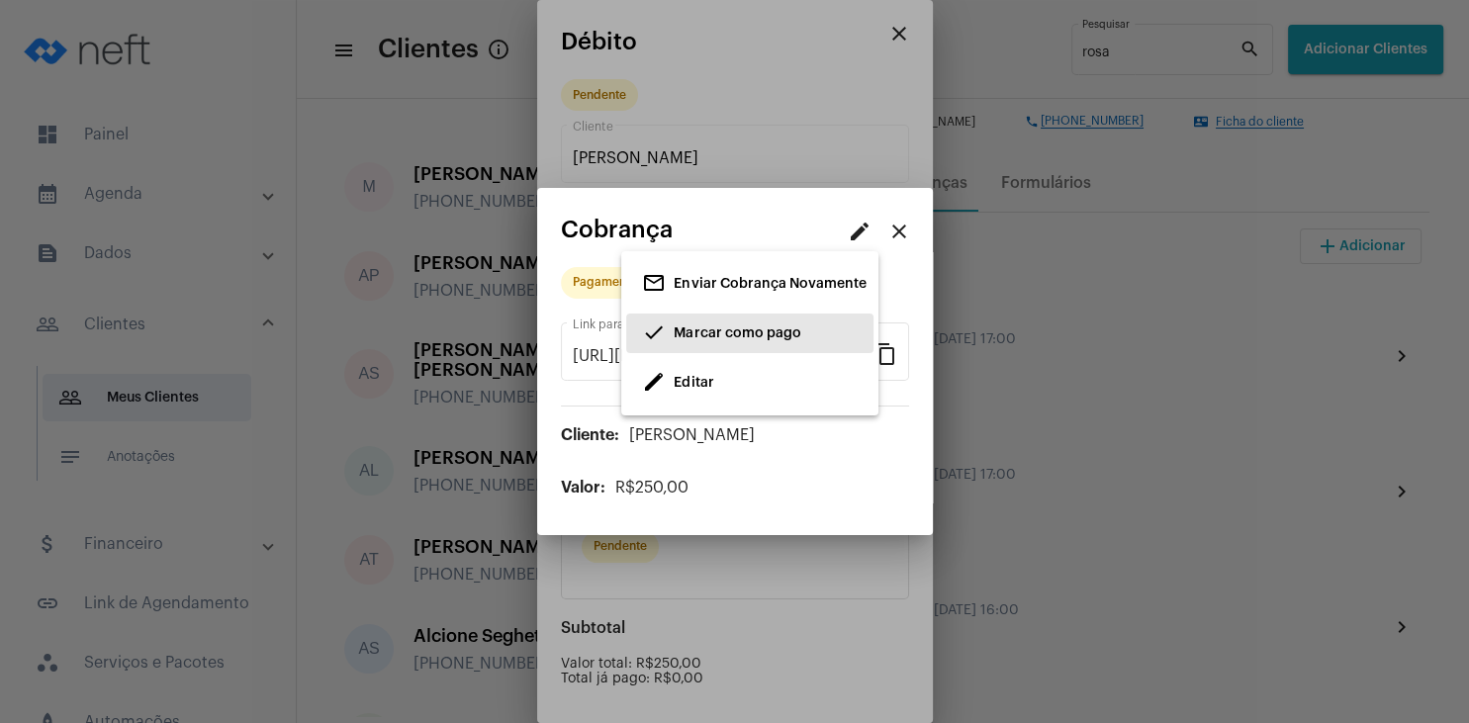
click at [718, 335] on span "Marcar como pago" at bounding box center [737, 333] width 127 height 14
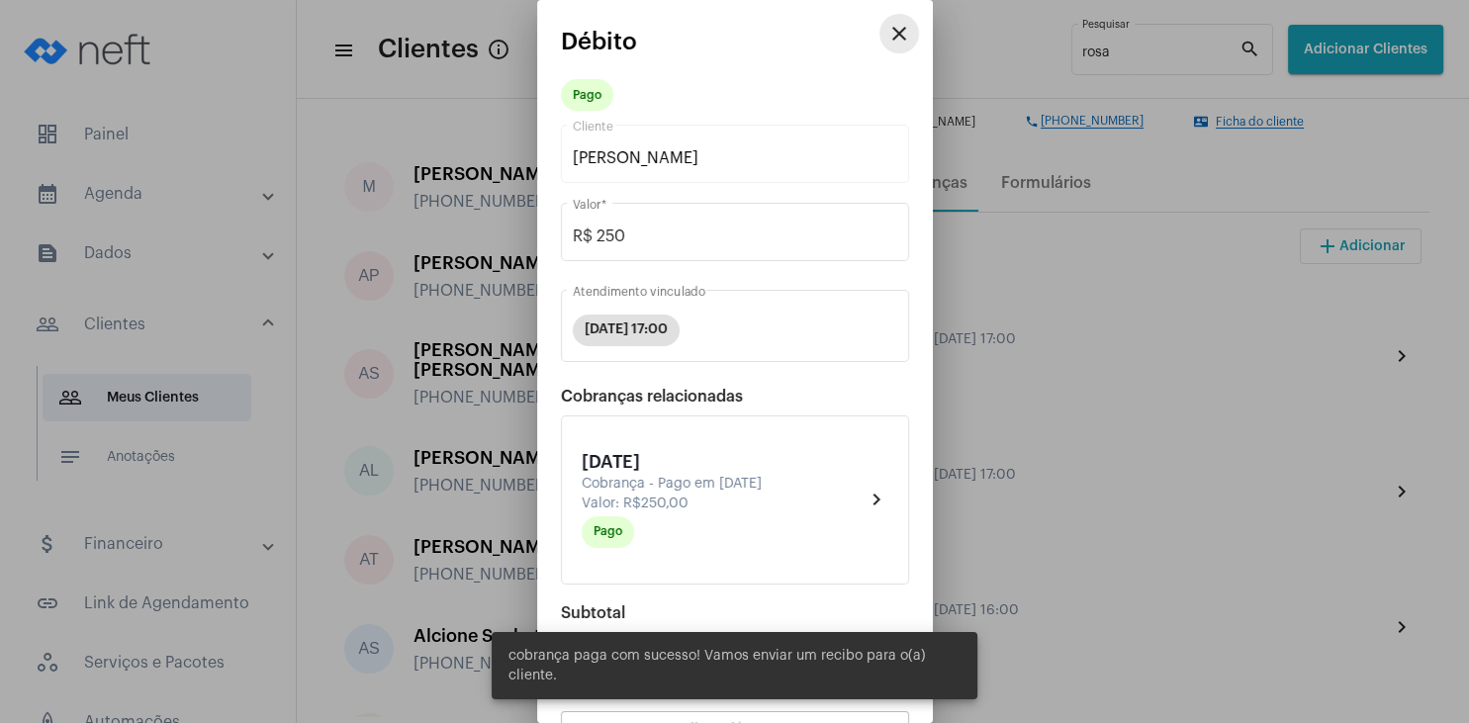
click at [900, 29] on mat-icon "close" at bounding box center [899, 34] width 24 height 24
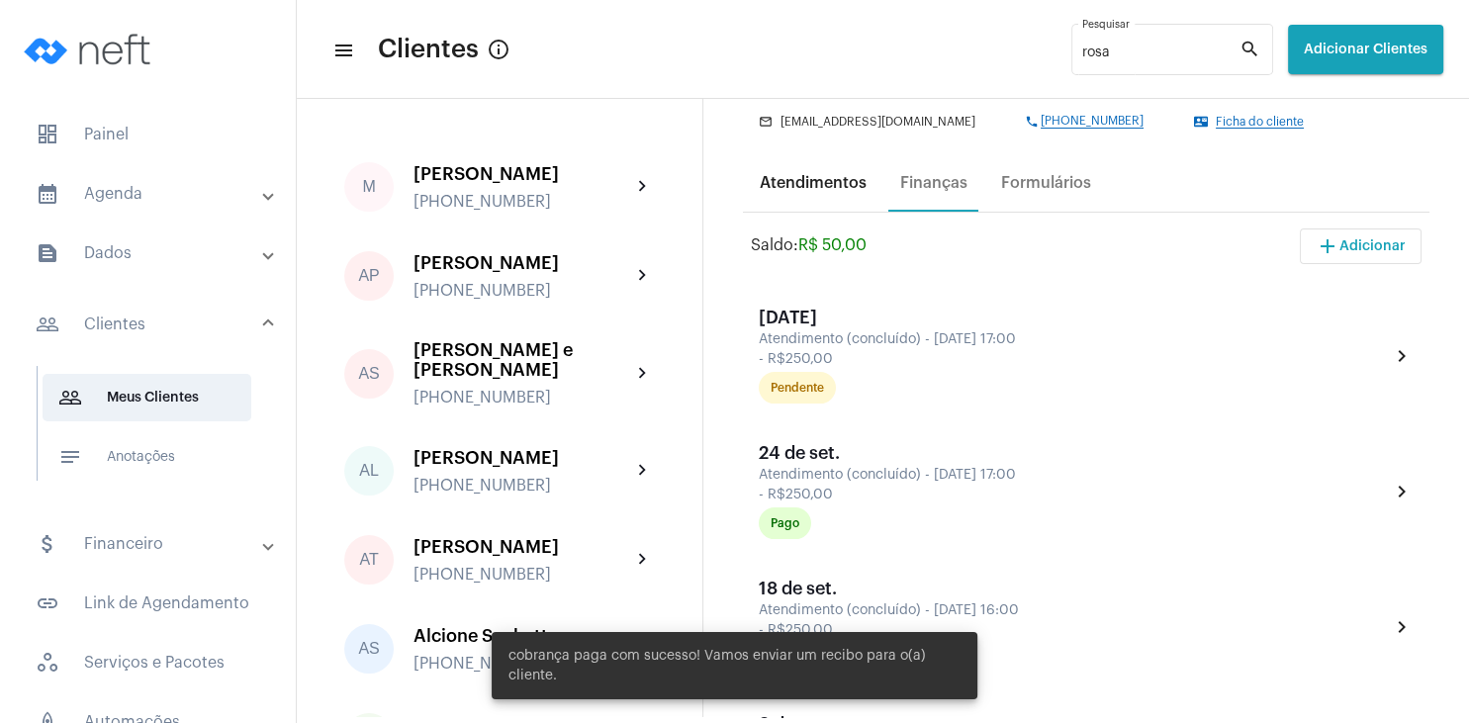
click at [777, 180] on div "Atendimentos" at bounding box center [813, 183] width 107 height 18
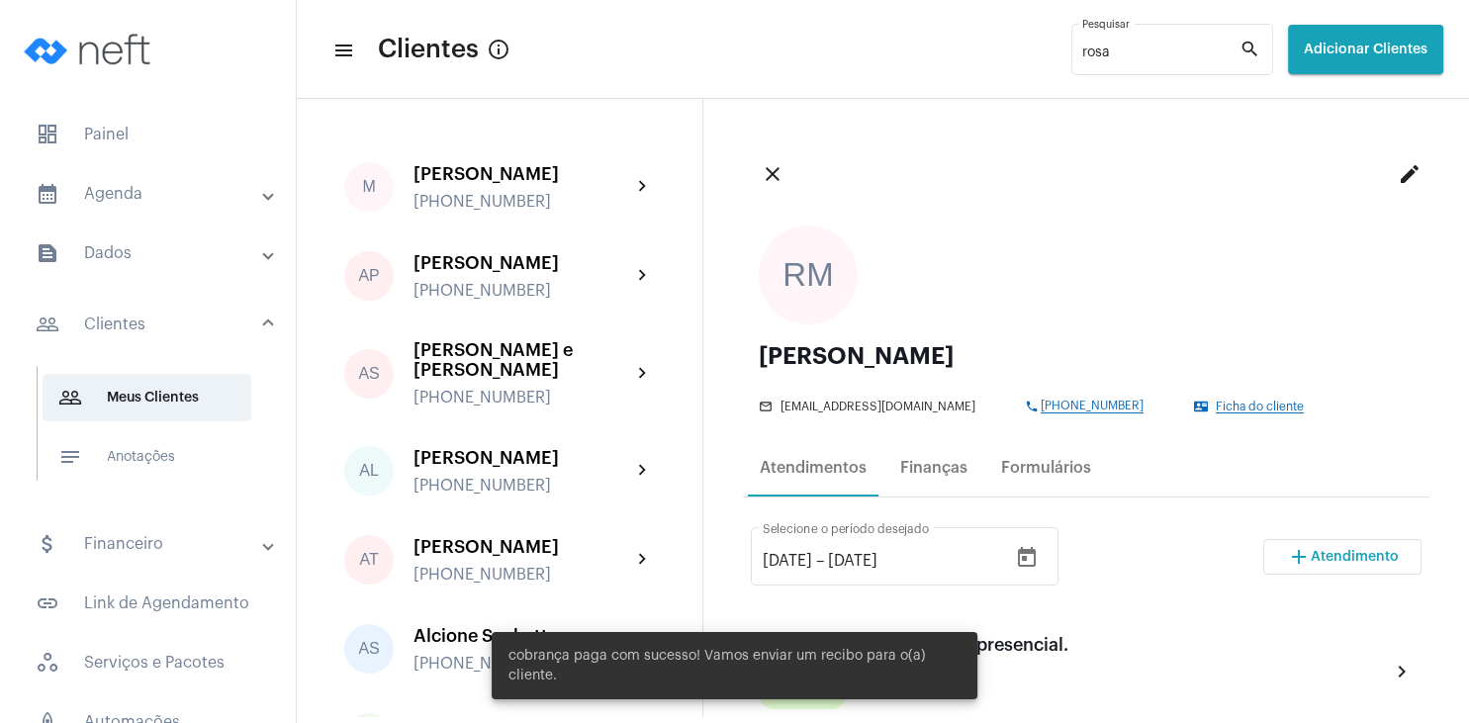
click at [1322, 544] on button "add Atendimento" at bounding box center [1342, 557] width 158 height 36
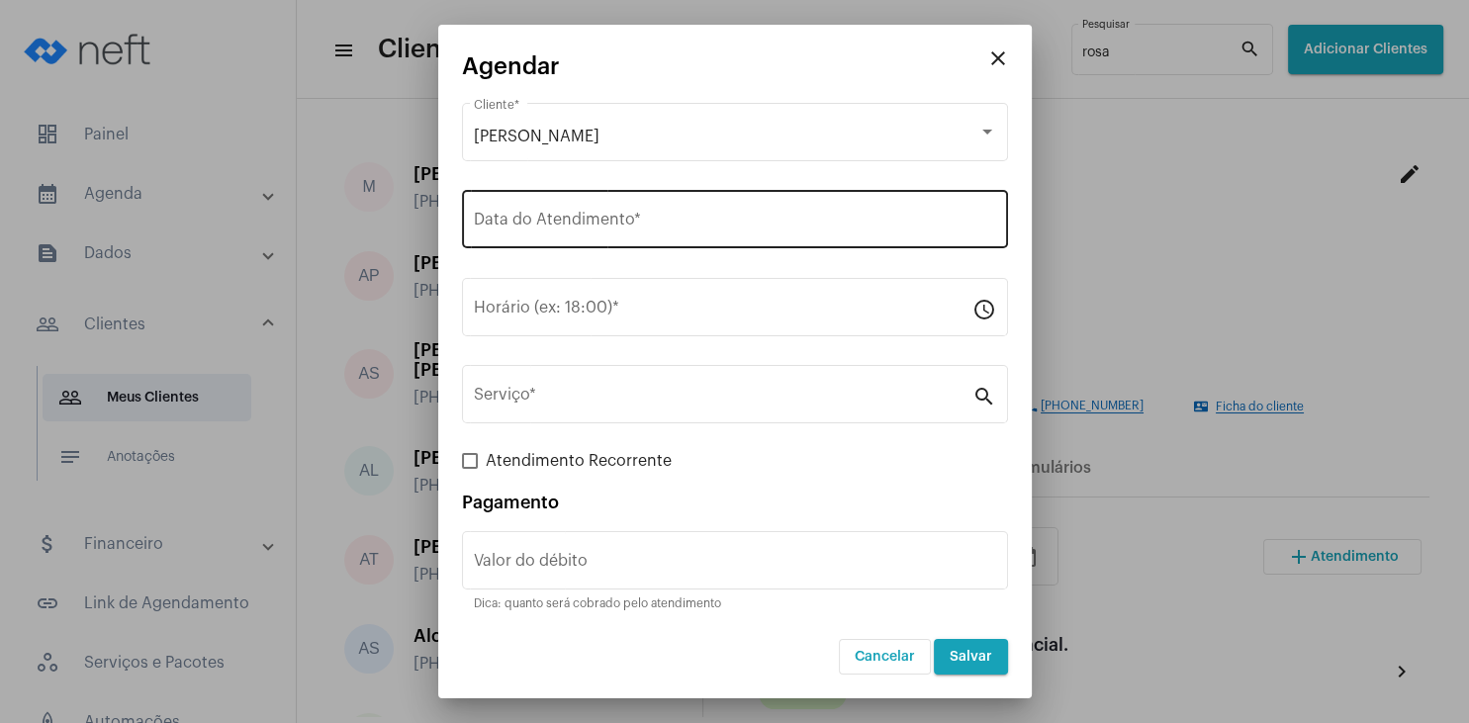
click at [576, 221] on input "Data do Atendimento *" at bounding box center [735, 224] width 522 height 18
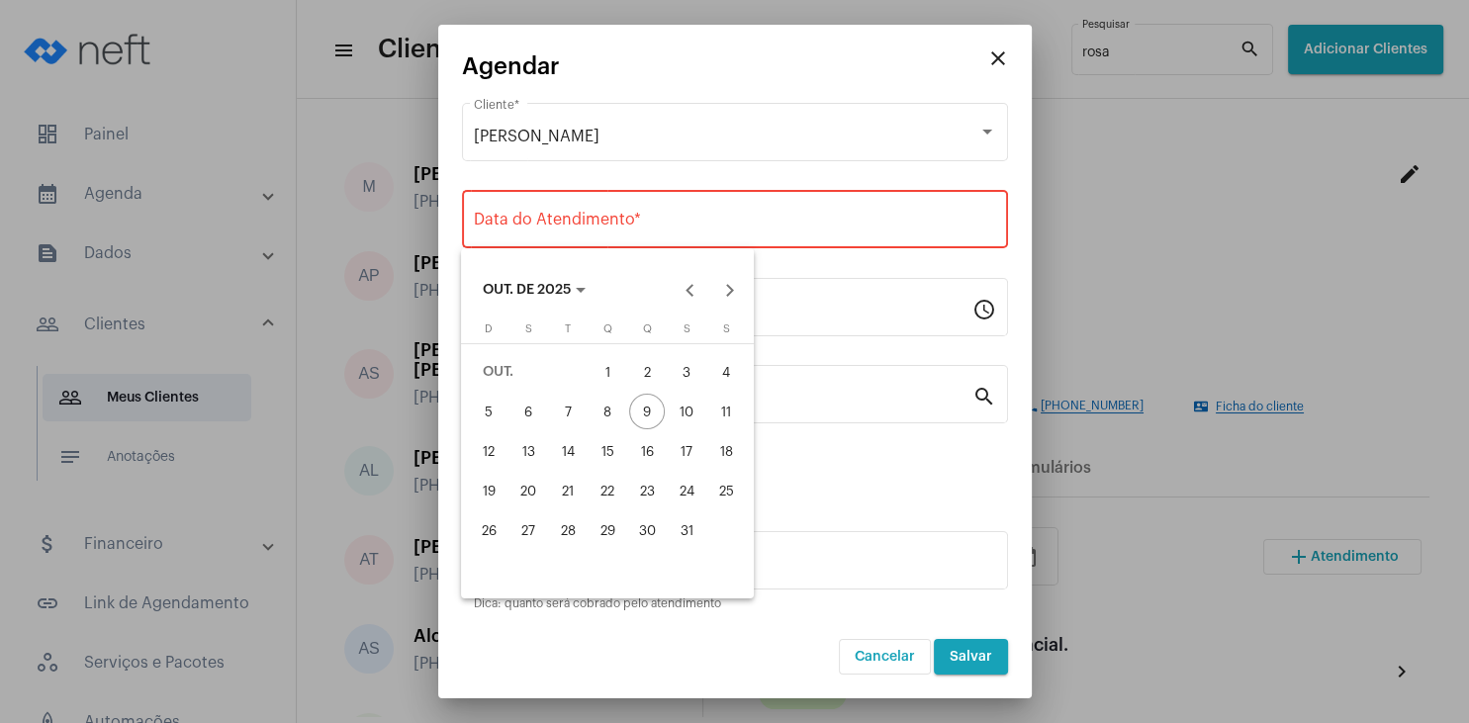
click at [602, 460] on div "15" at bounding box center [607, 451] width 36 height 36
type input "[DATE]"
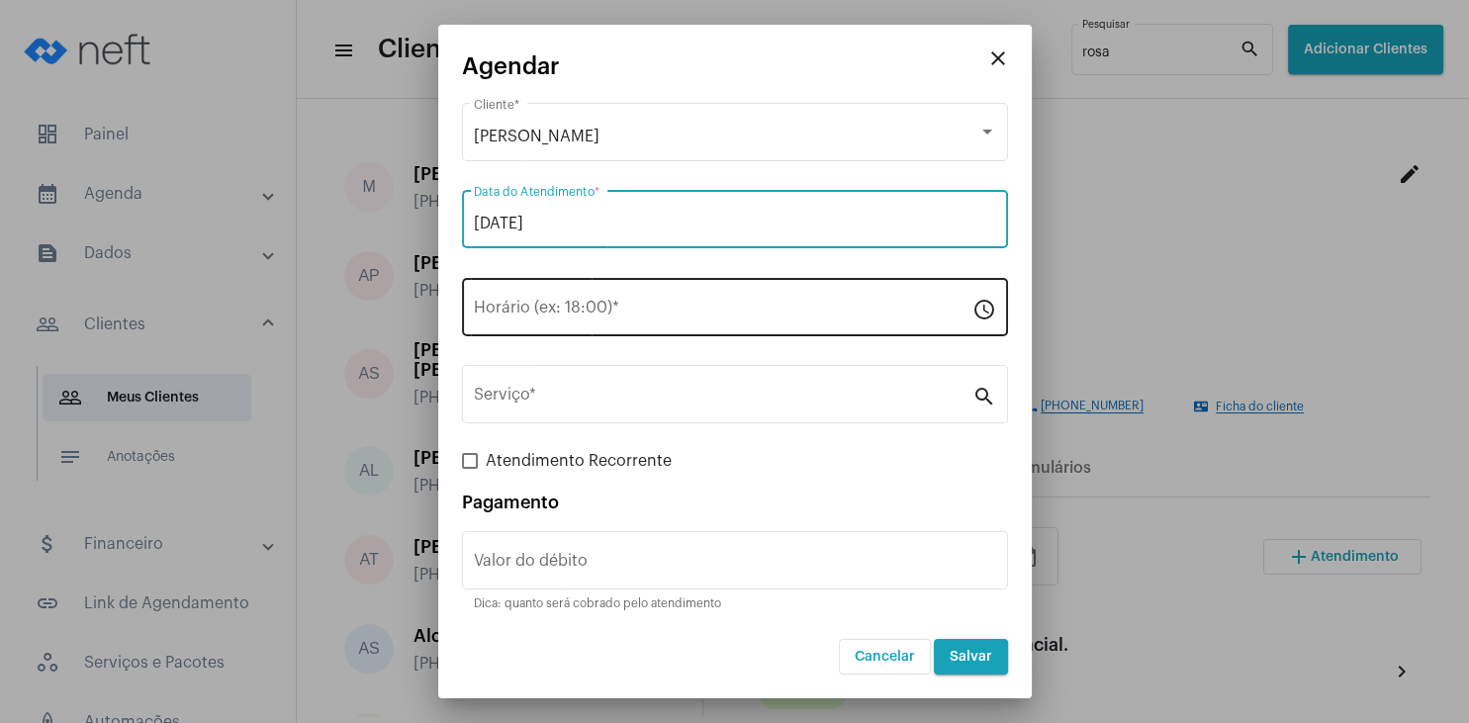
click at [537, 318] on input "Horário (ex: 18:00) *" at bounding box center [723, 312] width 498 height 18
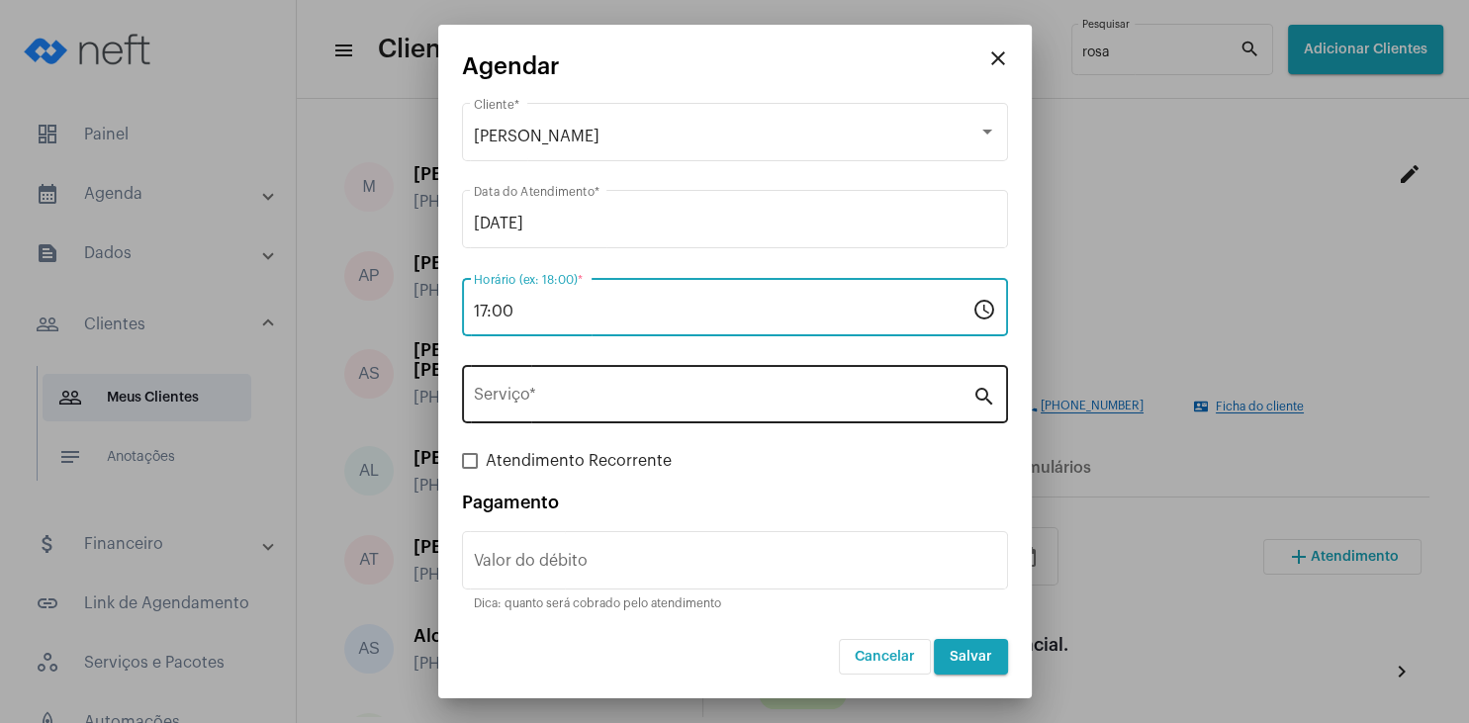
type input "17:00"
click at [533, 399] on input "Serviço *" at bounding box center [723, 399] width 498 height 18
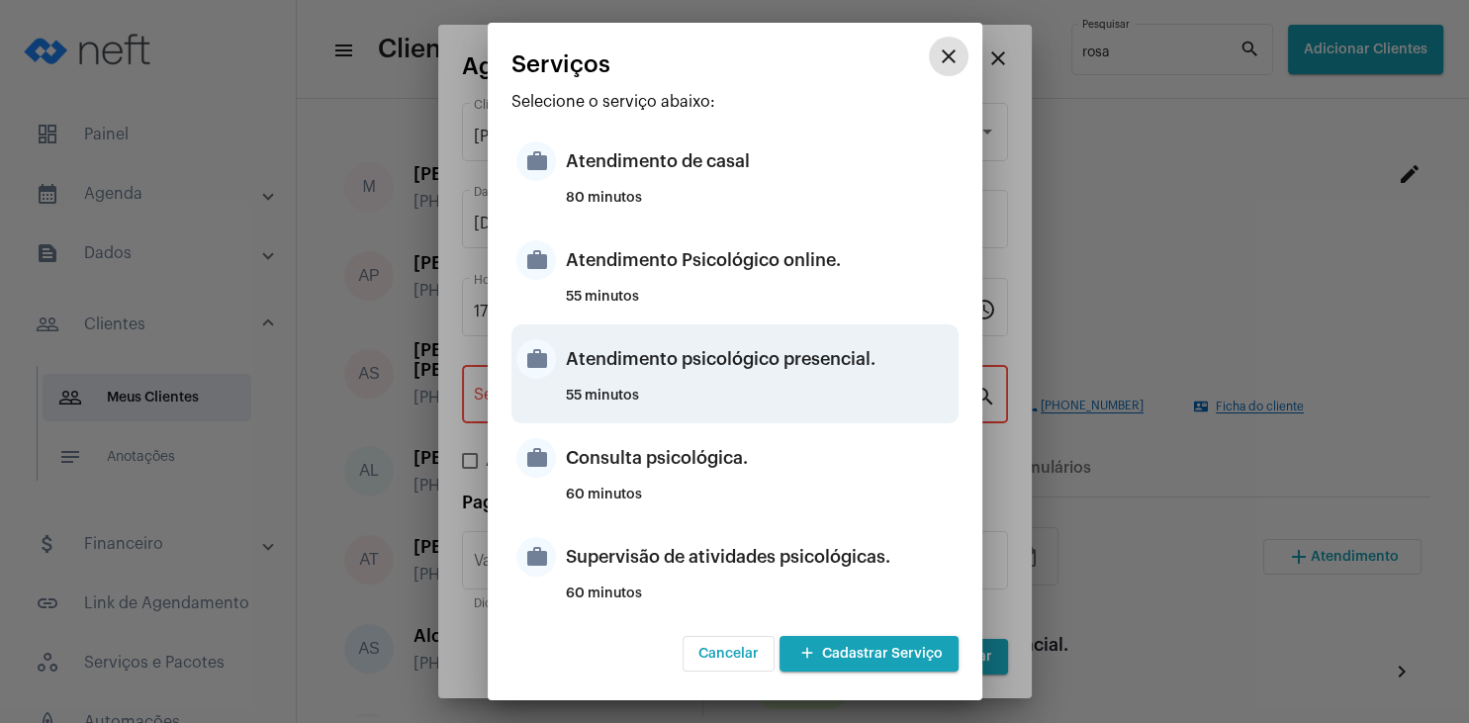
click at [784, 359] on div "Atendimento psicológico presencial." at bounding box center [760, 358] width 388 height 59
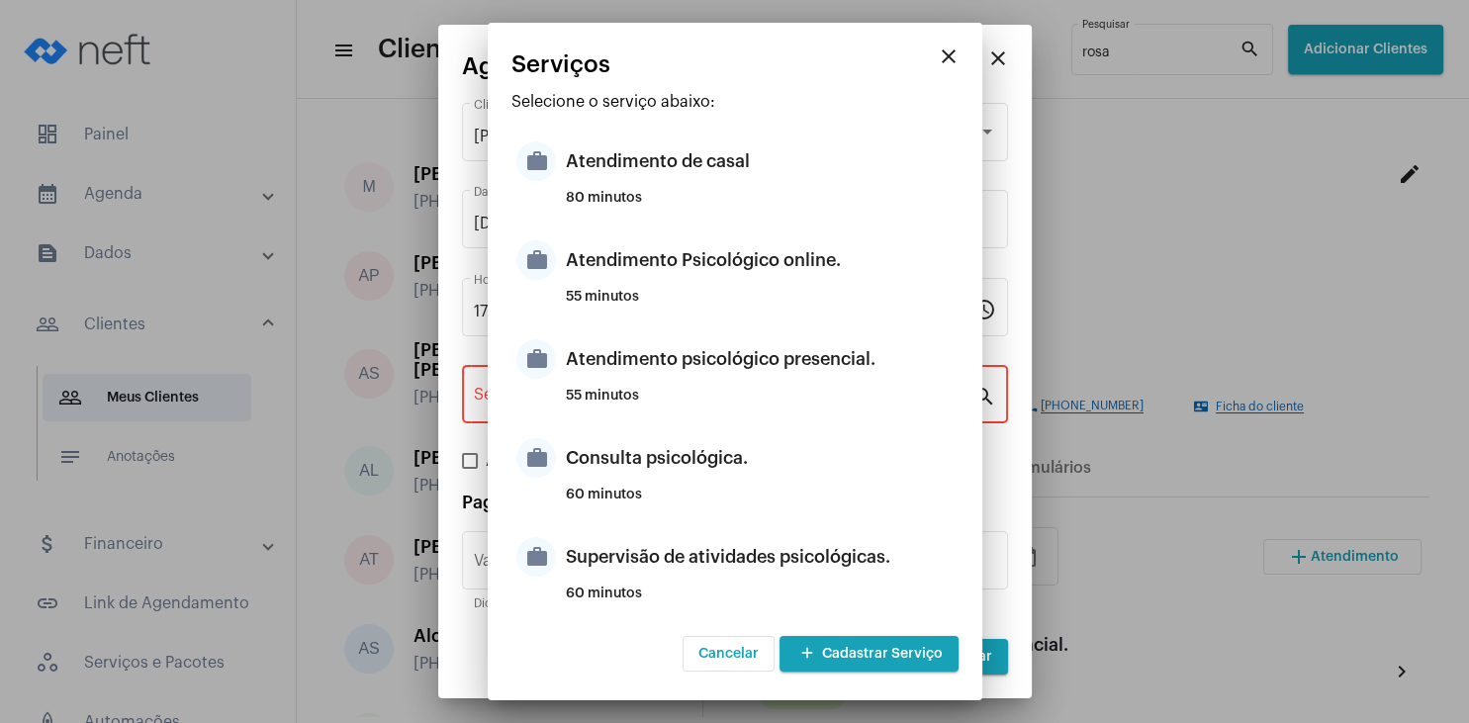
type input "Atendimento psicológico presencial."
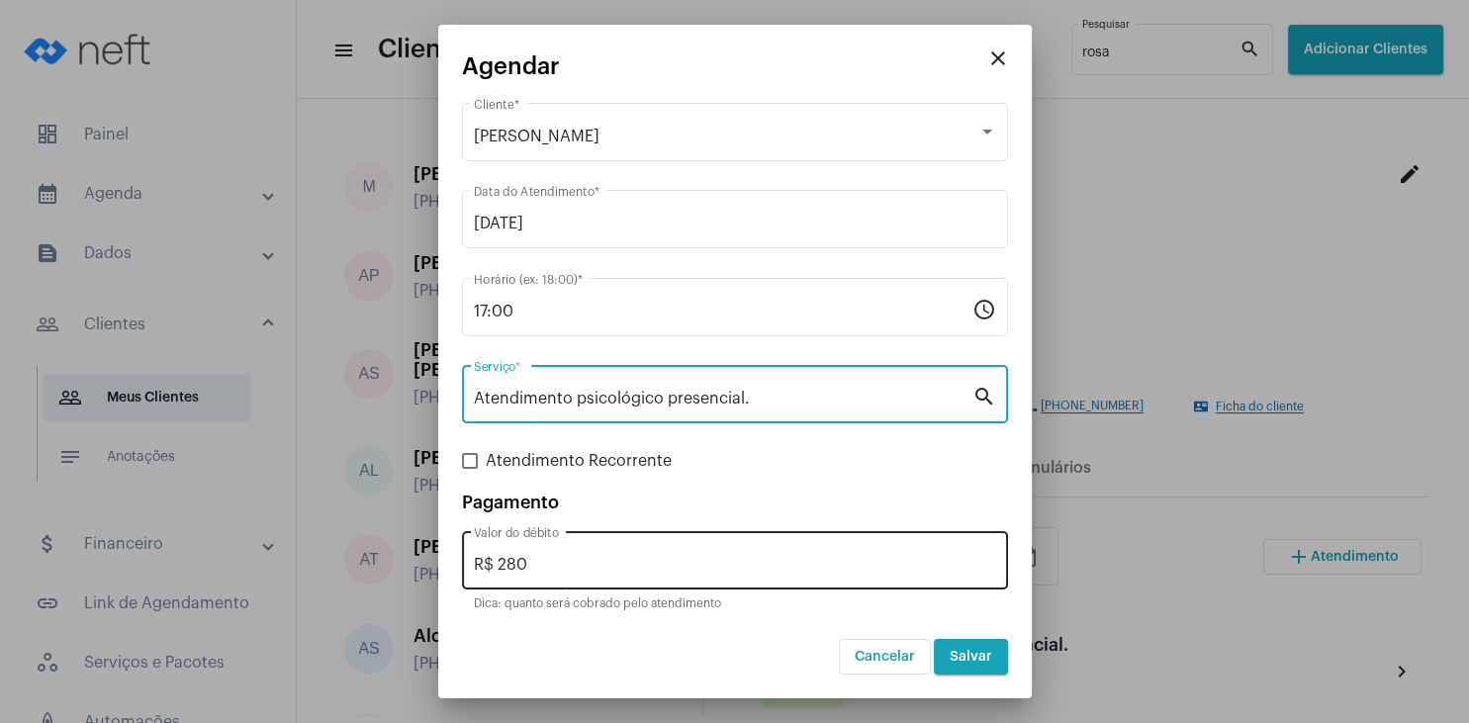
click at [515, 562] on input "R$ 280" at bounding box center [735, 565] width 522 height 18
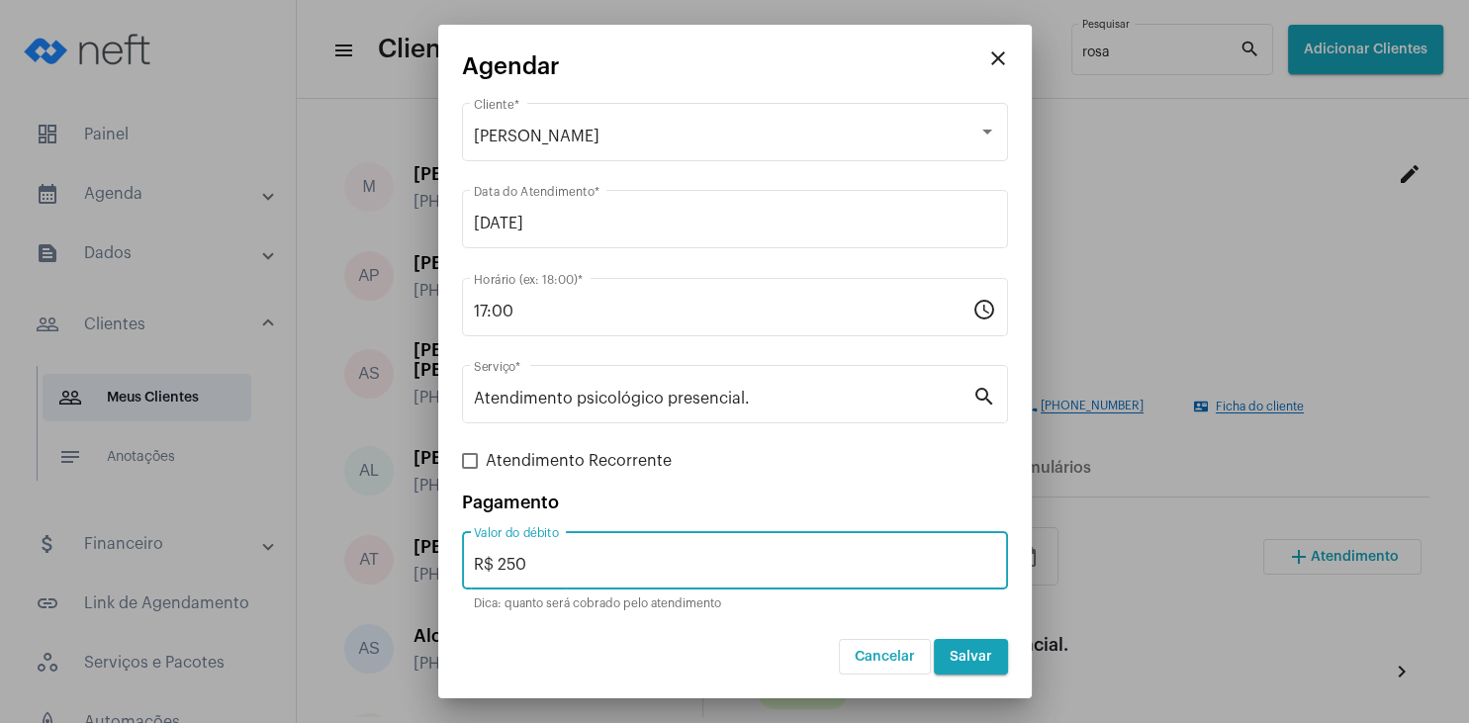
type input "R$ 250"
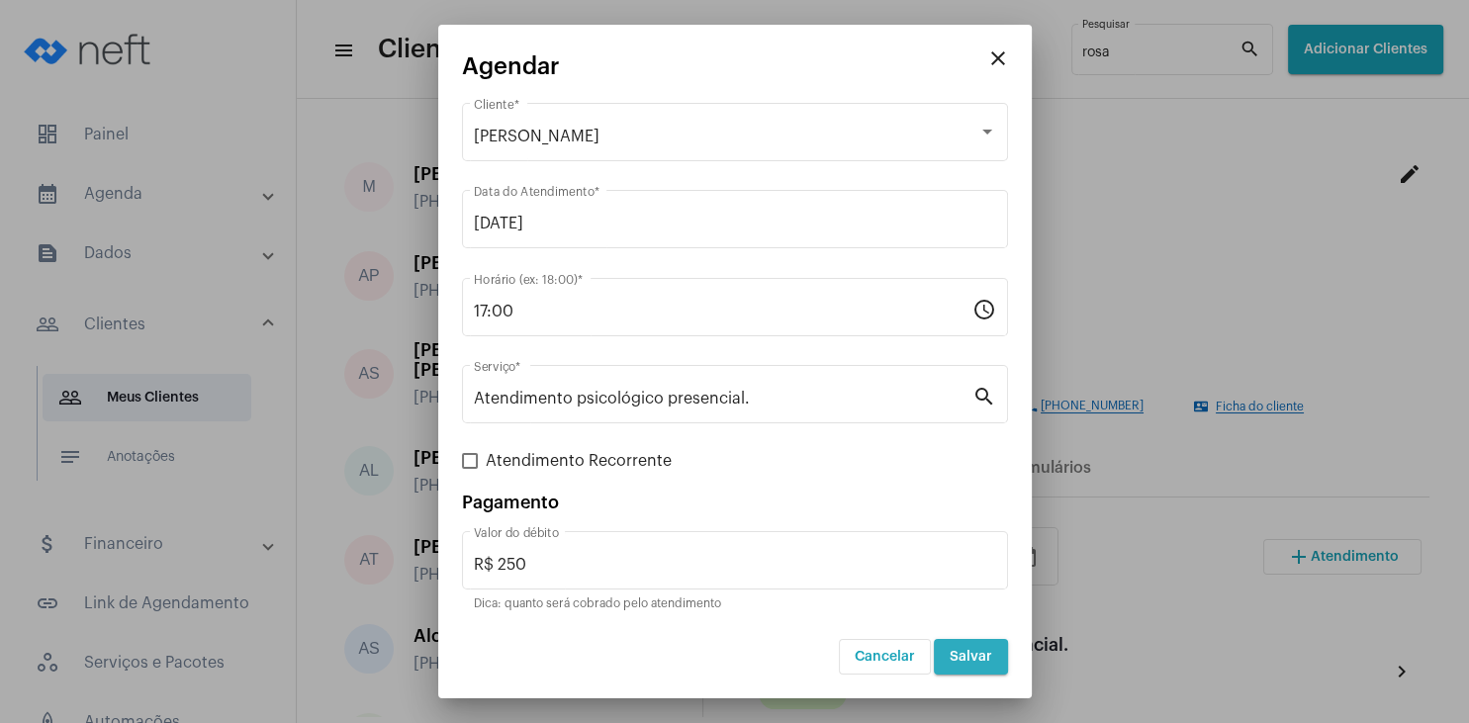
click at [975, 664] on button "Salvar" at bounding box center [971, 657] width 74 height 36
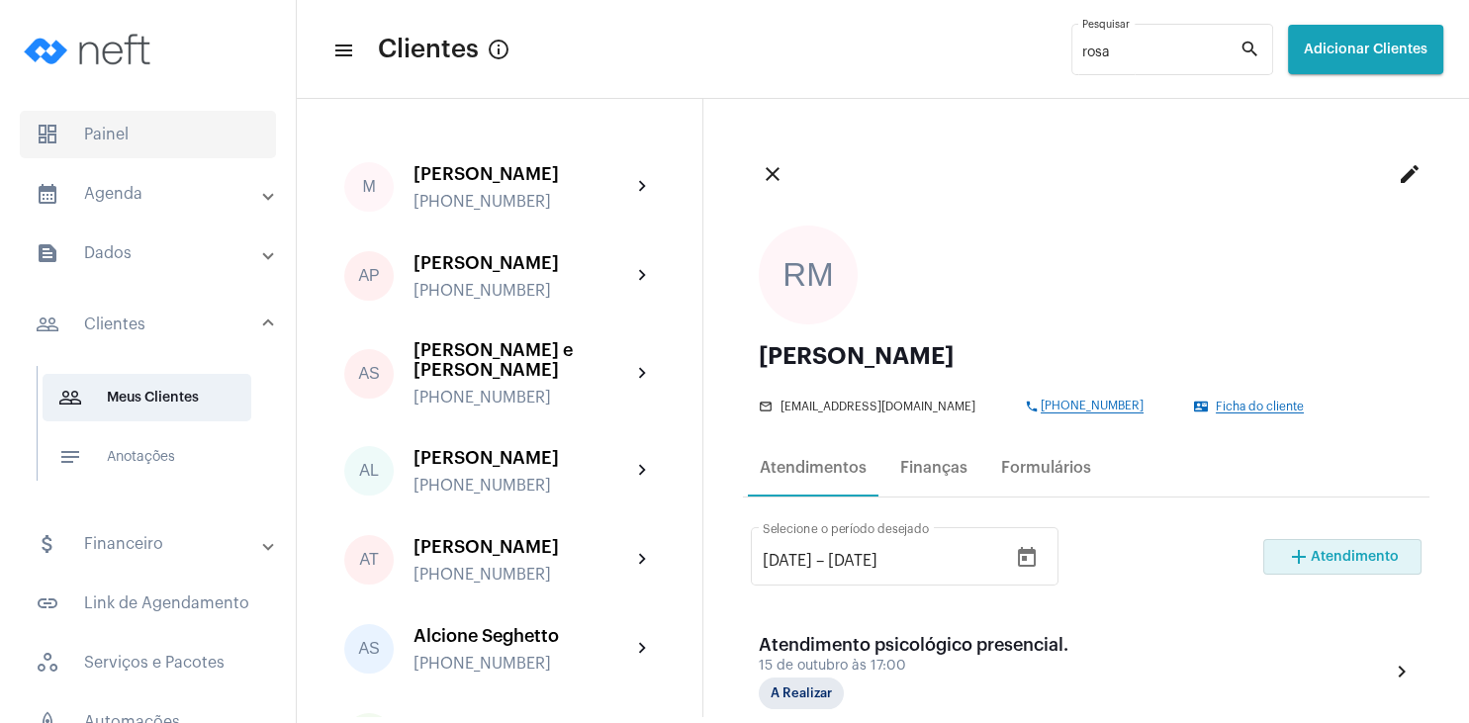
click at [124, 141] on span "dashboard Painel" at bounding box center [148, 134] width 256 height 47
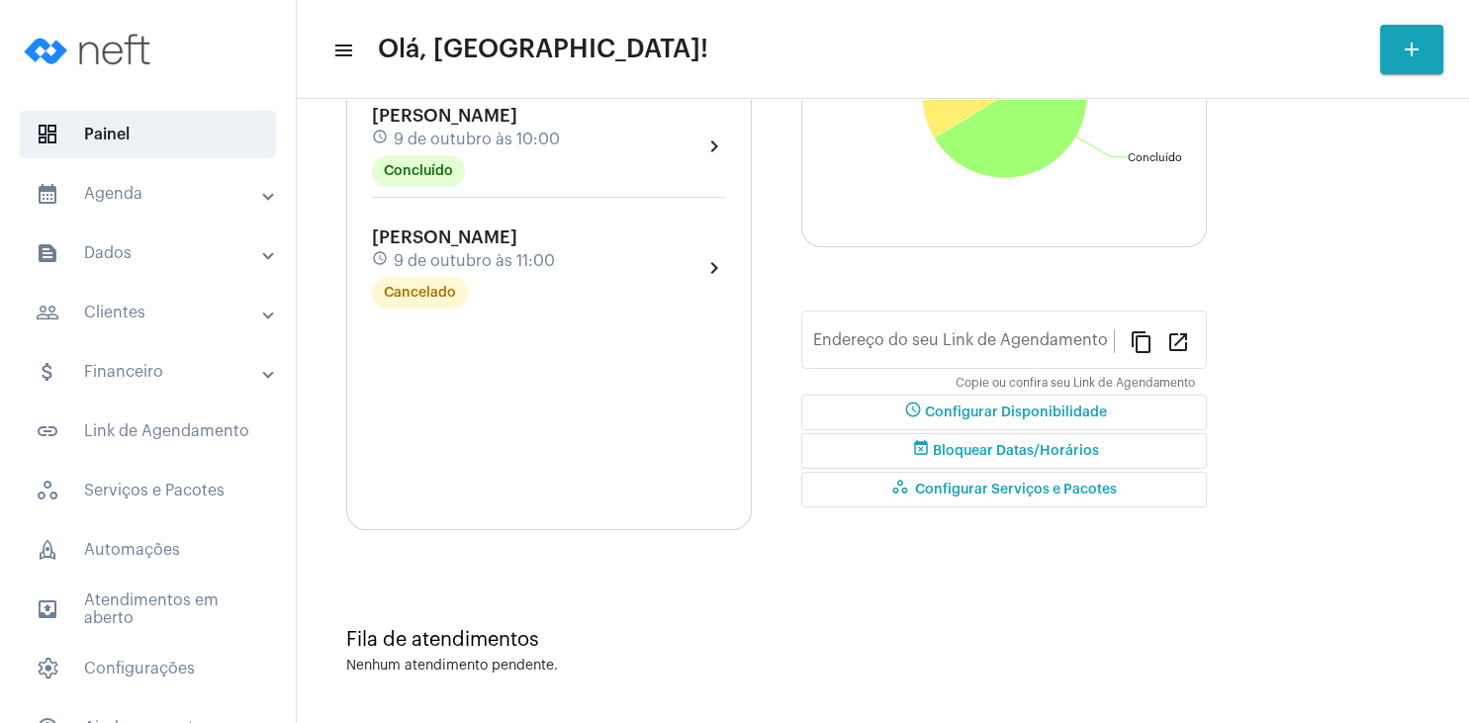
type input "[URL][DOMAIN_NAME]"
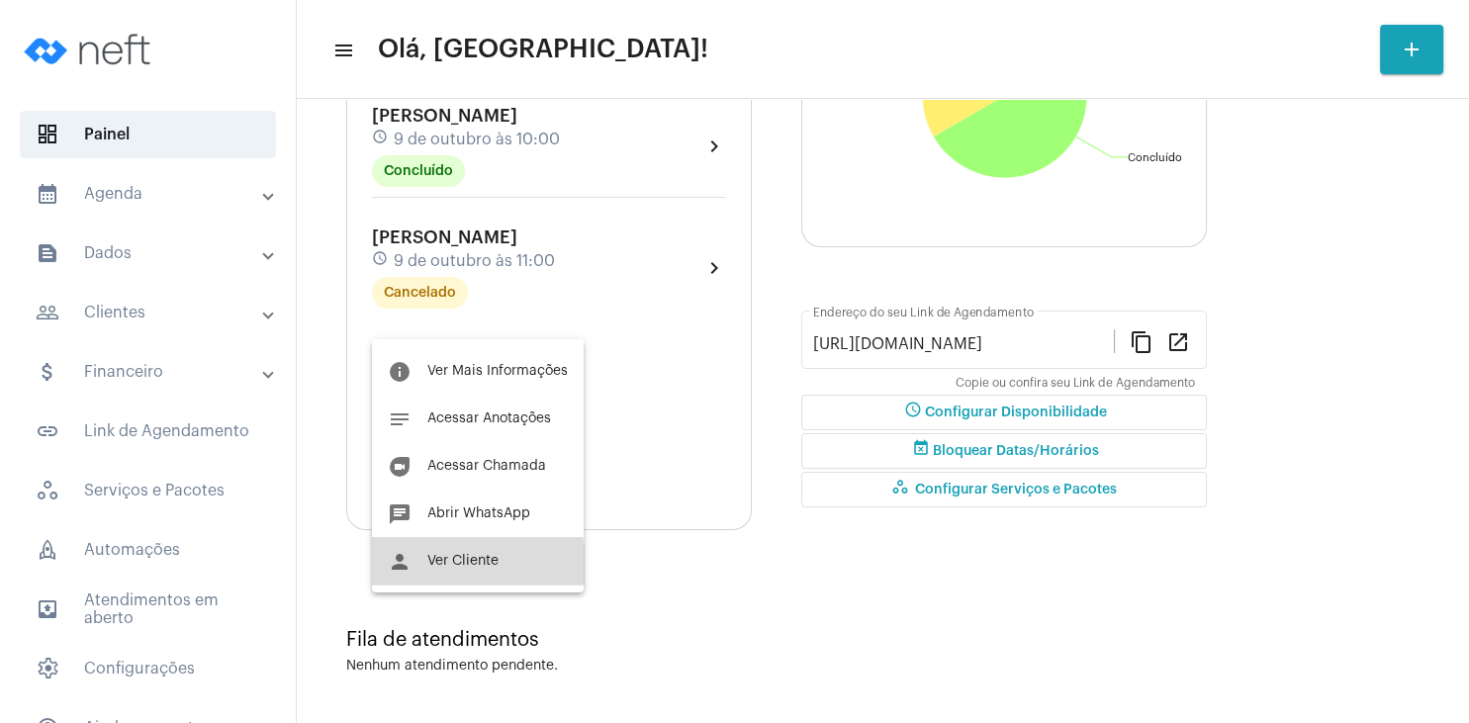
click at [466, 564] on span "Ver Cliente" at bounding box center [462, 561] width 71 height 14
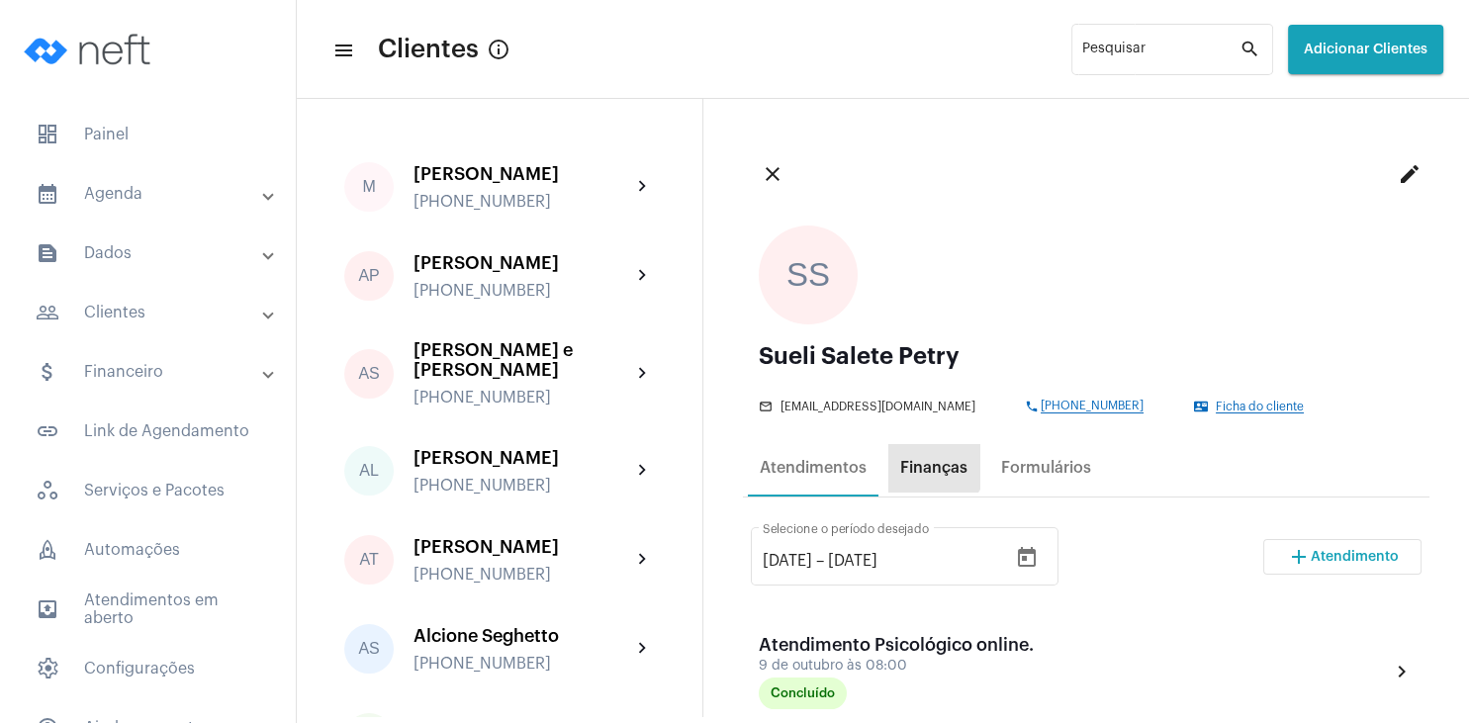
click at [920, 456] on div "Finanças" at bounding box center [933, 467] width 91 height 47
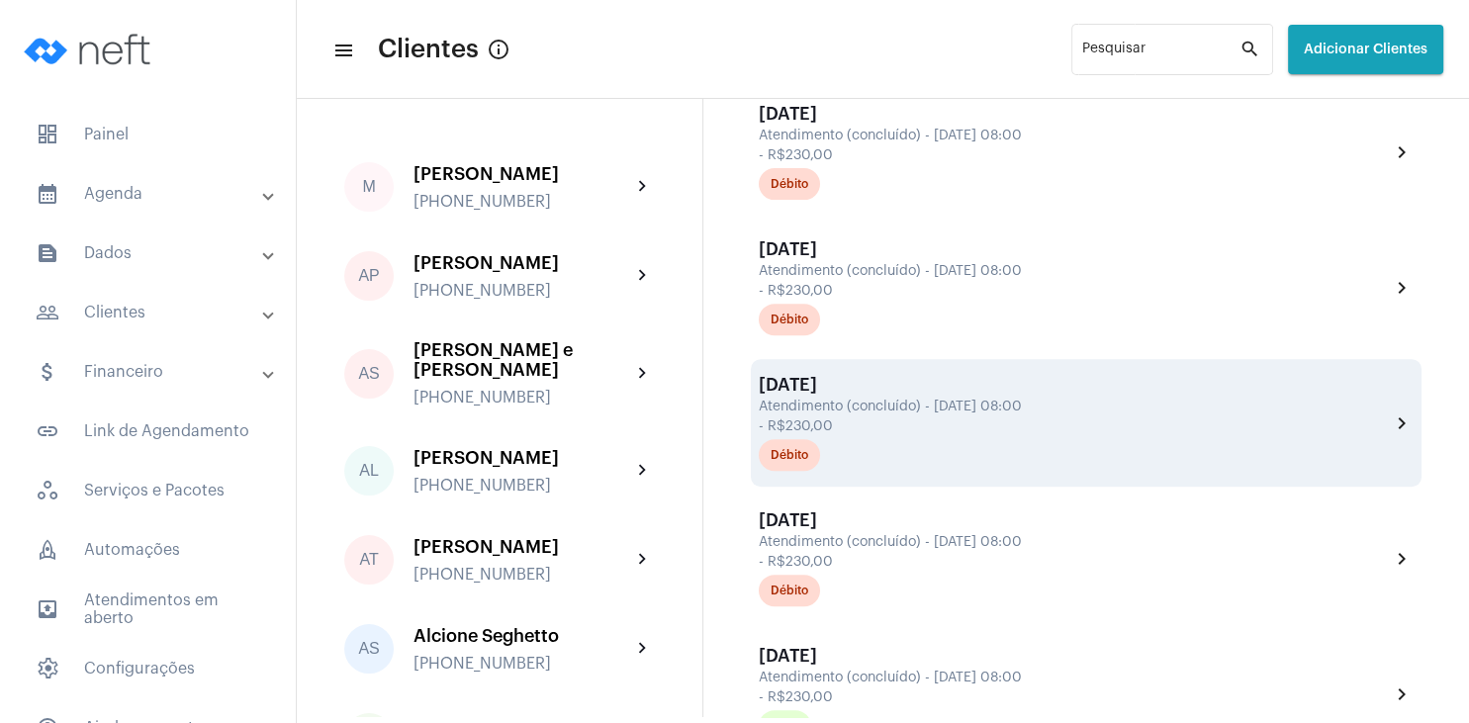
scroll to position [949, 0]
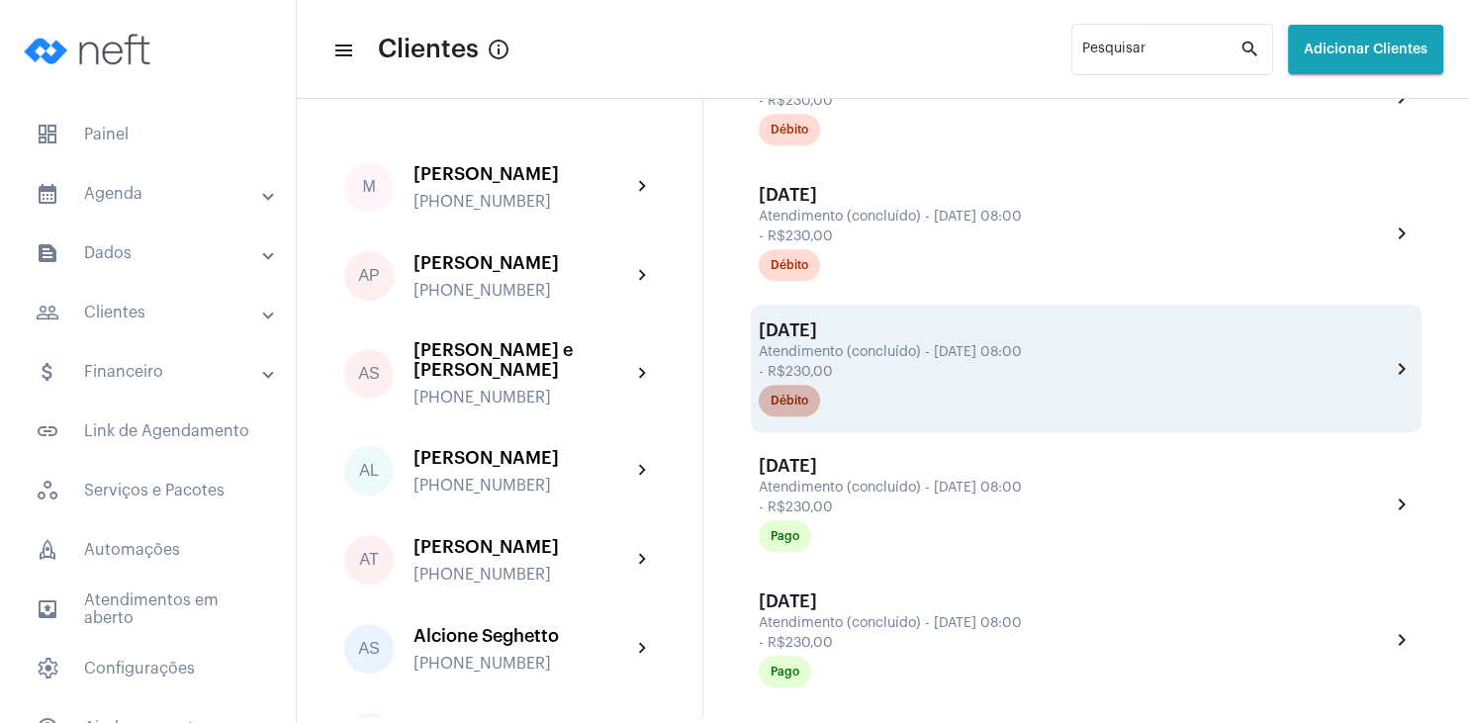
click at [802, 407] on div "Débito" at bounding box center [789, 401] width 38 height 13
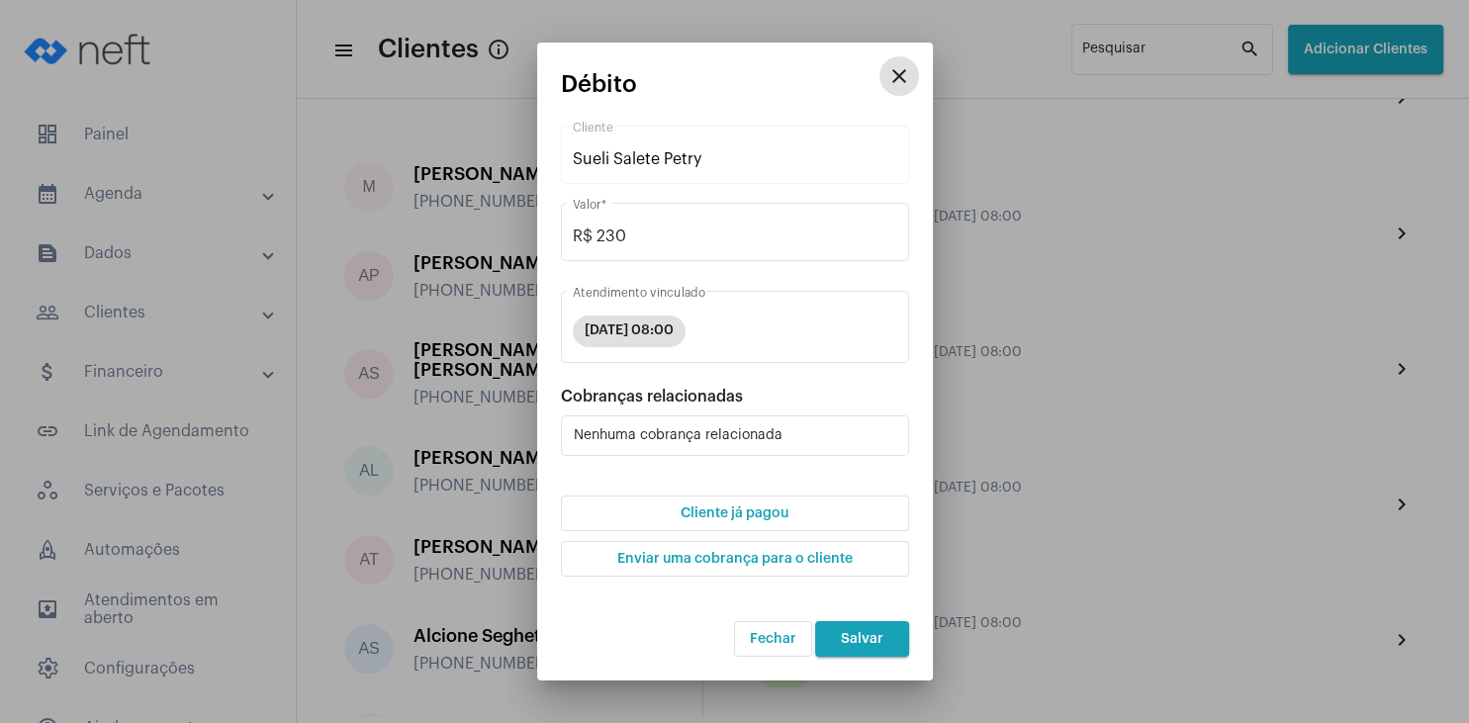
click at [768, 522] on button "Cliente já pagou" at bounding box center [735, 514] width 348 height 36
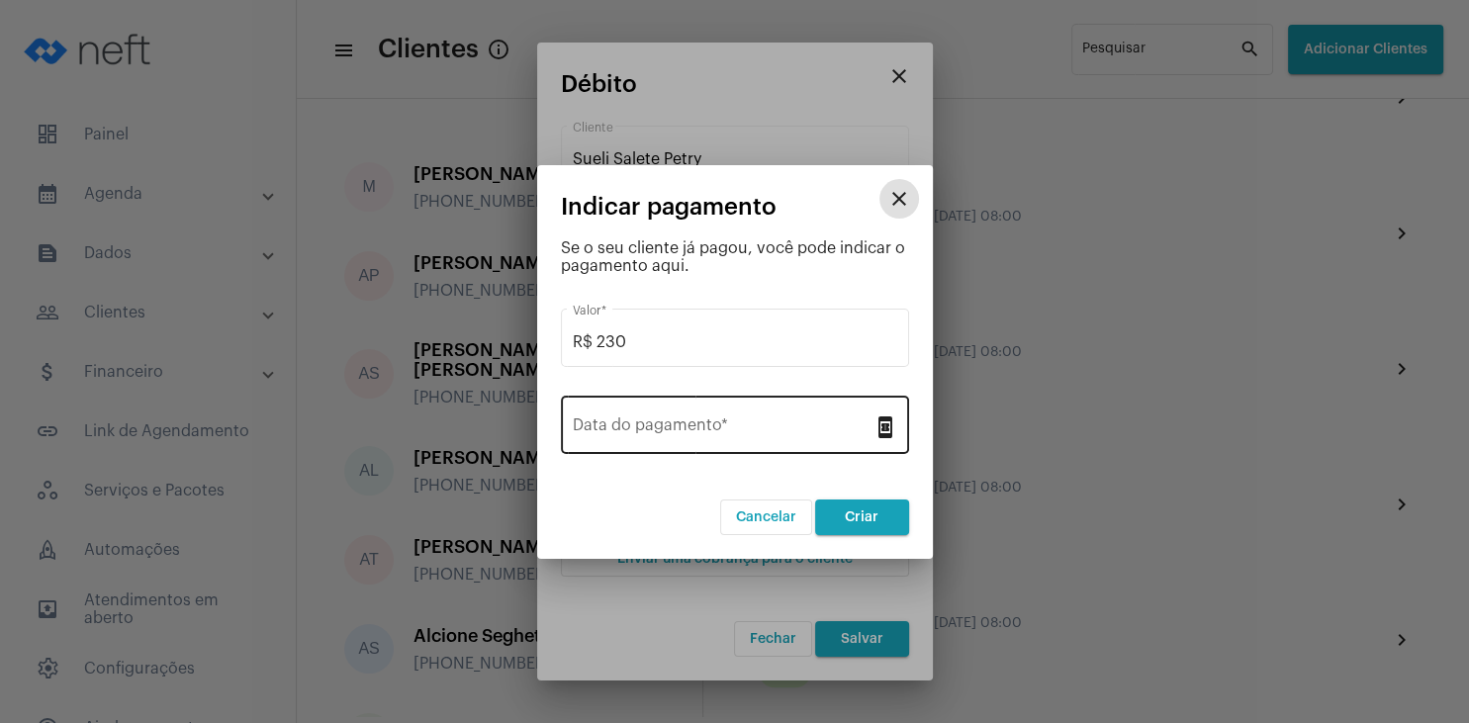
click at [730, 416] on div "Data do pagamento *" at bounding box center [723, 423] width 301 height 62
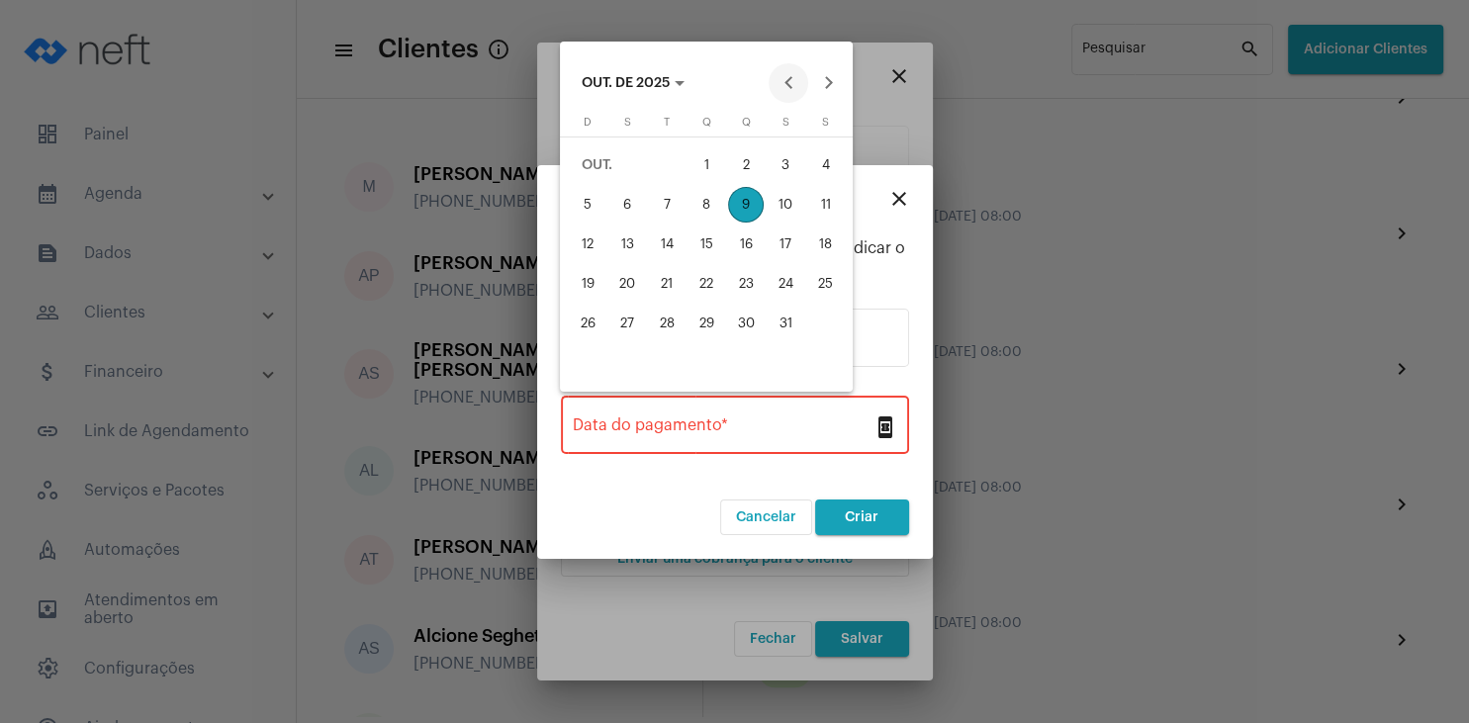
click at [785, 67] on button "Previous month" at bounding box center [788, 83] width 40 height 40
click at [672, 368] on div "30" at bounding box center [667, 363] width 36 height 36
type input "[DATE]"
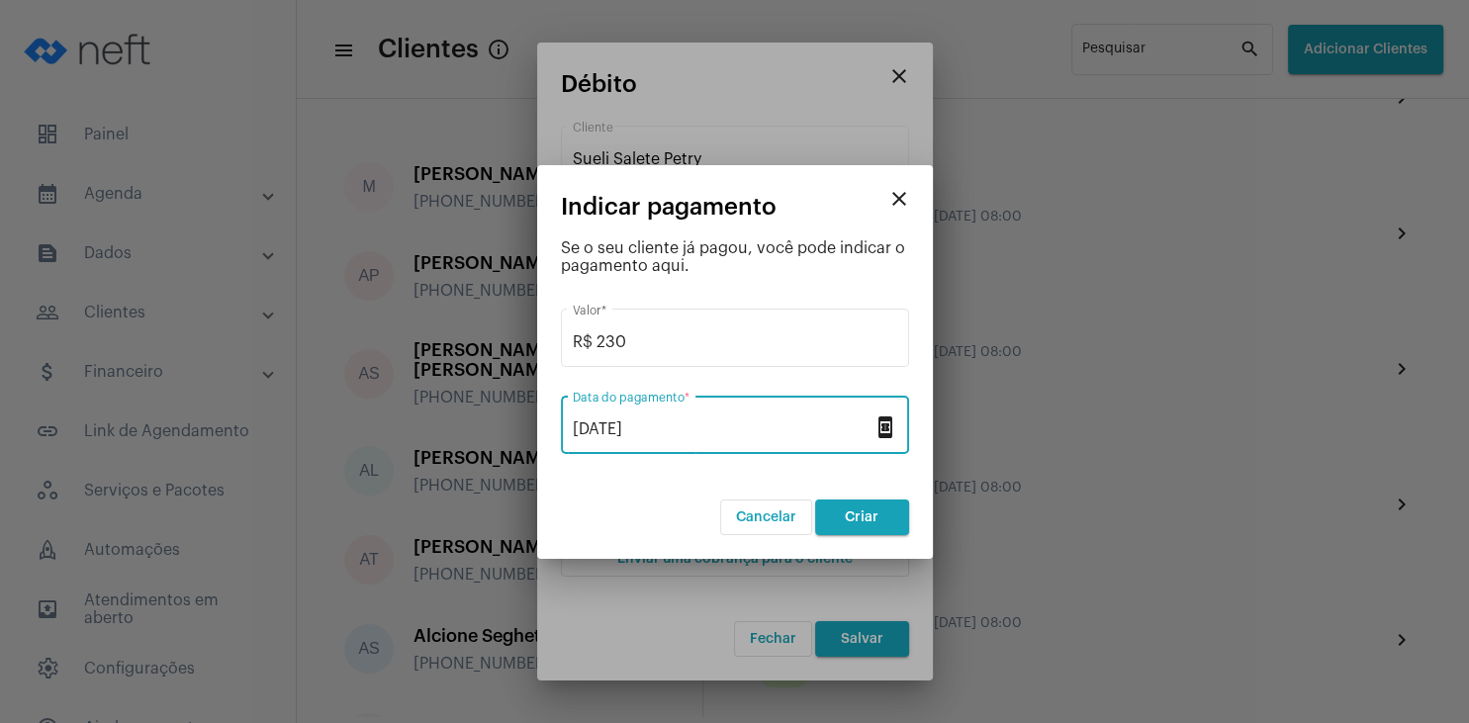
click at [839, 518] on button "Criar" at bounding box center [862, 517] width 94 height 36
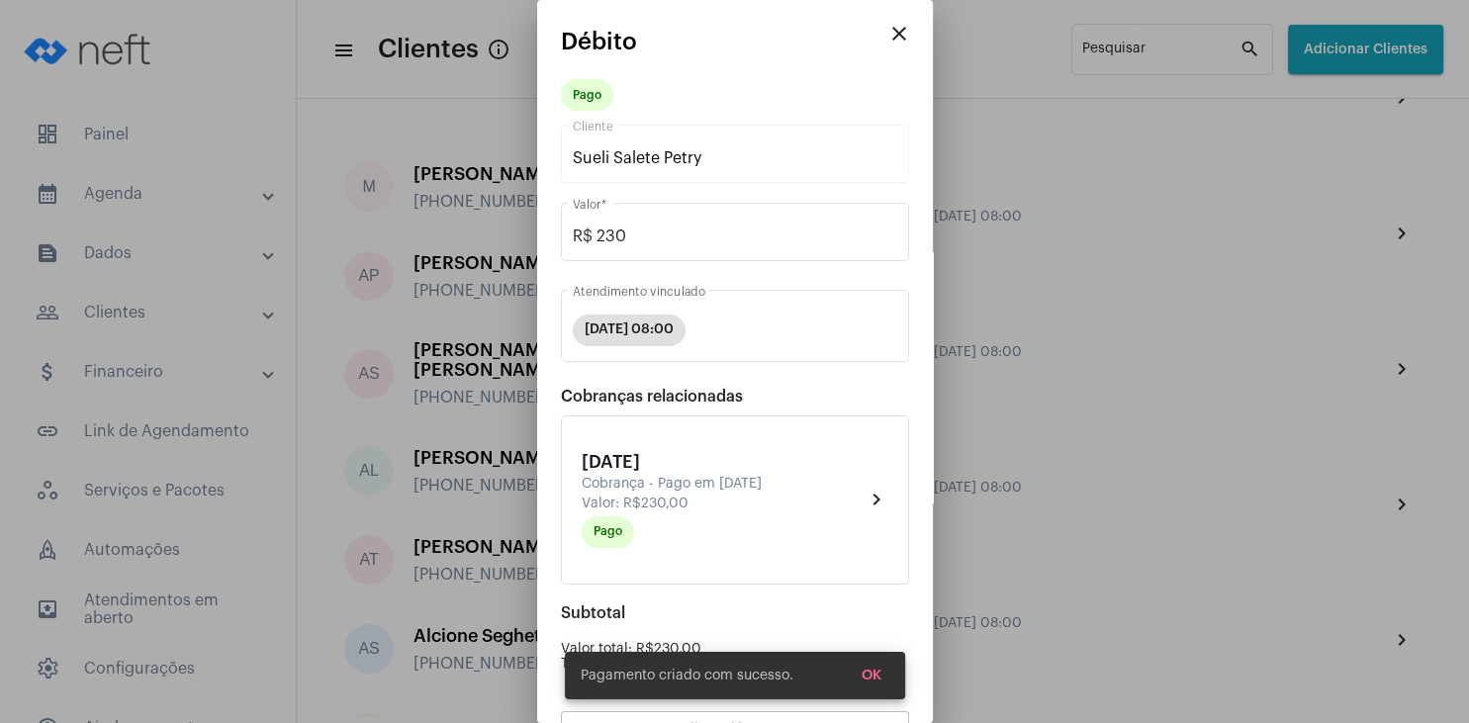
click at [868, 674] on span "OK" at bounding box center [871, 676] width 20 height 14
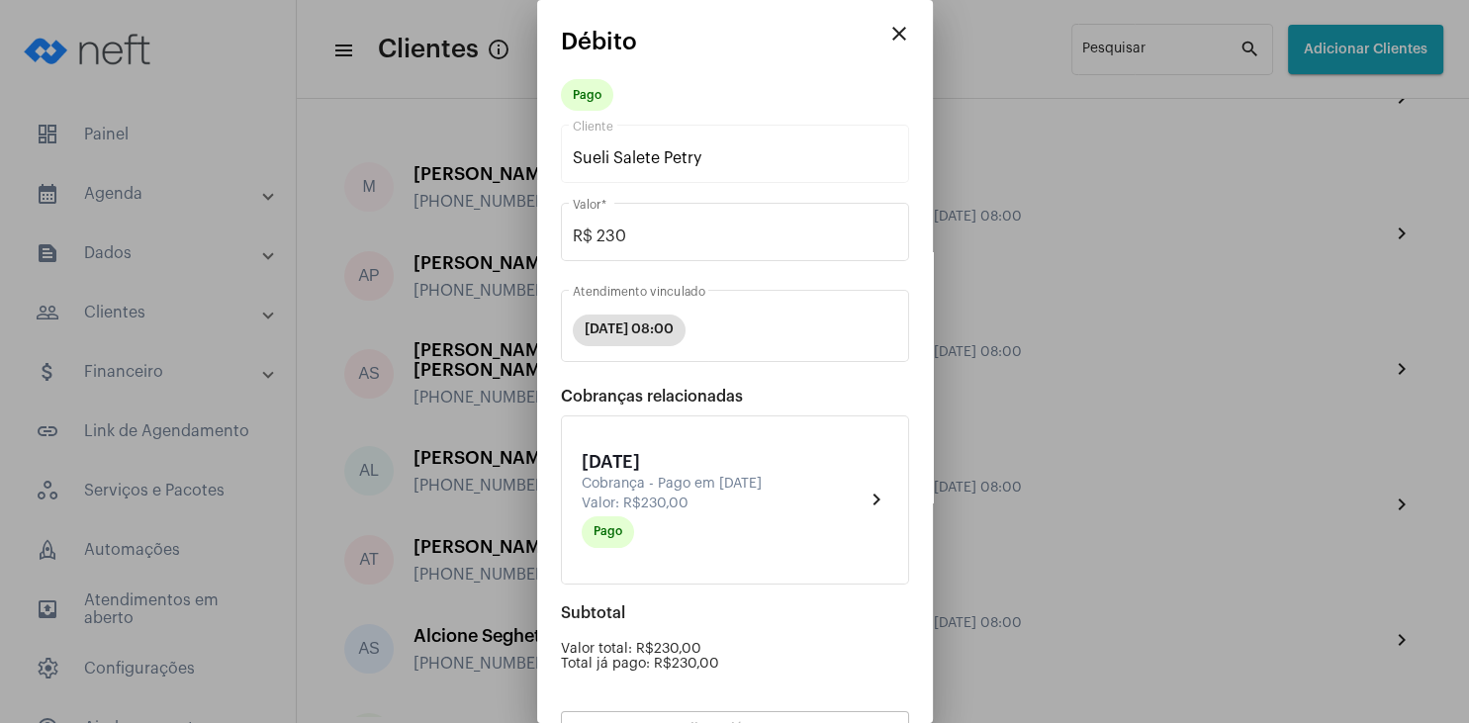
scroll to position [173, 0]
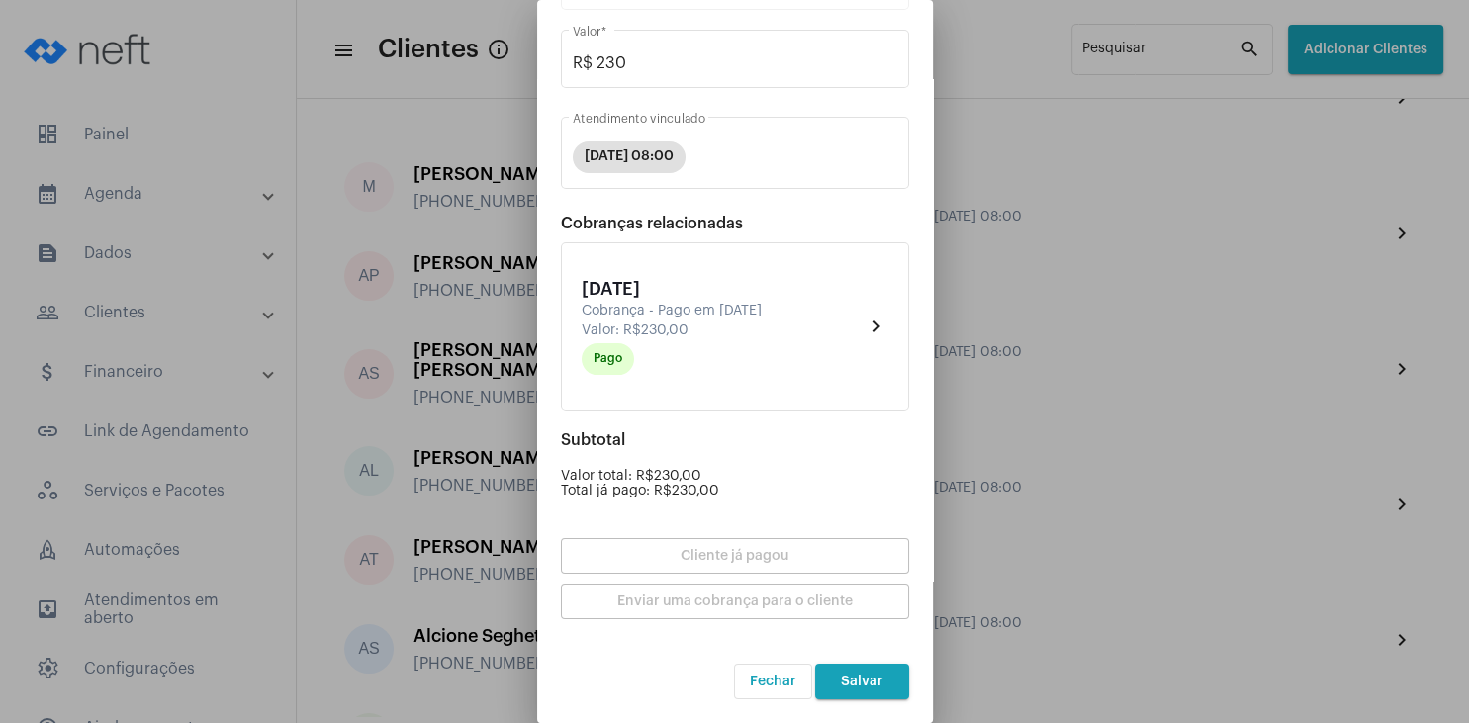
click at [856, 691] on button "Salvar" at bounding box center [862, 682] width 94 height 36
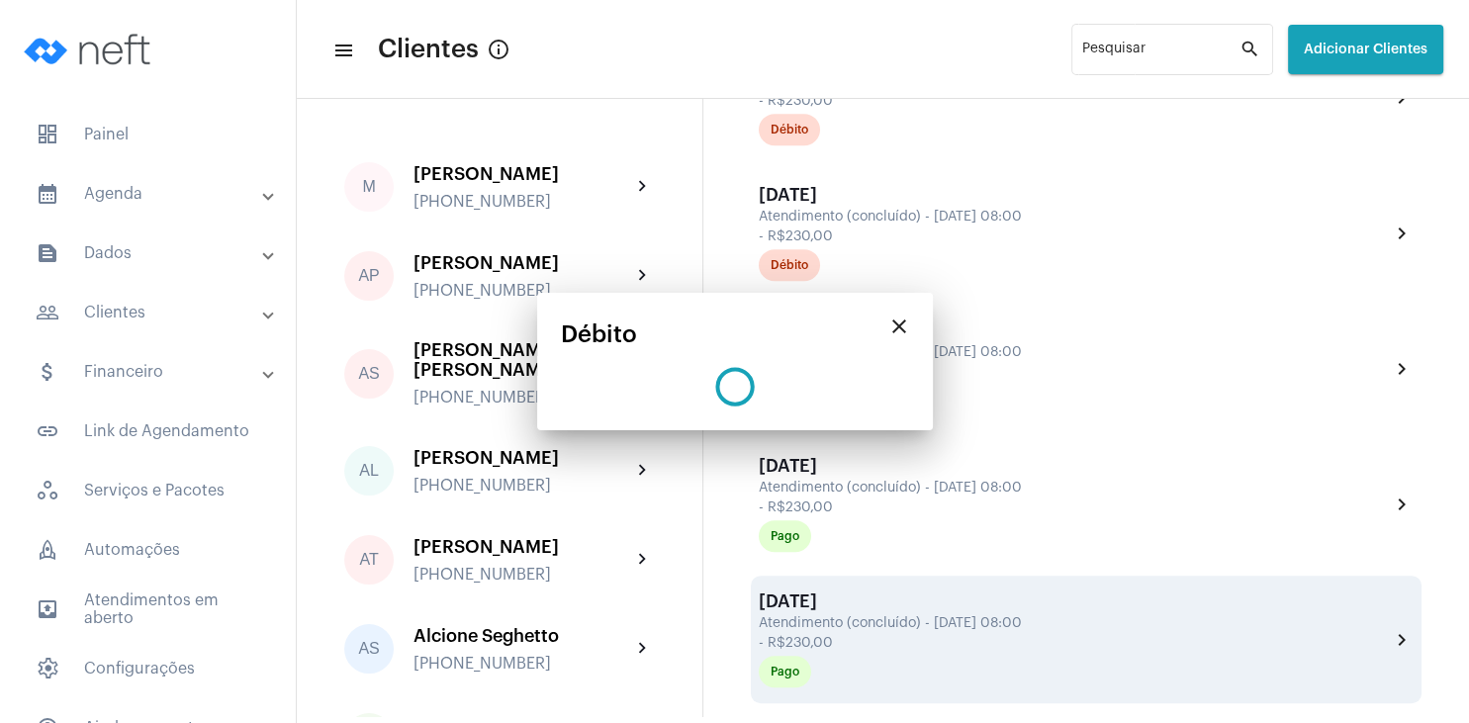
scroll to position [0, 0]
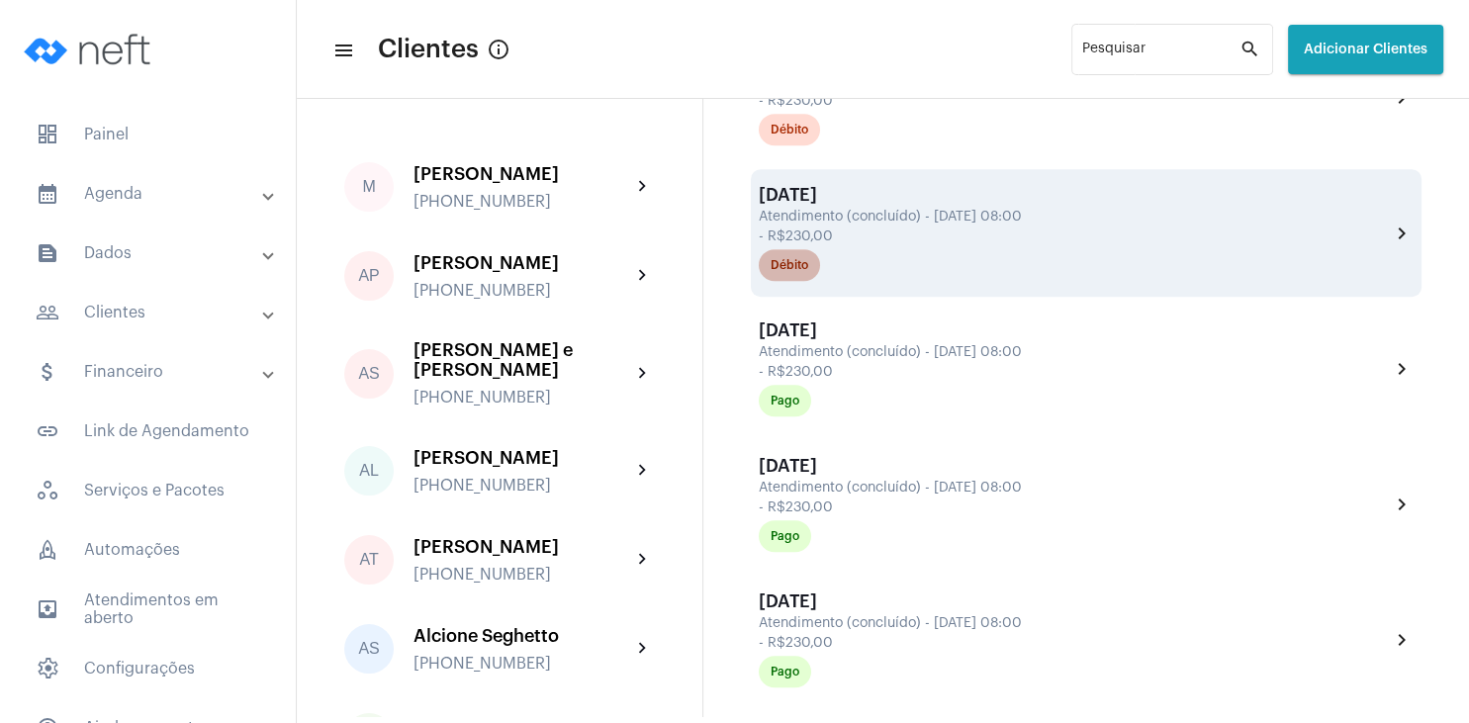
click at [801, 272] on div "Débito" at bounding box center [789, 265] width 38 height 13
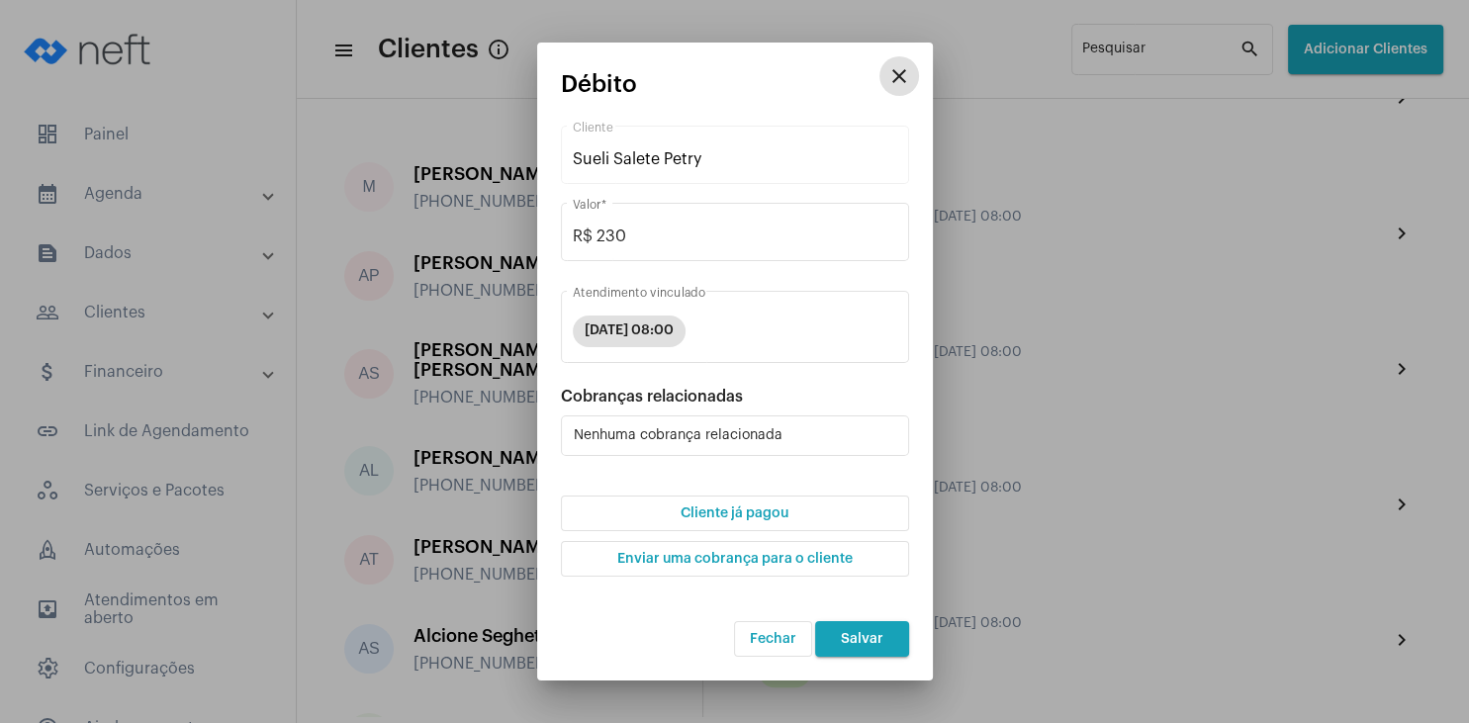
click at [759, 506] on button "Cliente já pagou" at bounding box center [735, 514] width 348 height 36
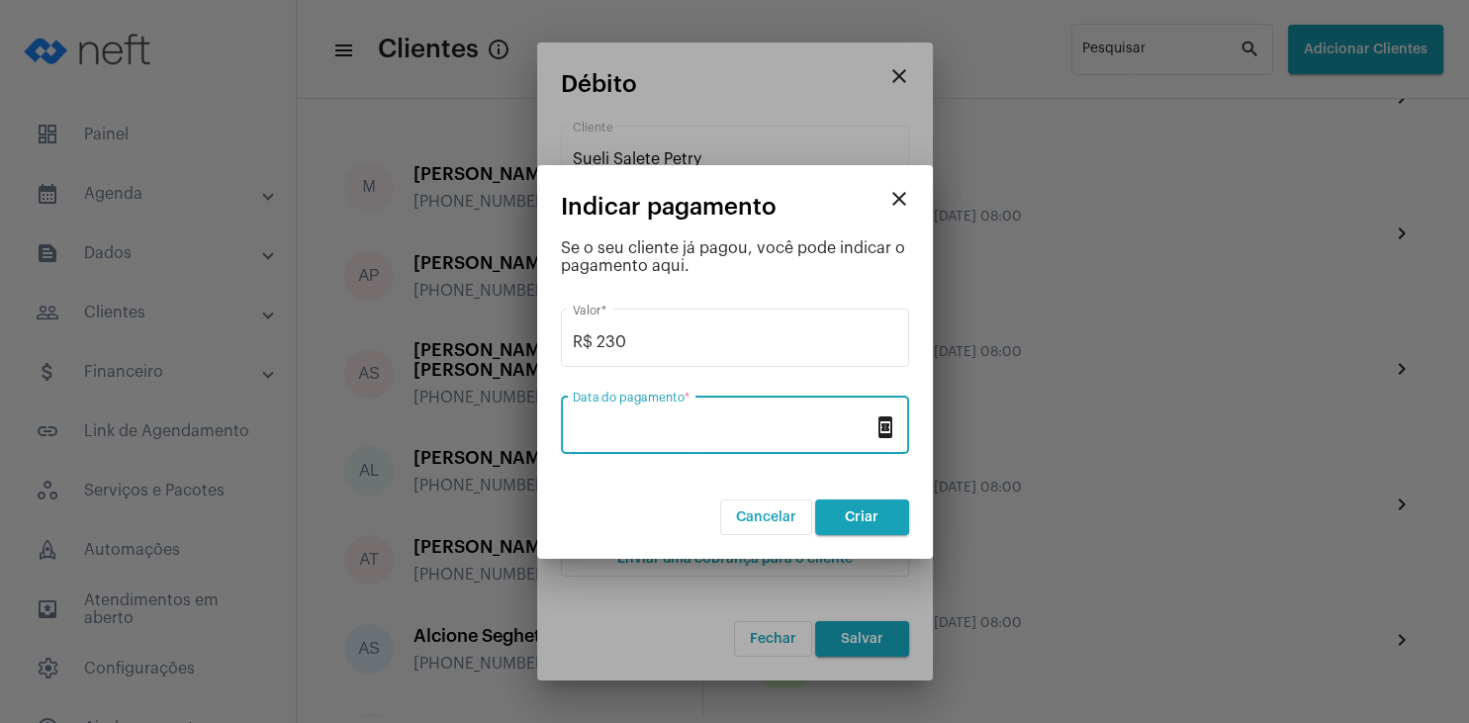
click at [715, 432] on input "Data do pagamento *" at bounding box center [723, 429] width 301 height 18
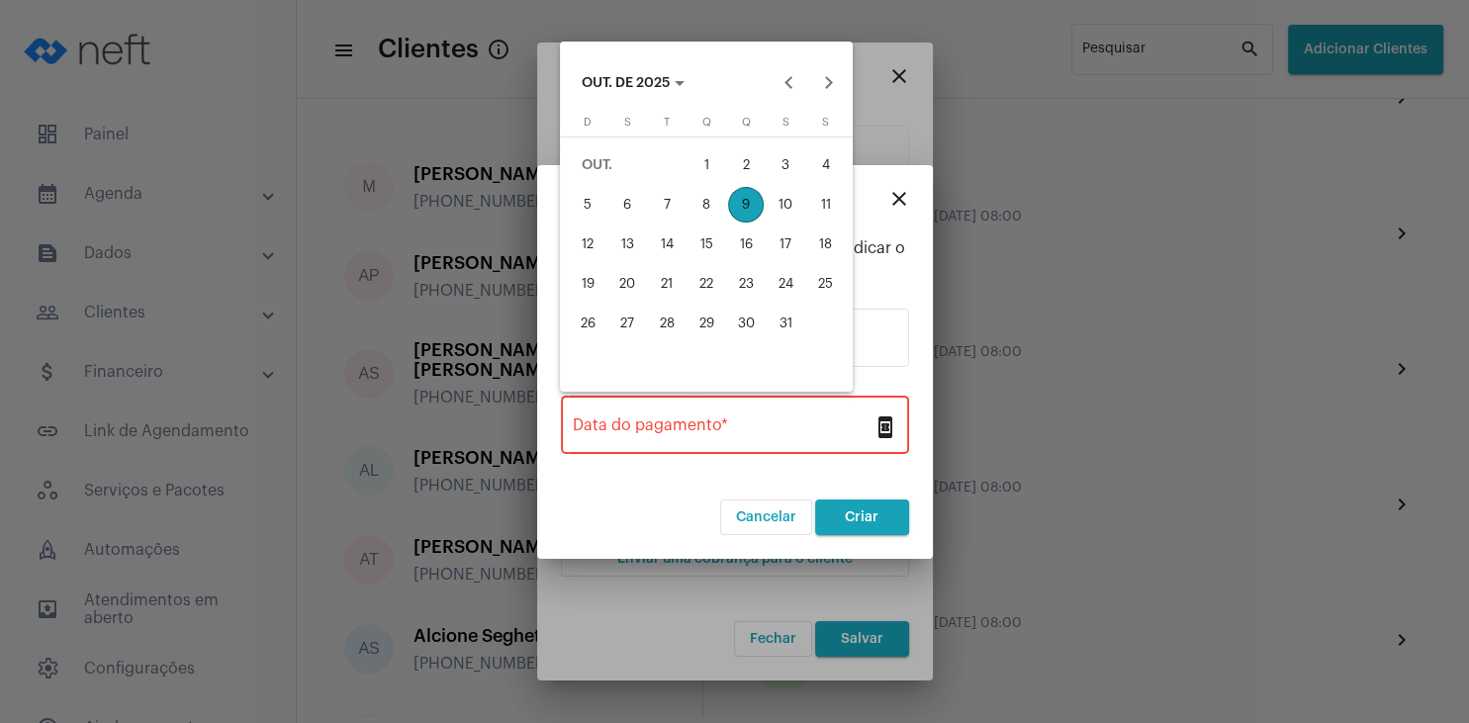
click at [715, 163] on div "1" at bounding box center [706, 165] width 36 height 36
type input "[DATE]"
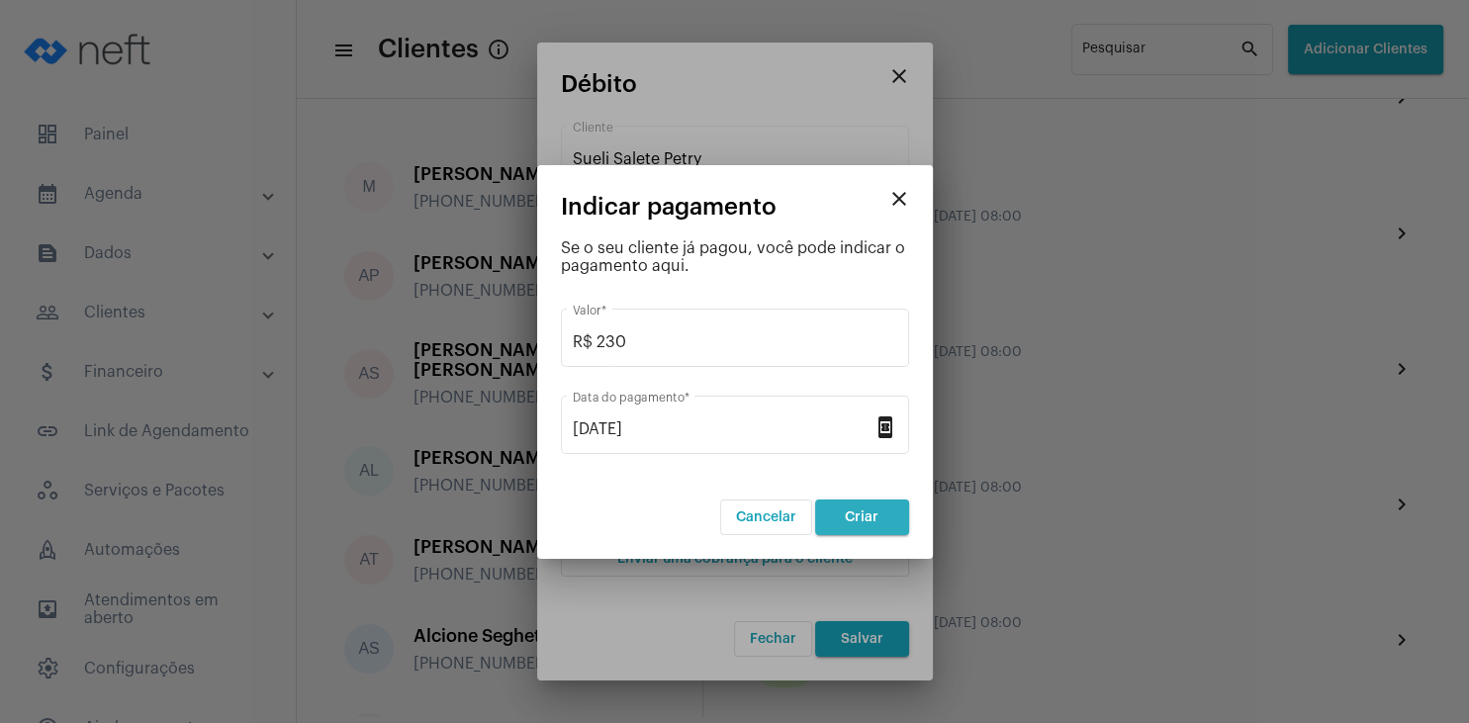
click at [850, 514] on span "Criar" at bounding box center [862, 517] width 34 height 14
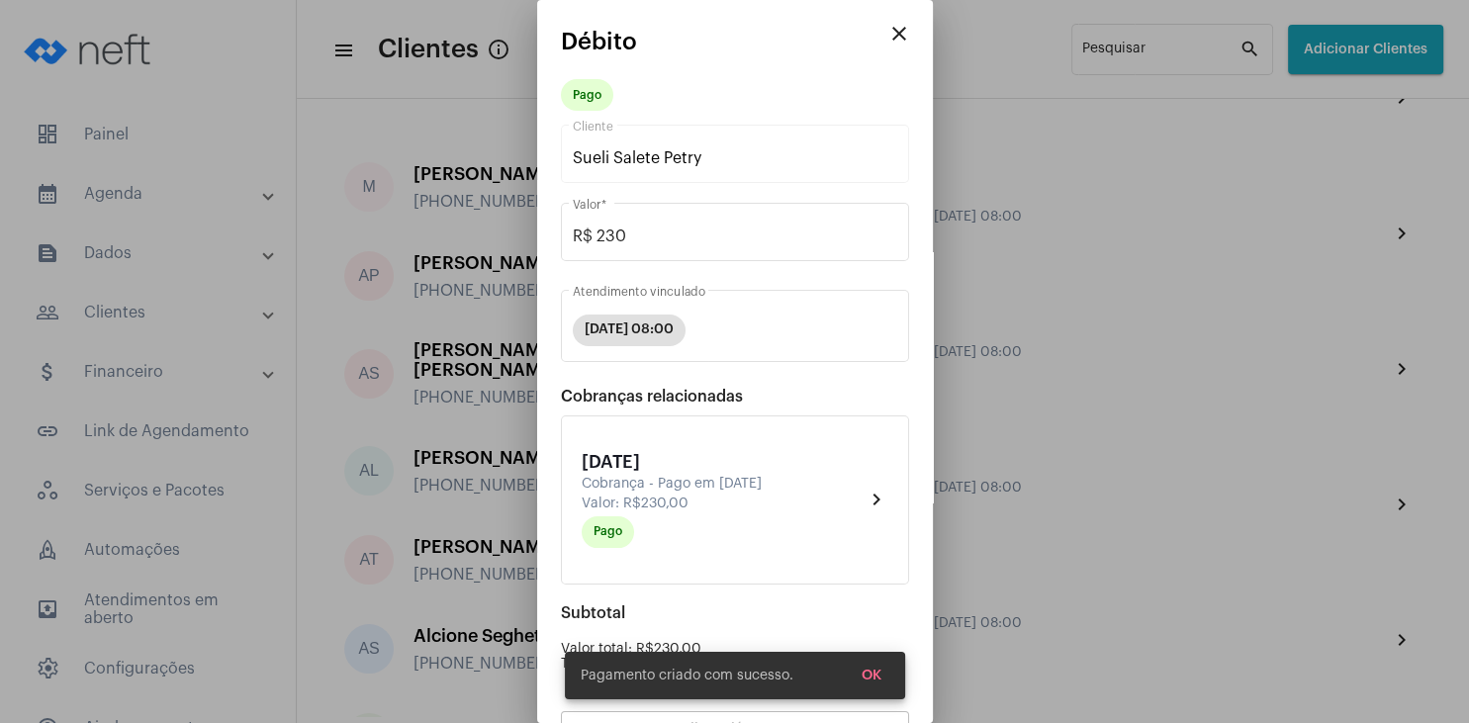
click at [872, 662] on button "OK" at bounding box center [871, 676] width 51 height 36
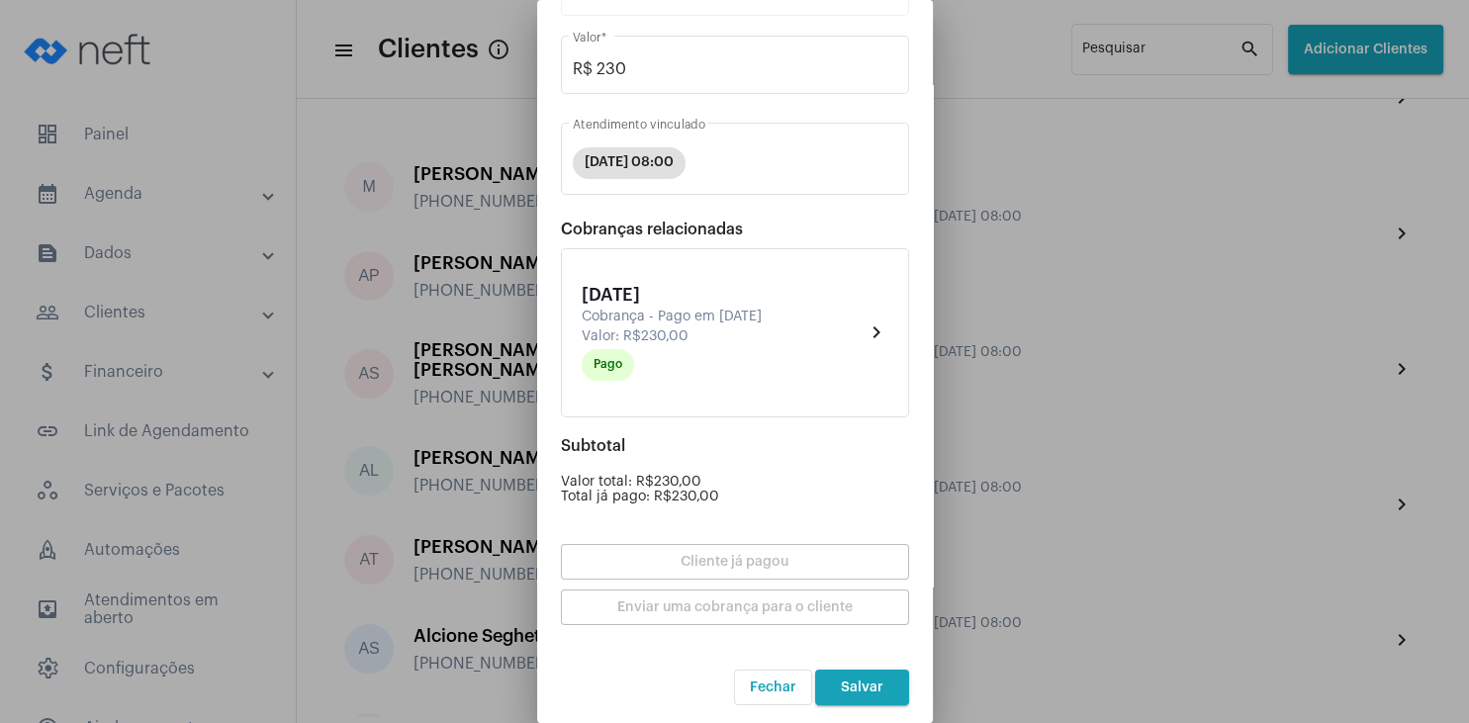
scroll to position [173, 0]
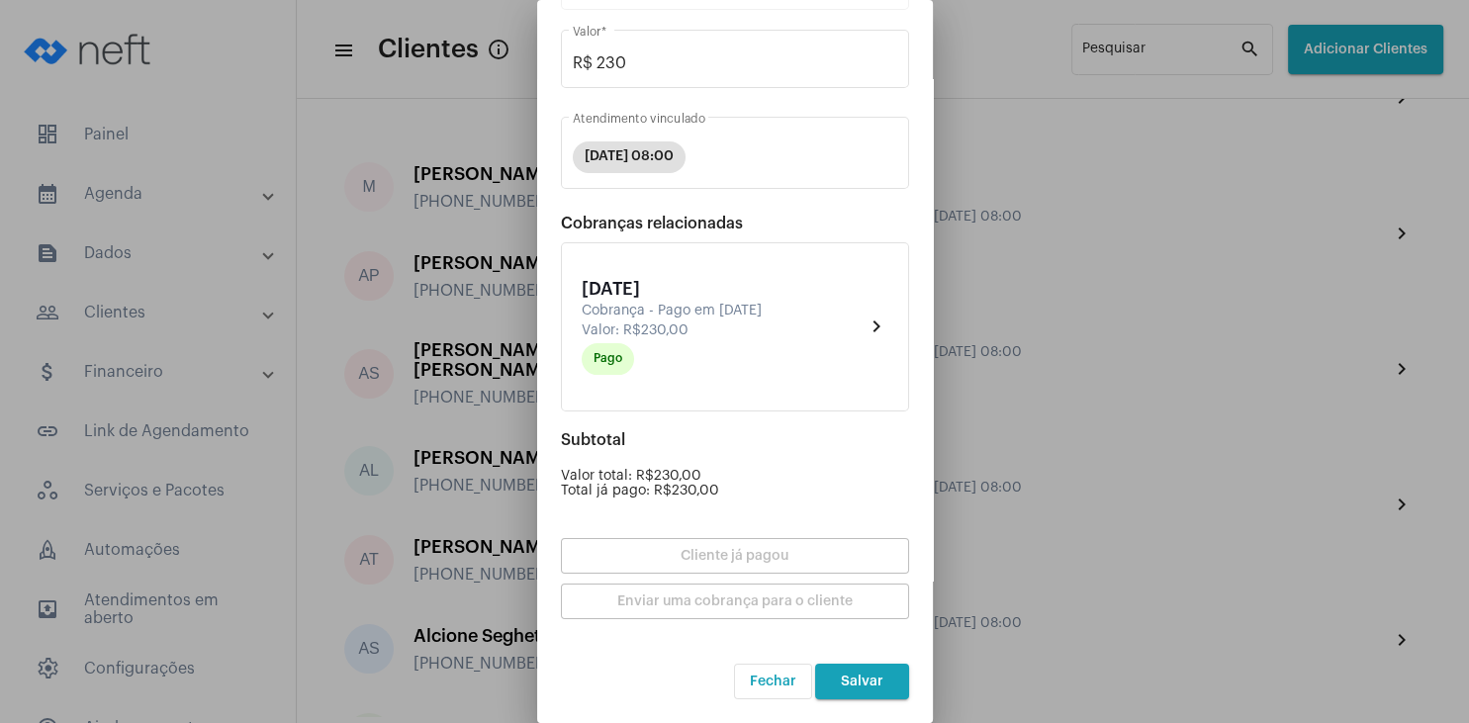
click at [864, 674] on button "Salvar" at bounding box center [862, 682] width 94 height 36
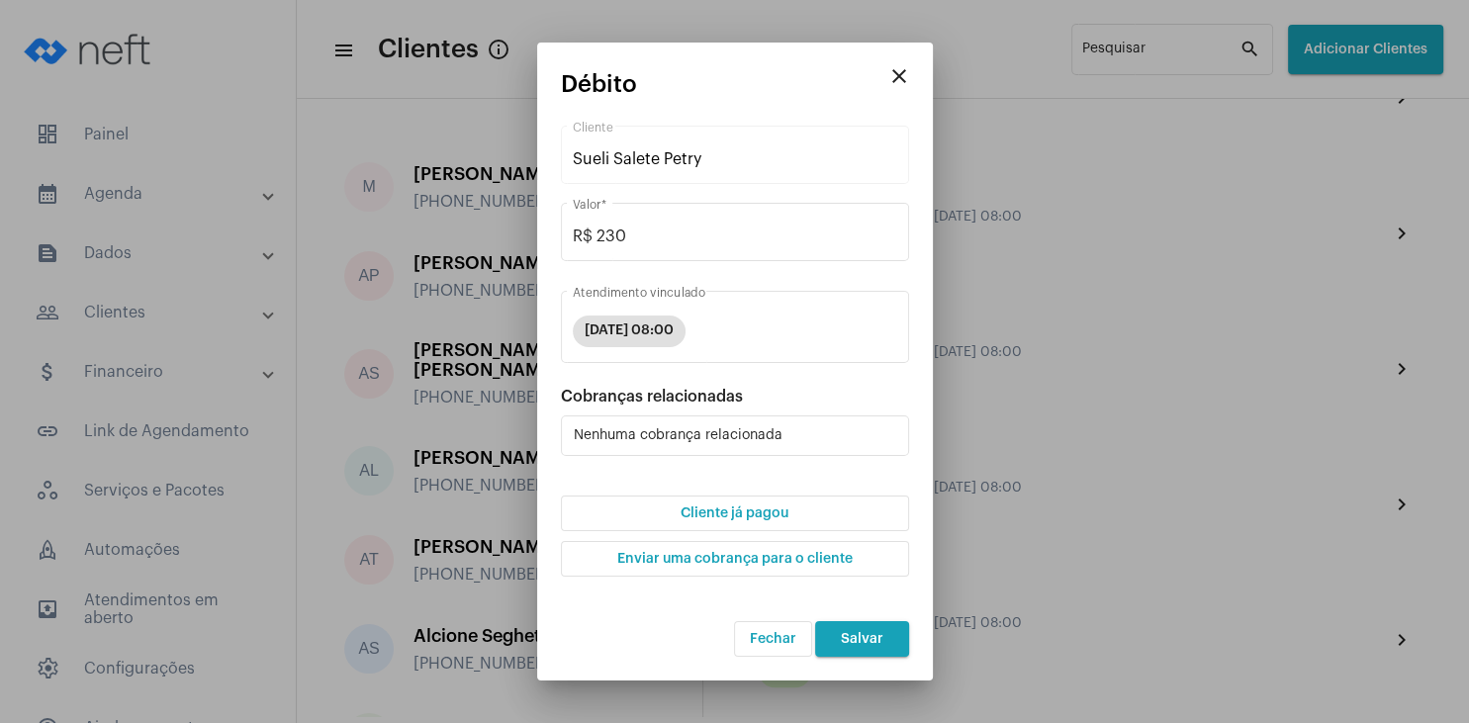
click at [755, 522] on button "Cliente já pagou" at bounding box center [735, 514] width 348 height 36
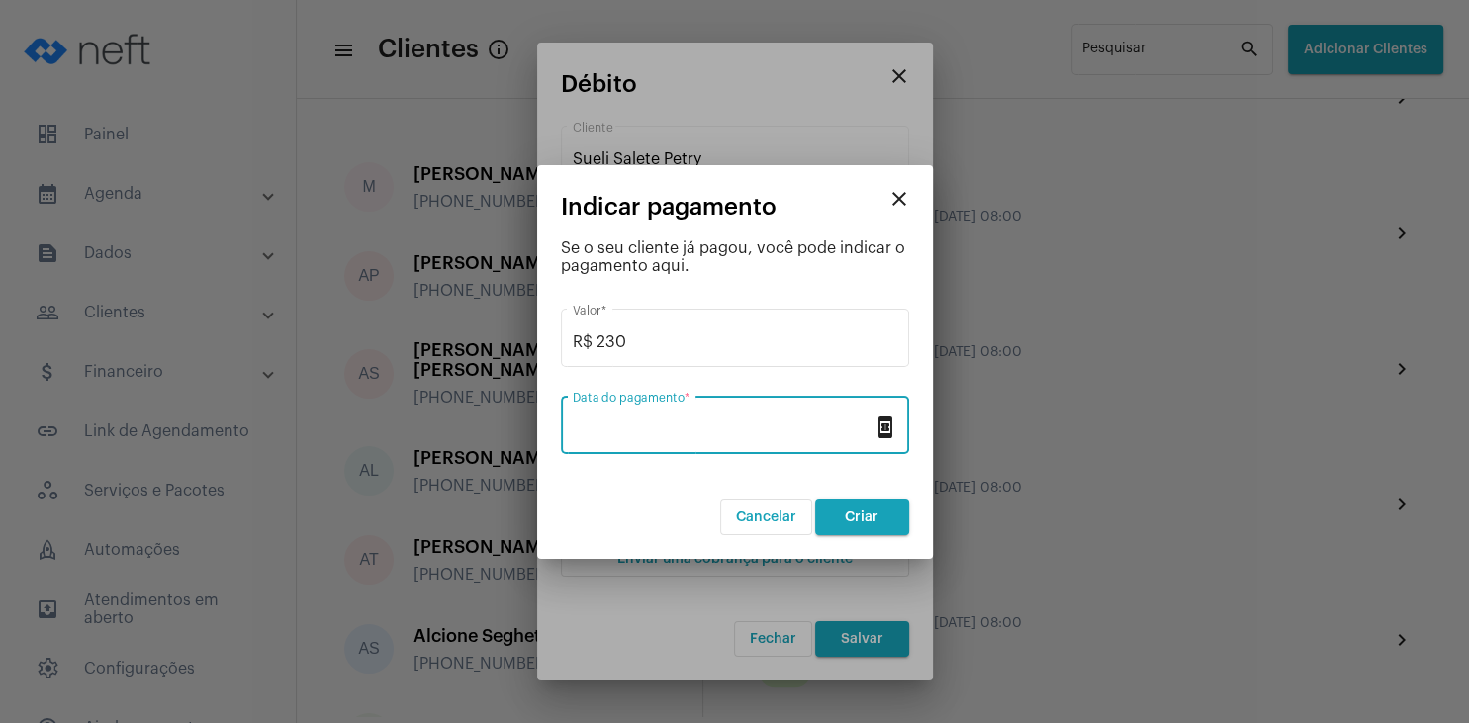
click at [683, 433] on input "Data do pagamento *" at bounding box center [723, 429] width 301 height 18
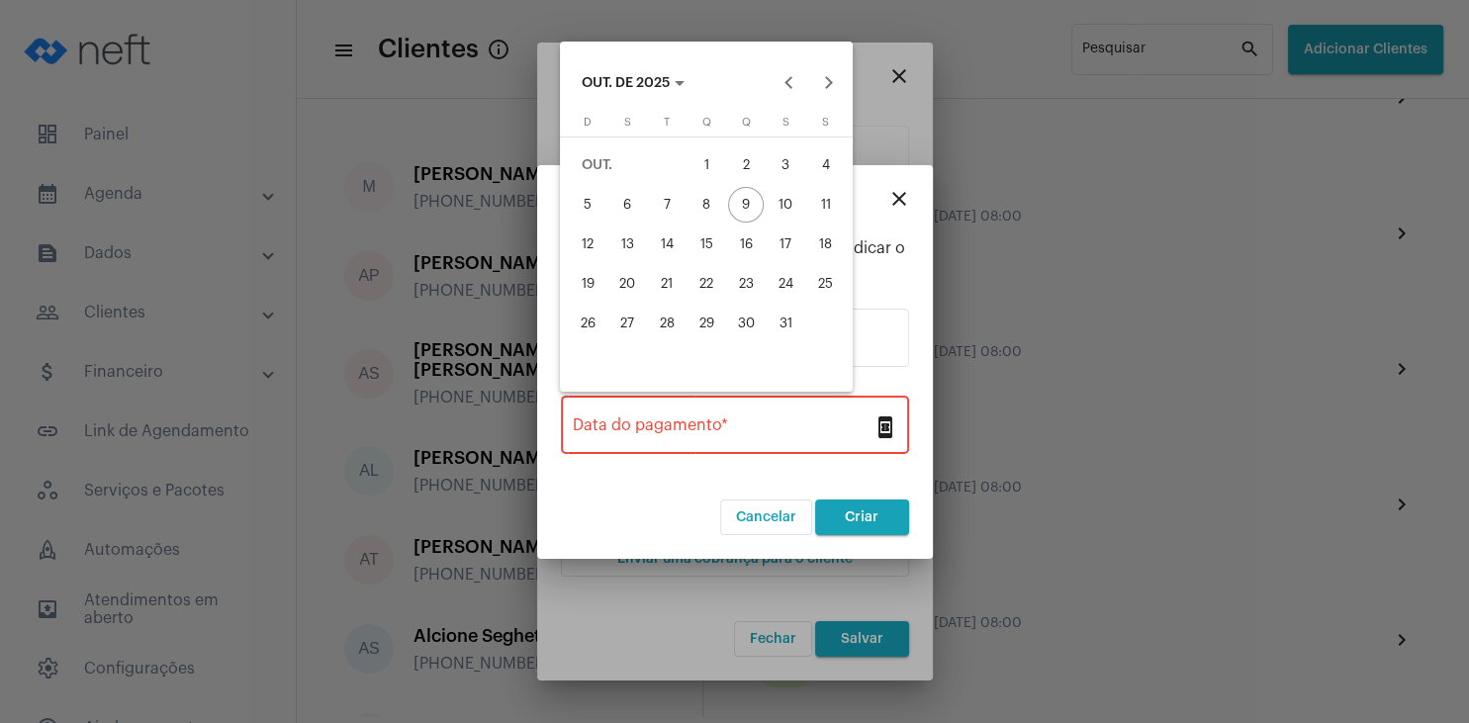
click at [707, 169] on div "1" at bounding box center [706, 165] width 36 height 36
type input "[DATE]"
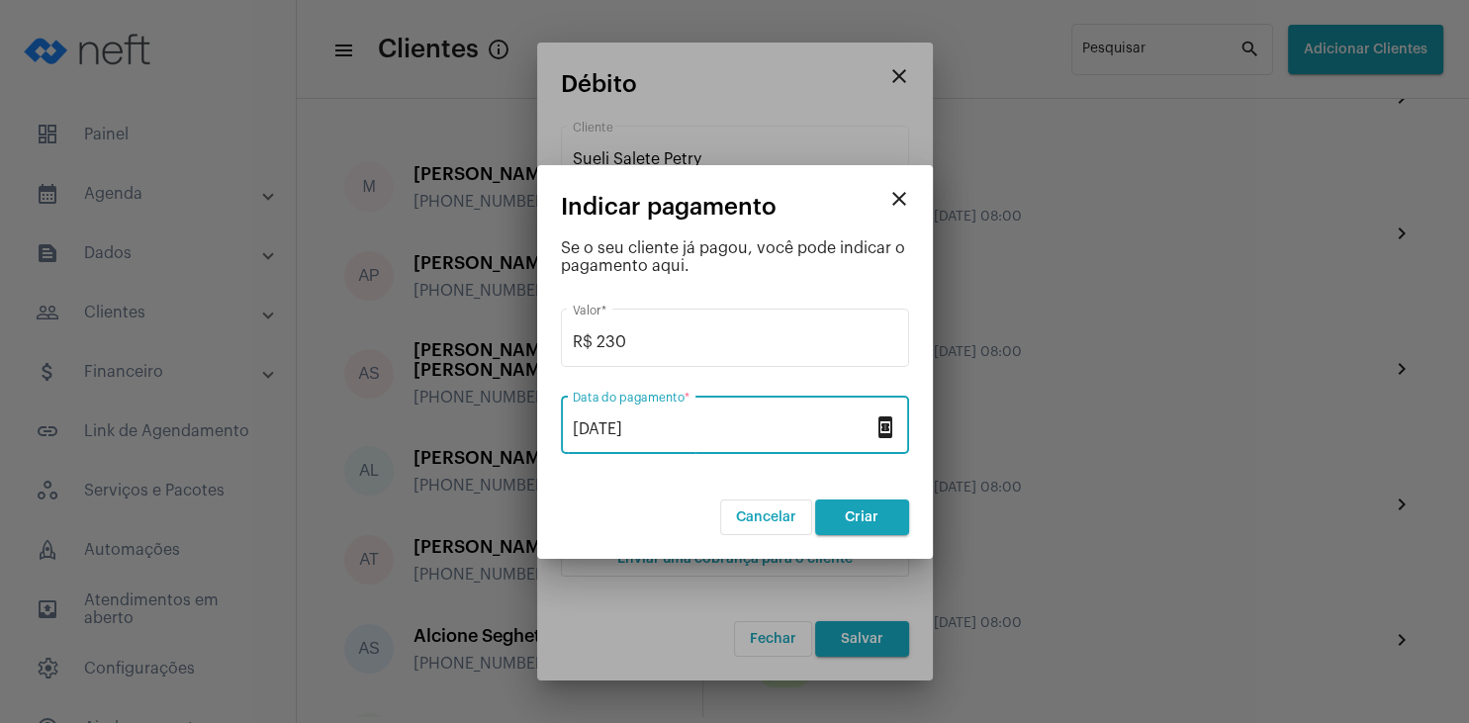
click at [852, 523] on button "Criar" at bounding box center [862, 517] width 94 height 36
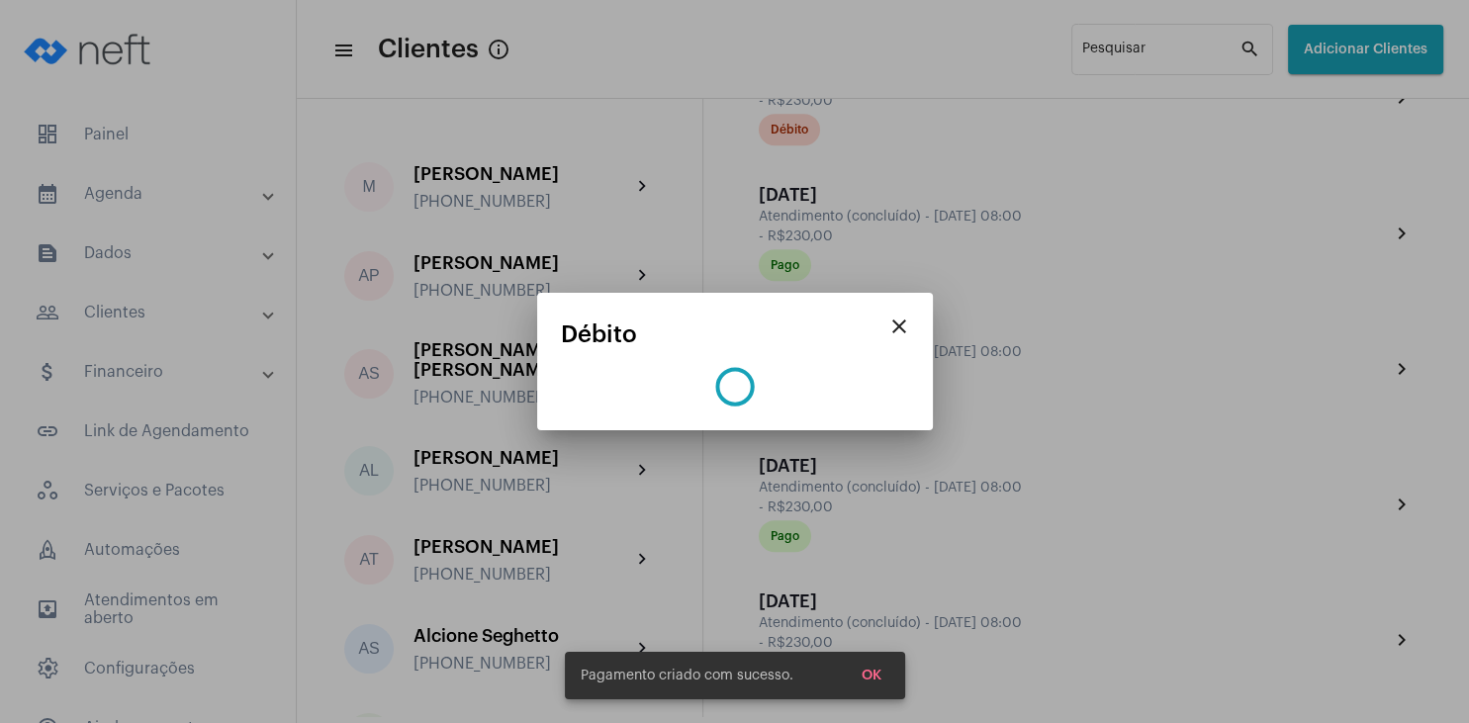
click at [869, 659] on button "OK" at bounding box center [871, 676] width 51 height 36
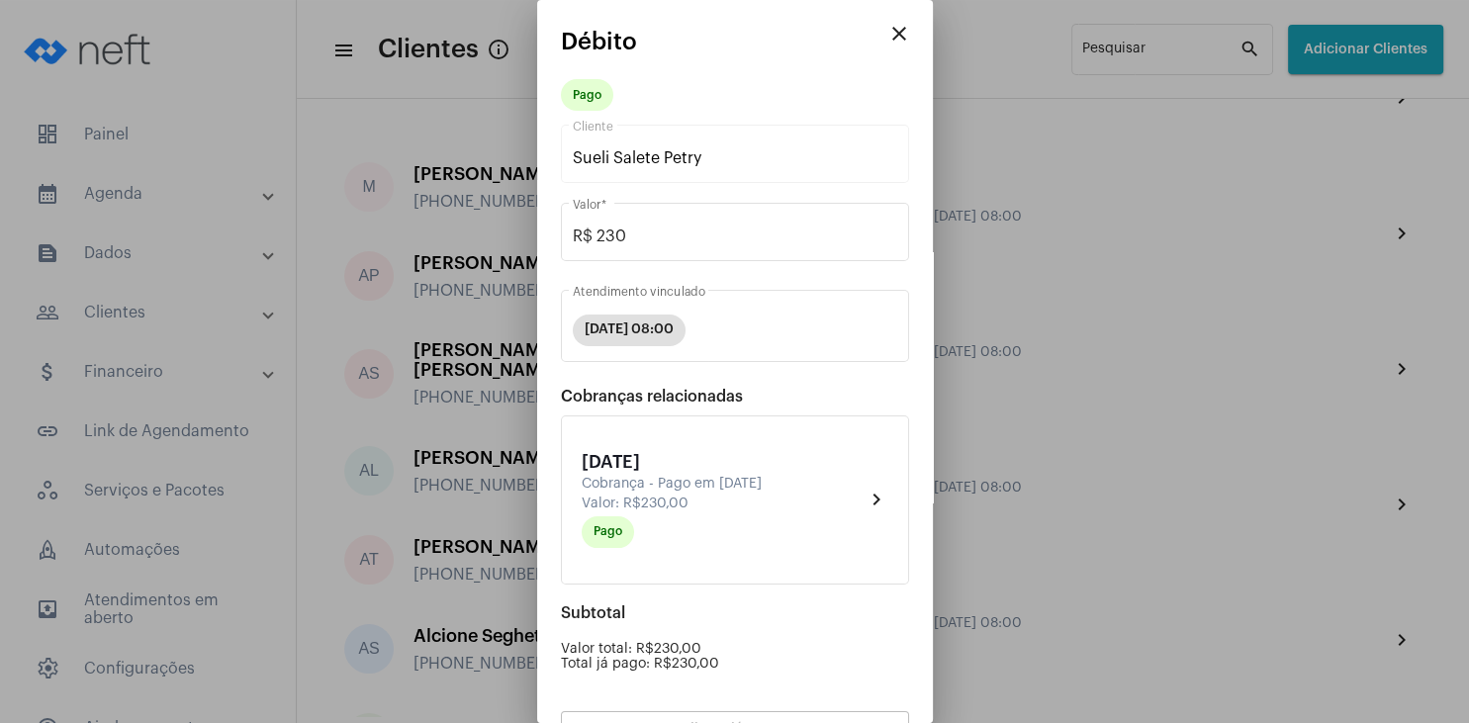
scroll to position [173, 0]
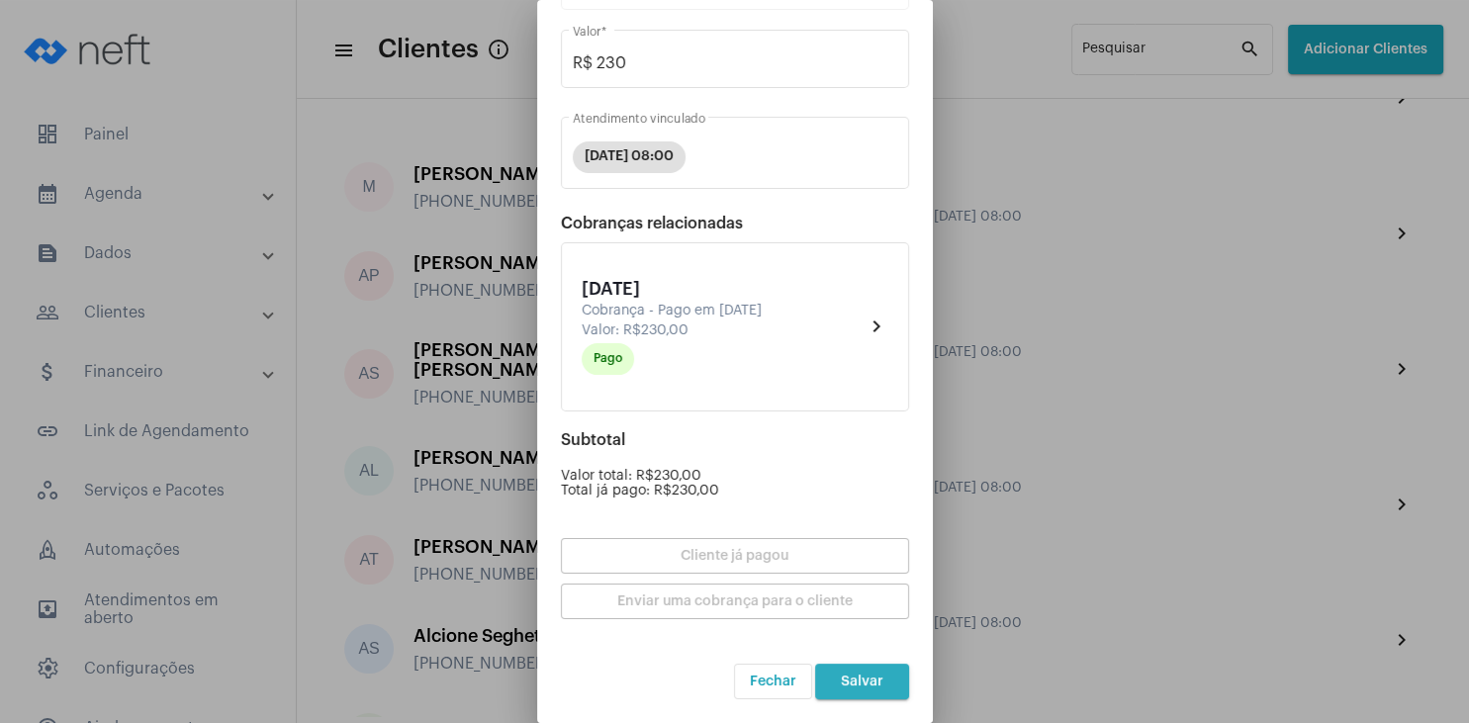
click at [866, 675] on span "Salvar" at bounding box center [862, 682] width 43 height 14
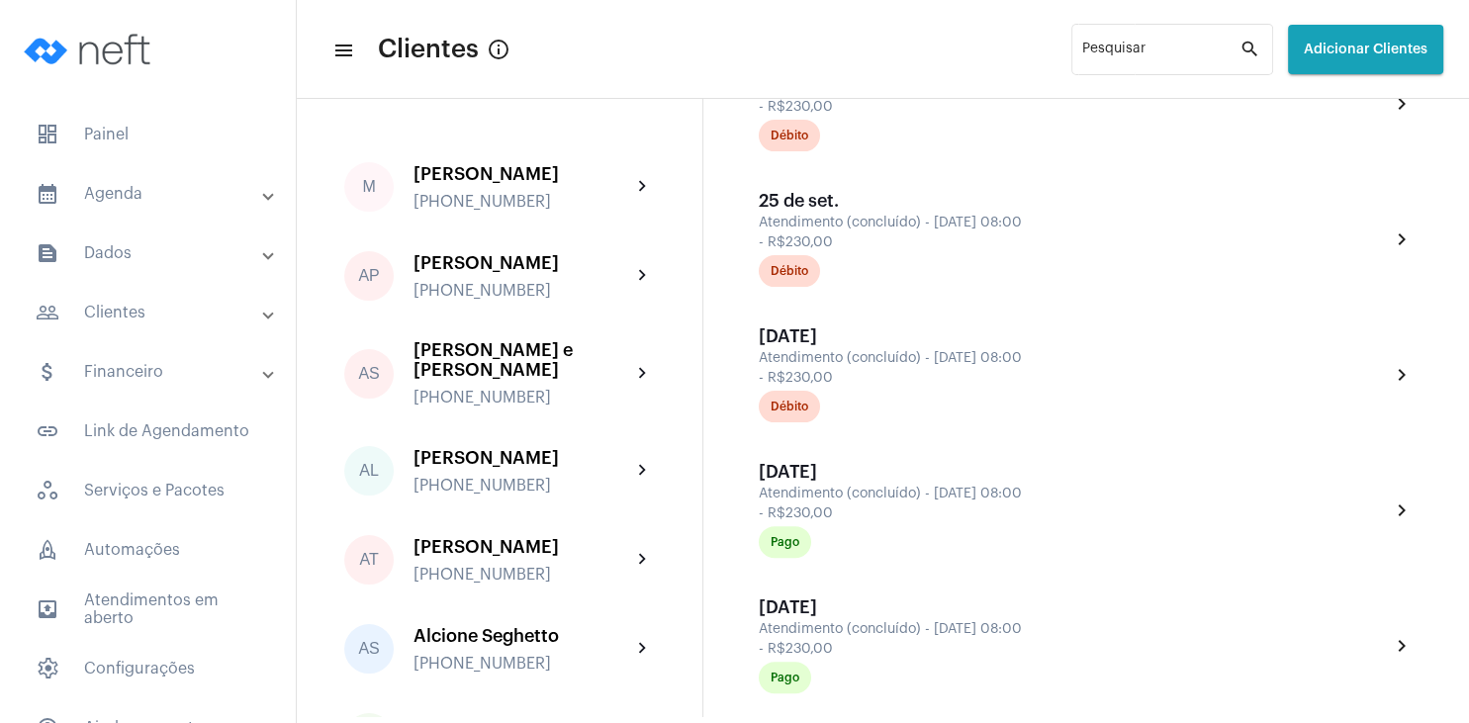
scroll to position [475, 0]
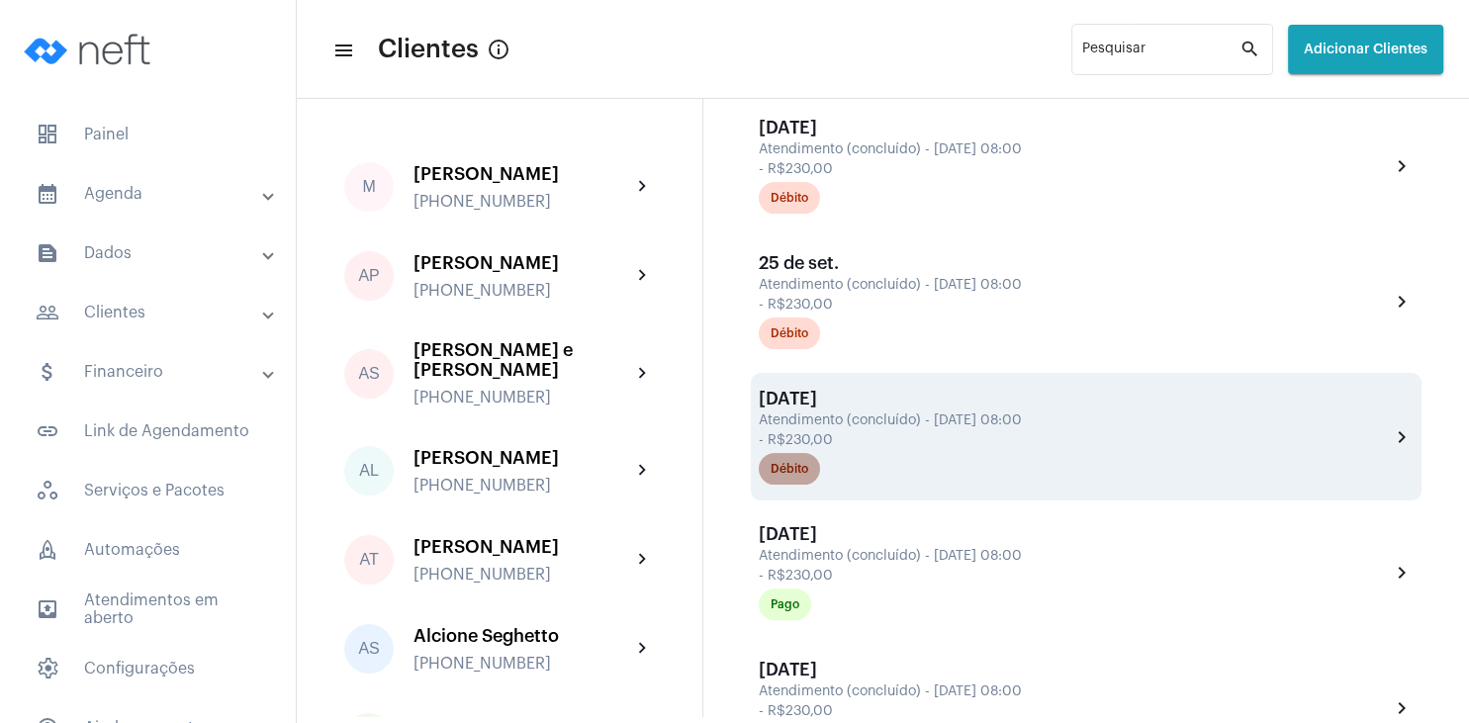
click at [798, 474] on div "Débito" at bounding box center [789, 469] width 38 height 13
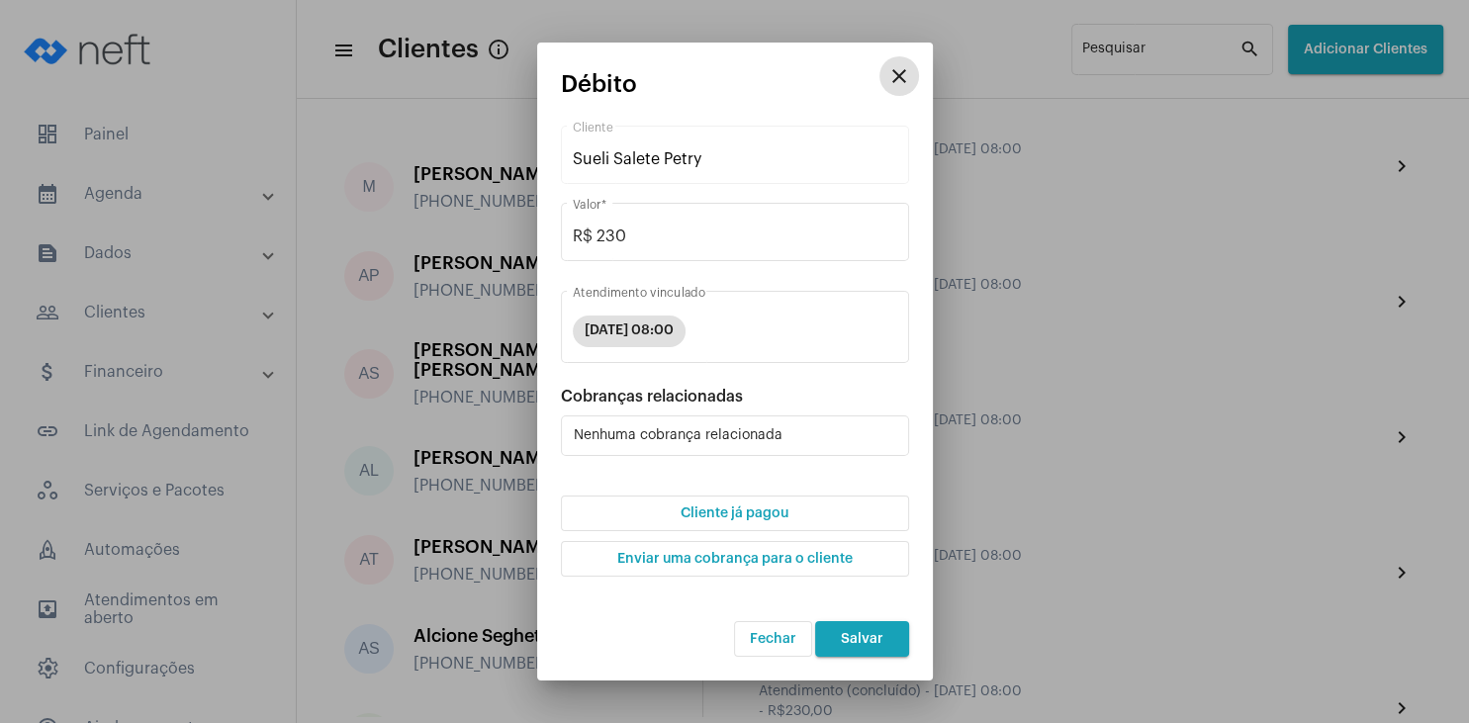
click at [776, 516] on span "Cliente já pagou" at bounding box center [734, 513] width 108 height 14
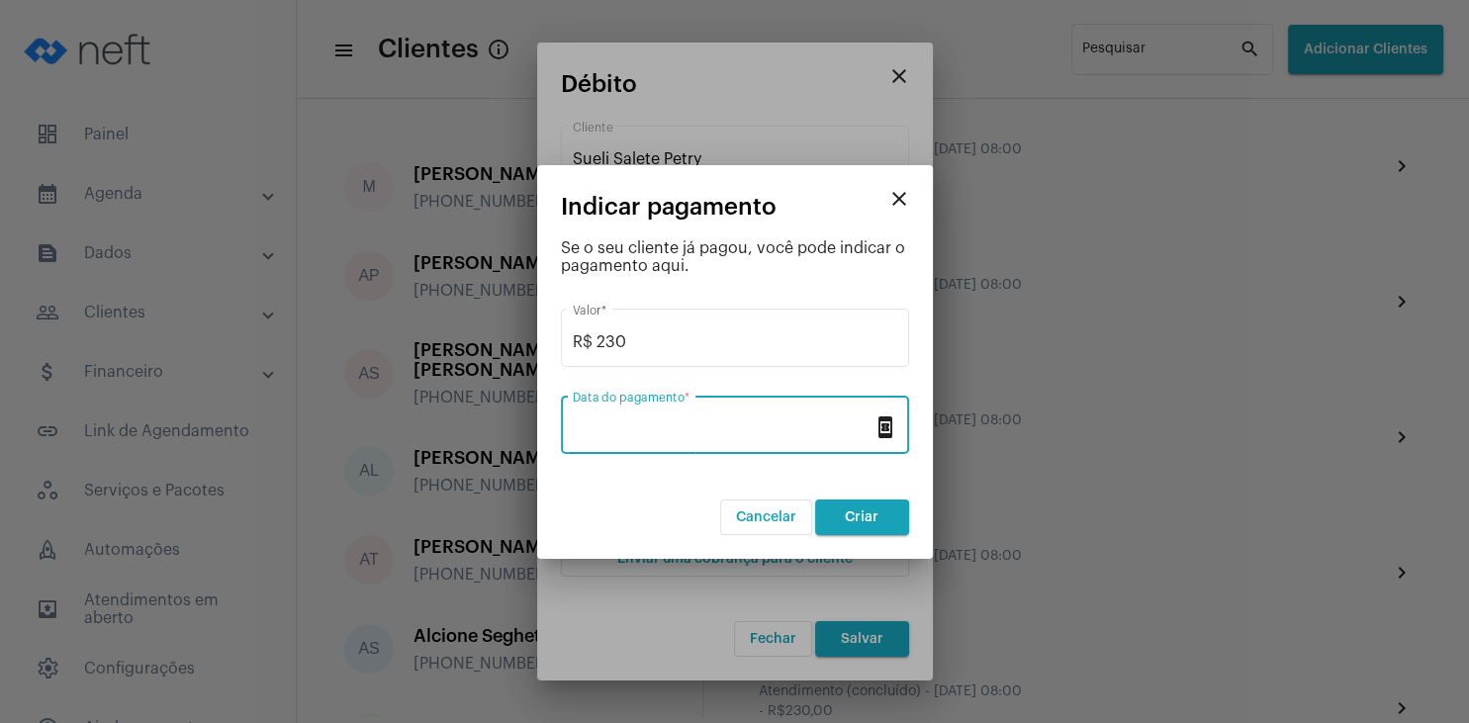
click at [709, 423] on input "Data do pagamento *" at bounding box center [723, 429] width 301 height 18
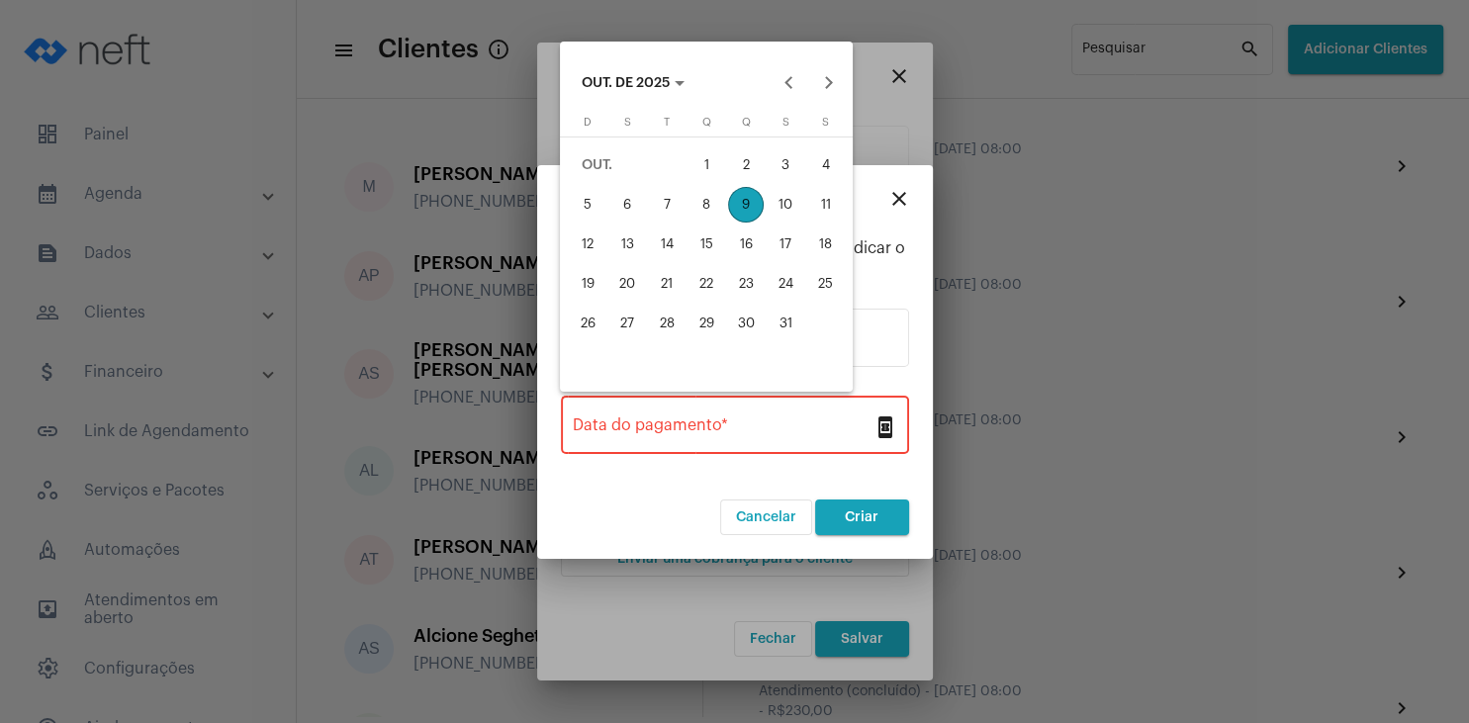
click at [707, 176] on div "1" at bounding box center [706, 165] width 36 height 36
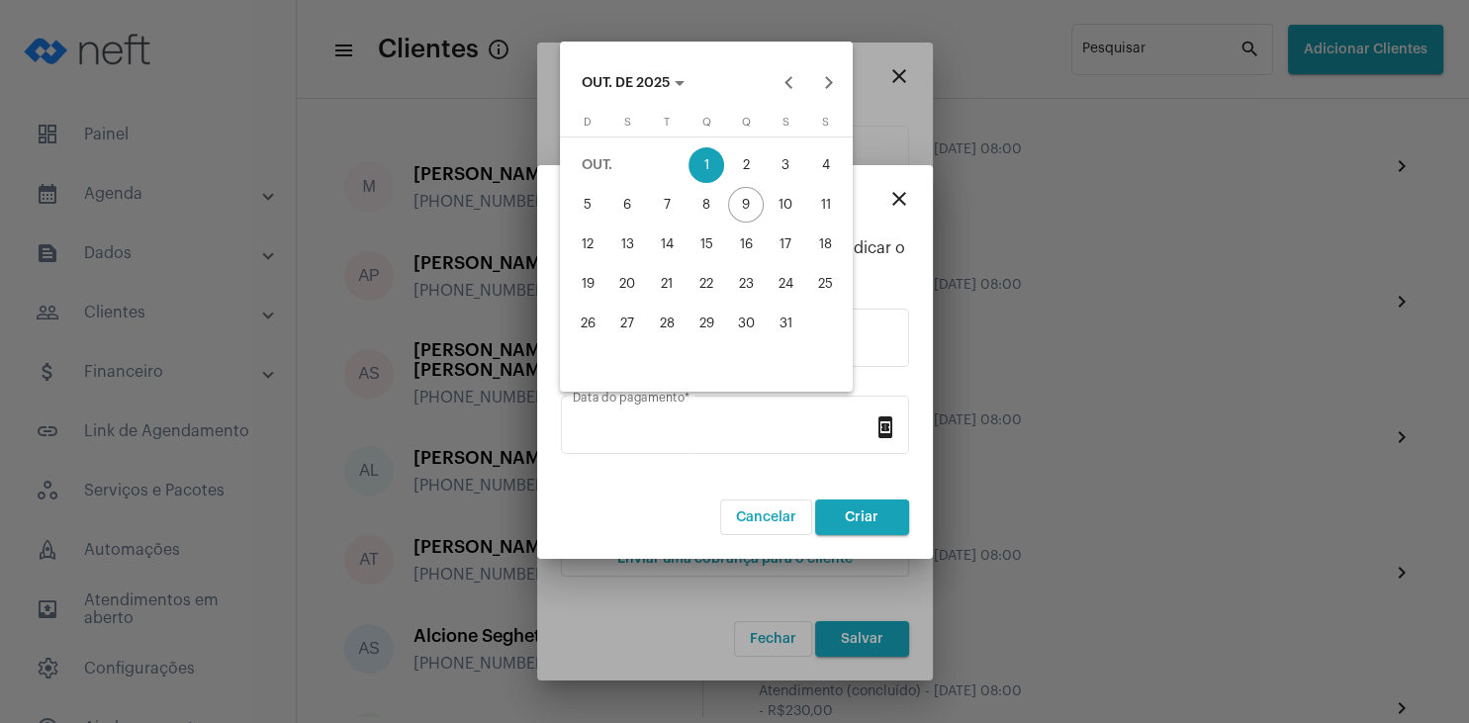
type input "[DATE]"
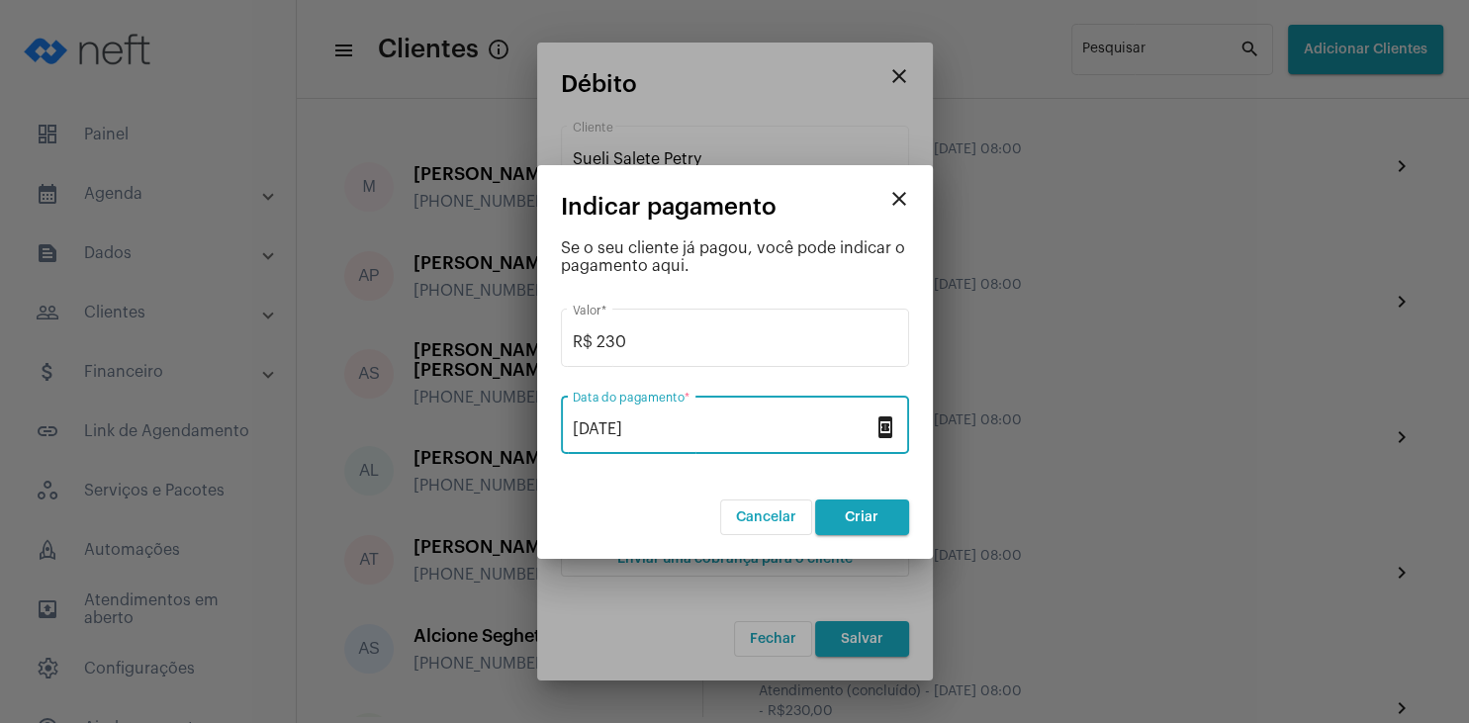
click at [856, 525] on button "Criar" at bounding box center [862, 517] width 94 height 36
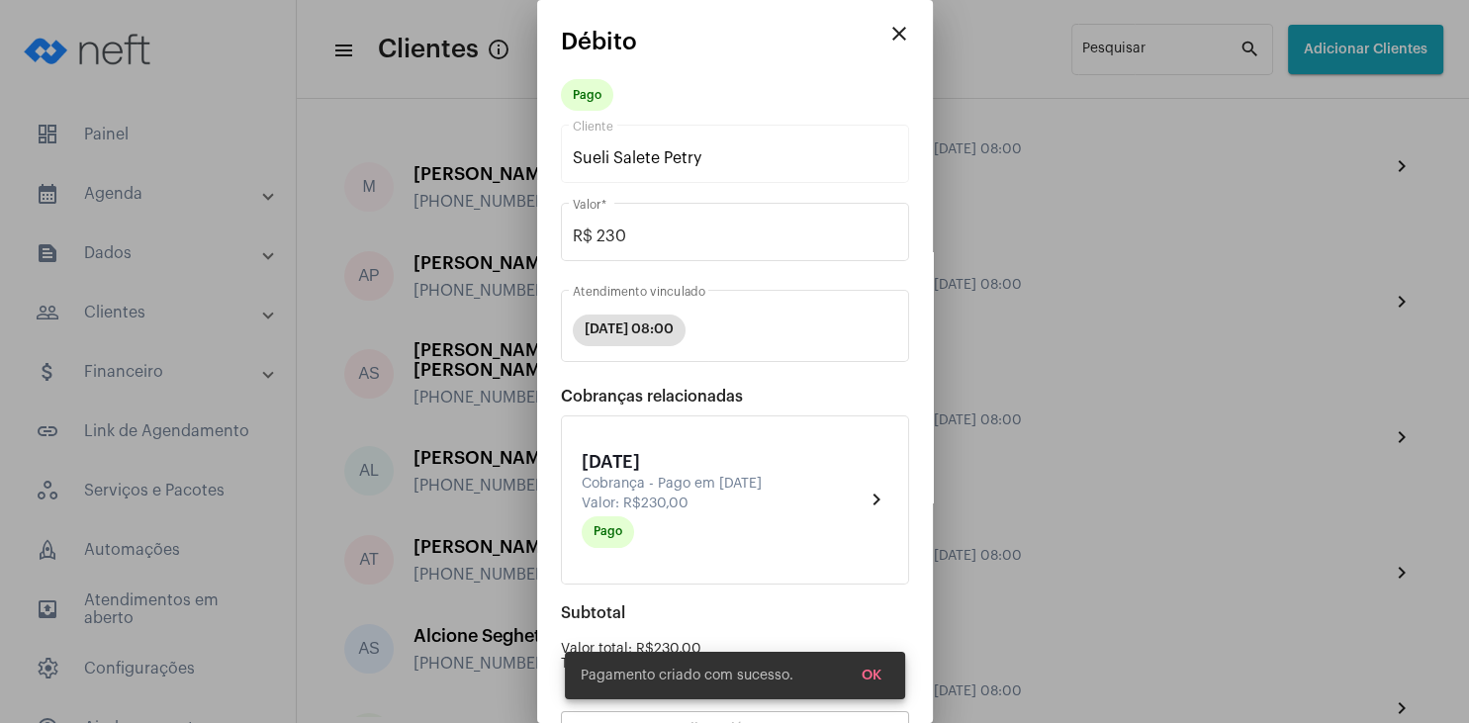
click at [880, 677] on button "OK" at bounding box center [871, 676] width 51 height 36
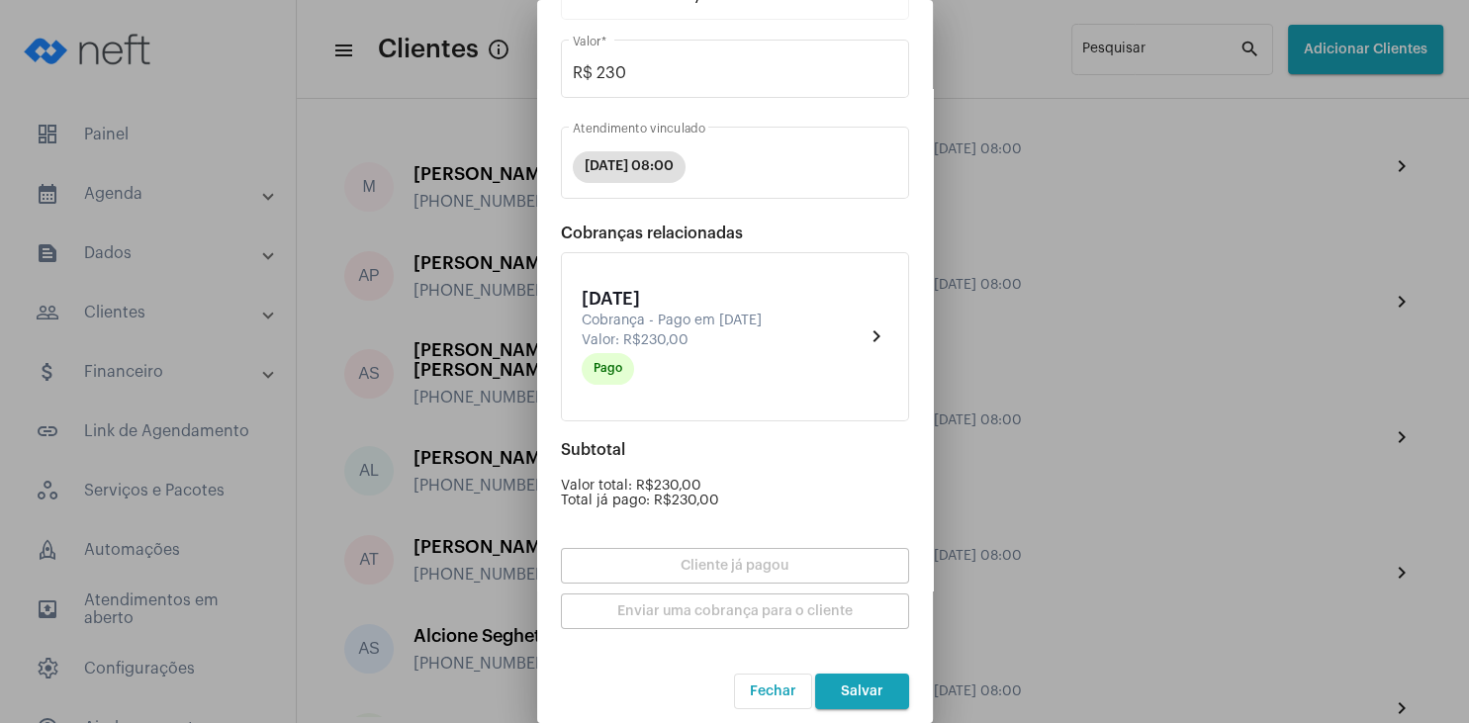
scroll to position [173, 0]
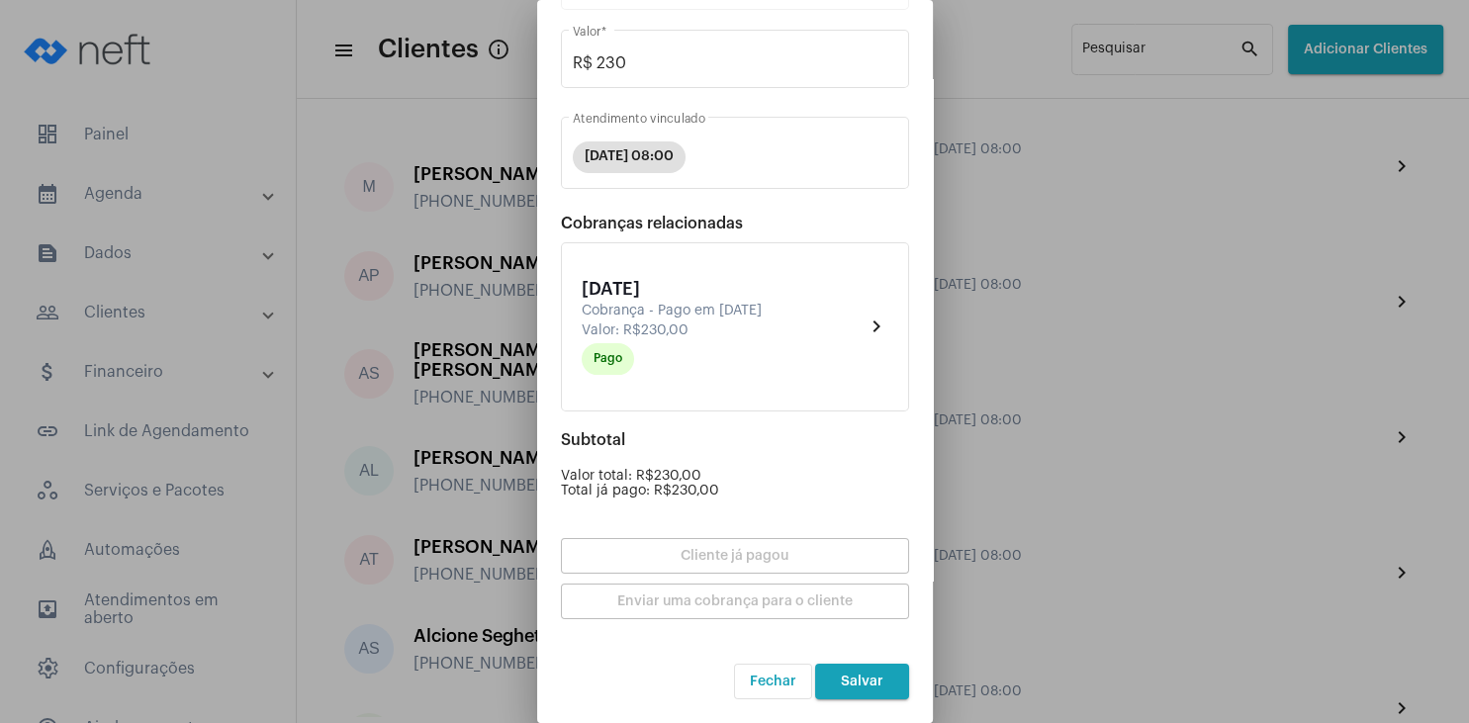
click at [878, 694] on button "Salvar" at bounding box center [862, 682] width 94 height 36
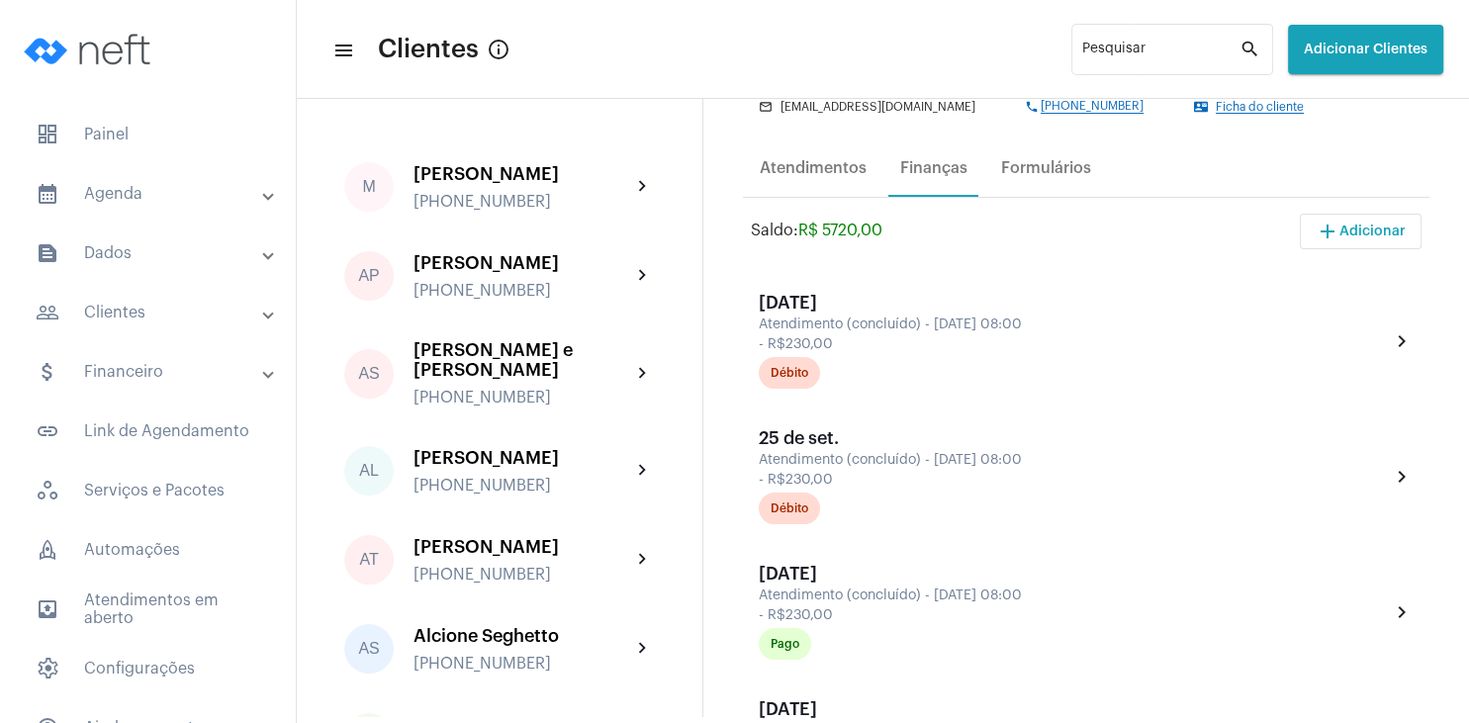
scroll to position [190, 0]
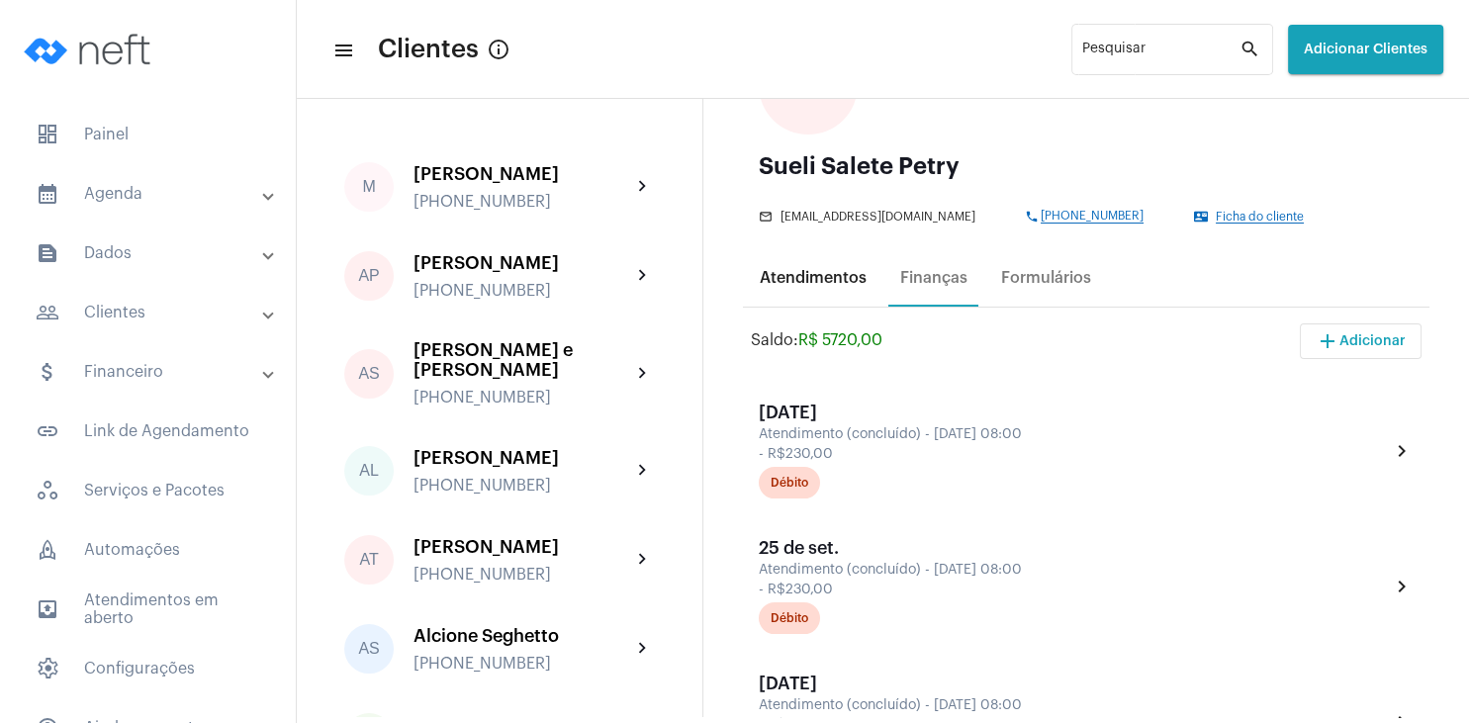
click at [815, 291] on div "Atendimentos" at bounding box center [813, 277] width 131 height 47
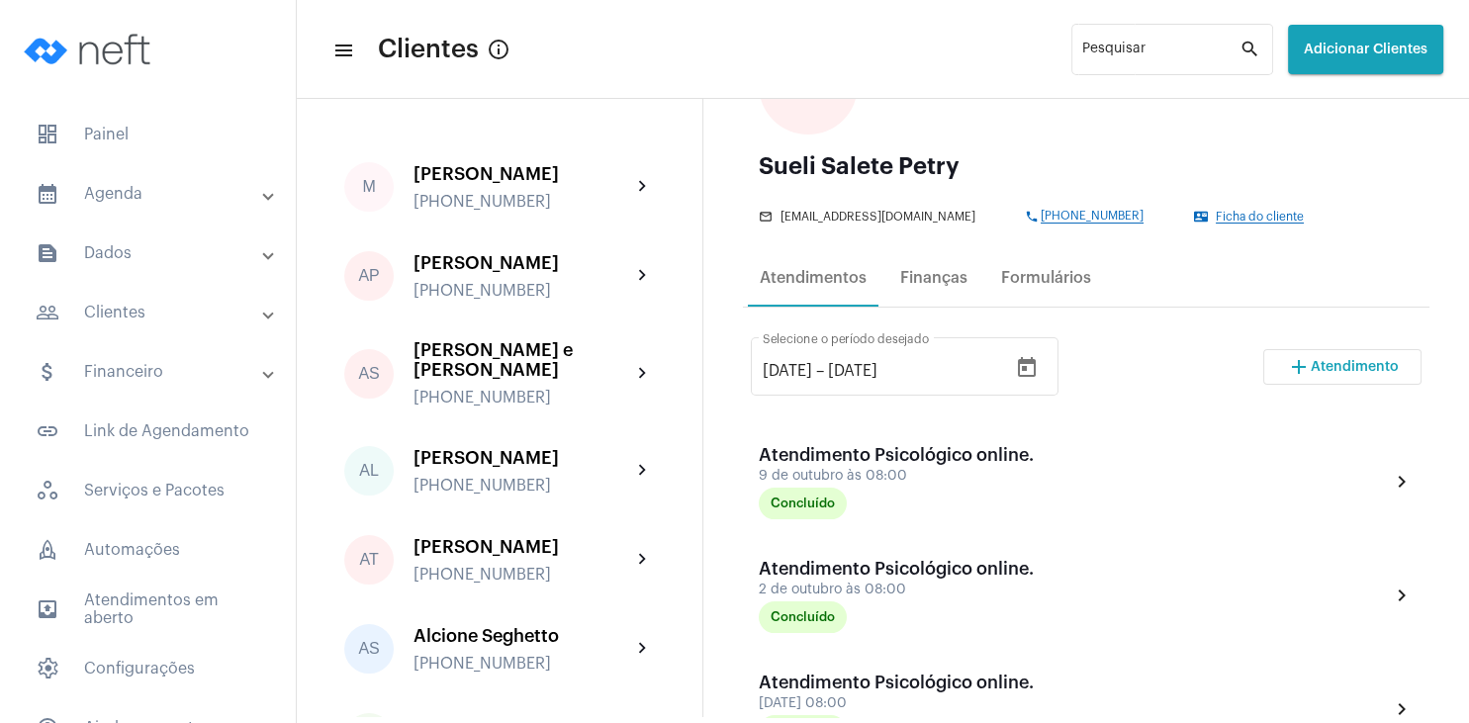
click at [1317, 367] on span "Atendimento" at bounding box center [1354, 367] width 88 height 14
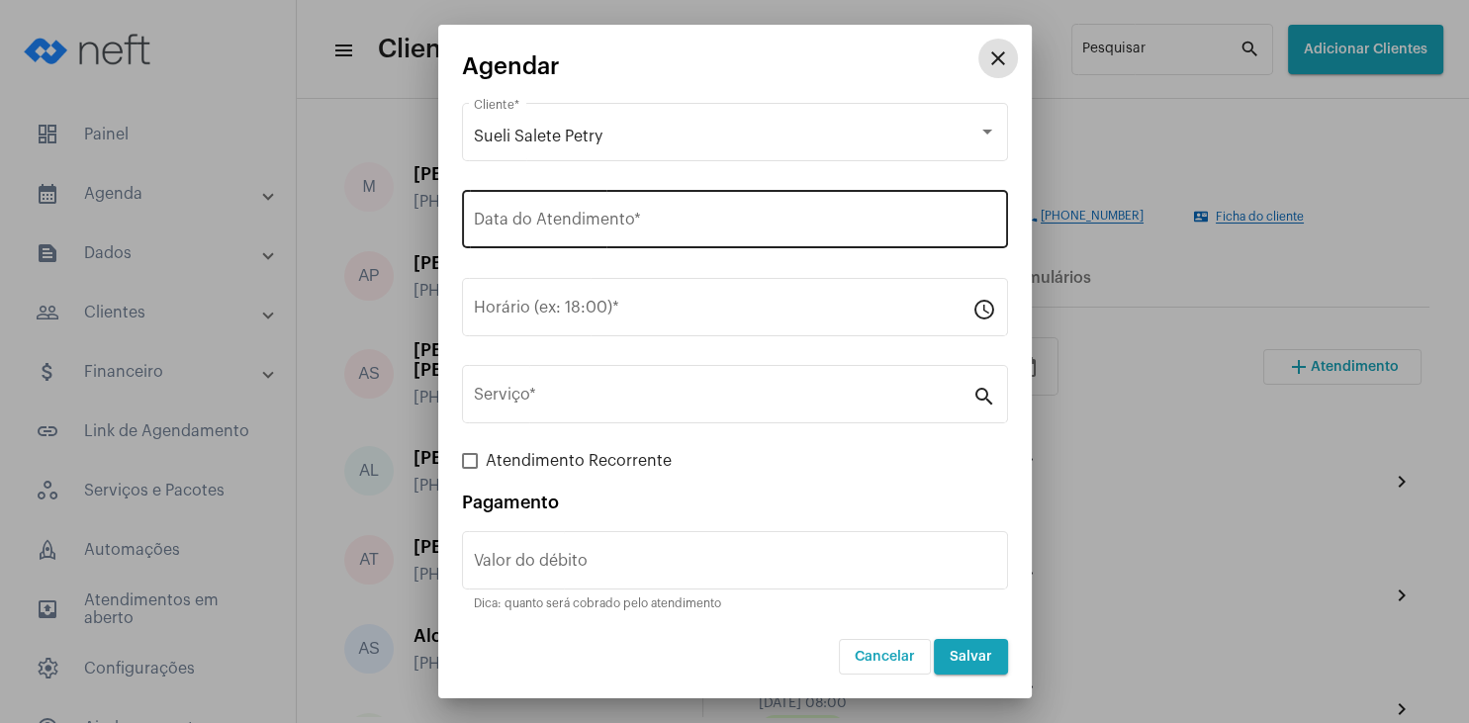
click at [624, 227] on input "Data do Atendimento *" at bounding box center [735, 224] width 522 height 18
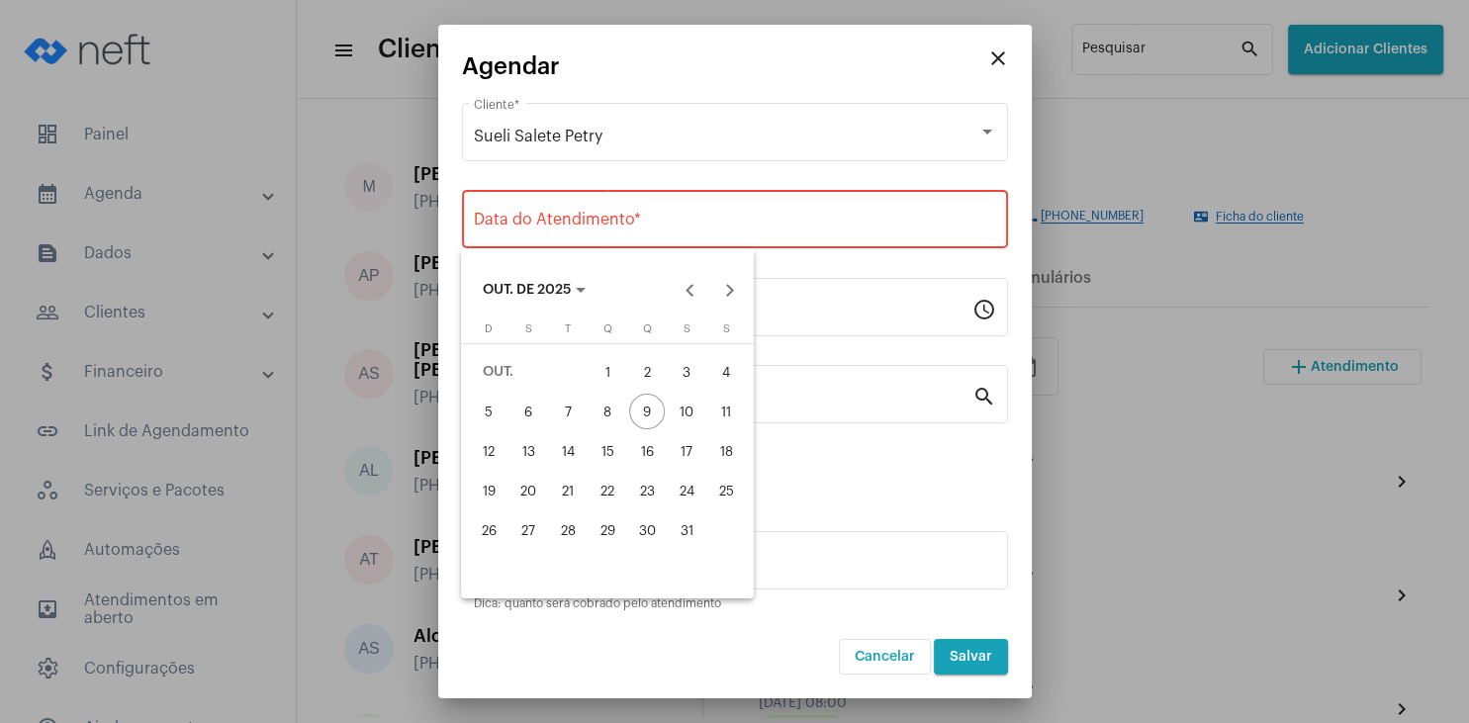
click at [651, 453] on div "16" at bounding box center [647, 451] width 36 height 36
type input "[DATE]"
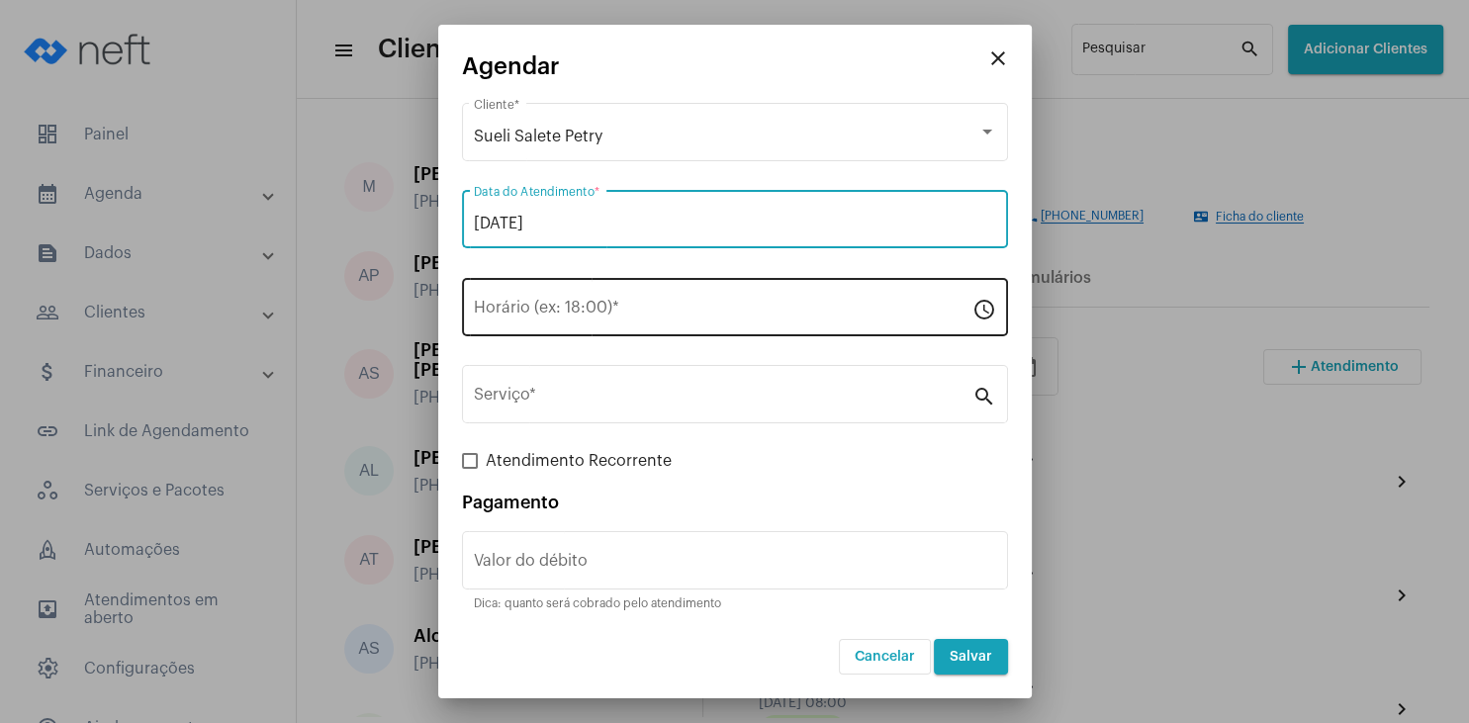
click at [568, 315] on input "Horário (ex: 18:00) *" at bounding box center [723, 312] width 498 height 18
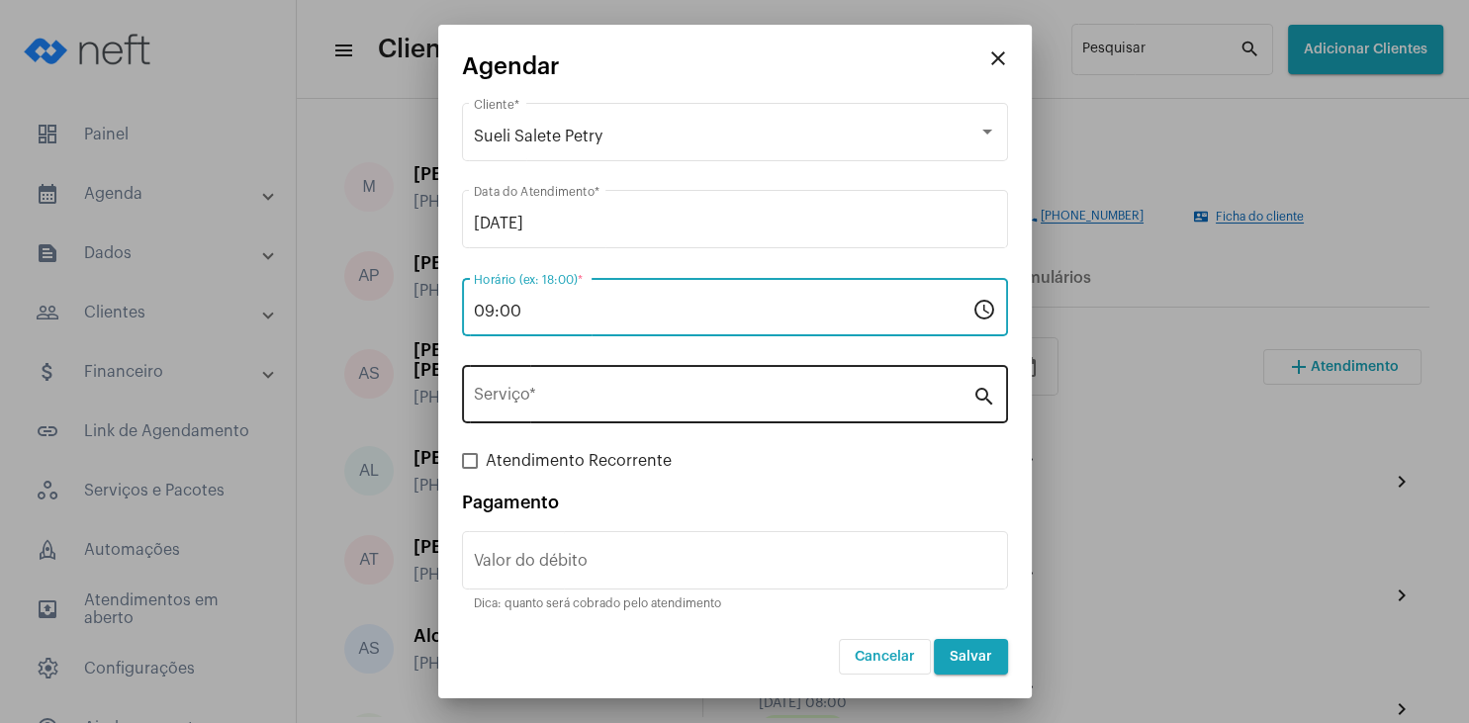
type input "09:00"
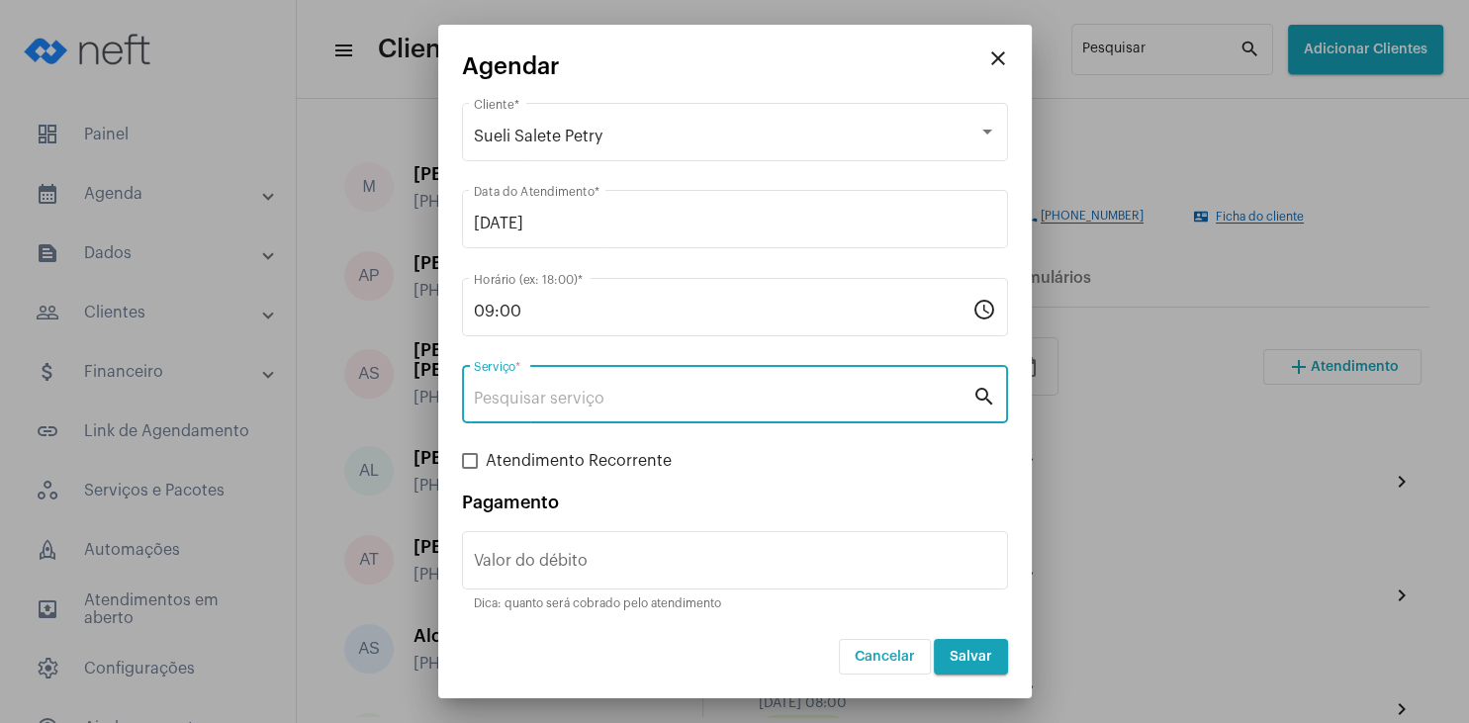
click at [587, 401] on input "Serviço *" at bounding box center [723, 399] width 498 height 18
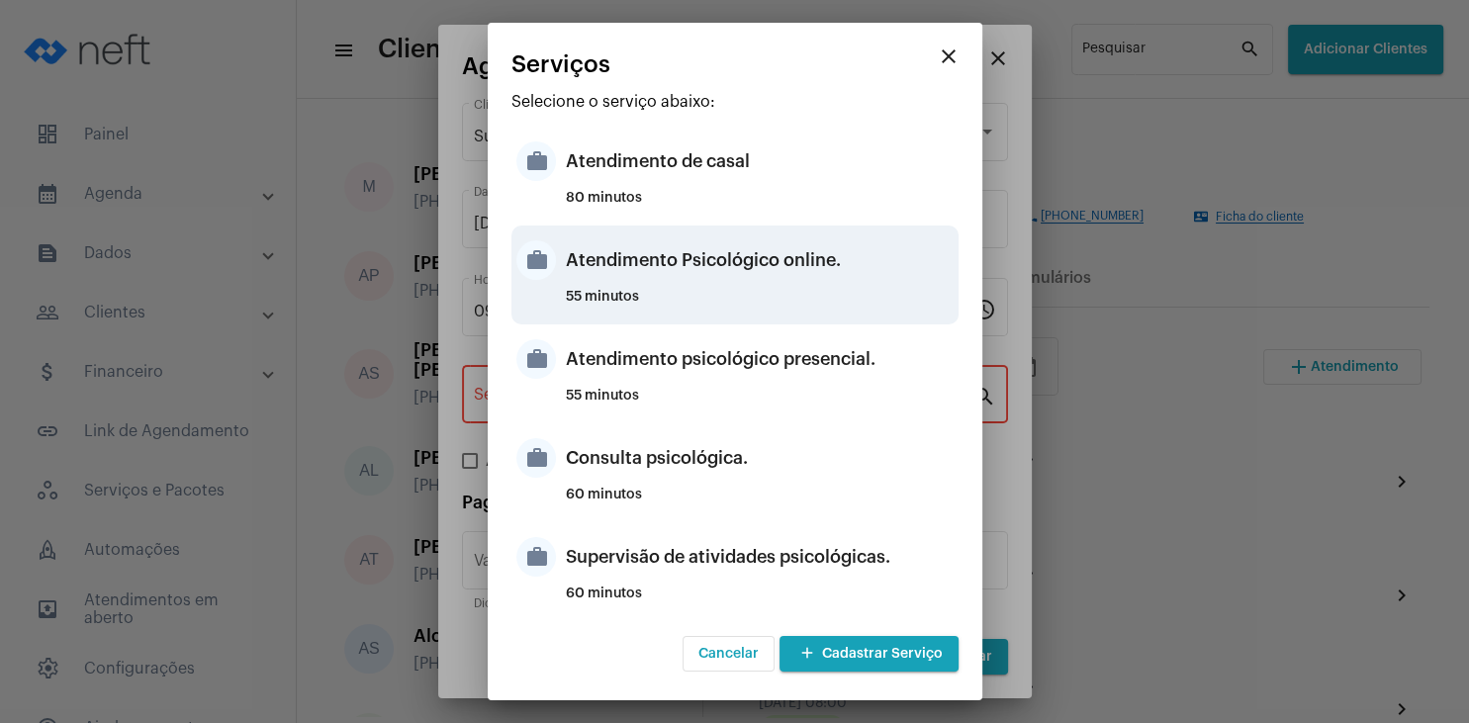
click at [818, 277] on div "Atendimento Psicológico online." at bounding box center [760, 259] width 388 height 59
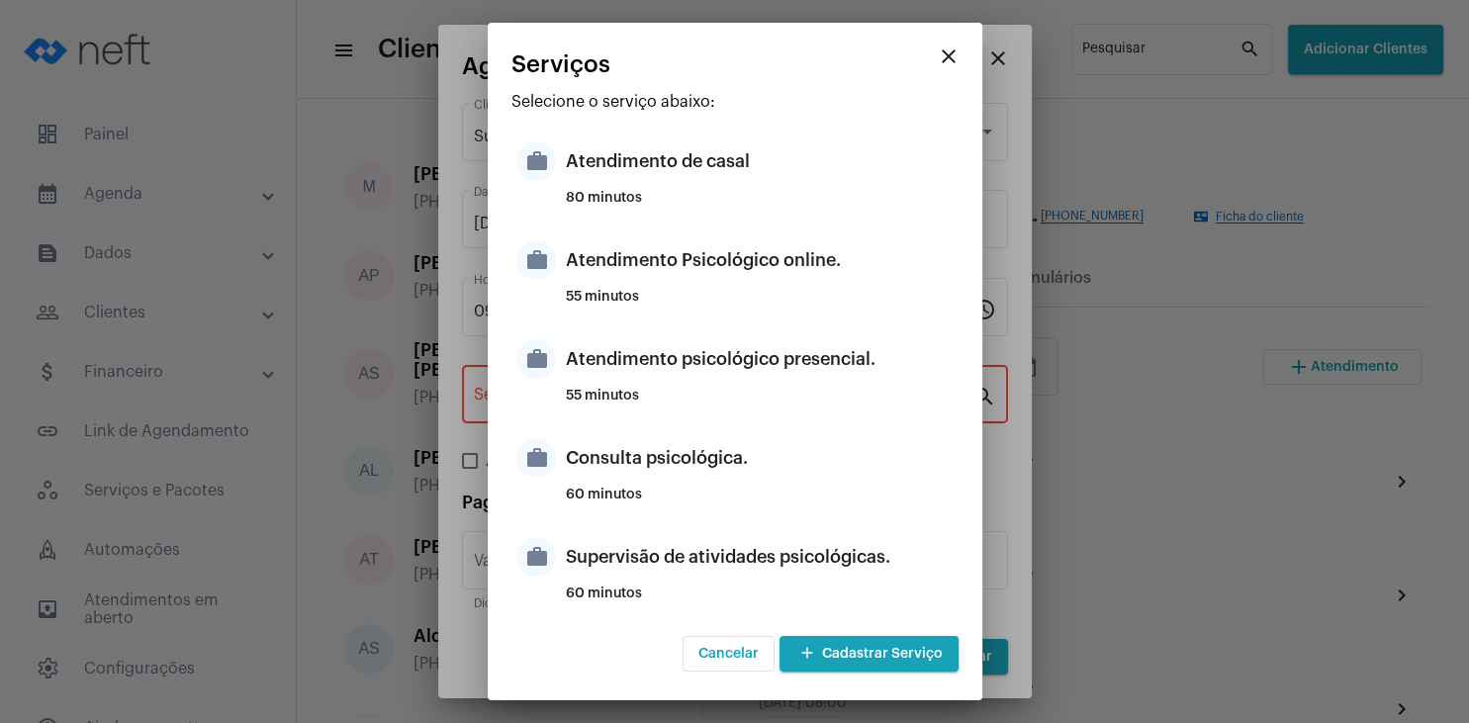
type input "Atendimento Psicológico online."
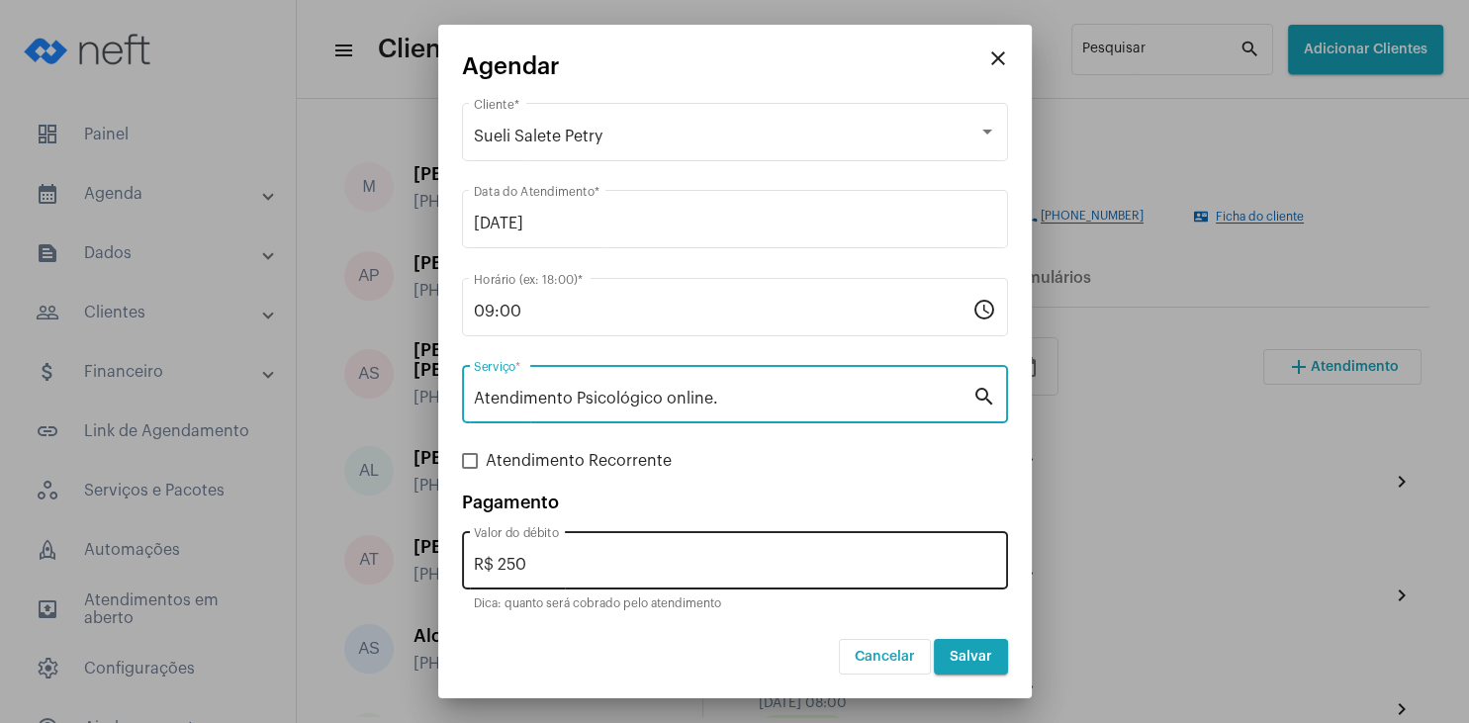
click at [548, 559] on input "R$ 250" at bounding box center [735, 565] width 522 height 18
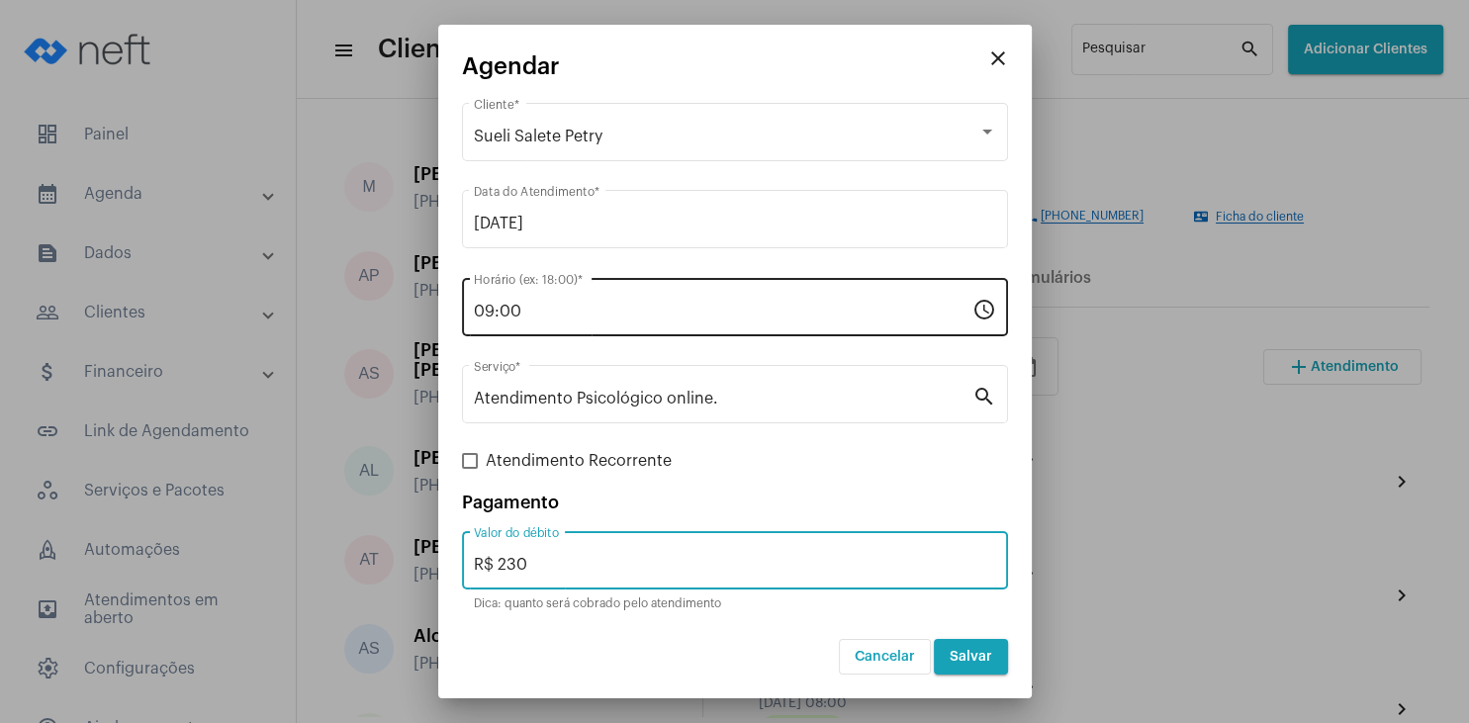
type input "R$ 230"
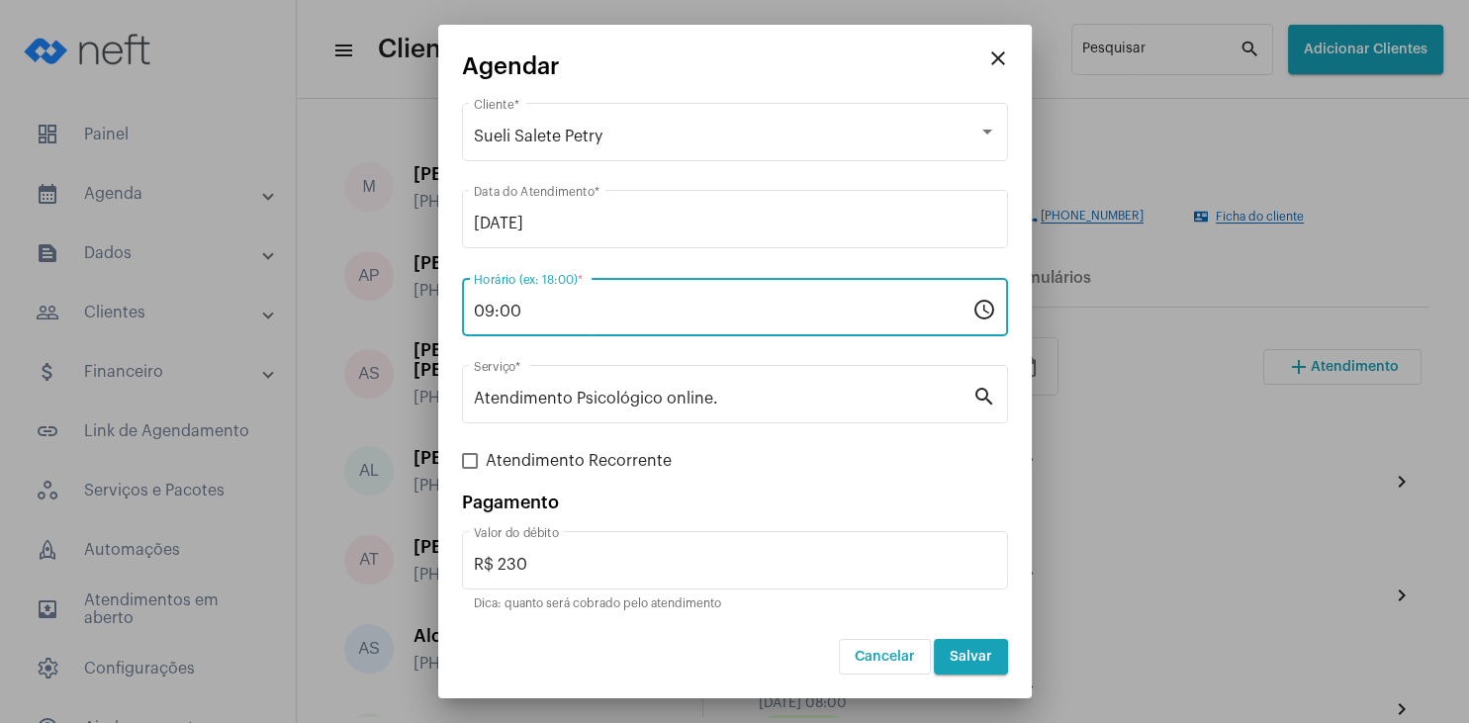
click at [490, 307] on input "09:00" at bounding box center [723, 312] width 498 height 18
type input "08:00"
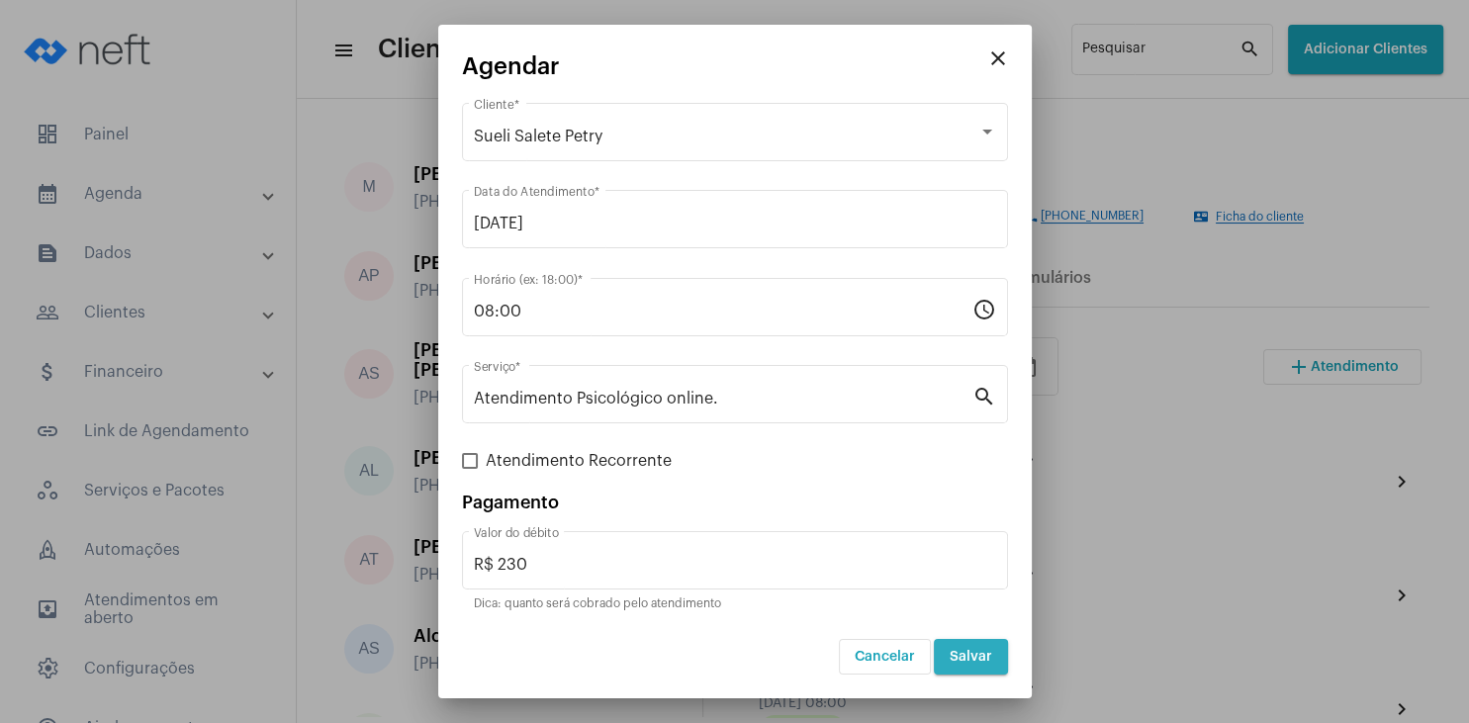
click at [983, 664] on button "Salvar" at bounding box center [971, 657] width 74 height 36
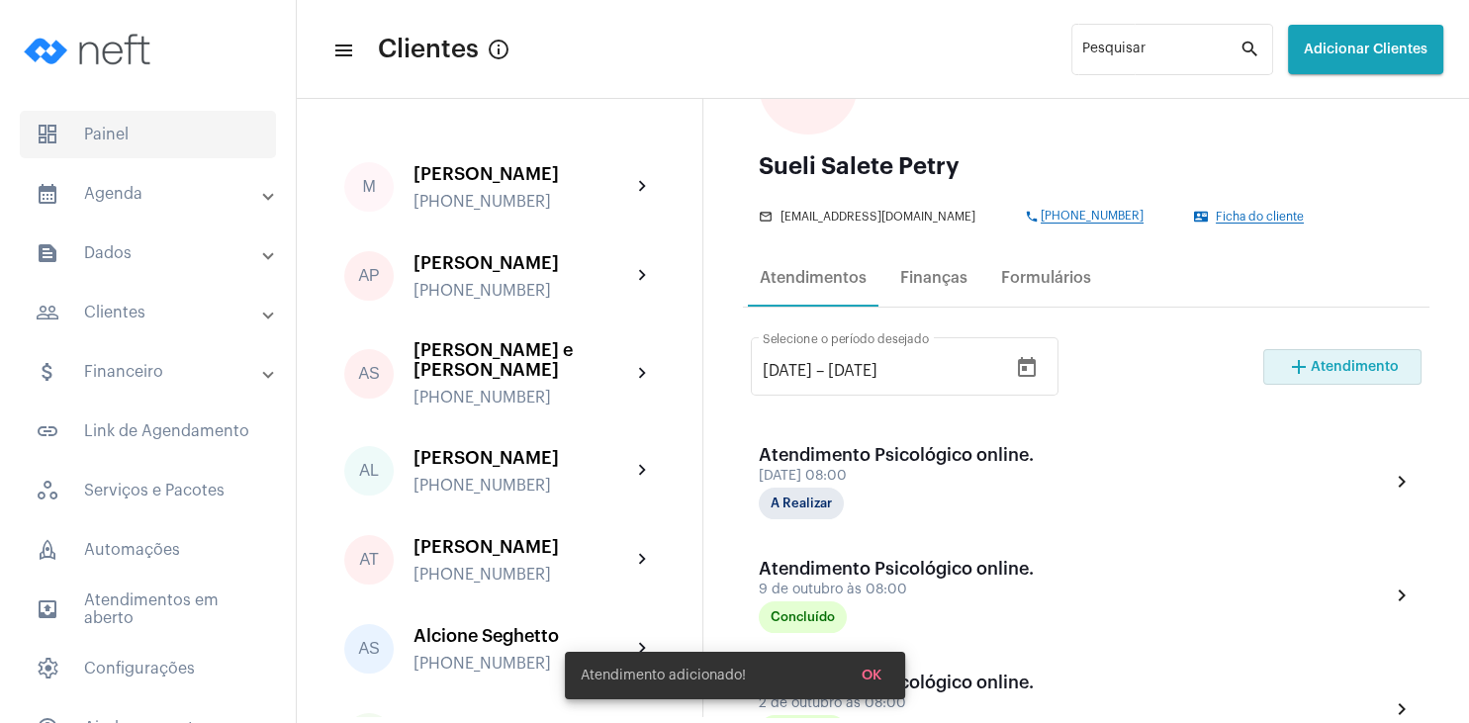
click at [144, 128] on span "dashboard Painel" at bounding box center [148, 134] width 256 height 47
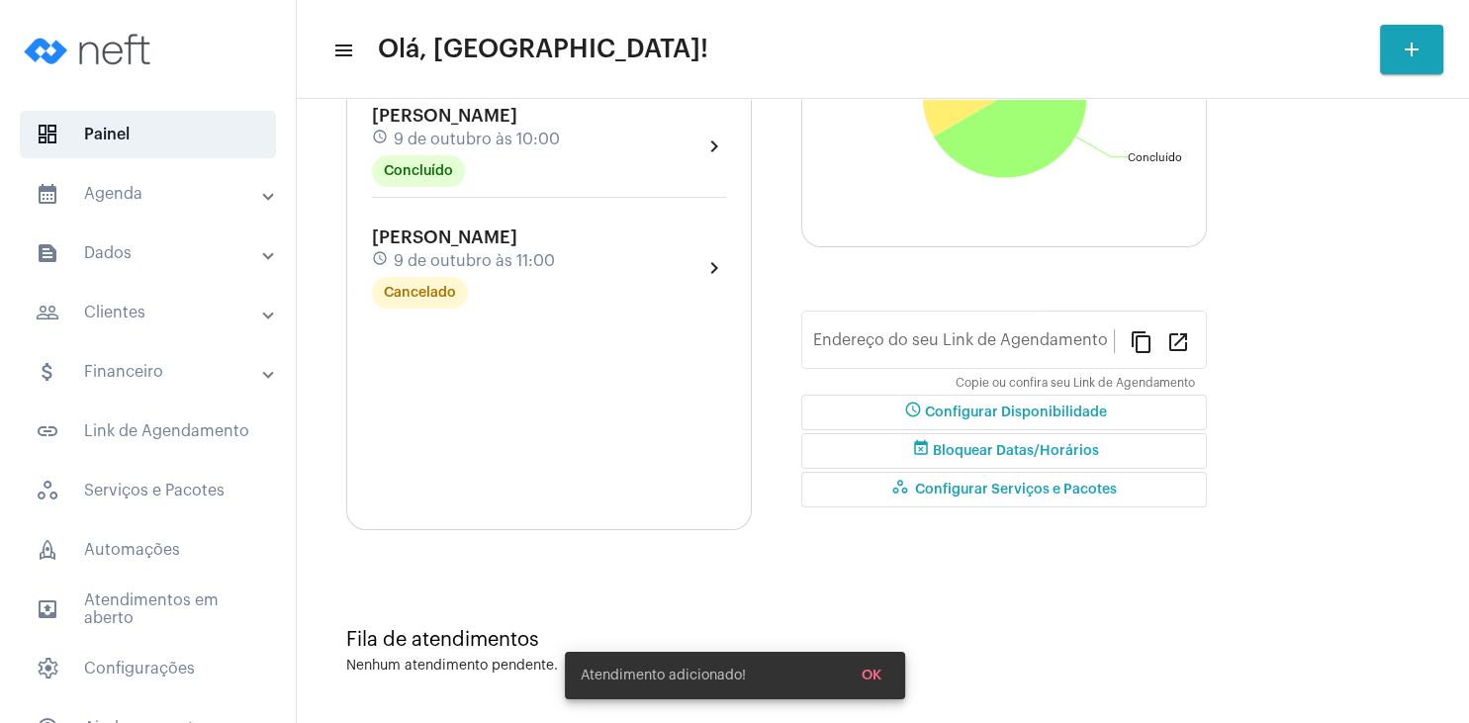
type input "[URL][DOMAIN_NAME]"
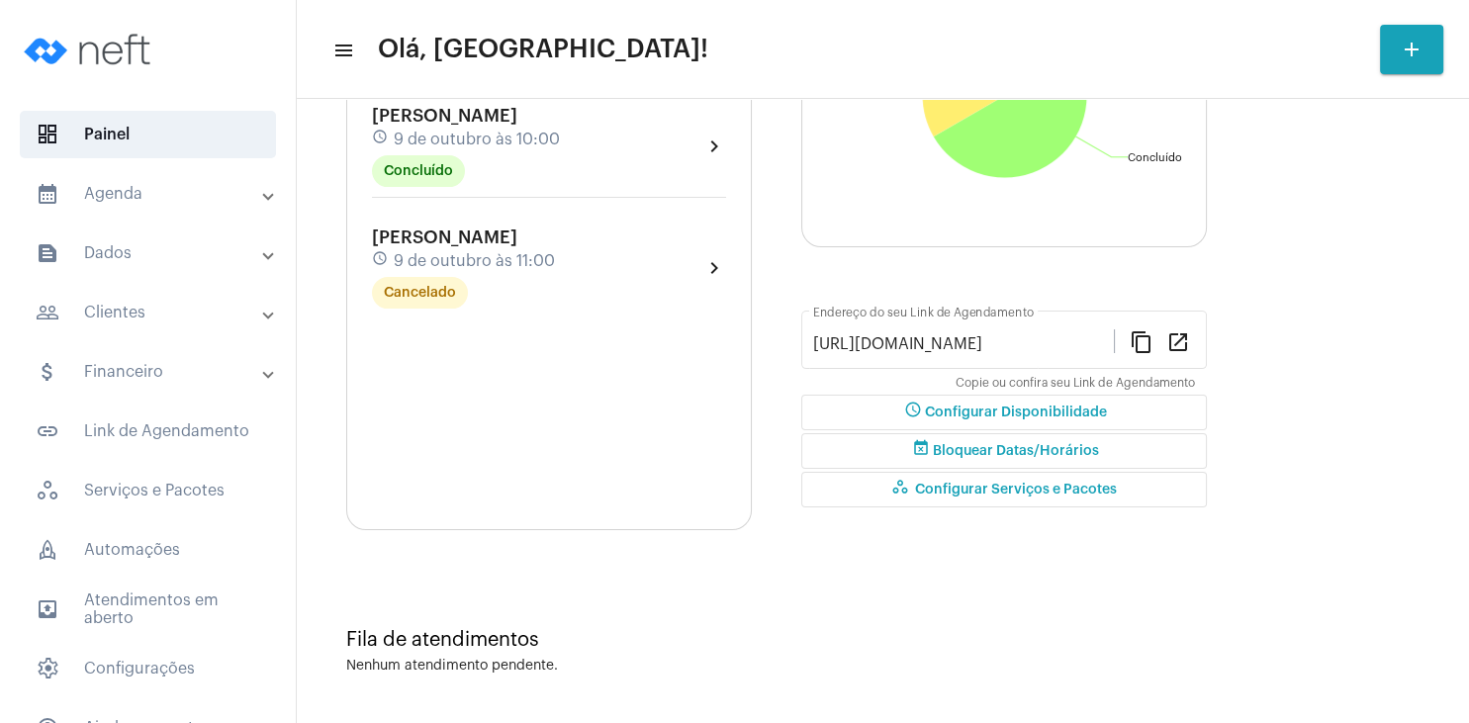
click at [493, 125] on span "[PERSON_NAME]" at bounding box center [444, 116] width 145 height 18
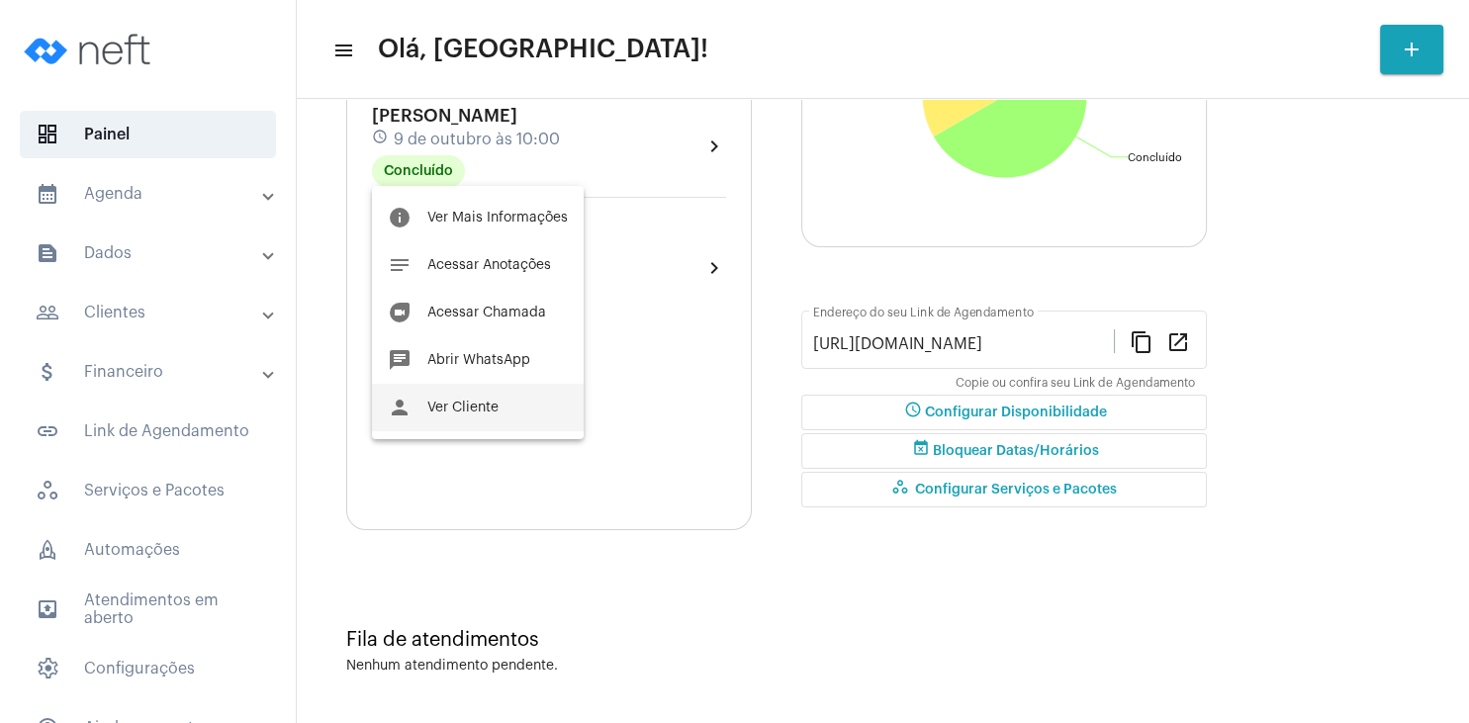
click at [499, 408] on button "person Ver Cliente" at bounding box center [478, 407] width 212 height 47
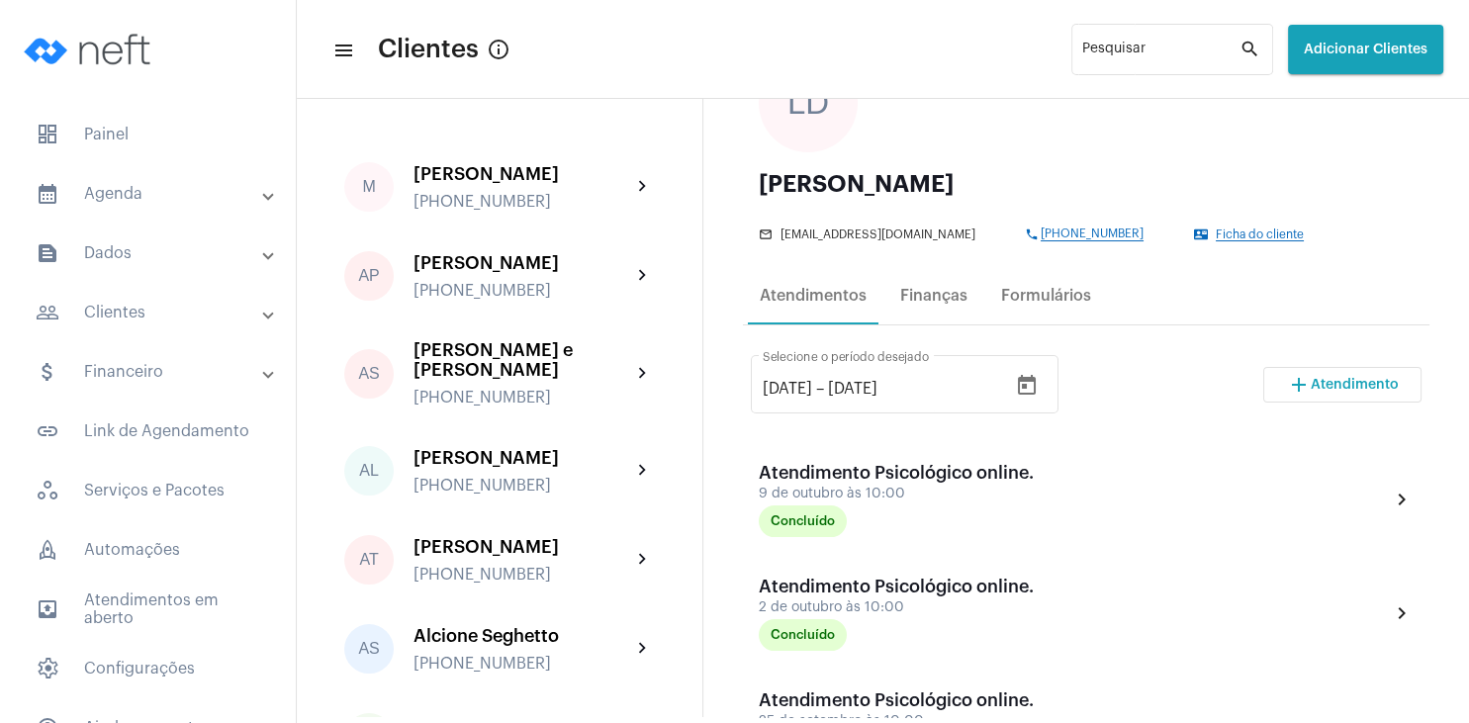
scroll to position [190, 0]
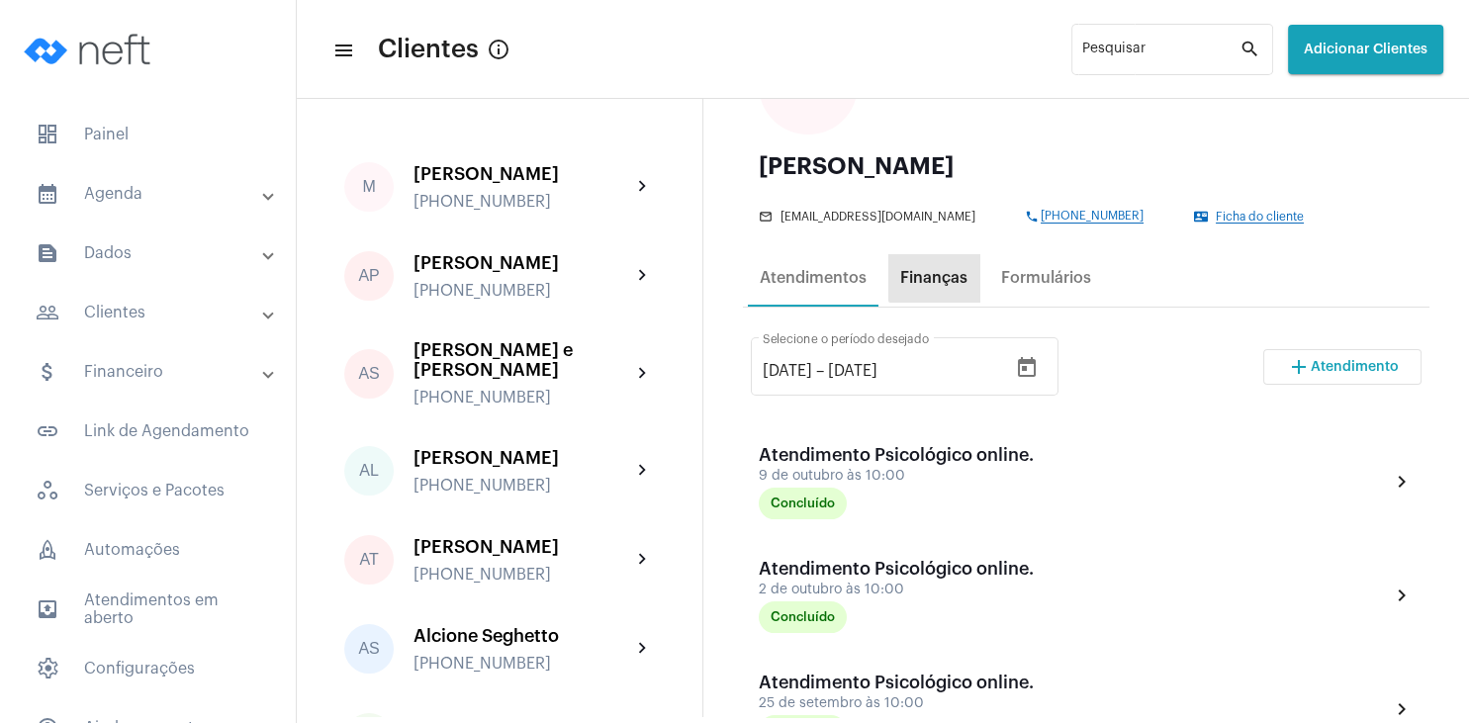
click at [948, 276] on div "Finanças" at bounding box center [933, 278] width 67 height 18
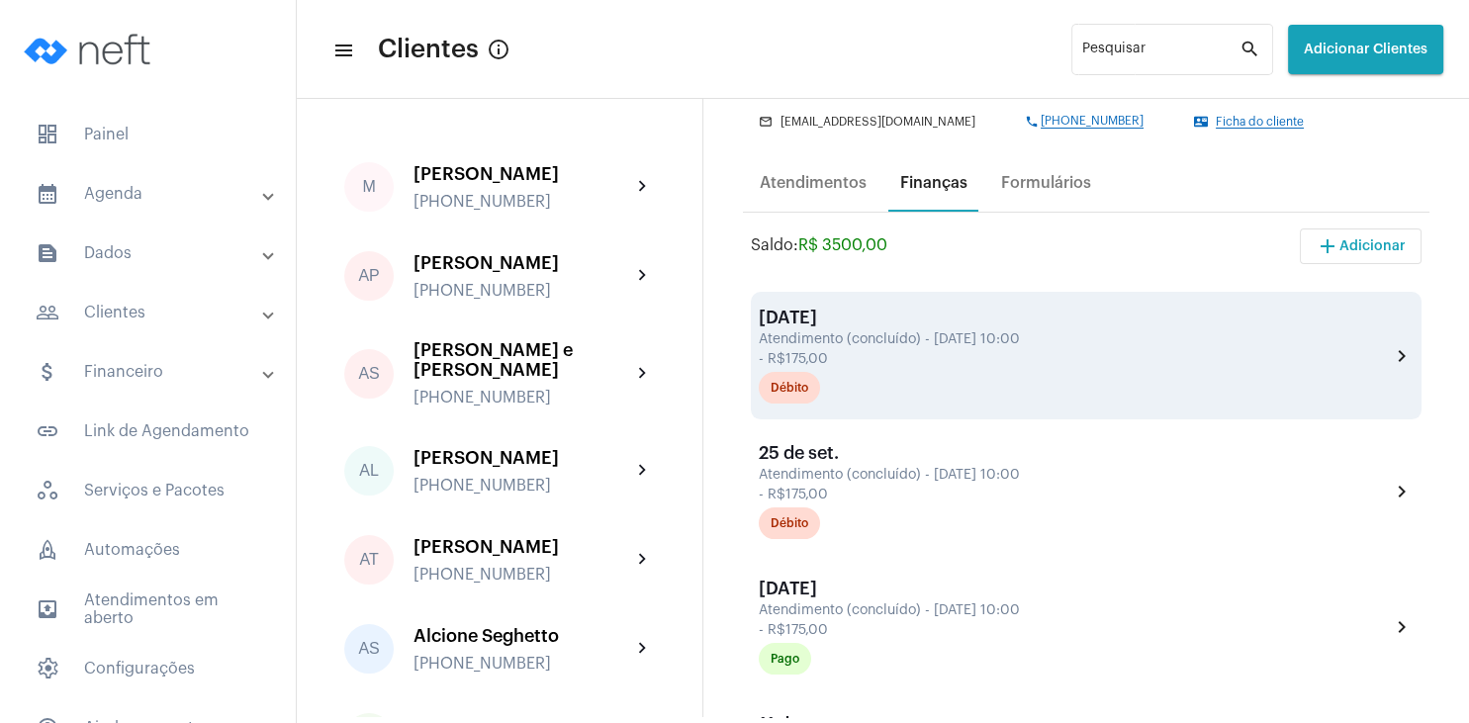
scroll to position [380, 0]
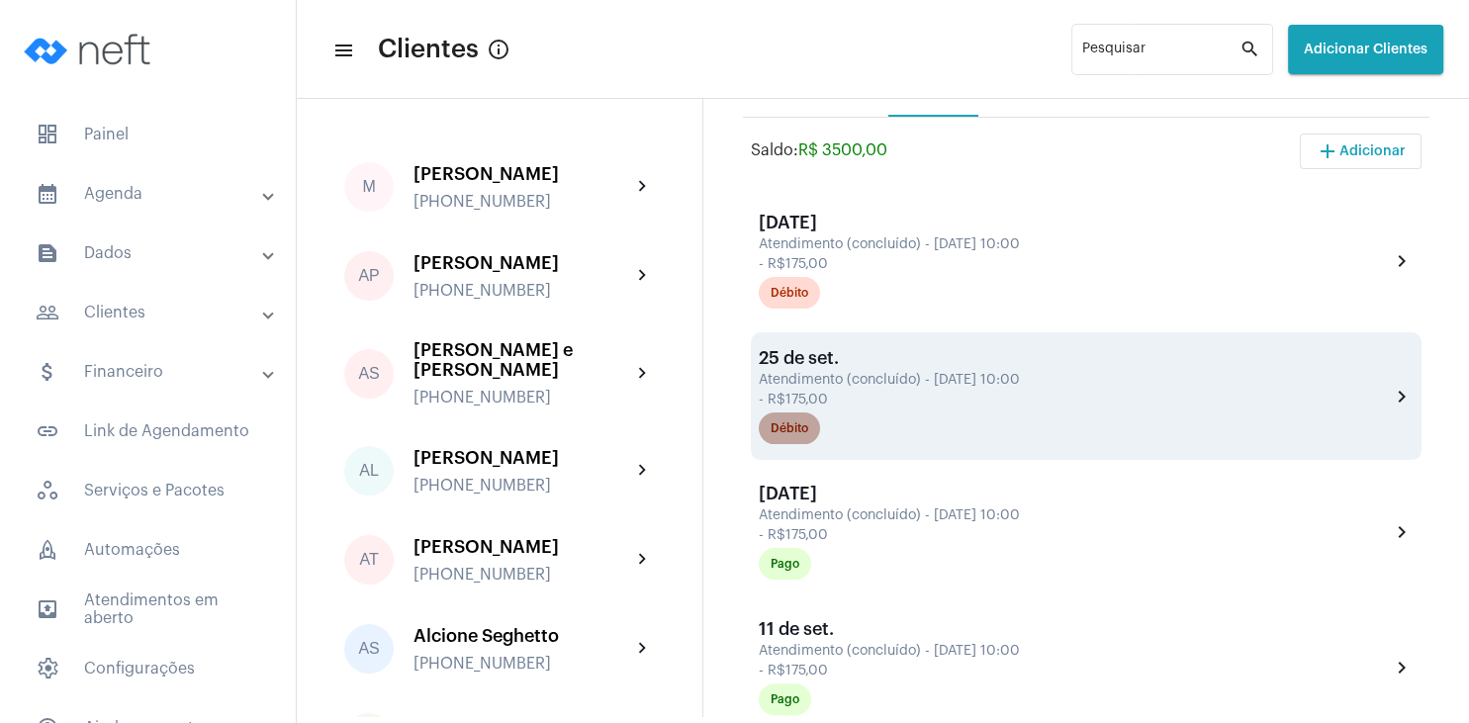
click at [798, 432] on div "Débito" at bounding box center [789, 428] width 38 height 13
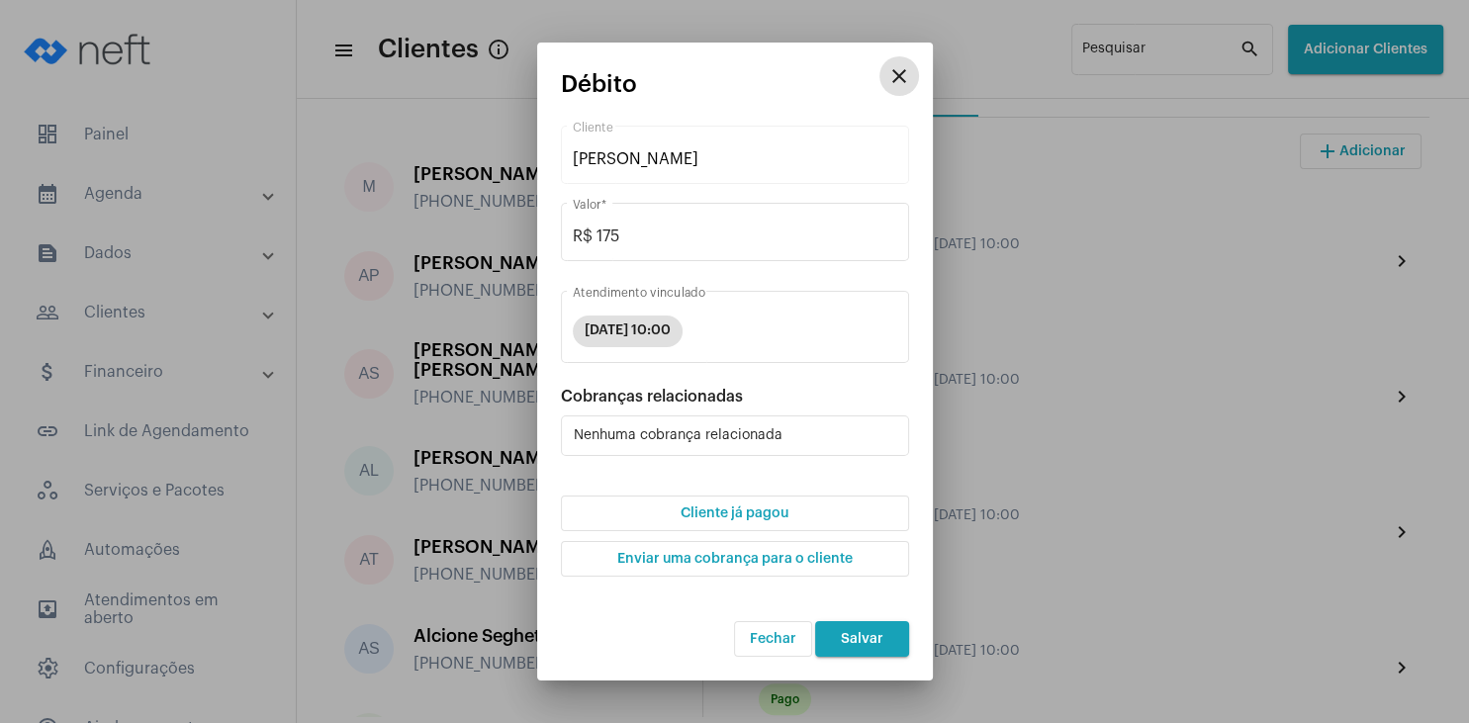
click at [771, 515] on span "Cliente já pagou" at bounding box center [734, 513] width 108 height 14
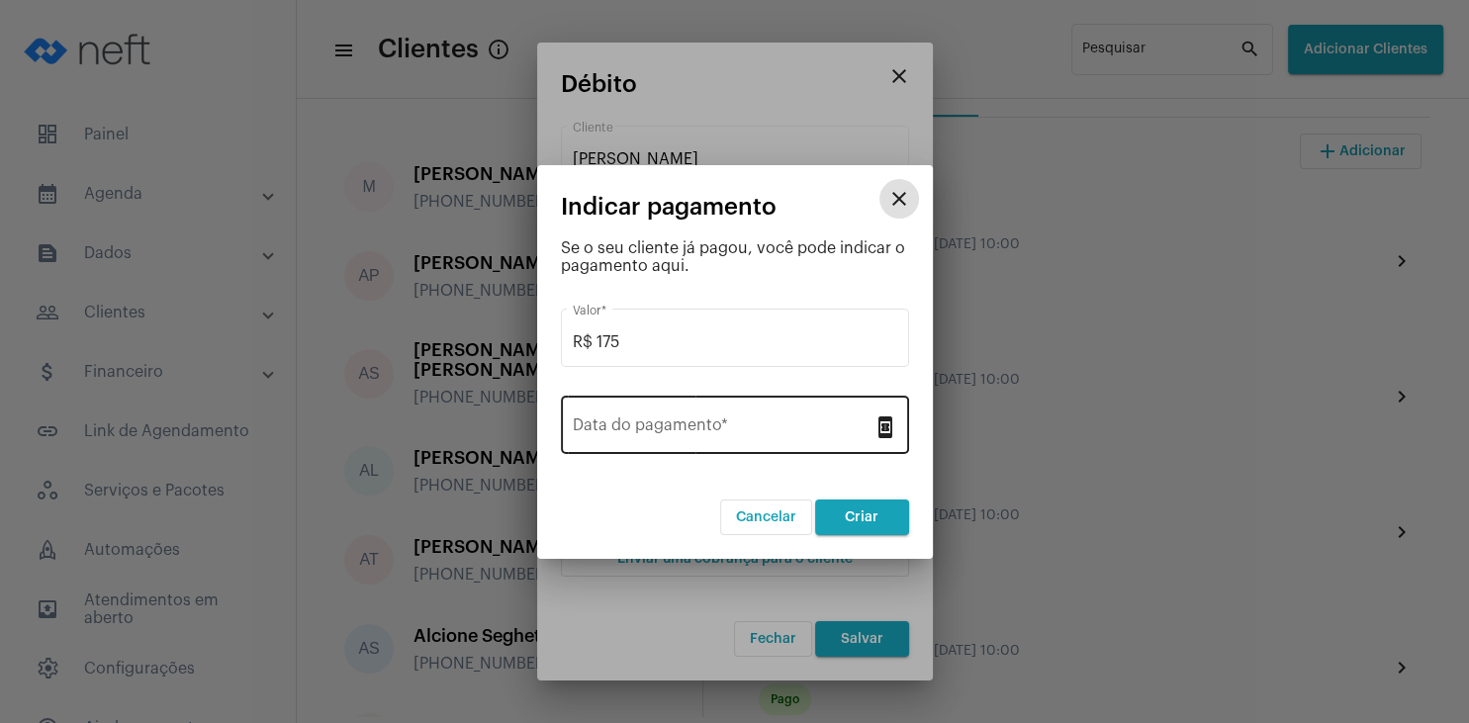
click at [700, 422] on input "Data do pagamento *" at bounding box center [723, 429] width 301 height 18
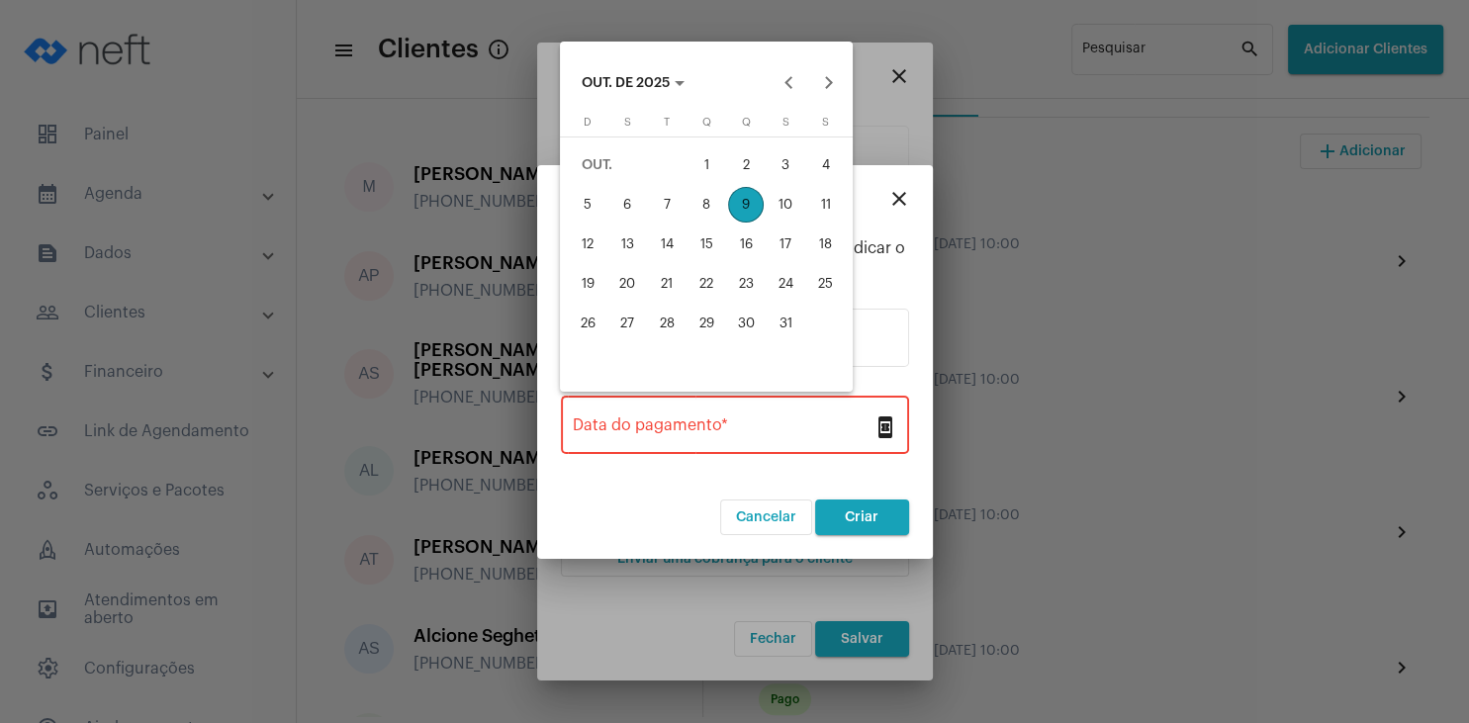
click at [710, 165] on div "1" at bounding box center [706, 165] width 36 height 36
type input "[DATE]"
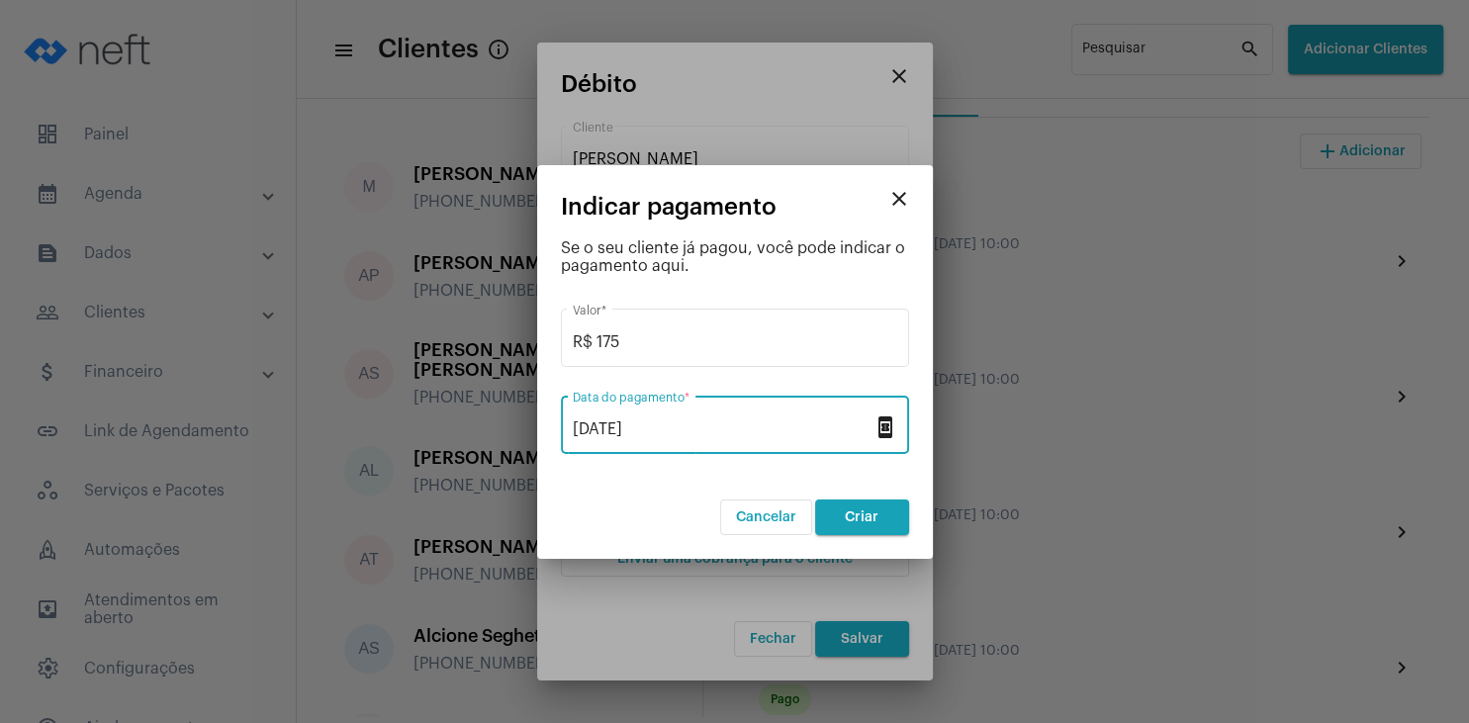
click at [853, 512] on span "Criar" at bounding box center [862, 517] width 34 height 14
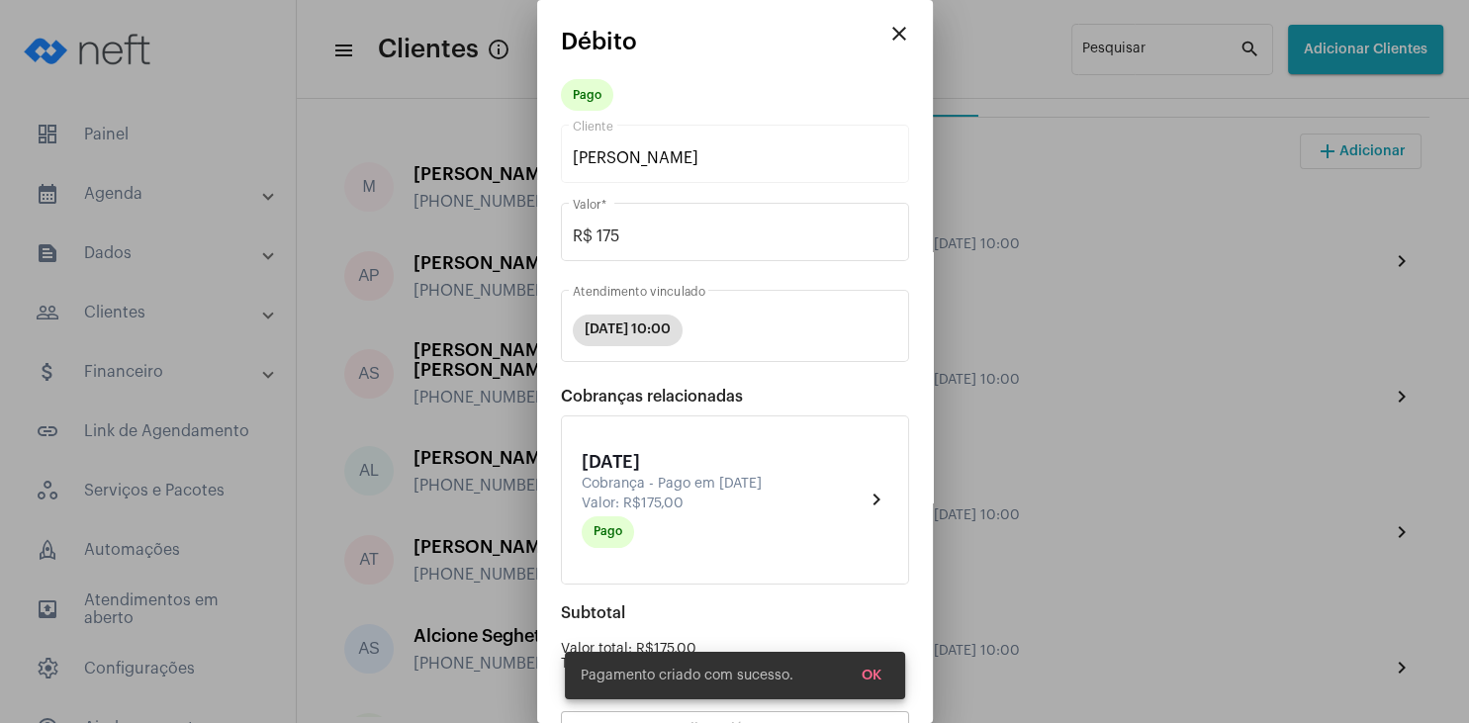
click at [876, 692] on button "OK" at bounding box center [871, 676] width 51 height 36
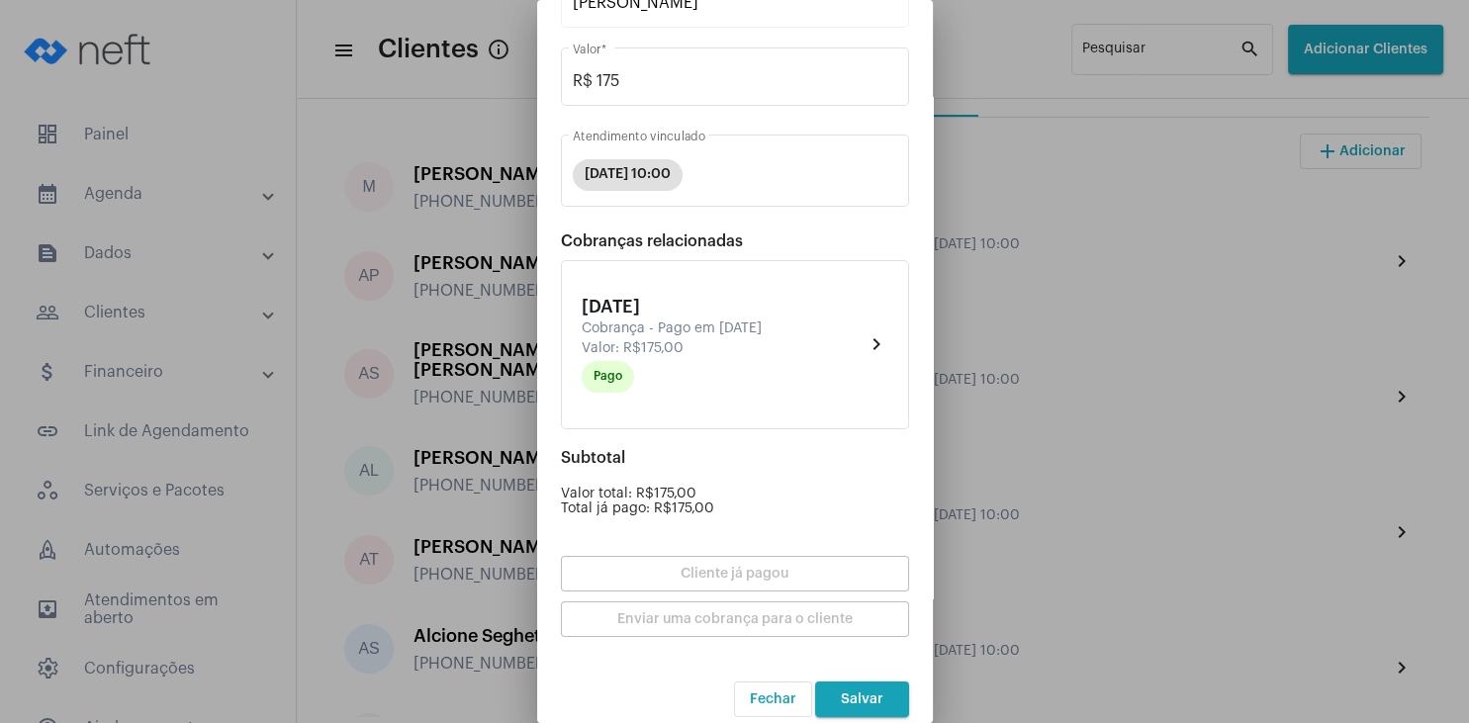
scroll to position [173, 0]
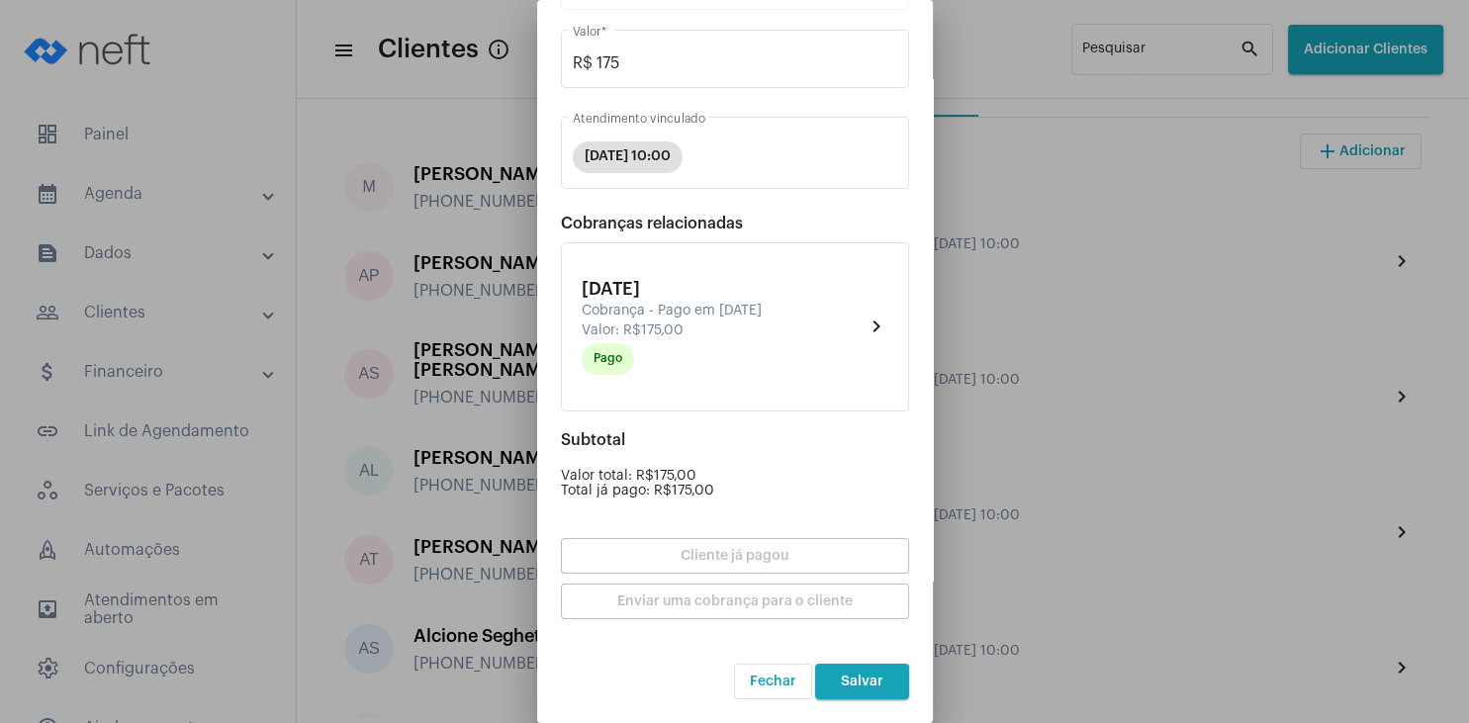
click at [875, 689] on button "Salvar" at bounding box center [862, 682] width 94 height 36
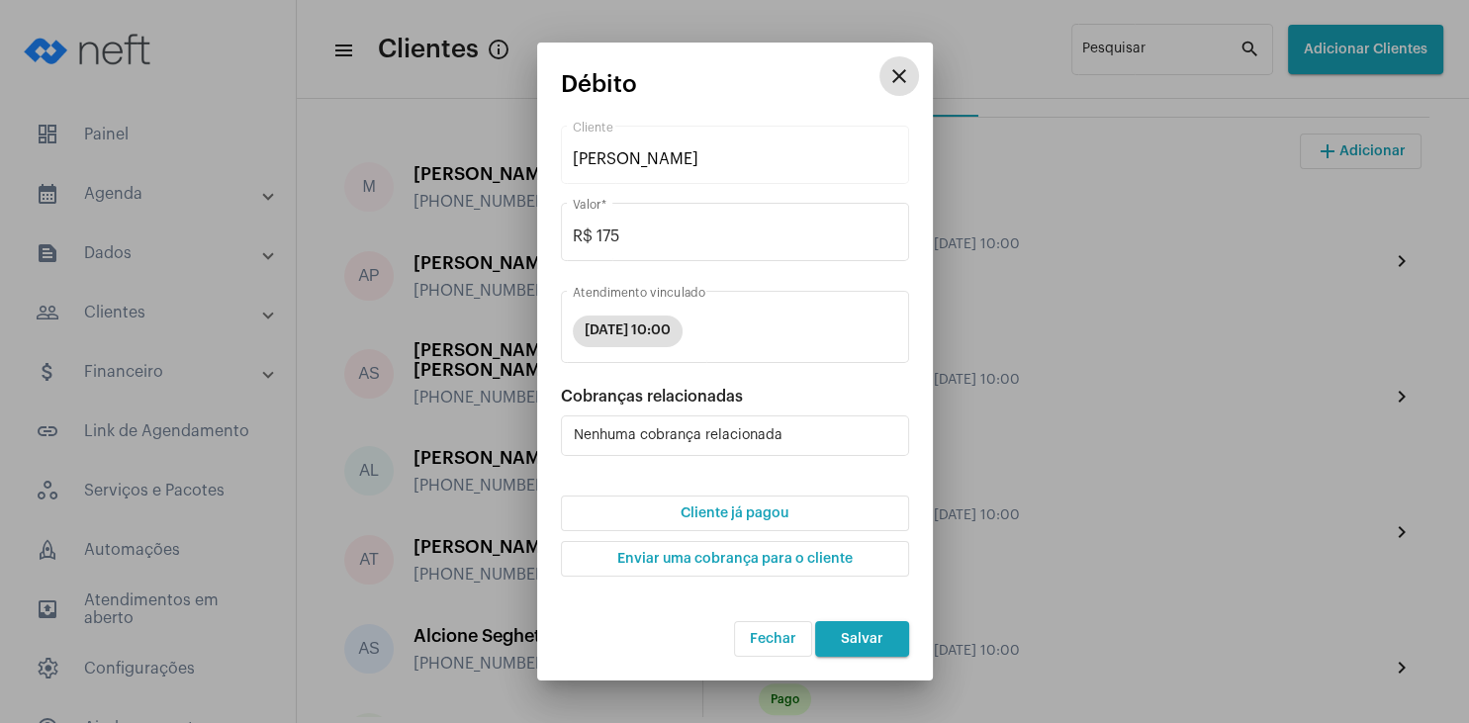
click at [767, 512] on span "Cliente já pagou" at bounding box center [734, 513] width 108 height 14
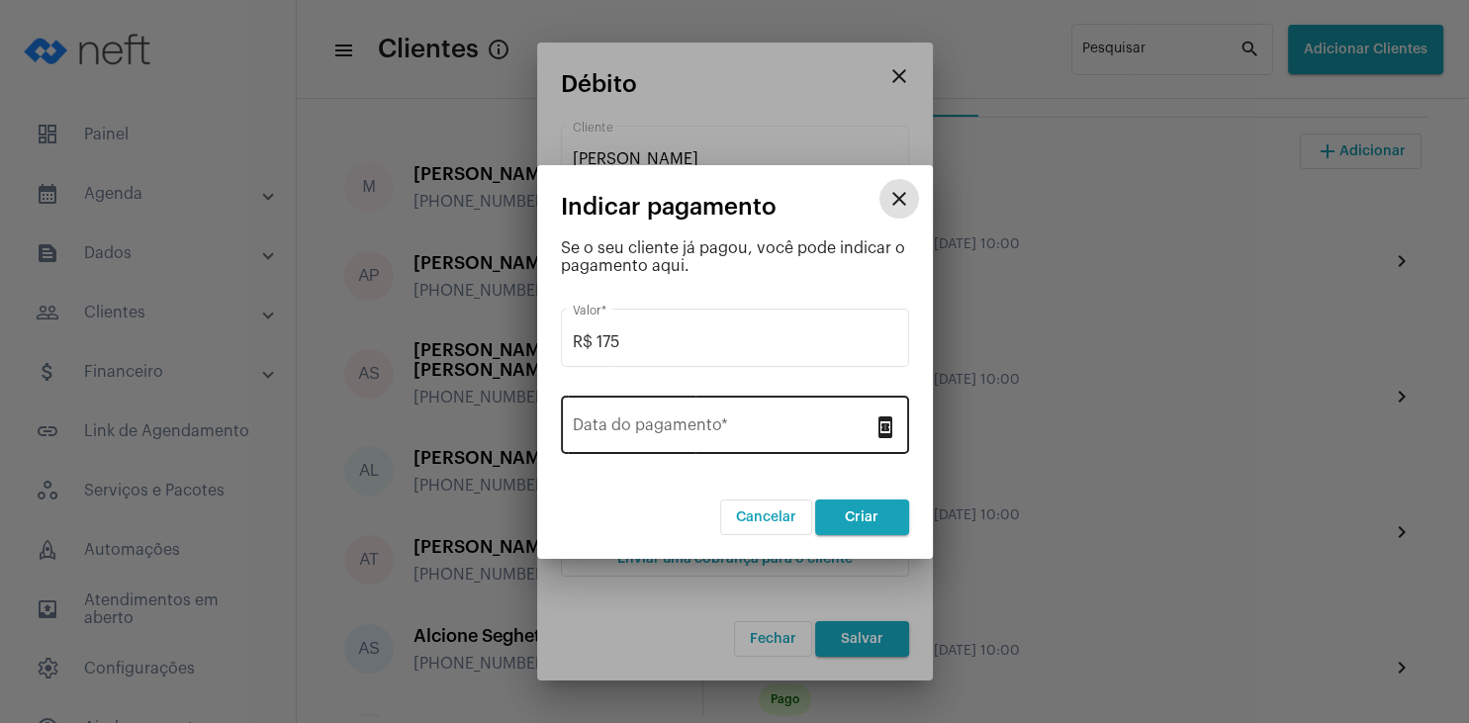
click at [737, 406] on div "Data do pagamento *" at bounding box center [723, 423] width 301 height 62
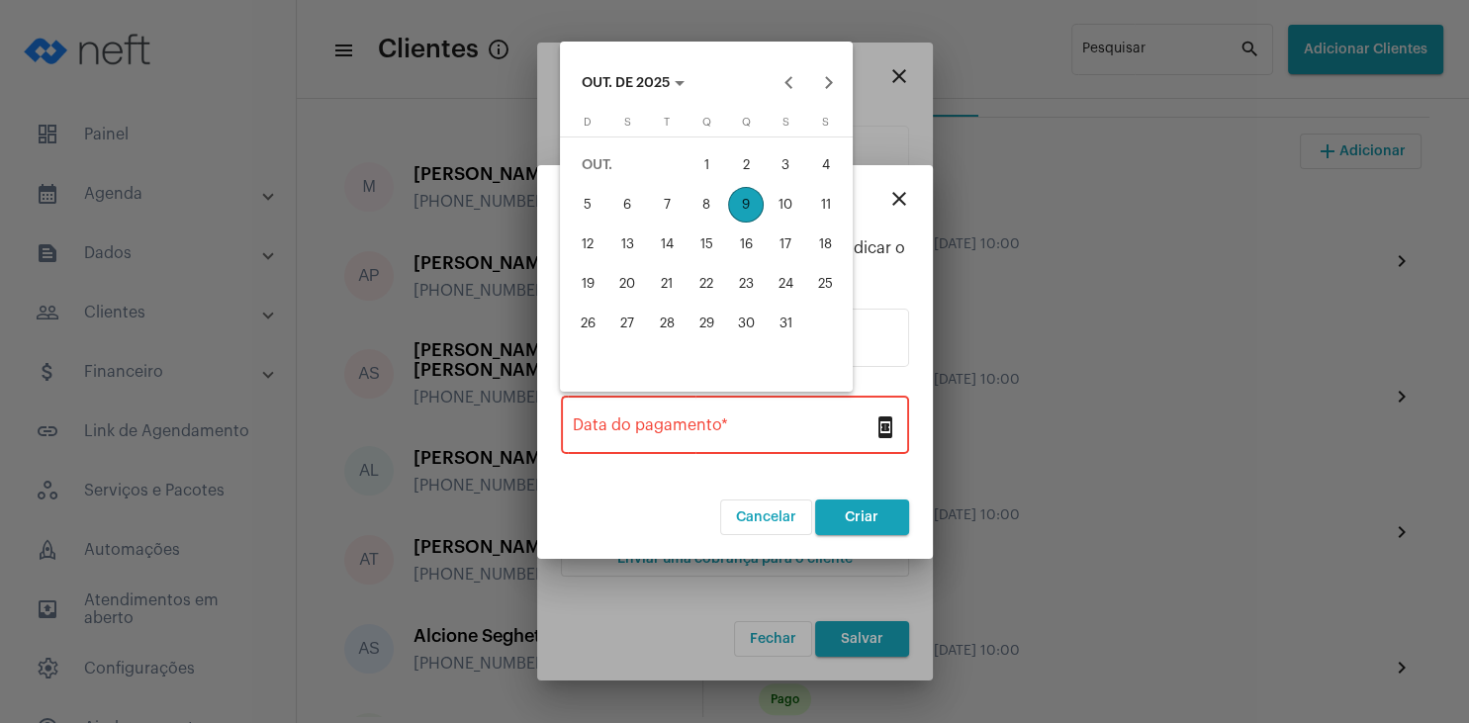
click at [713, 172] on div "1" at bounding box center [706, 165] width 36 height 36
type input "[DATE]"
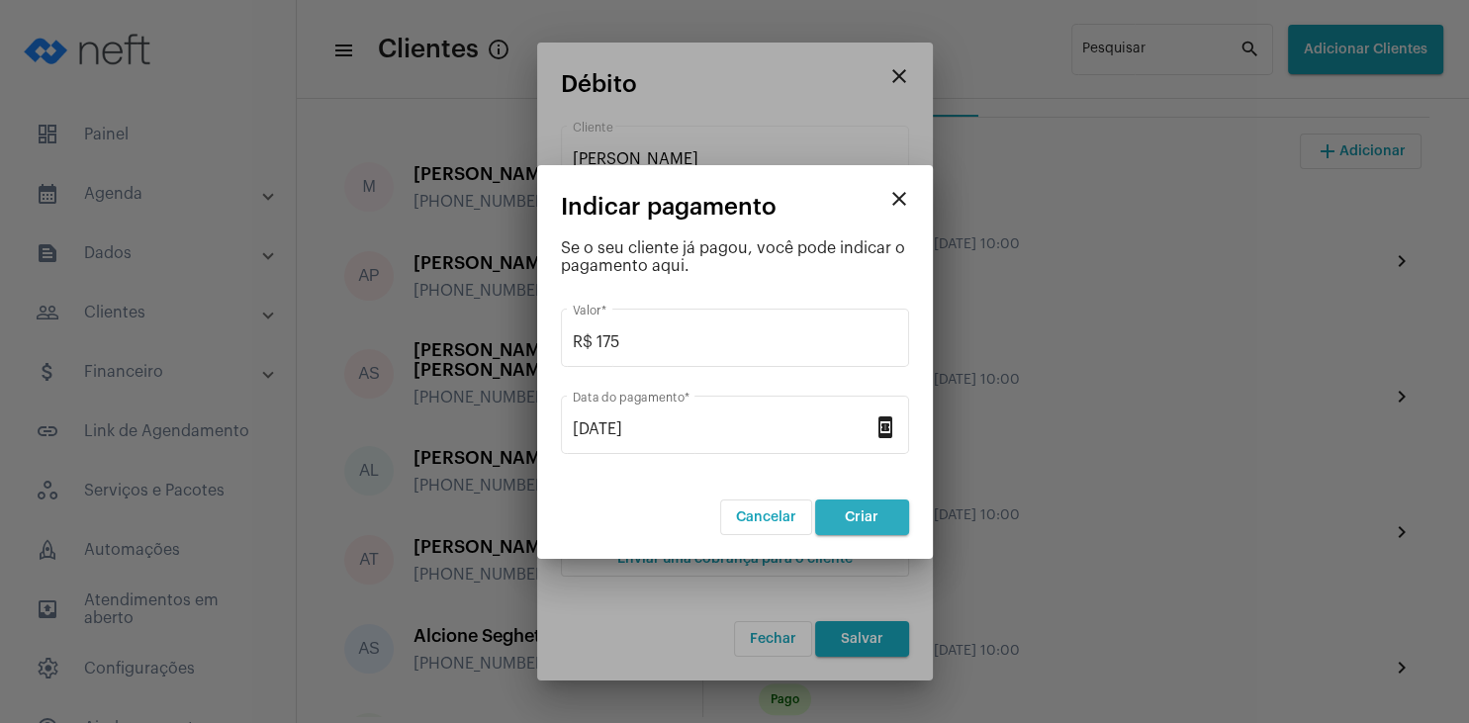
click at [857, 519] on span "Criar" at bounding box center [862, 517] width 34 height 14
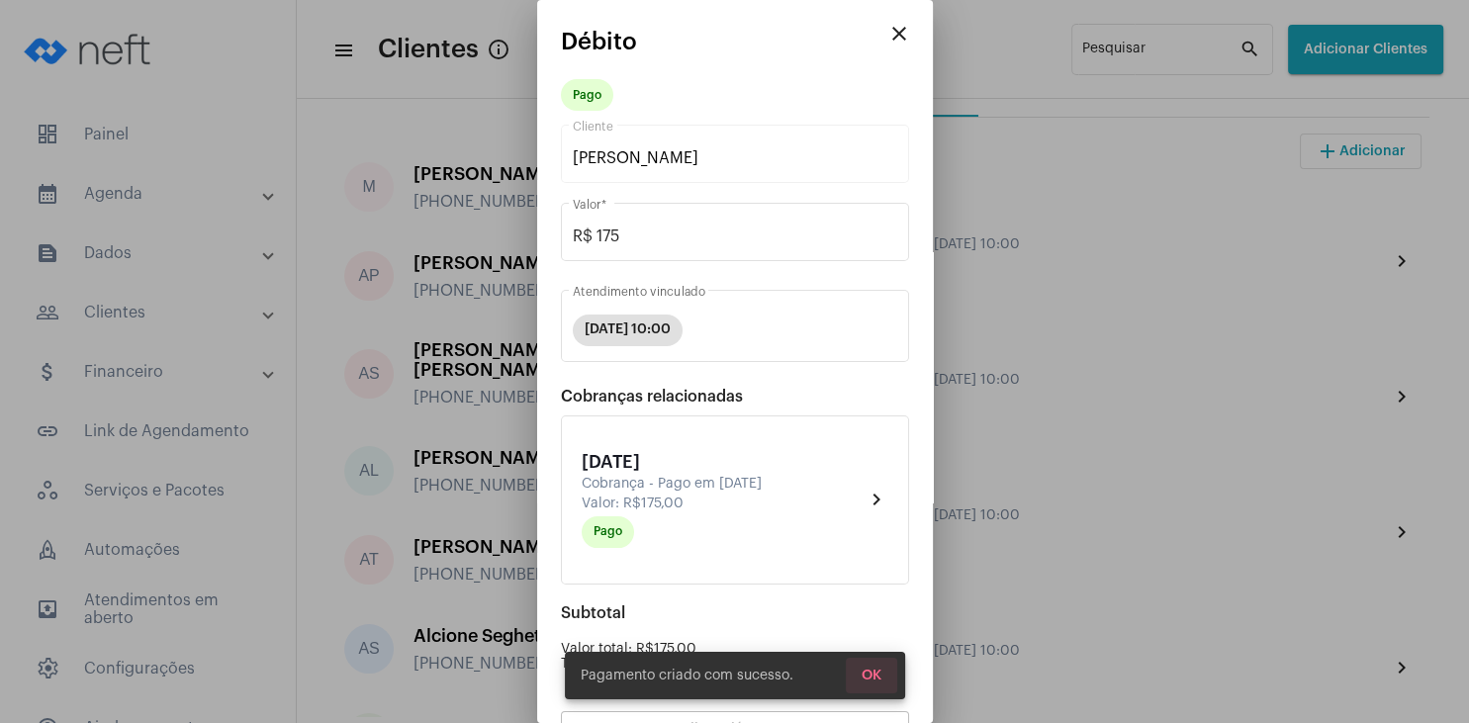
click at [886, 673] on button "OK" at bounding box center [871, 676] width 51 height 36
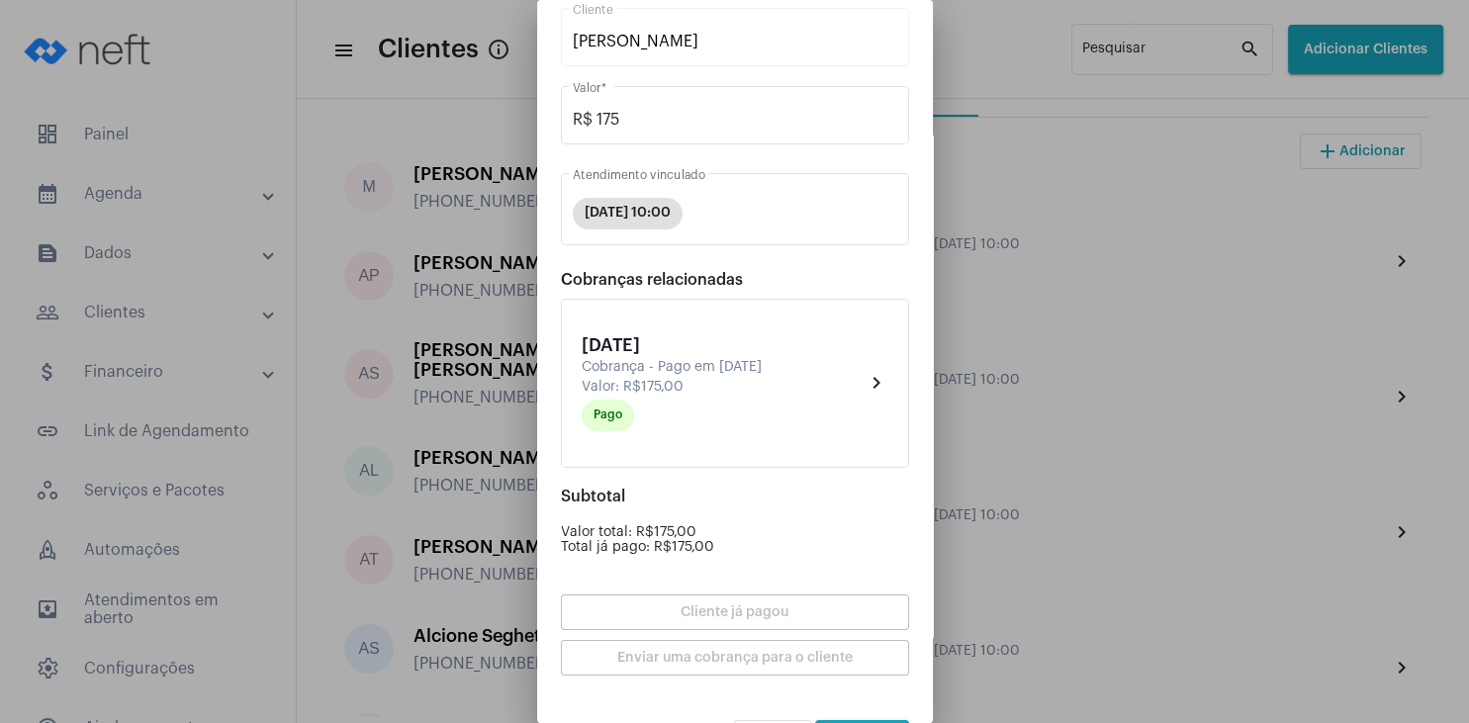
scroll to position [173, 0]
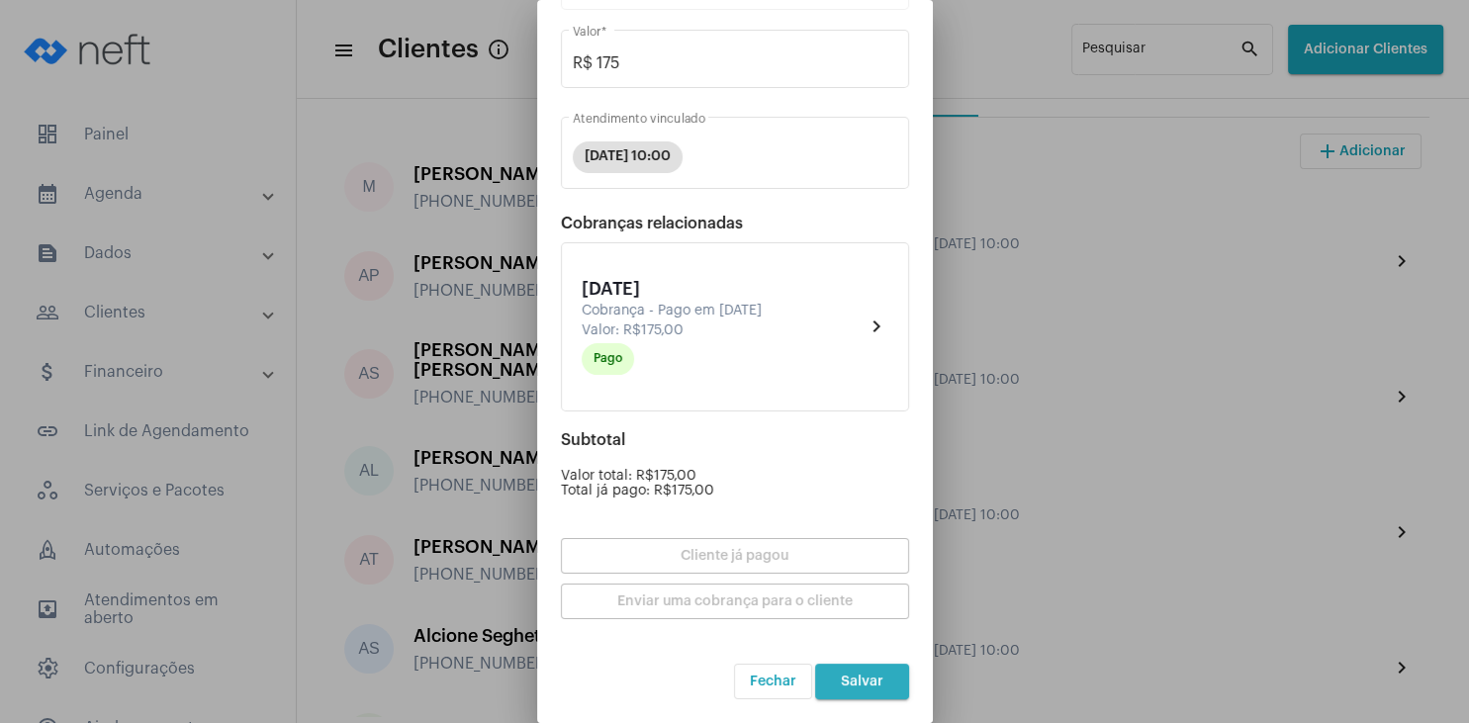
click at [887, 677] on button "Salvar" at bounding box center [862, 682] width 94 height 36
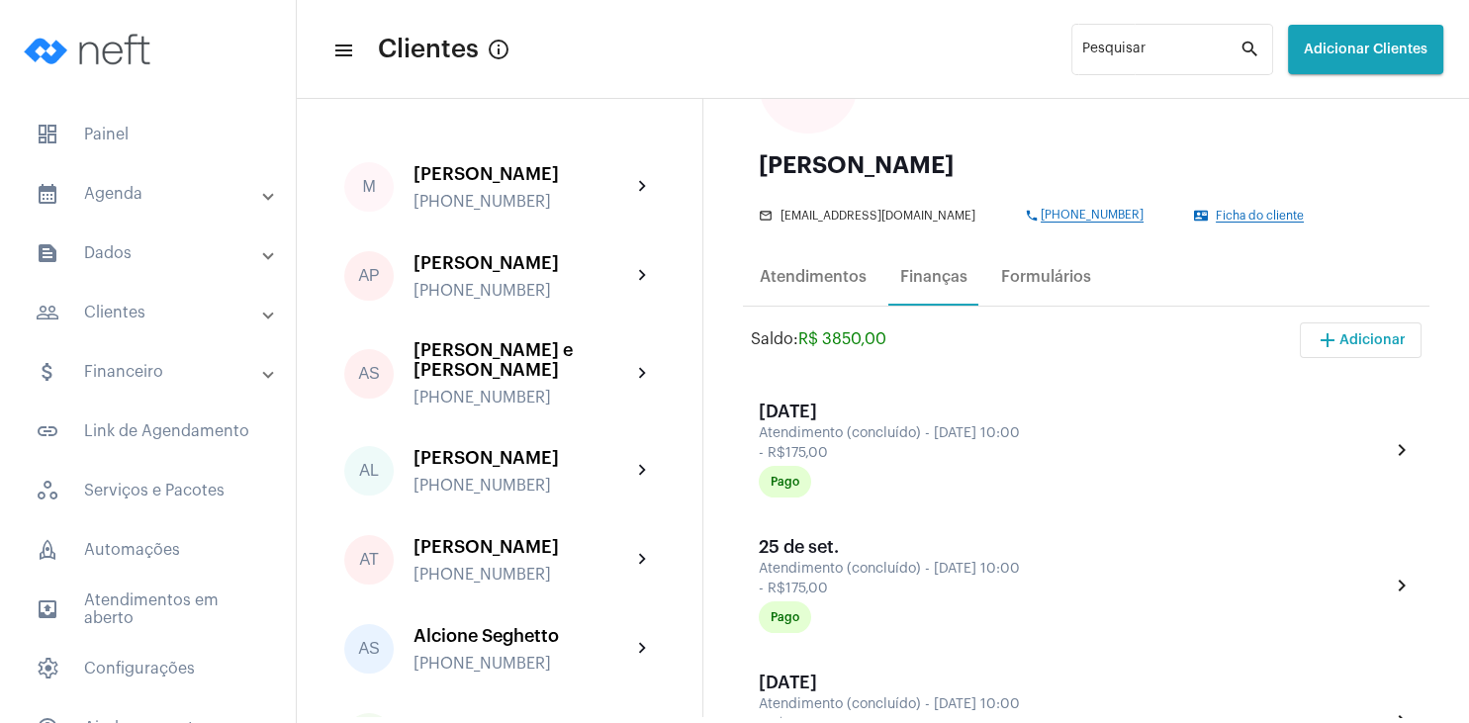
scroll to position [190, 0]
click at [820, 281] on div "Atendimentos" at bounding box center [813, 278] width 107 height 18
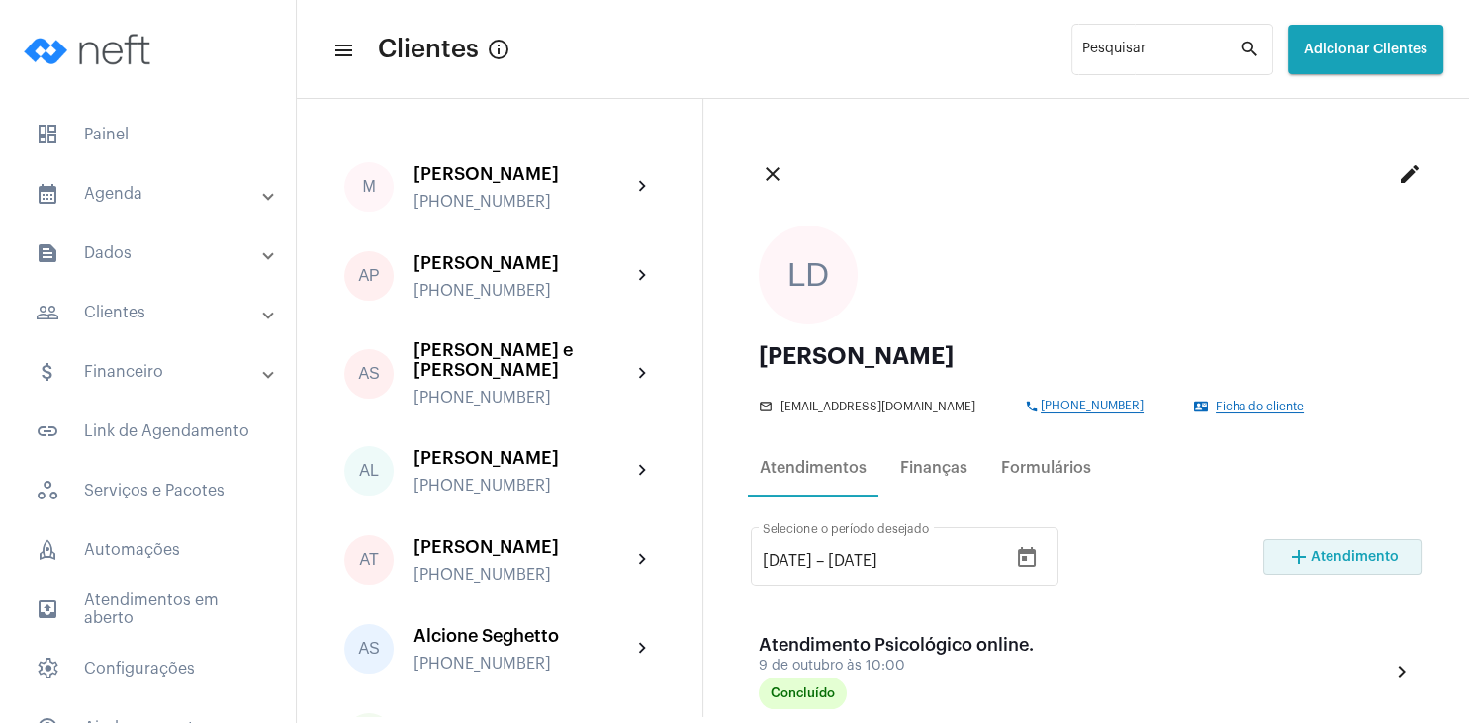
click at [1321, 548] on button "add Atendimento" at bounding box center [1342, 557] width 158 height 36
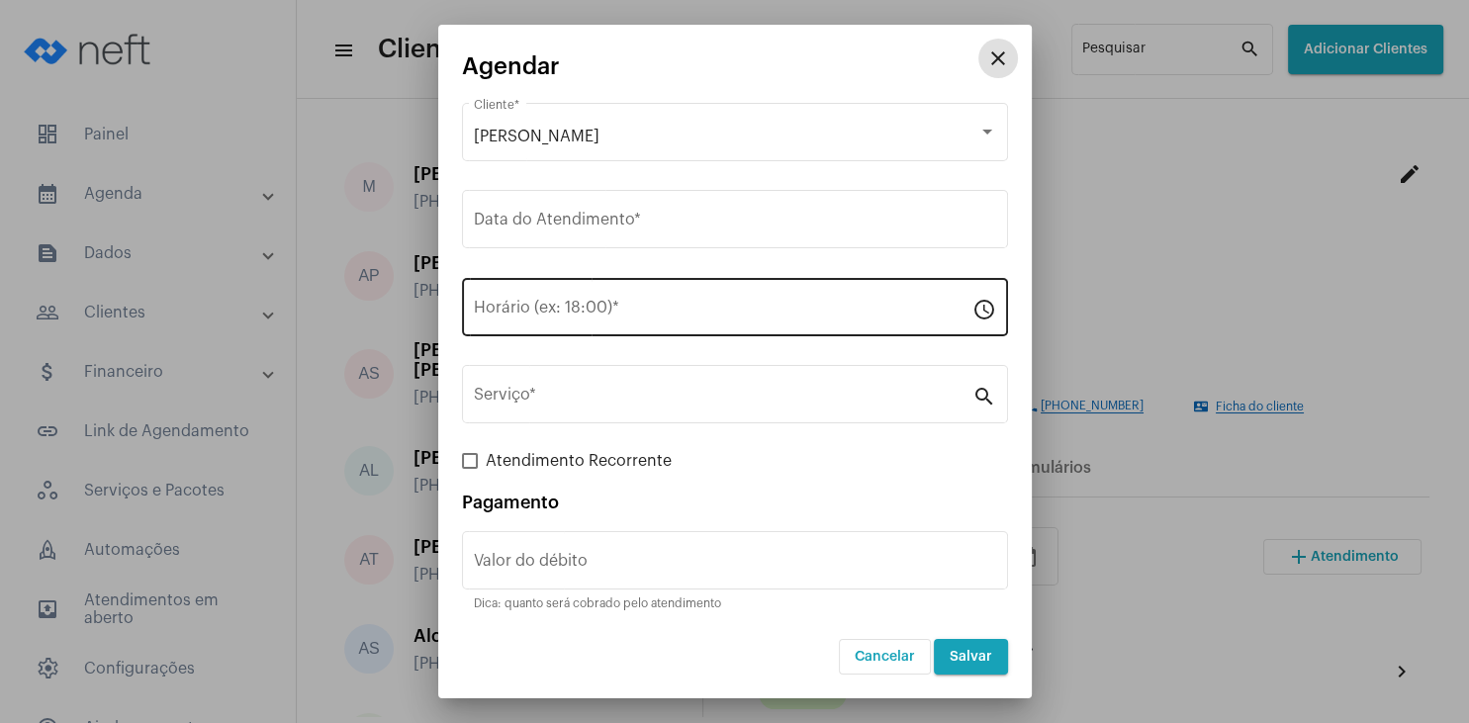
click at [606, 299] on div "Horário (ex: 18:00) *" at bounding box center [723, 305] width 498 height 62
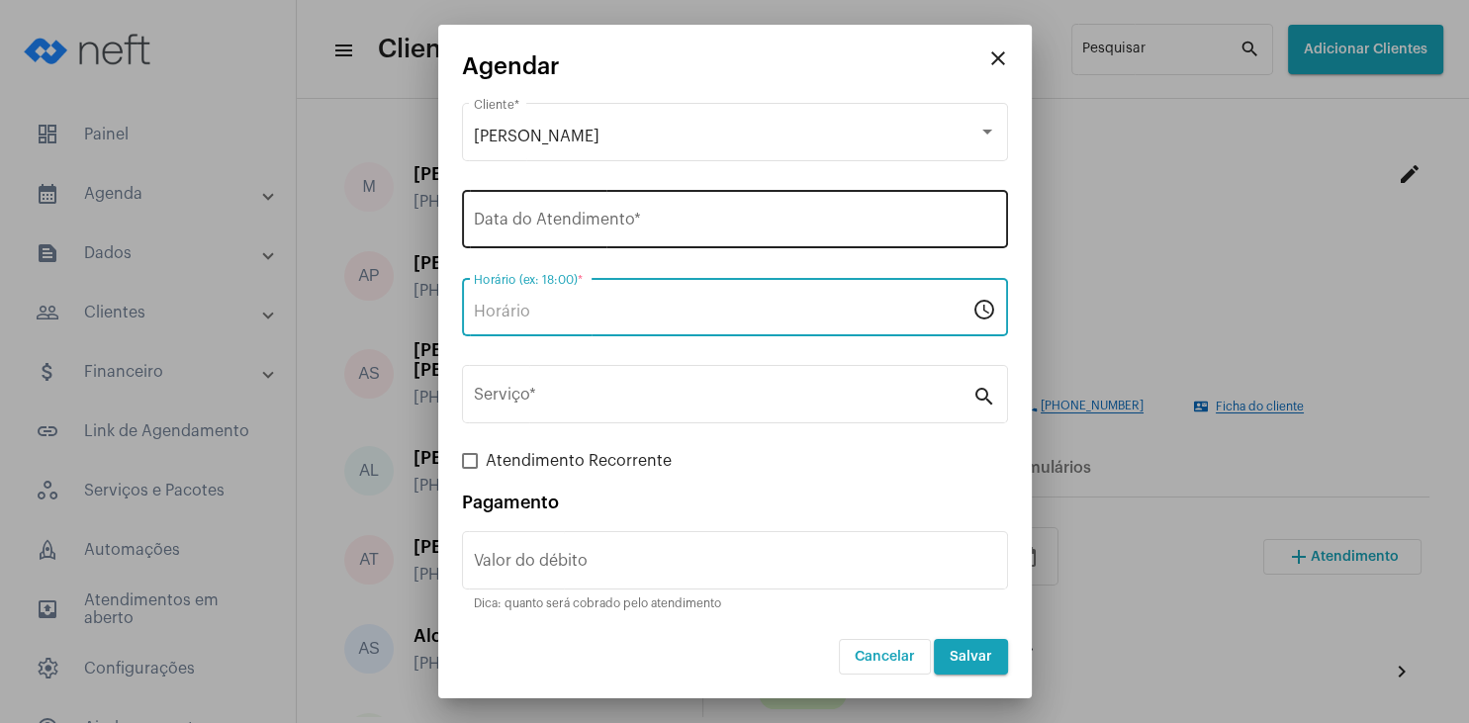
click at [587, 224] on input "Data do Atendimento *" at bounding box center [735, 224] width 522 height 18
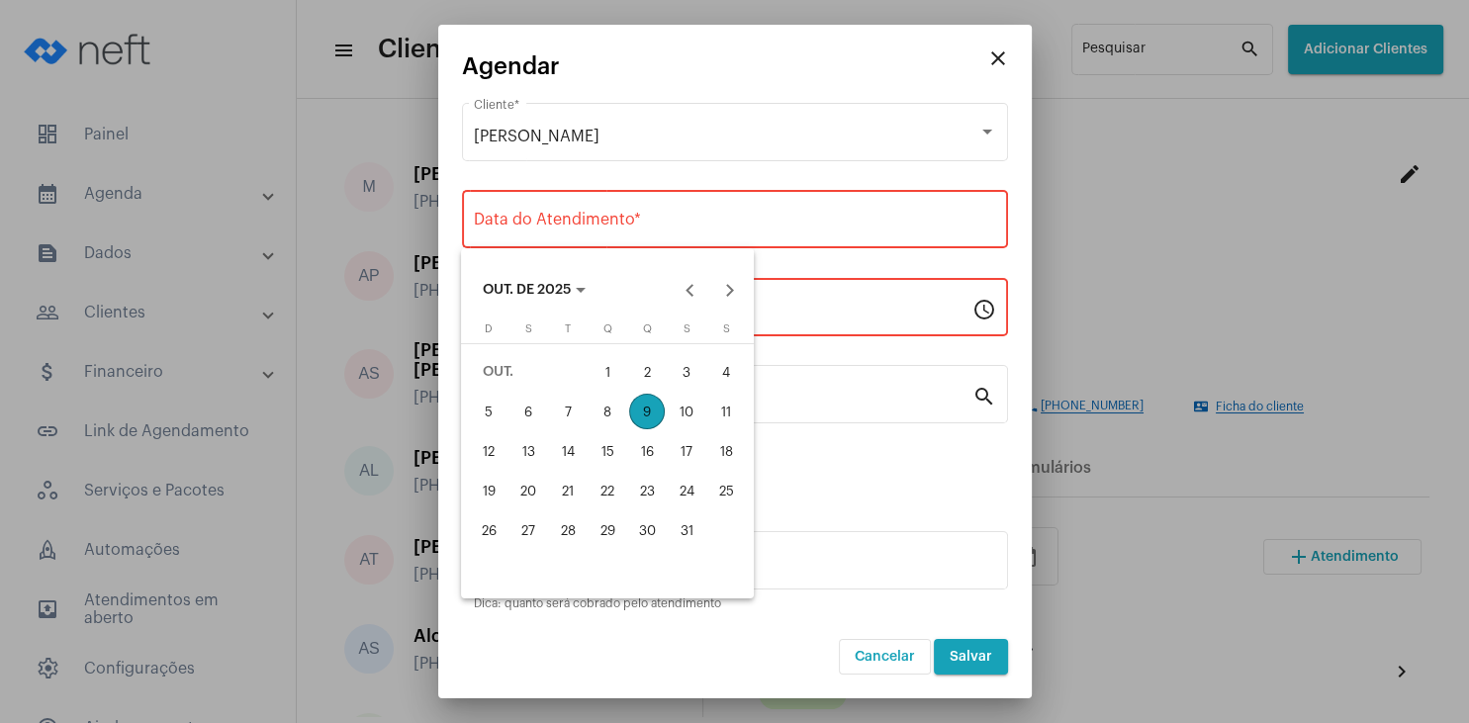
click at [644, 448] on div "16" at bounding box center [647, 451] width 36 height 36
type input "[DATE]"
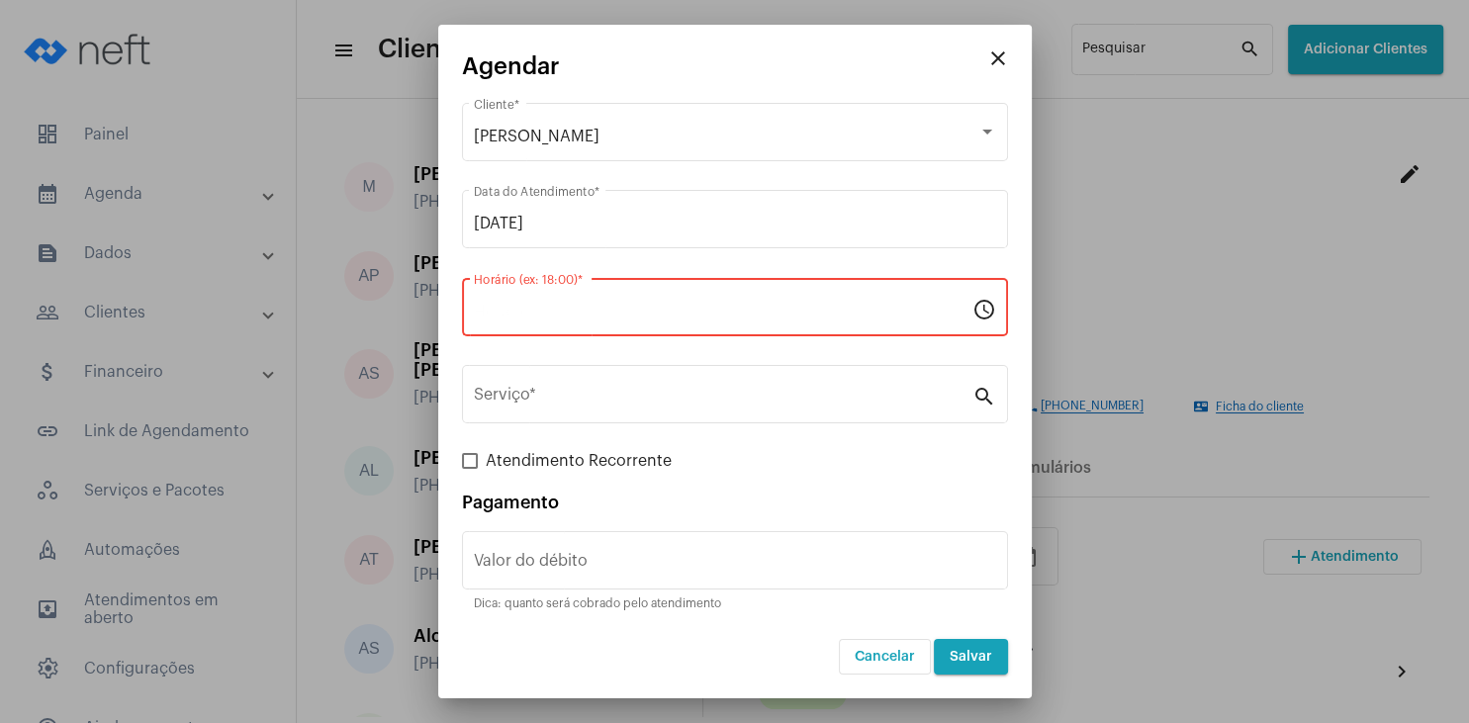
click at [554, 318] on input "Horário (ex: 18:00) *" at bounding box center [723, 312] width 498 height 18
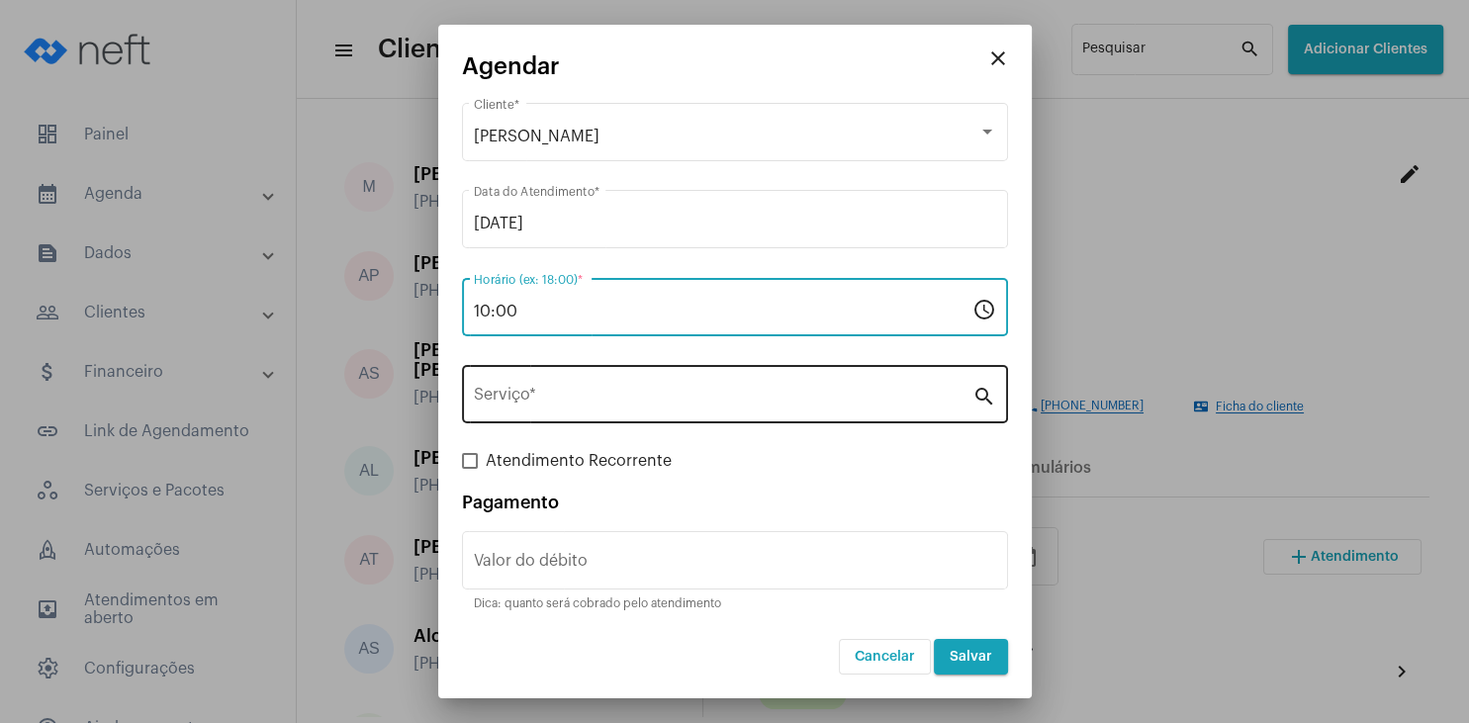
type input "10:00"
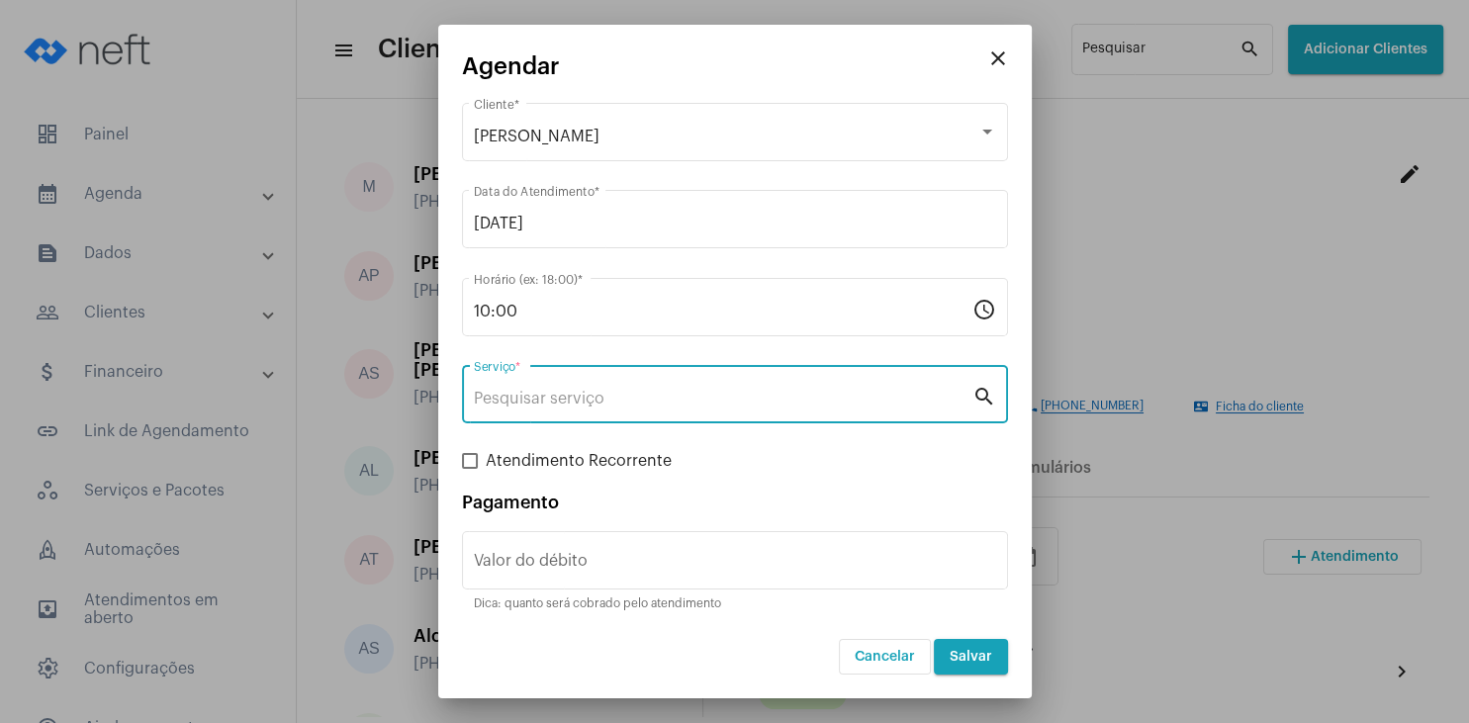
click at [584, 399] on input "Serviço *" at bounding box center [723, 399] width 498 height 18
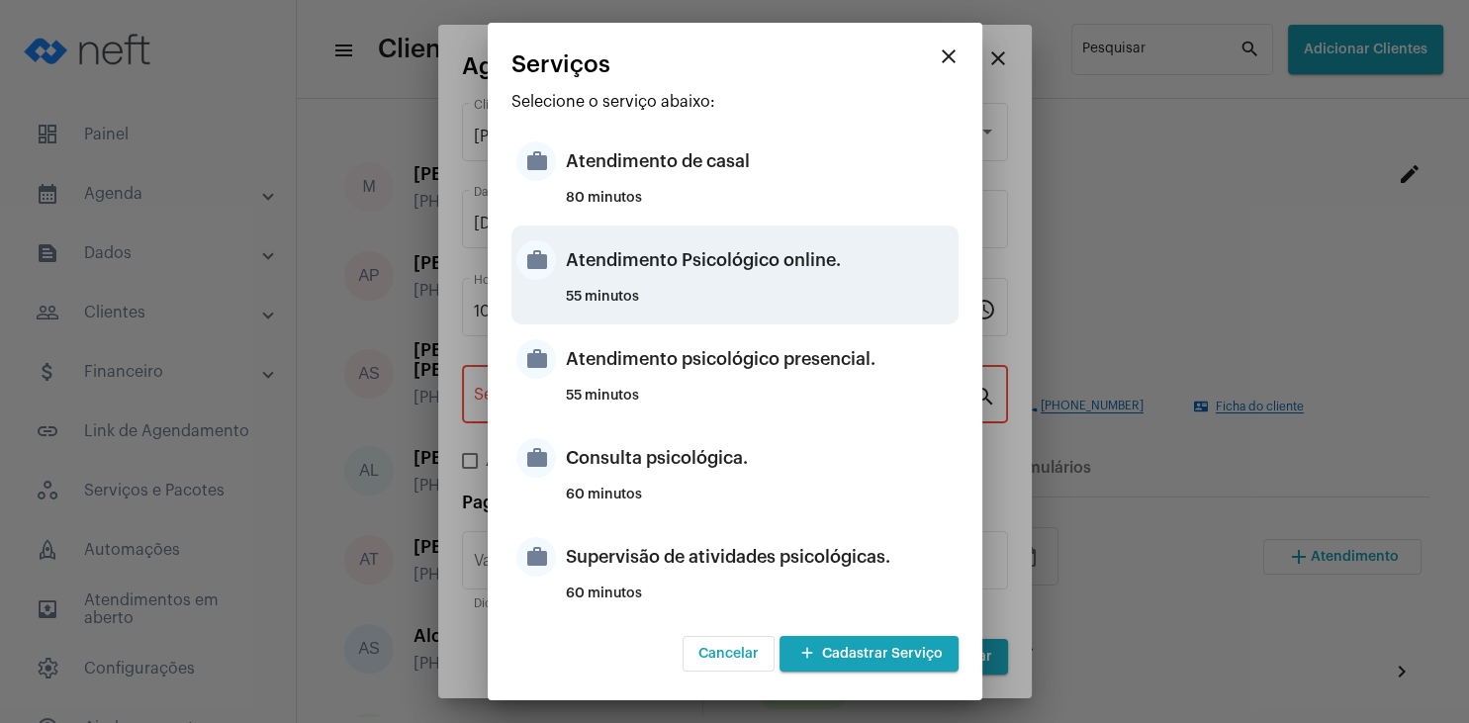
click at [802, 274] on div "Atendimento Psicológico online." at bounding box center [760, 259] width 388 height 59
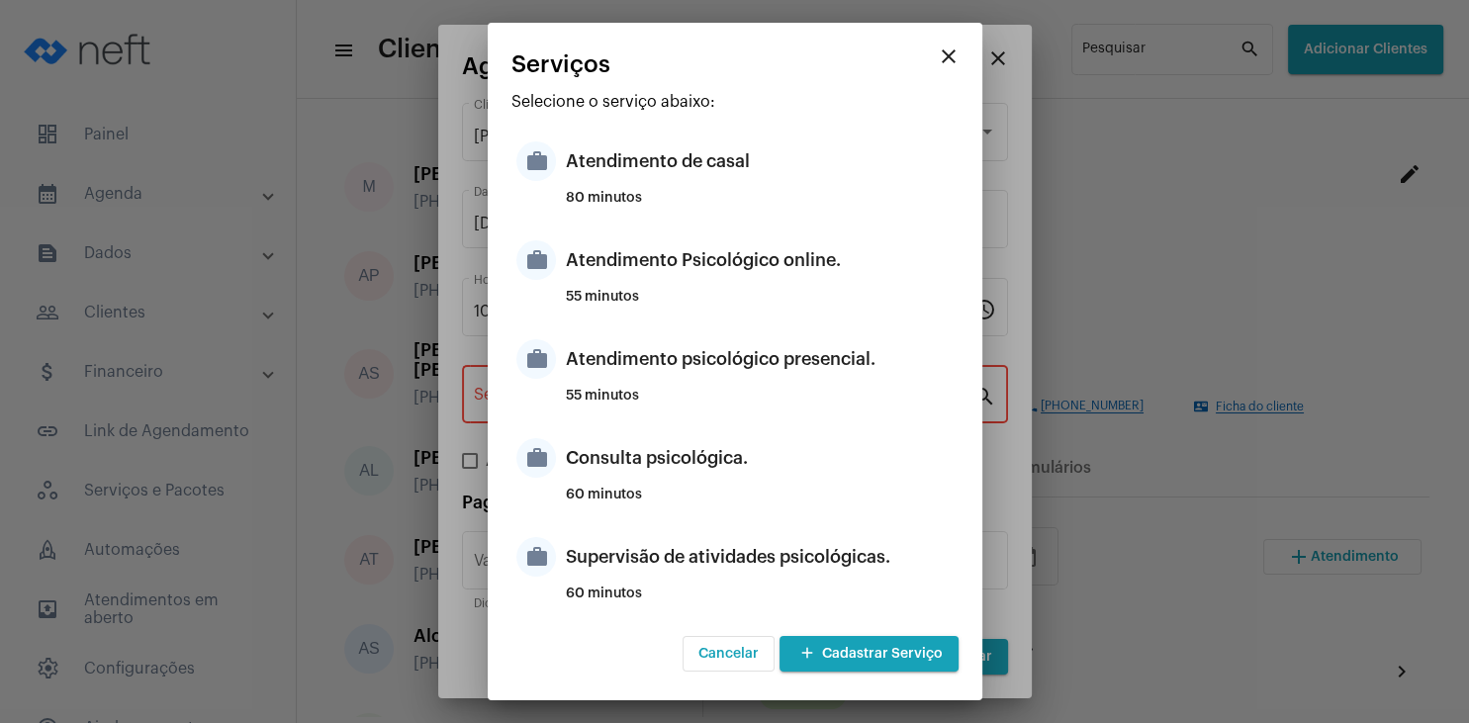
type input "Atendimento Psicológico online."
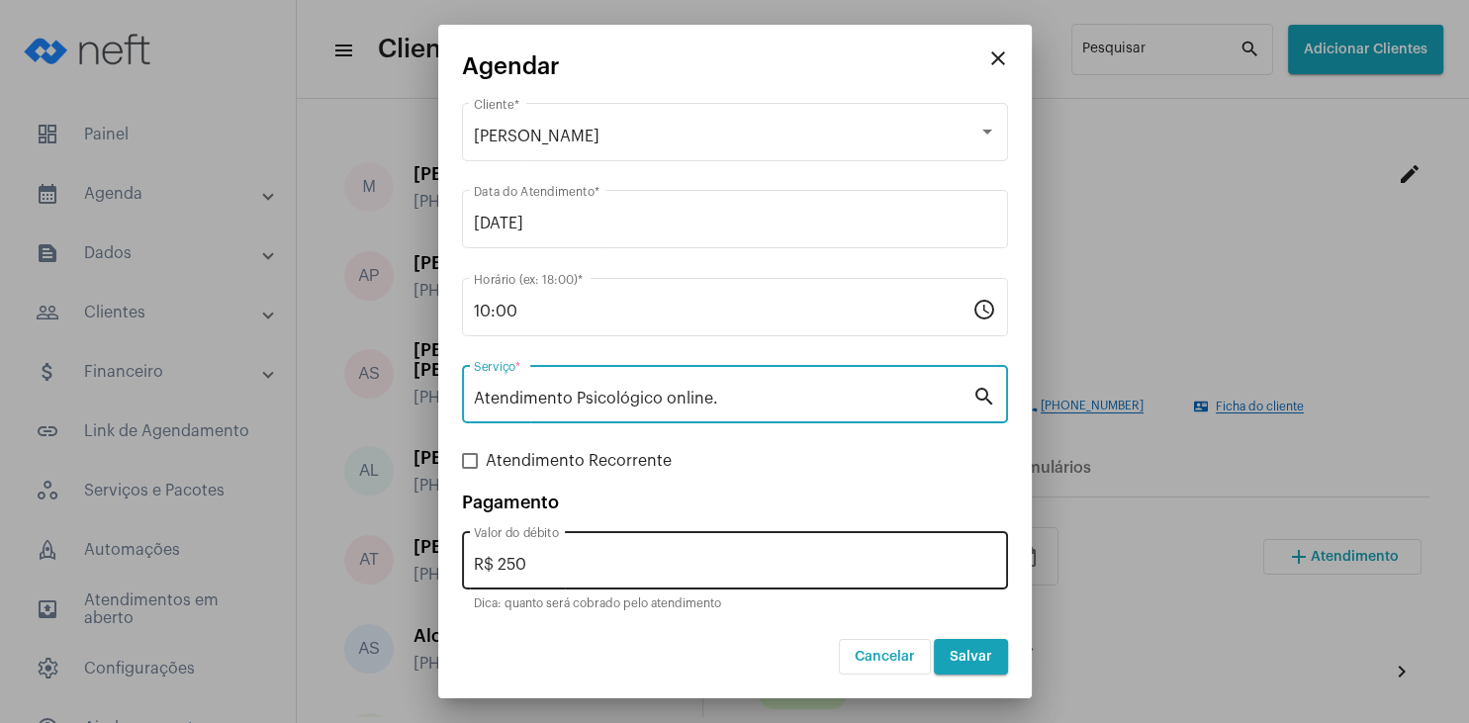
click at [568, 566] on input "R$ 250" at bounding box center [735, 565] width 522 height 18
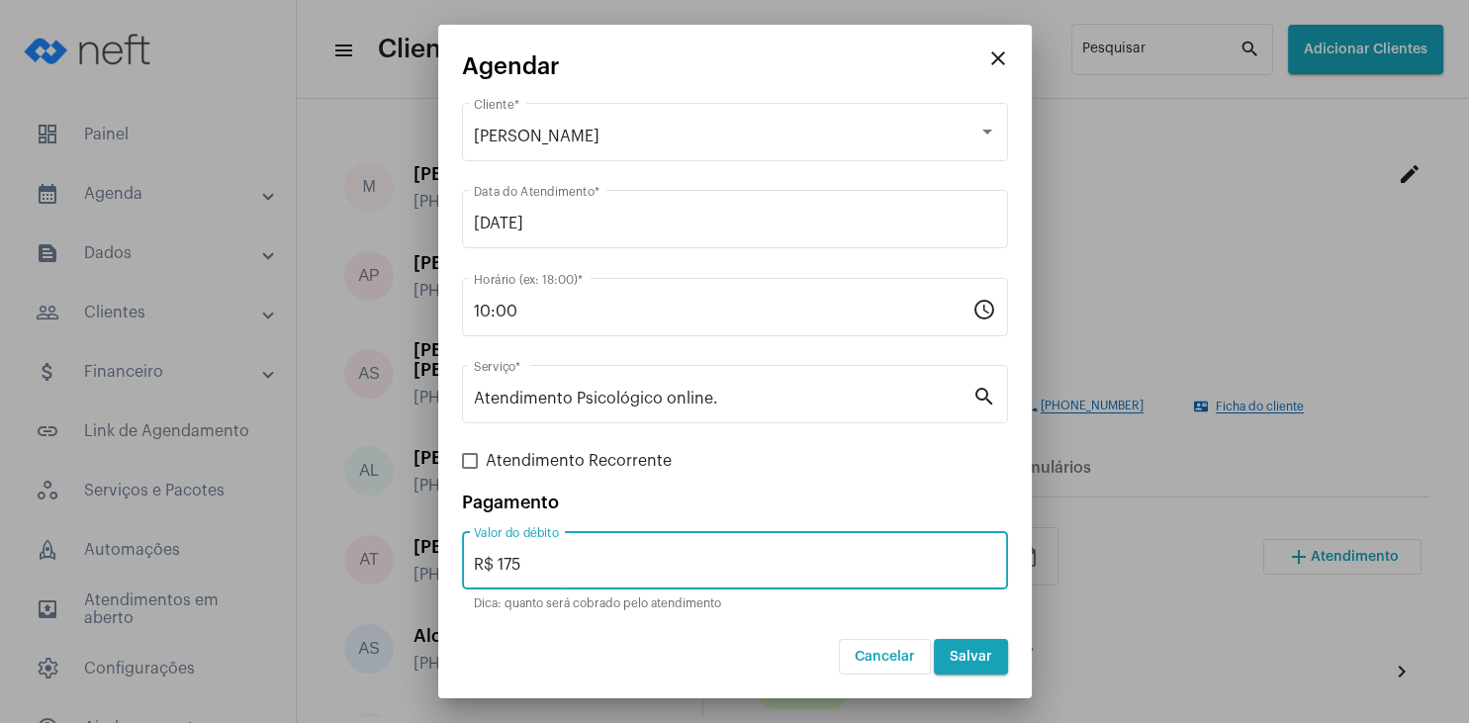
type input "R$ 175"
click at [990, 643] on button "Salvar" at bounding box center [971, 657] width 74 height 36
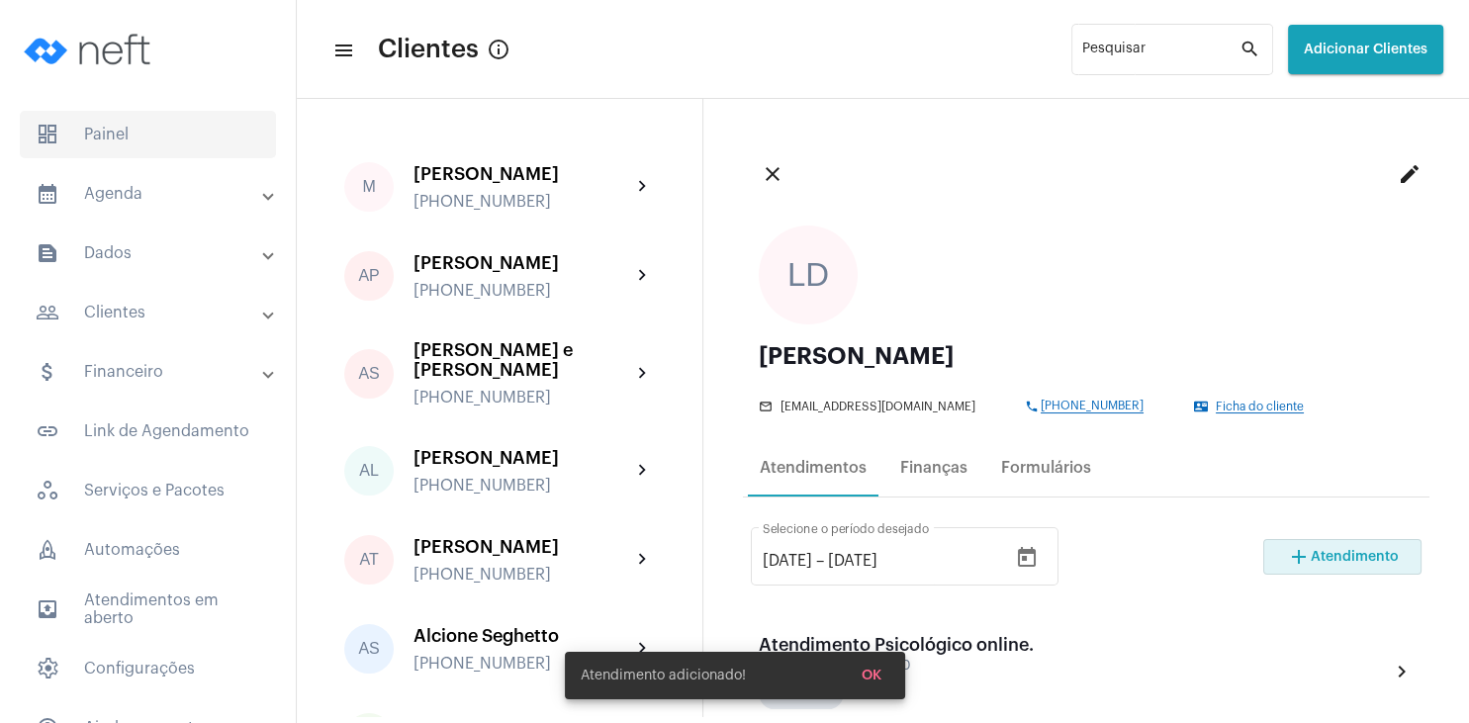
click at [182, 146] on span "dashboard Painel" at bounding box center [148, 134] width 256 height 47
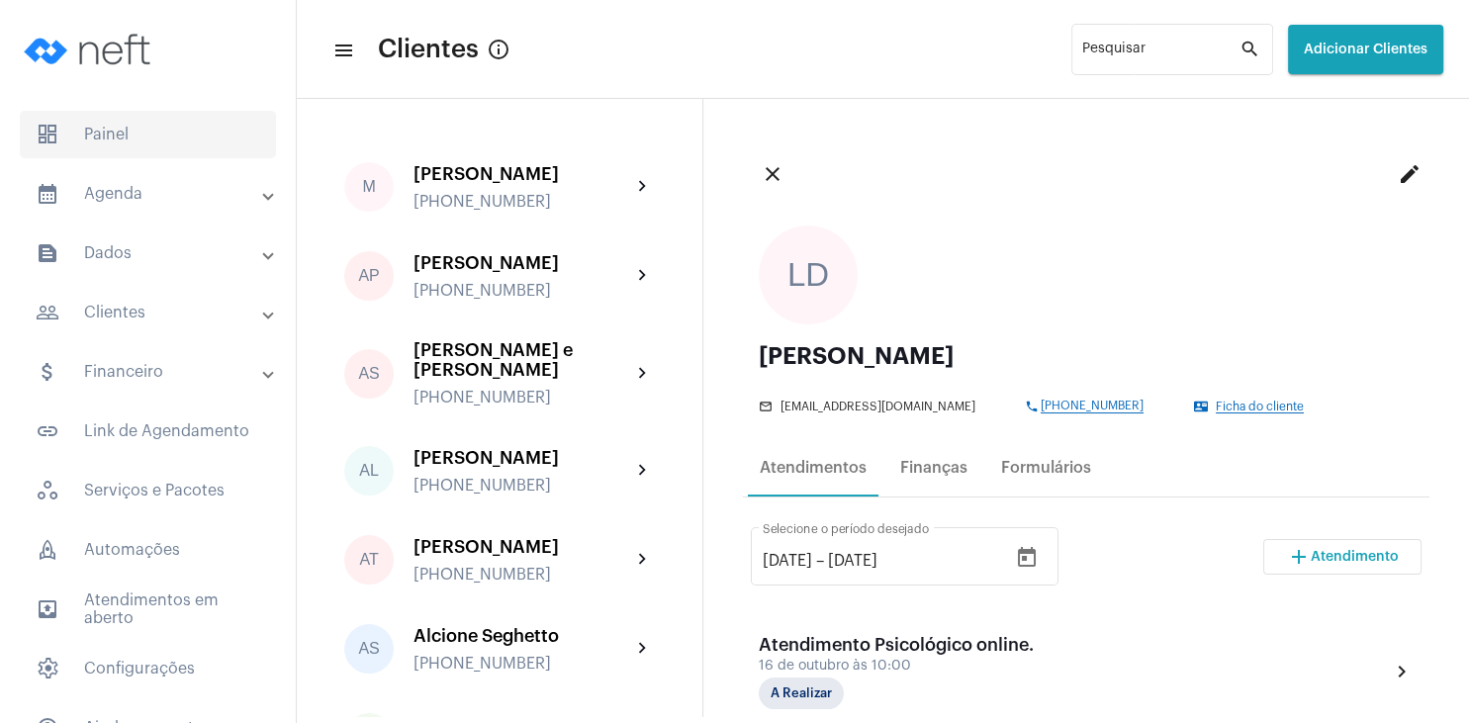
click at [131, 141] on span "dashboard Painel" at bounding box center [148, 134] width 256 height 47
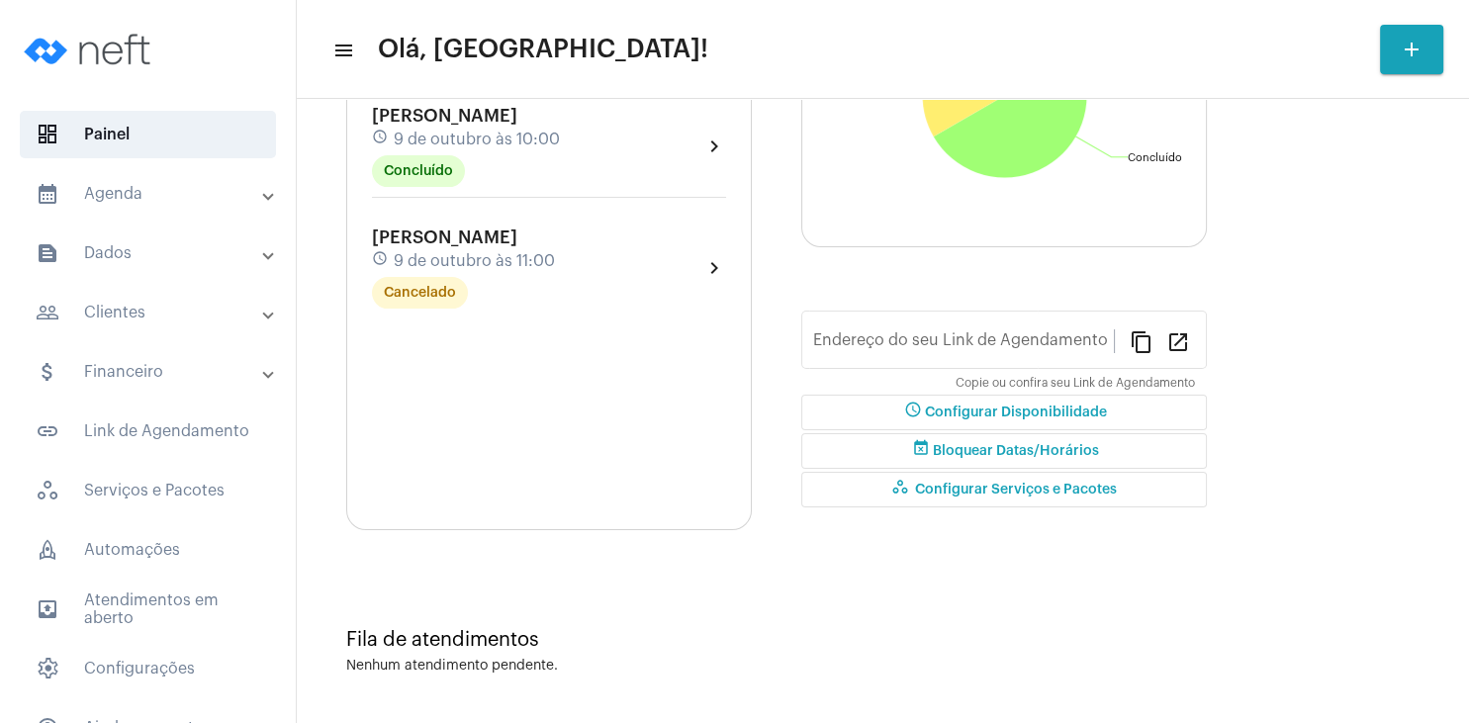
type input "[URL][DOMAIN_NAME]"
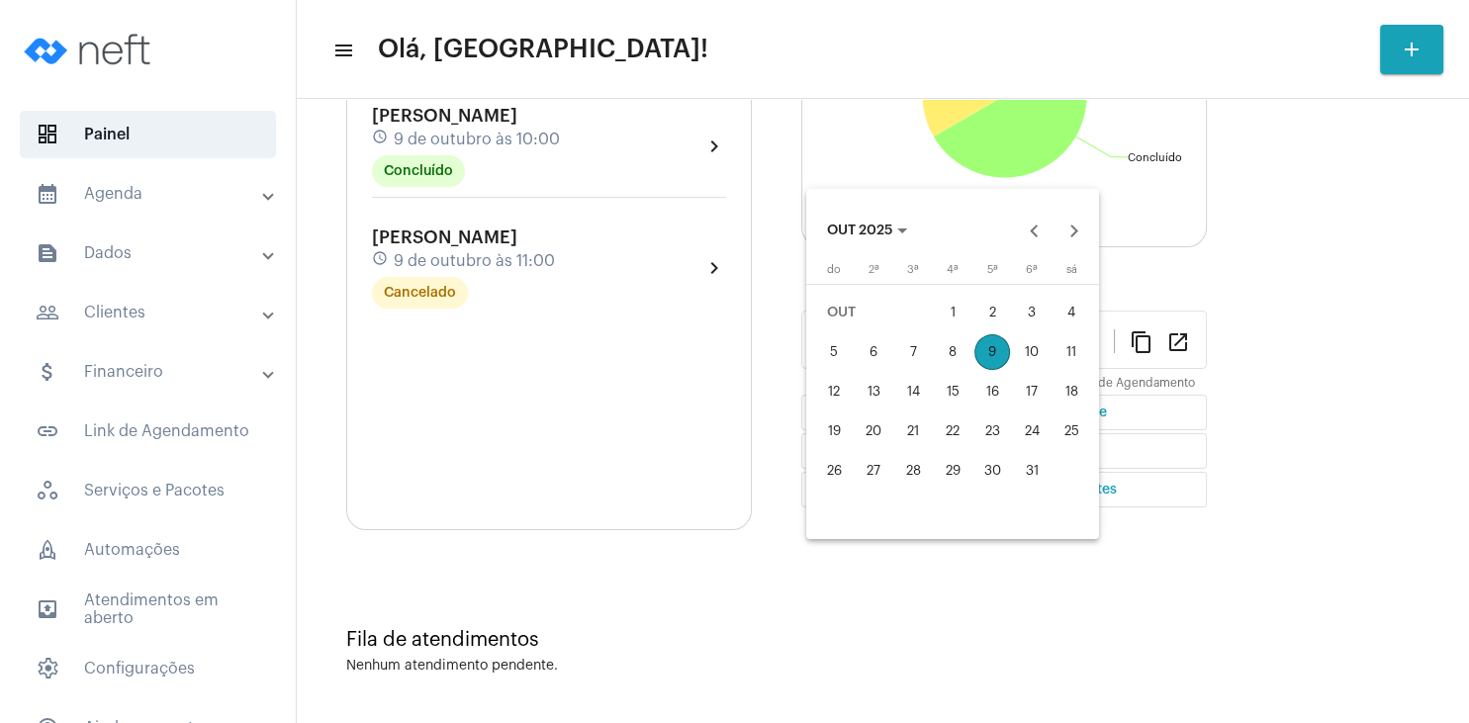
click at [842, 403] on div "12" at bounding box center [834, 392] width 36 height 36
type input "[DATE]"
click at [1078, 390] on div "18" at bounding box center [1071, 392] width 36 height 36
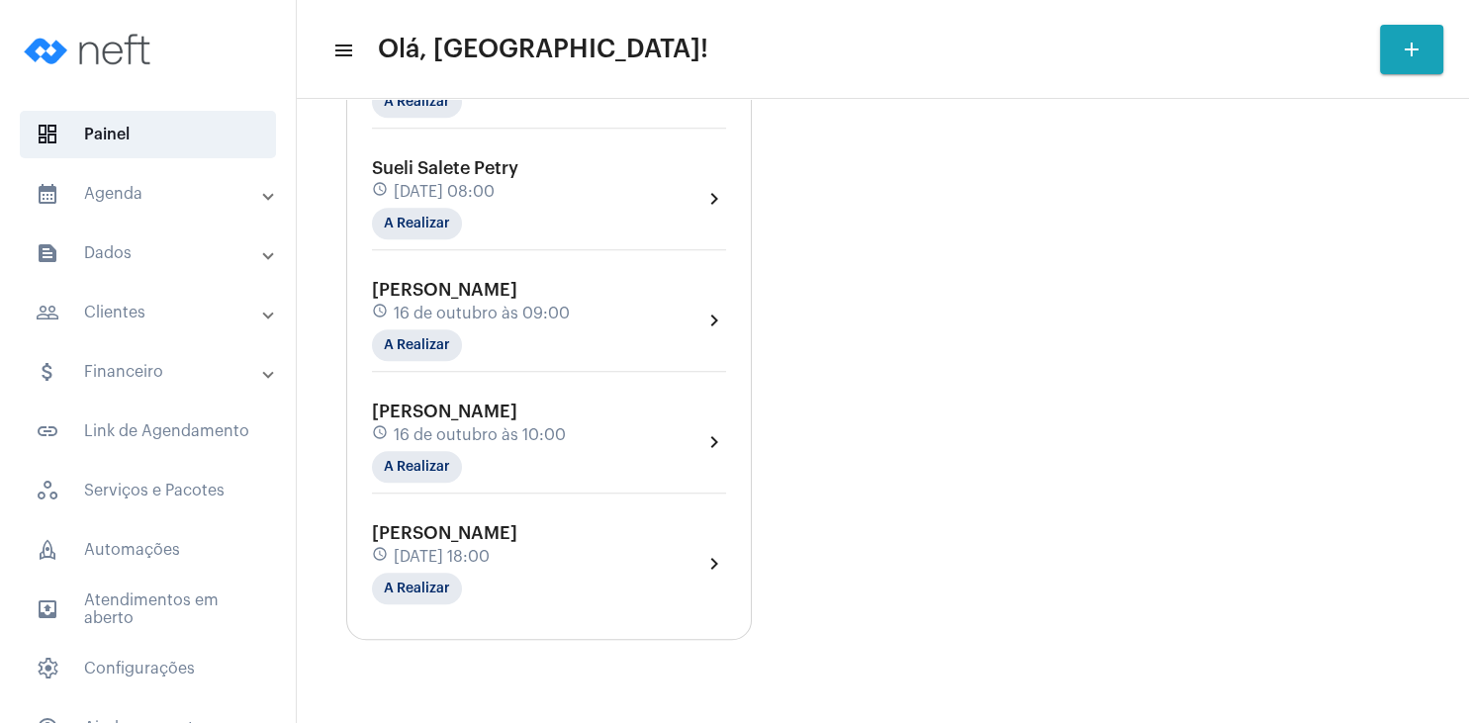
scroll to position [934, 0]
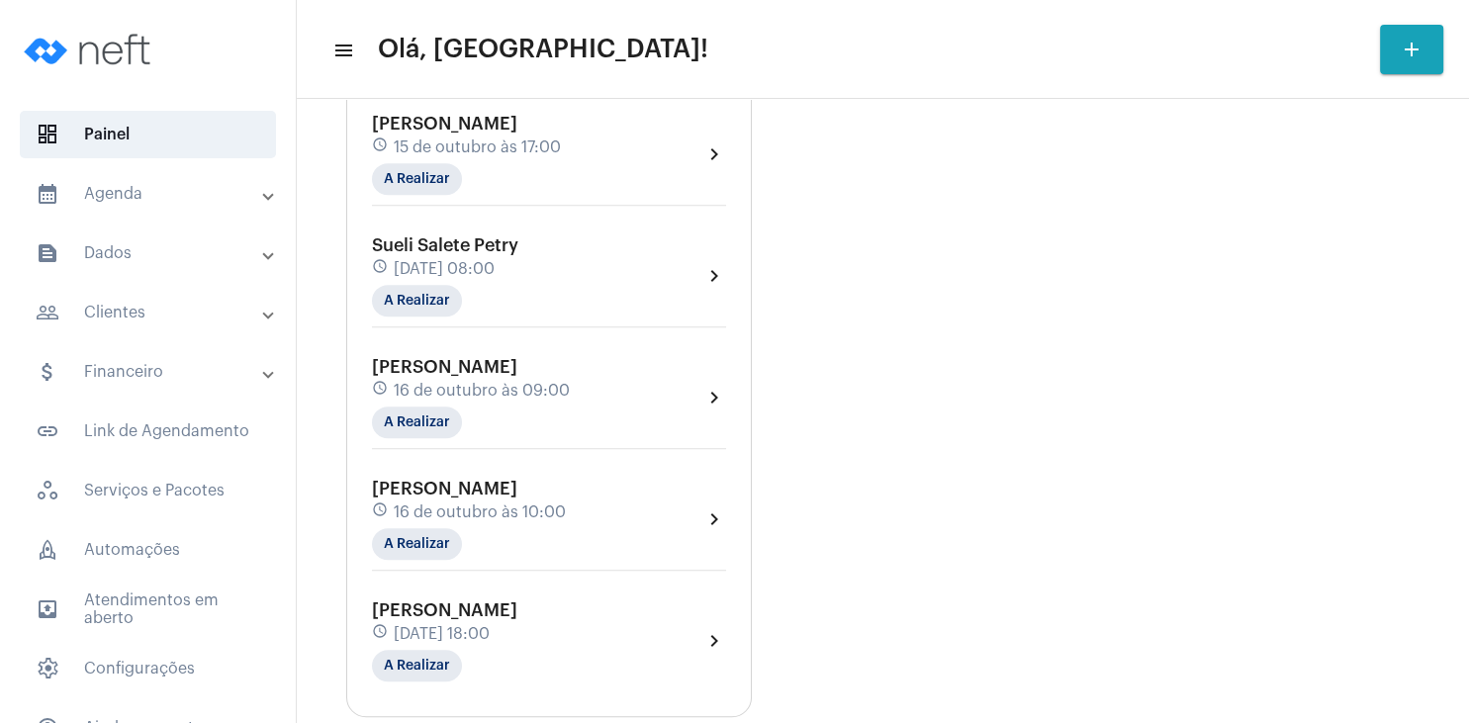
click at [184, 301] on mat-panel-title "people_outline Clientes" at bounding box center [150, 313] width 228 height 24
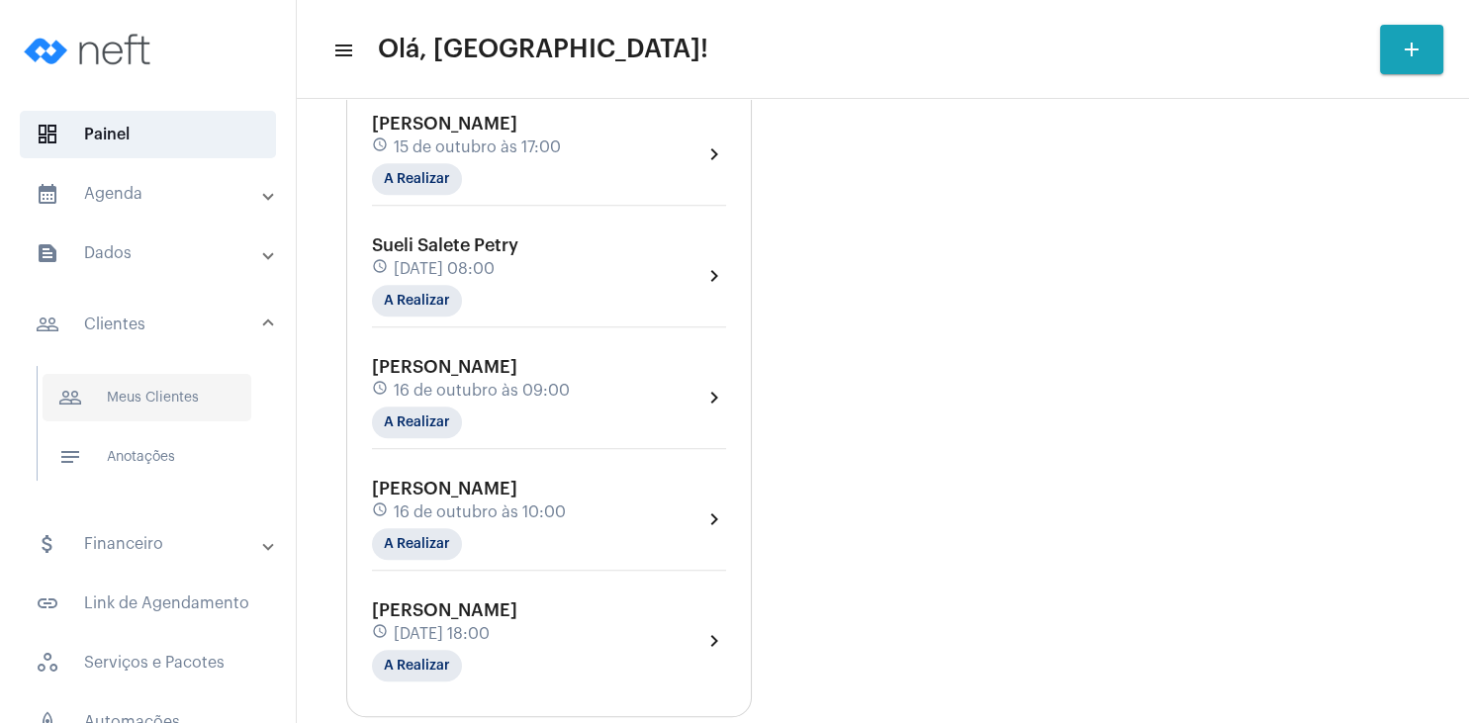
click at [192, 375] on span "people_outline Meus Clientes" at bounding box center [147, 397] width 209 height 47
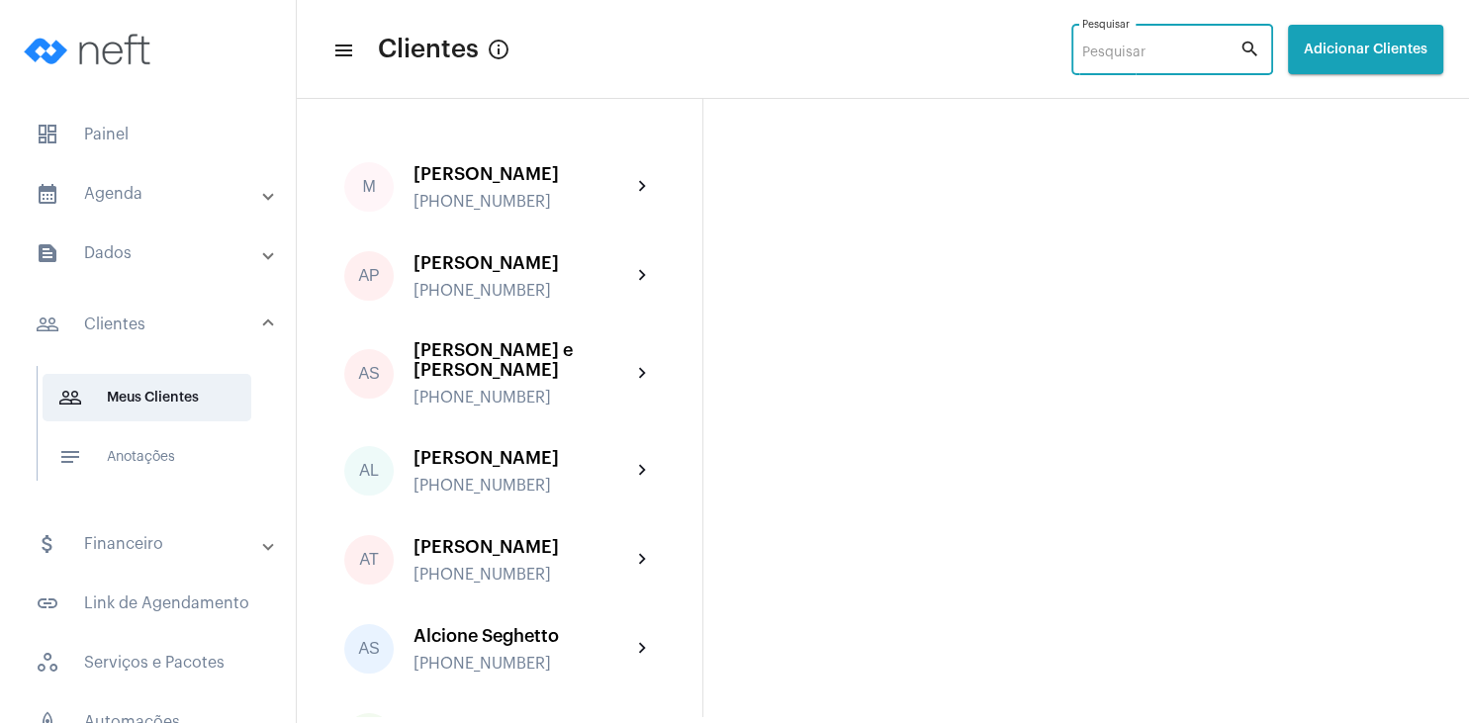
click at [1124, 53] on input "Pesquisar" at bounding box center [1160, 53] width 157 height 16
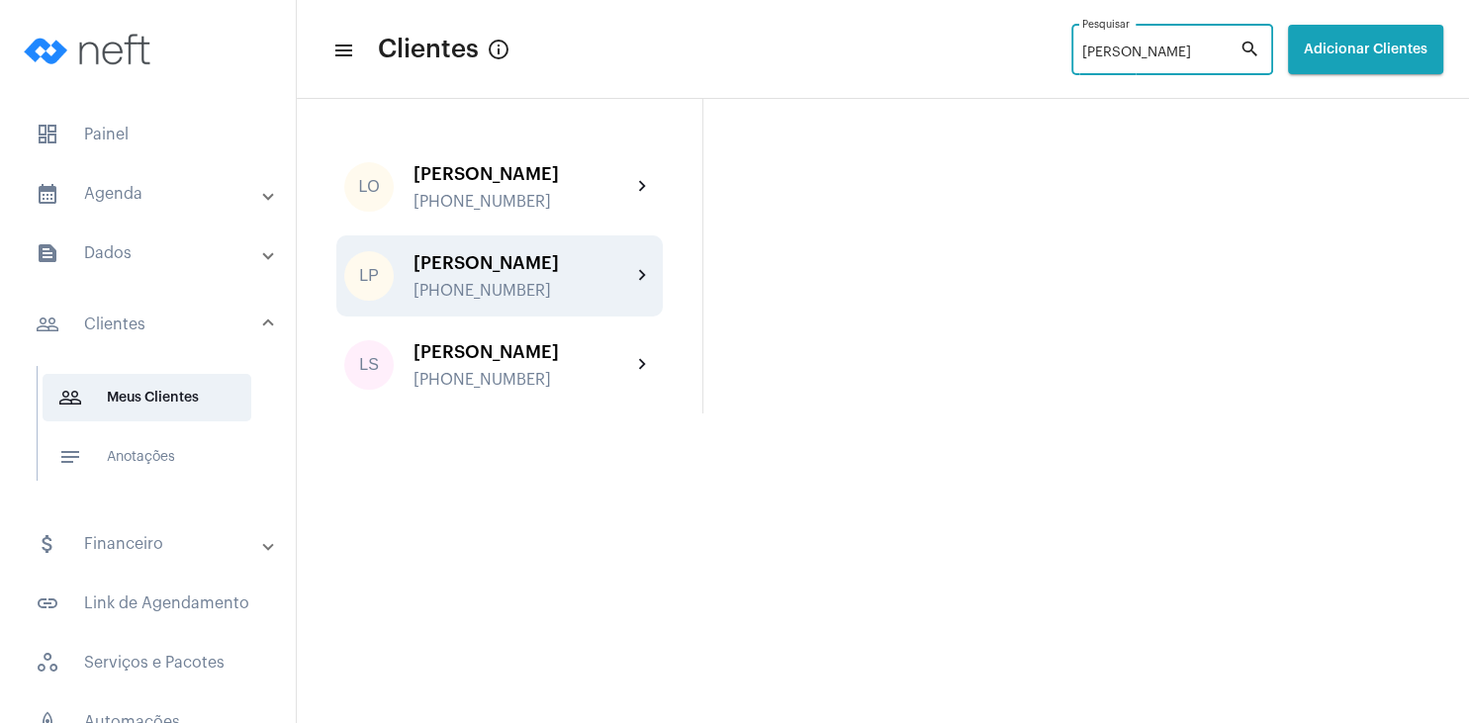
type input "[PERSON_NAME]"
click at [504, 292] on div "[PERSON_NAME] [PHONE_NUMBER]" at bounding box center [522, 276] width 218 height 46
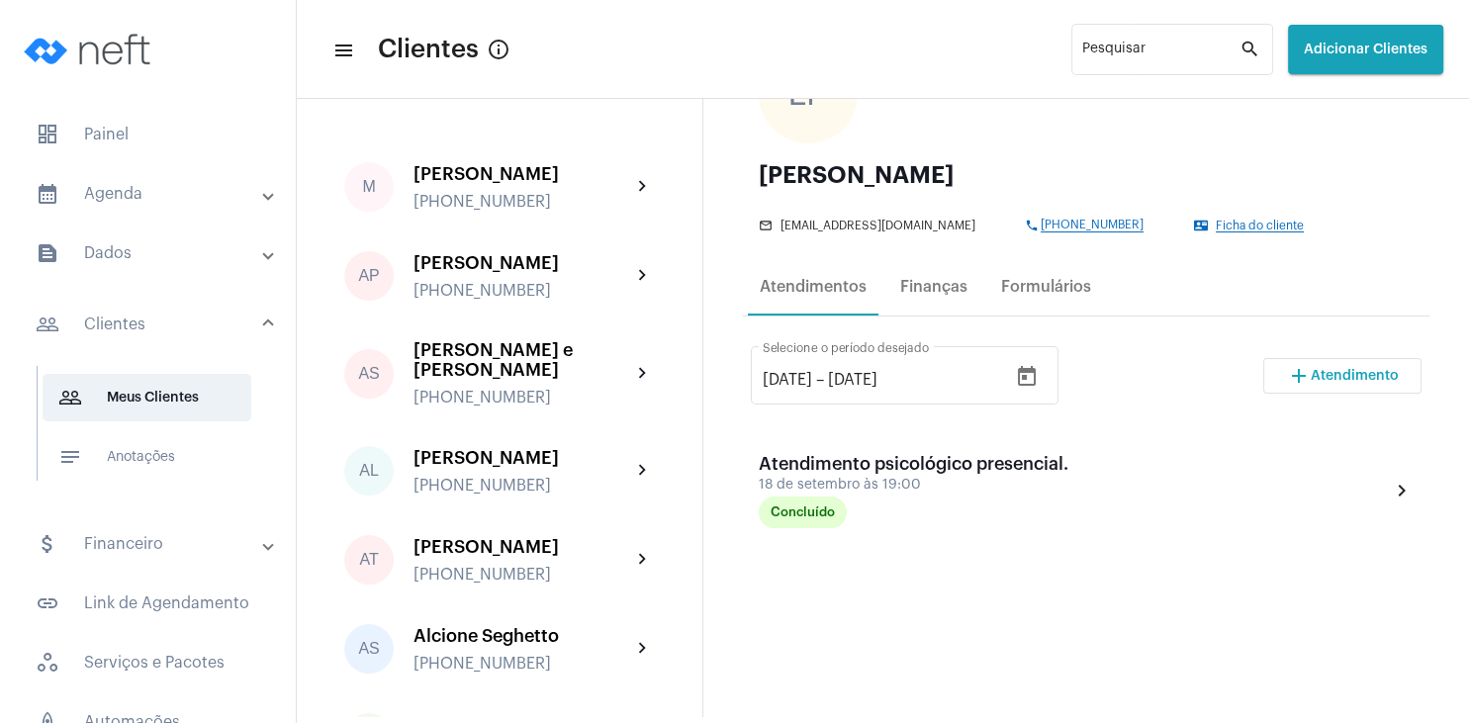
scroll to position [190, 0]
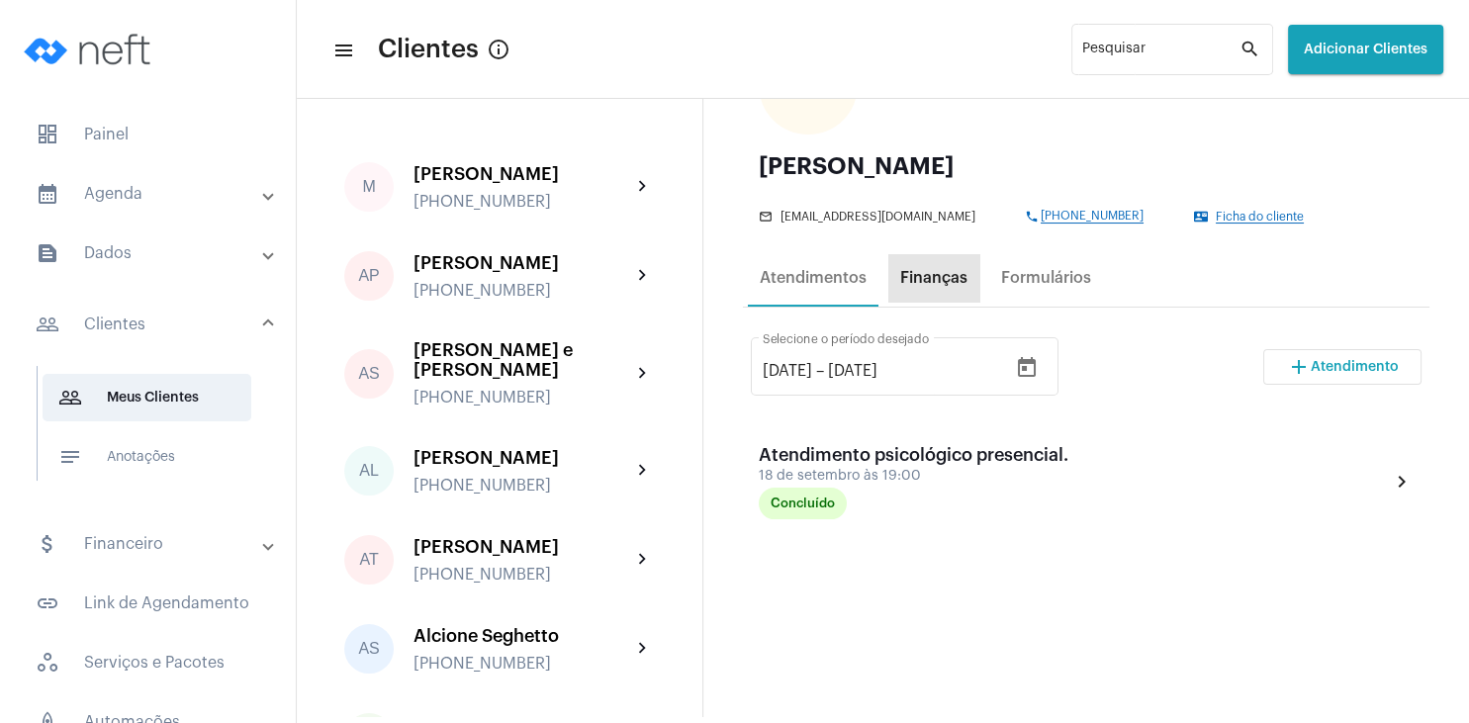
click at [948, 278] on div "Finanças" at bounding box center [933, 278] width 67 height 18
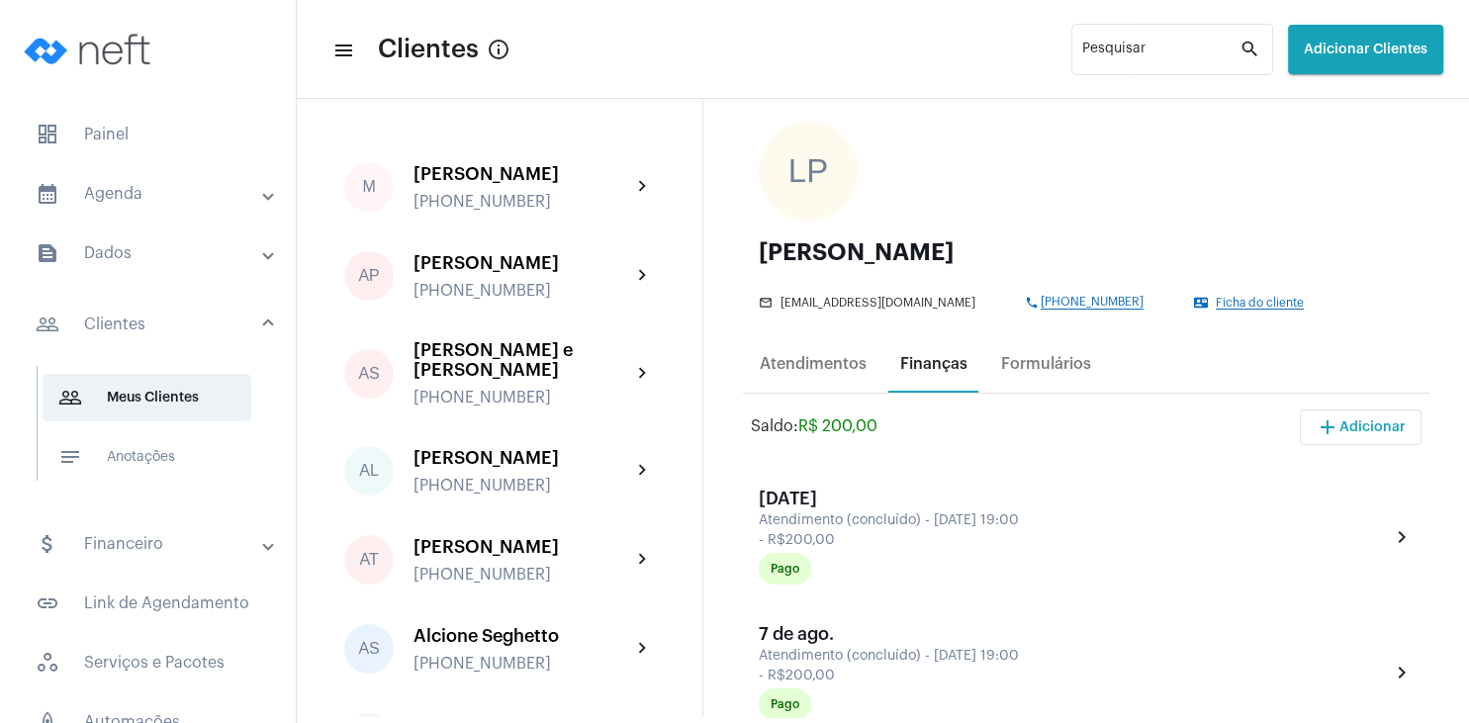
scroll to position [285, 0]
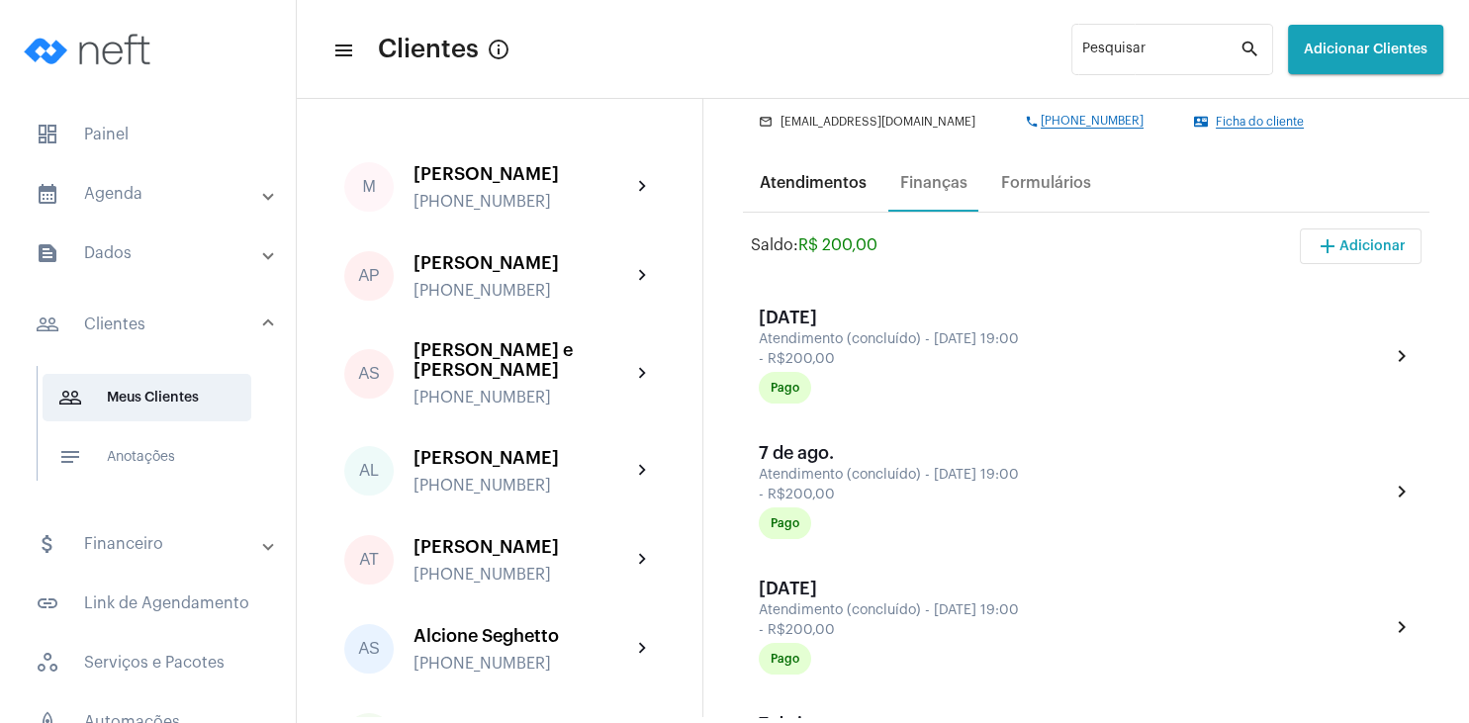
click at [825, 186] on div "Atendimentos" at bounding box center [813, 183] width 107 height 18
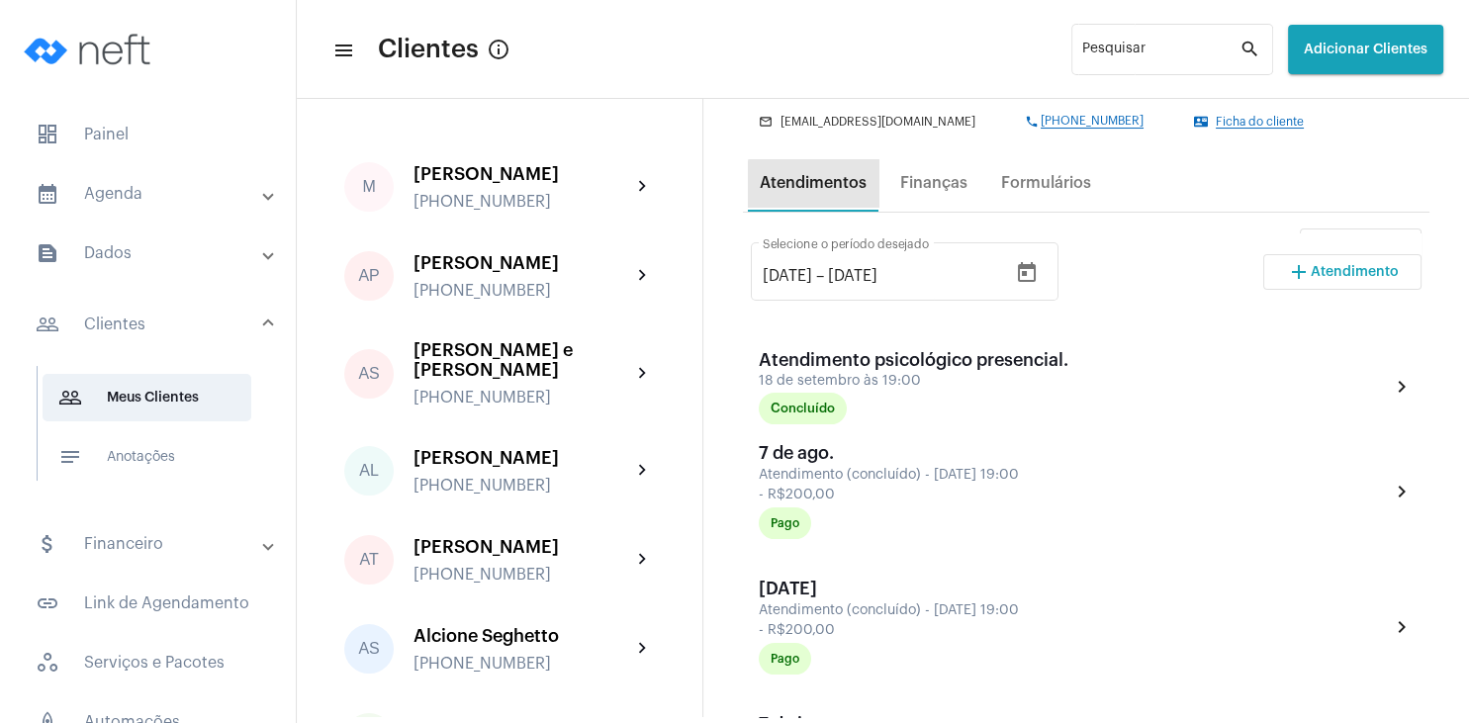
scroll to position [0, 0]
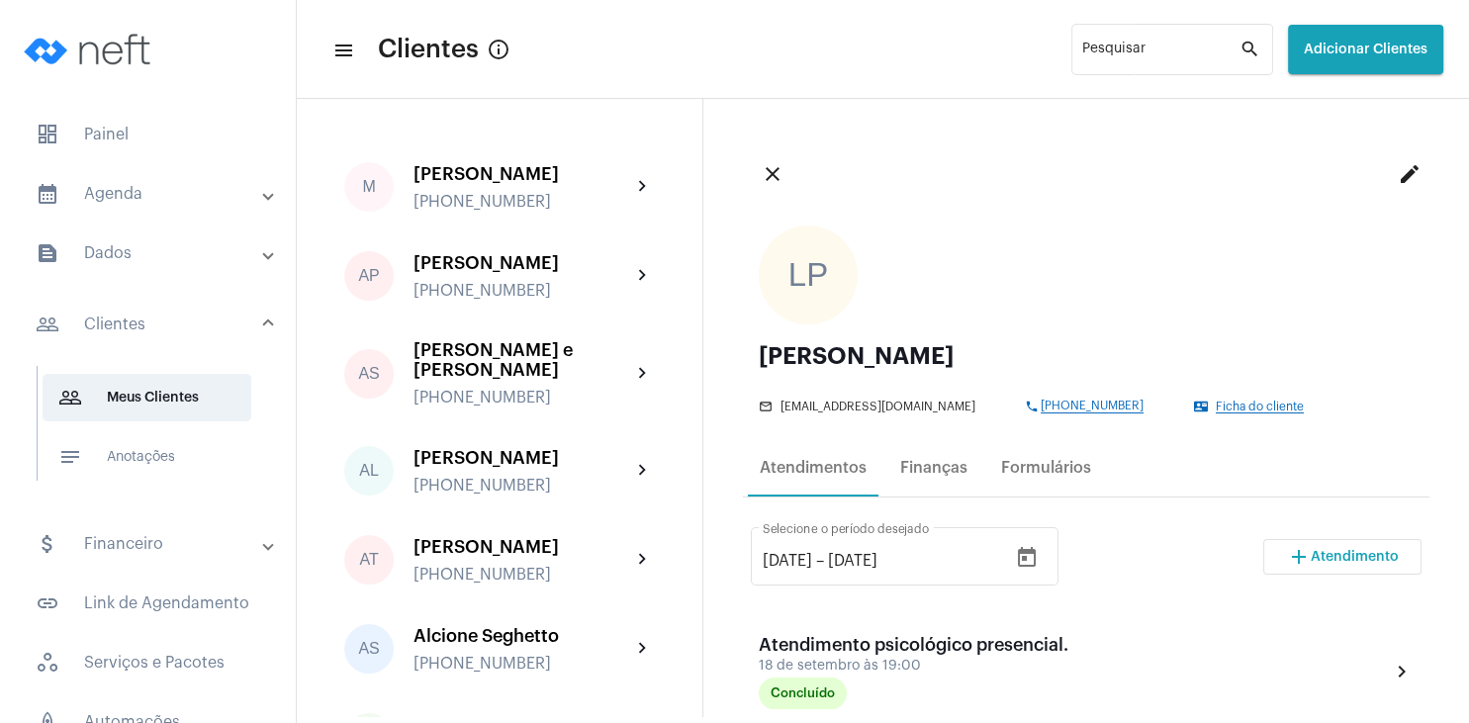
click at [1328, 564] on button "add Atendimento" at bounding box center [1342, 557] width 158 height 36
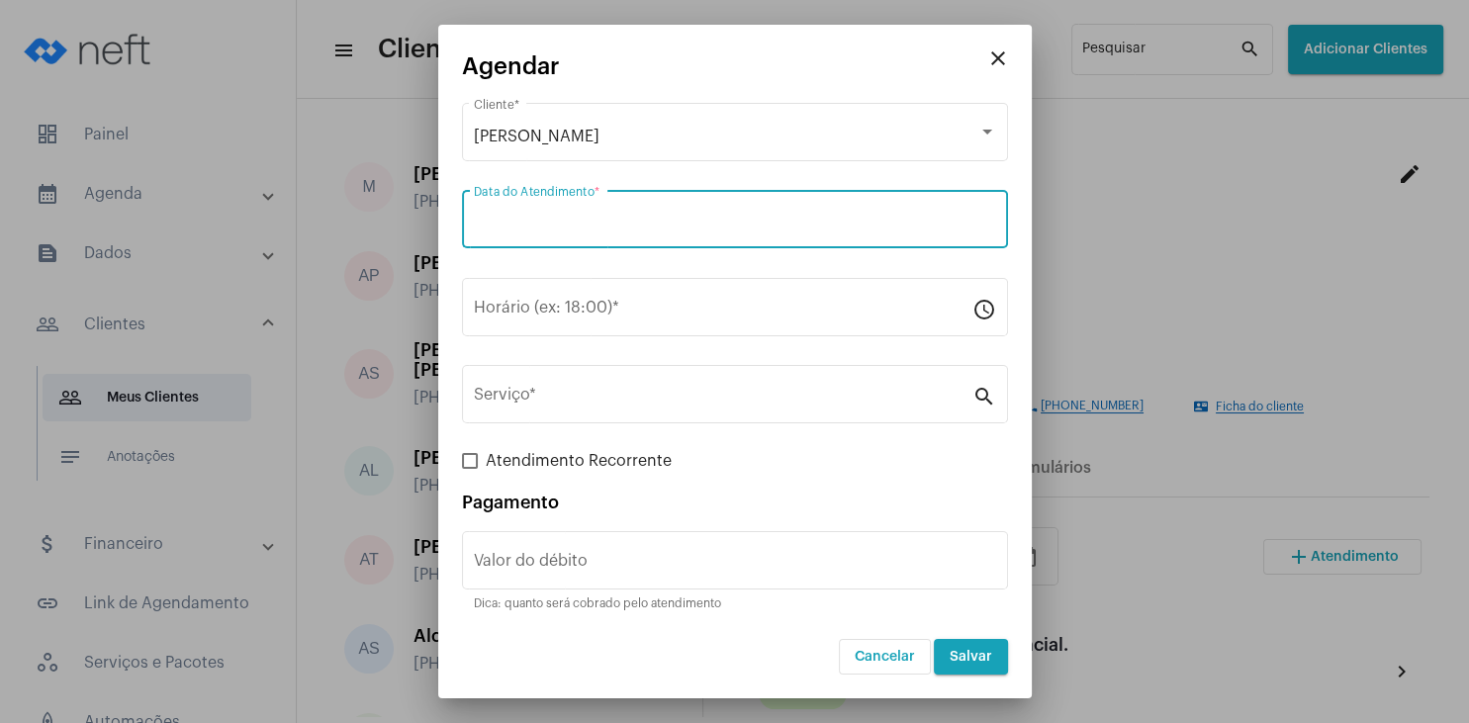
click at [554, 230] on input "Data do Atendimento *" at bounding box center [735, 224] width 522 height 18
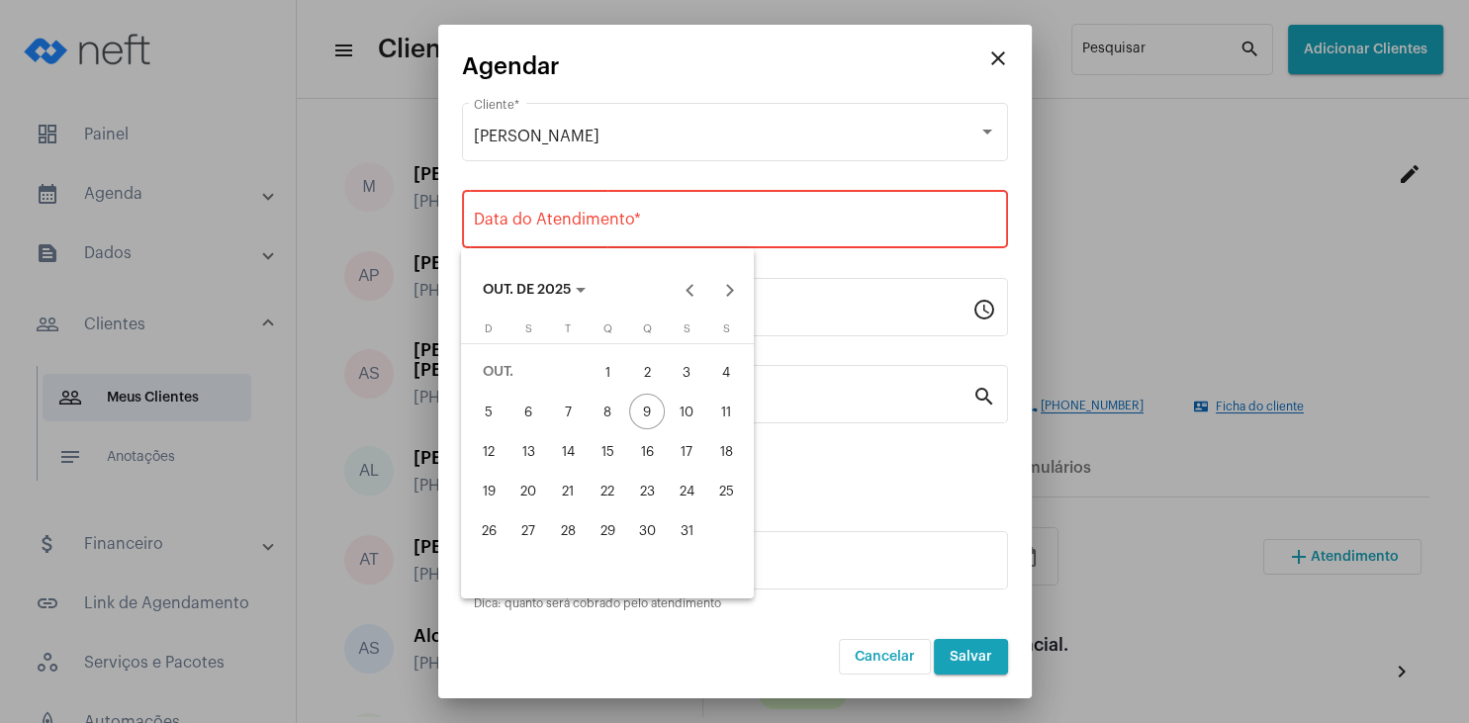
click at [651, 441] on div "16" at bounding box center [647, 451] width 36 height 36
type input "[DATE]"
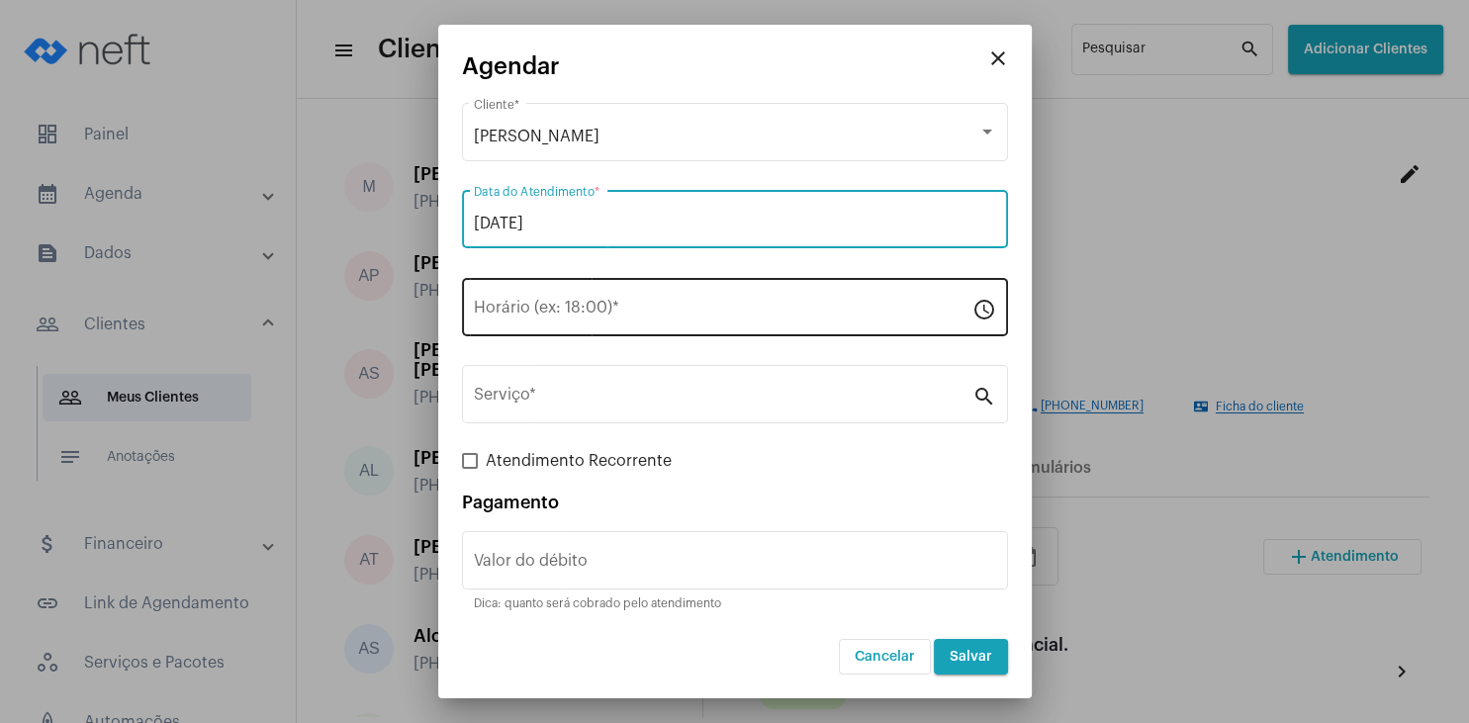
click at [587, 315] on input "Horário (ex: 18:00) *" at bounding box center [723, 312] width 498 height 18
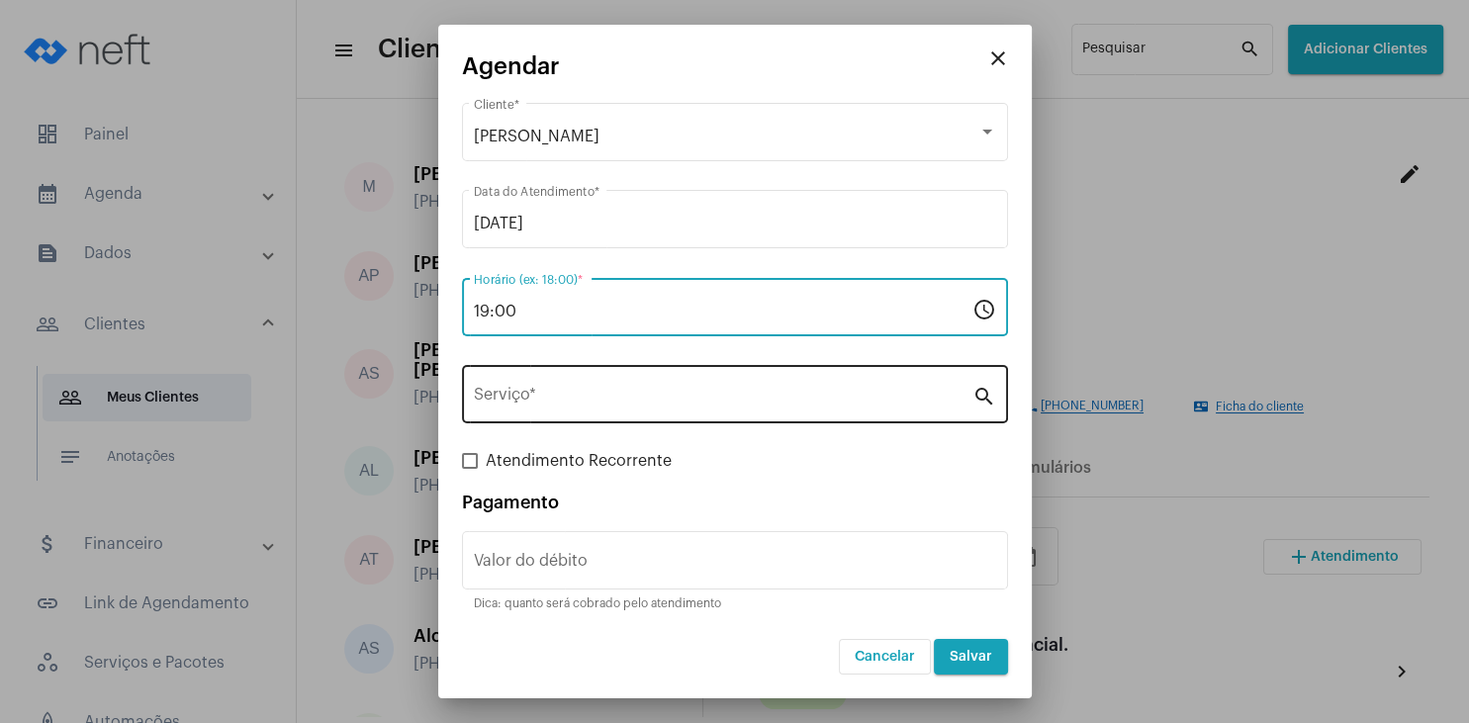
type input "19:00"
click at [592, 399] on input "Serviço *" at bounding box center [723, 399] width 498 height 18
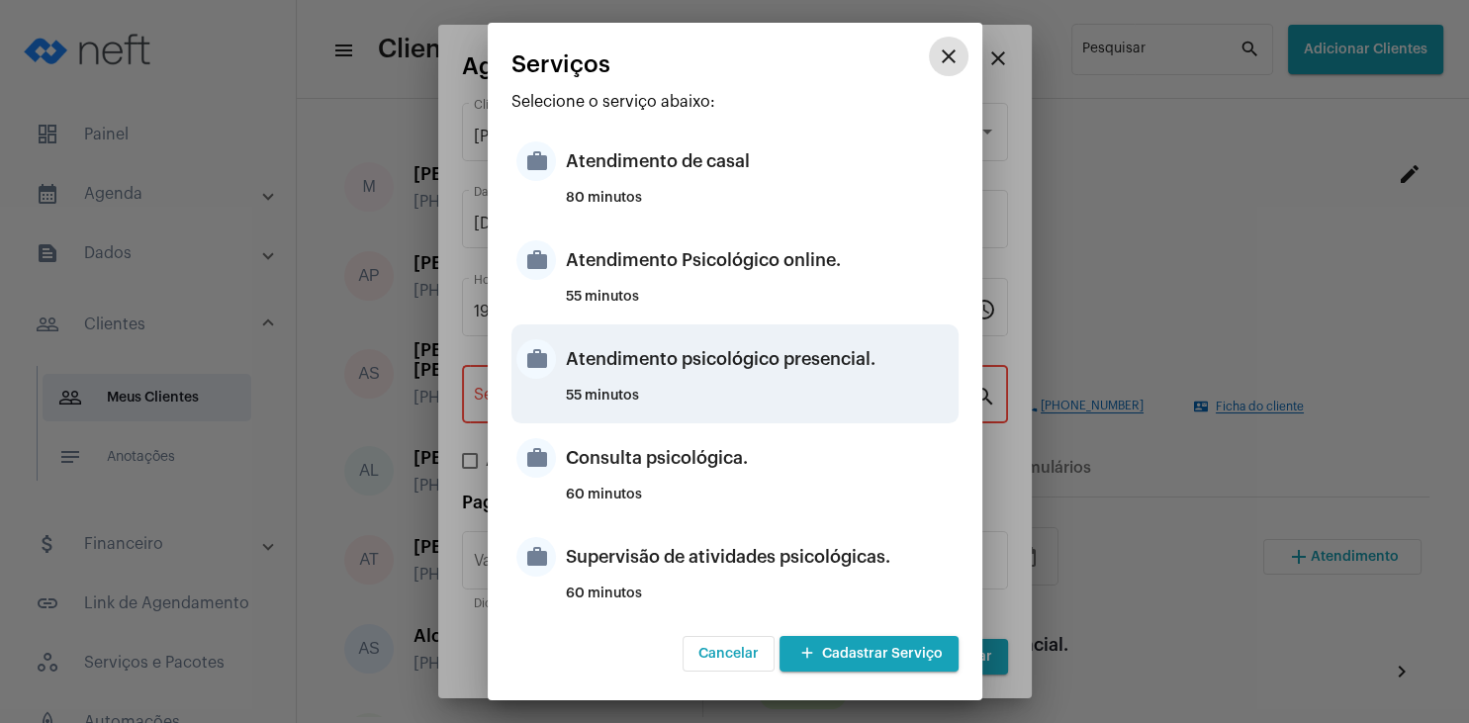
click at [819, 354] on div "Atendimento psicológico presencial." at bounding box center [760, 358] width 388 height 59
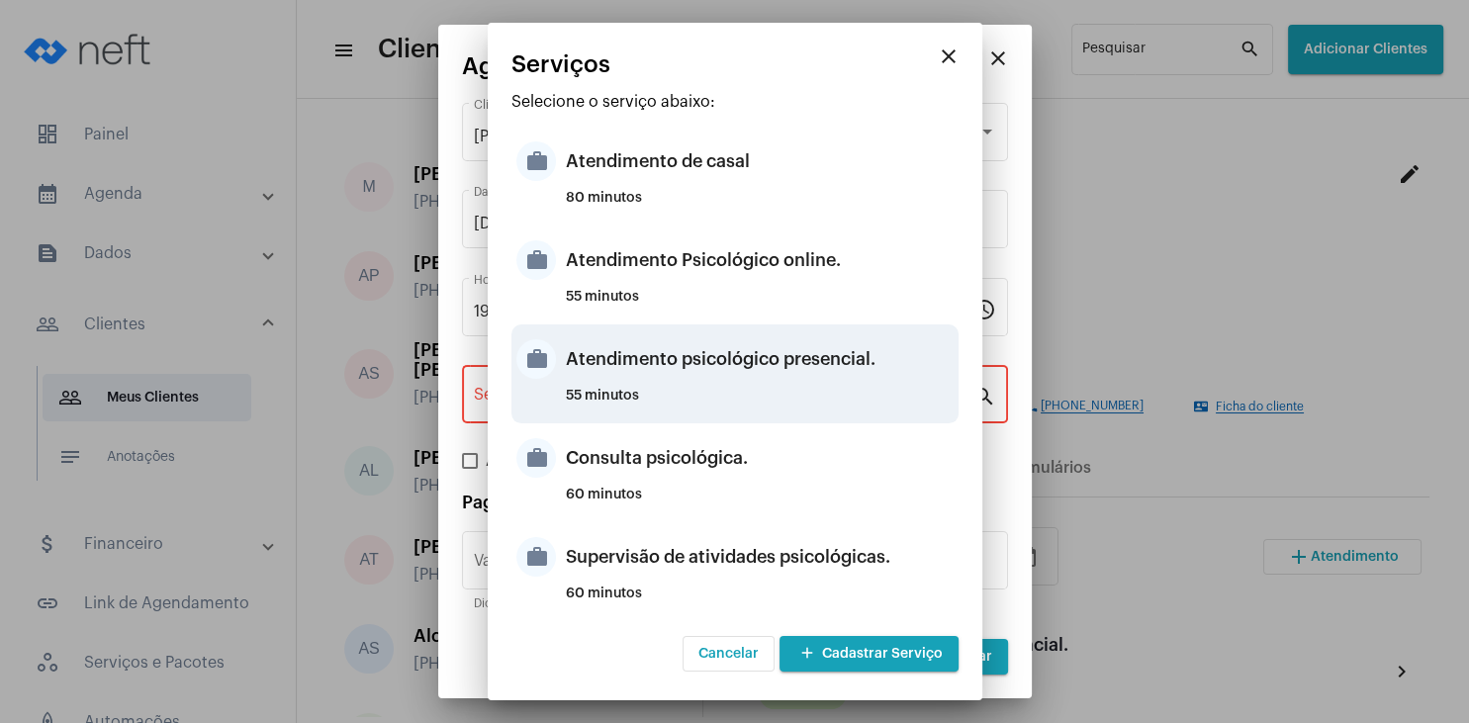
type input "Atendimento psicológico presencial."
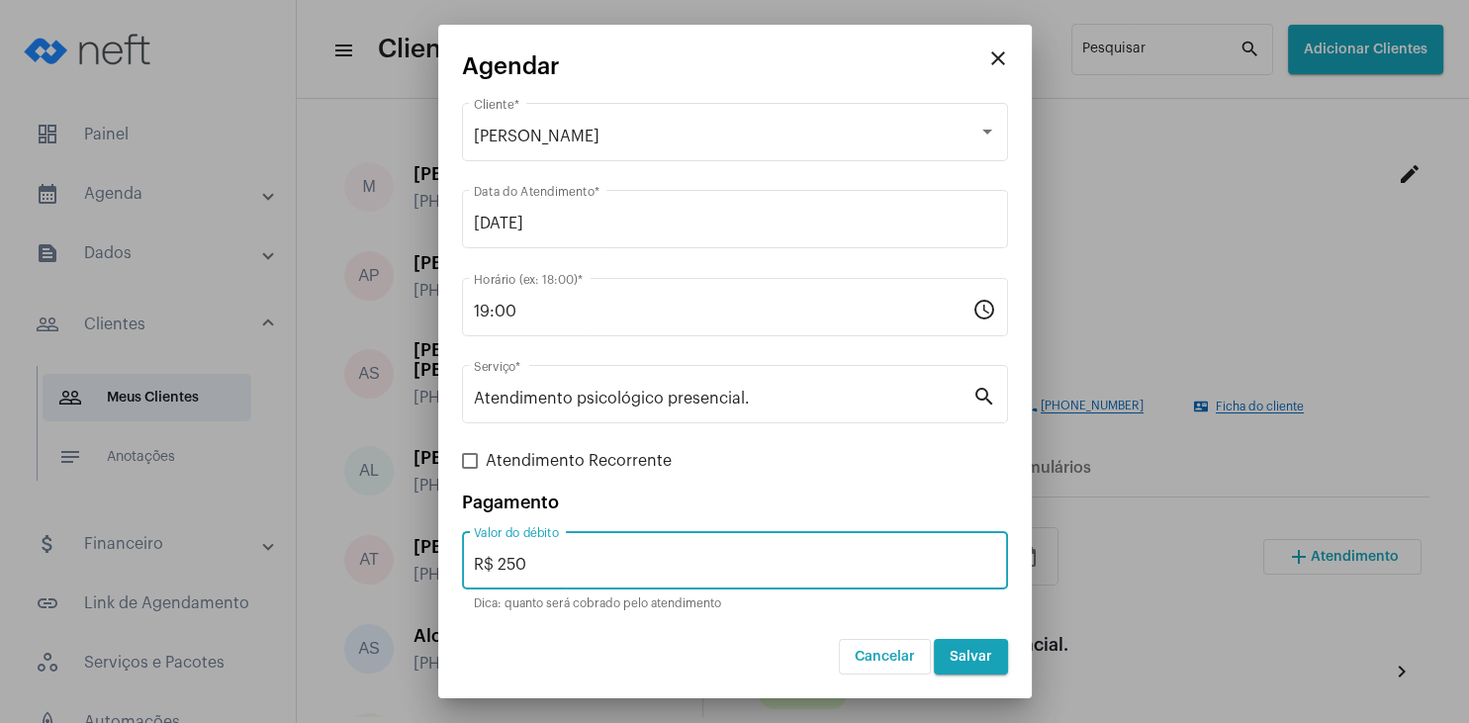
click at [542, 560] on input "R$ 250" at bounding box center [735, 565] width 522 height 18
type input "R$ 200"
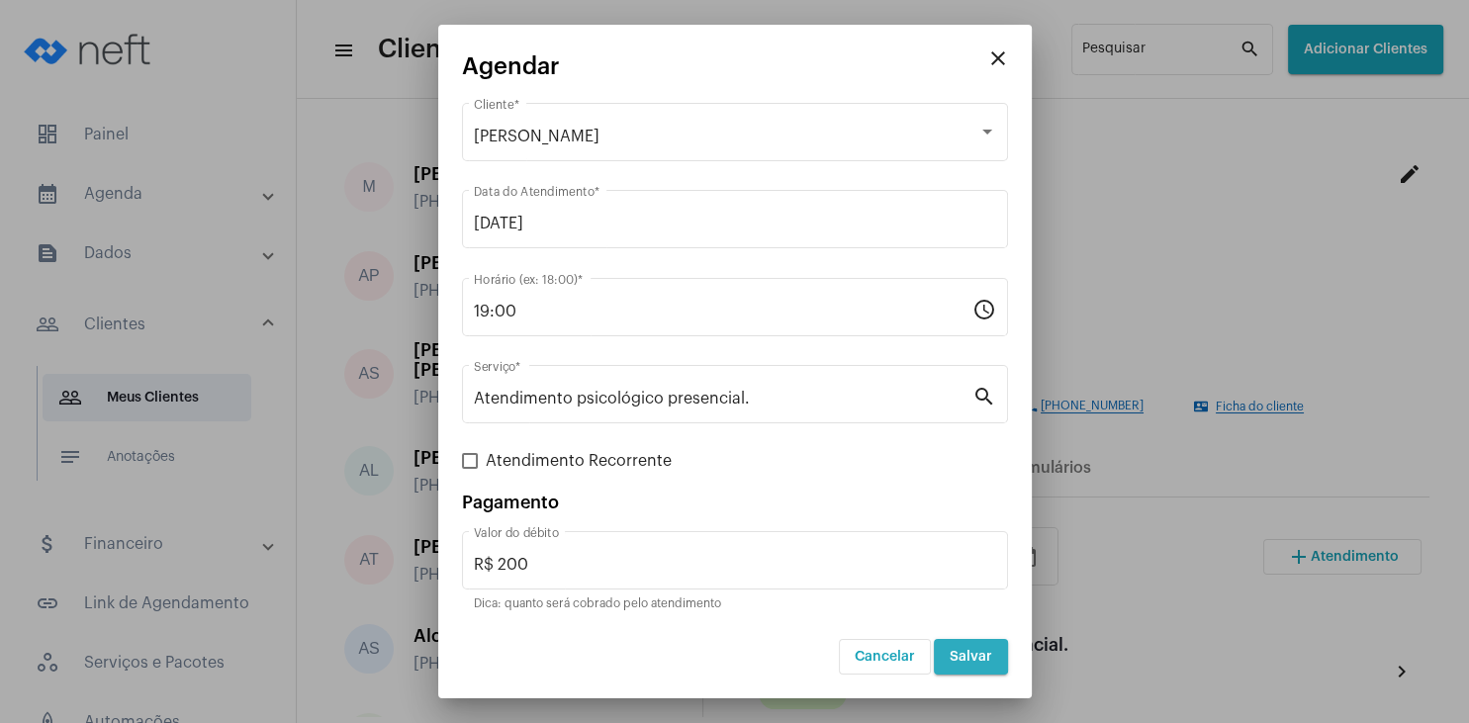
click at [967, 652] on span "Salvar" at bounding box center [970, 657] width 43 height 14
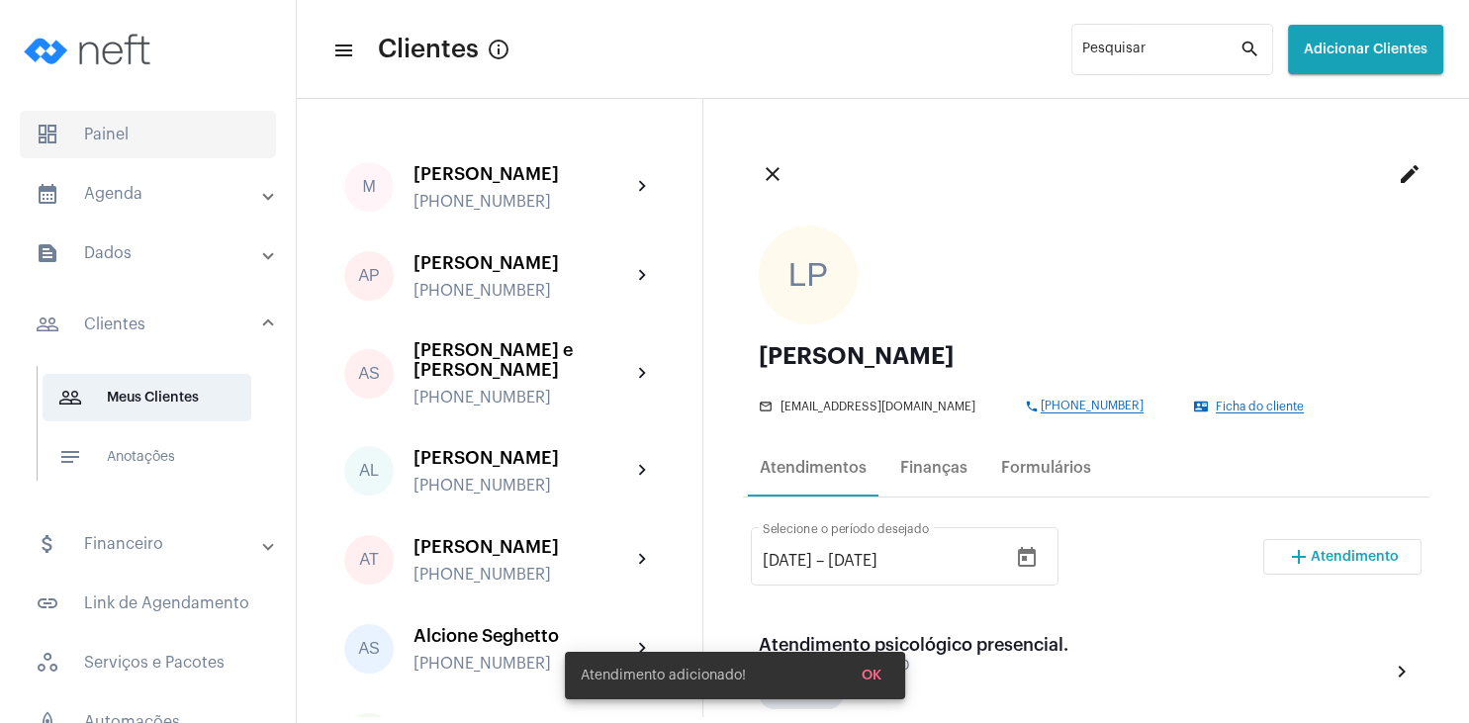
click at [99, 133] on span "dashboard Painel" at bounding box center [148, 134] width 256 height 47
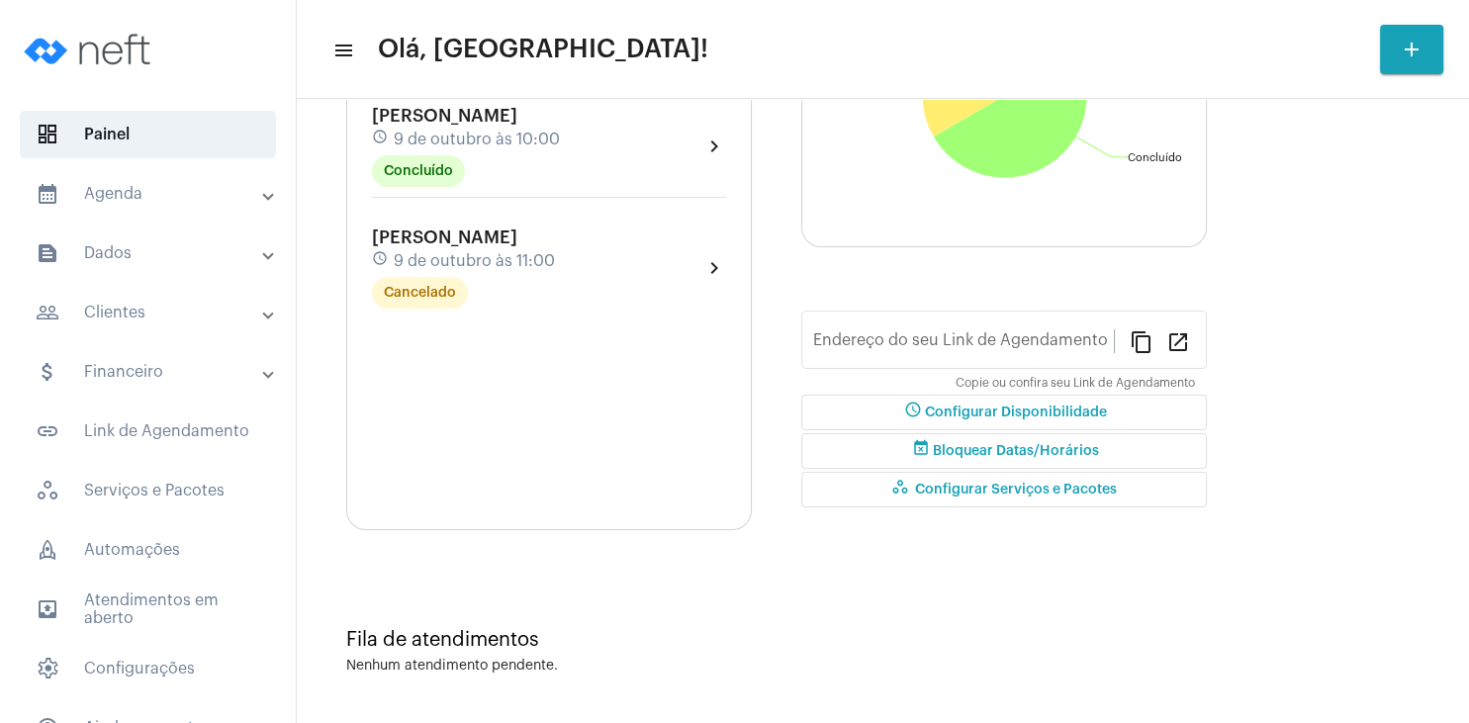
type input "[URL][DOMAIN_NAME]"
